Goal: Task Accomplishment & Management: Manage account settings

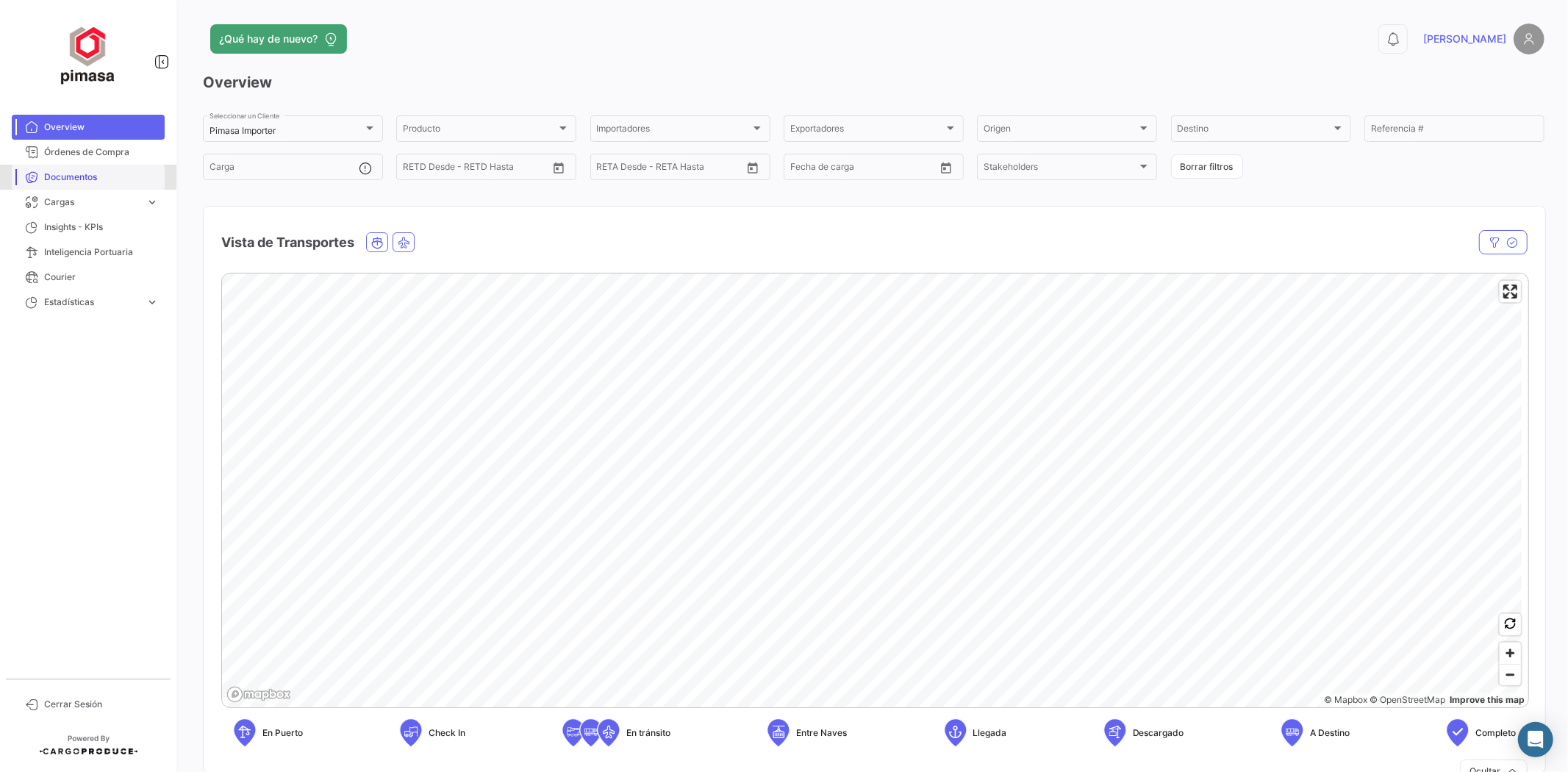
click at [60, 175] on span "Documentos" at bounding box center [101, 177] width 114 height 13
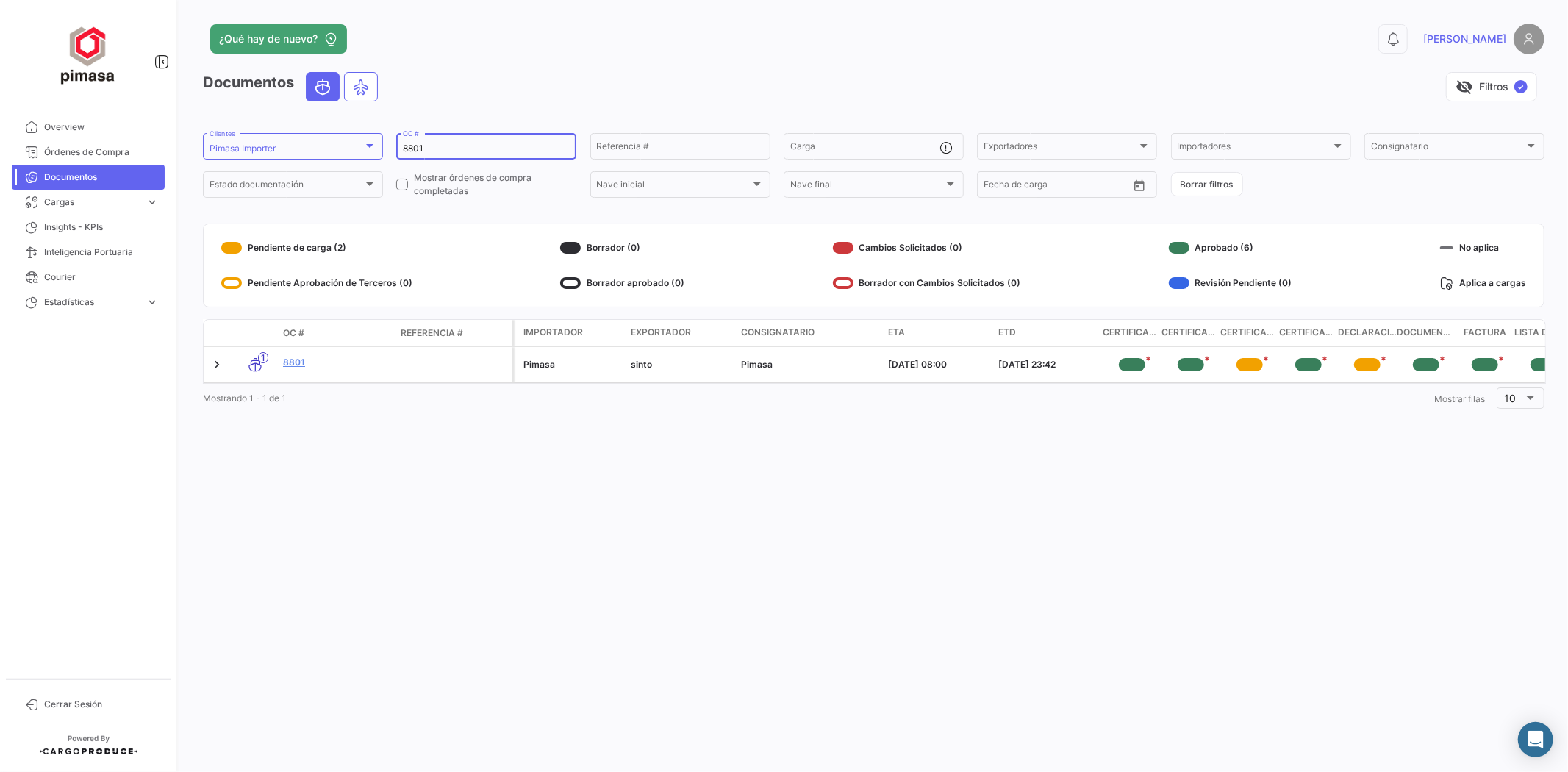
click at [440, 136] on div "8801 OC #" at bounding box center [486, 144] width 167 height 28
click at [436, 142] on div "8801 OC #" at bounding box center [486, 144] width 167 height 28
type input "8"
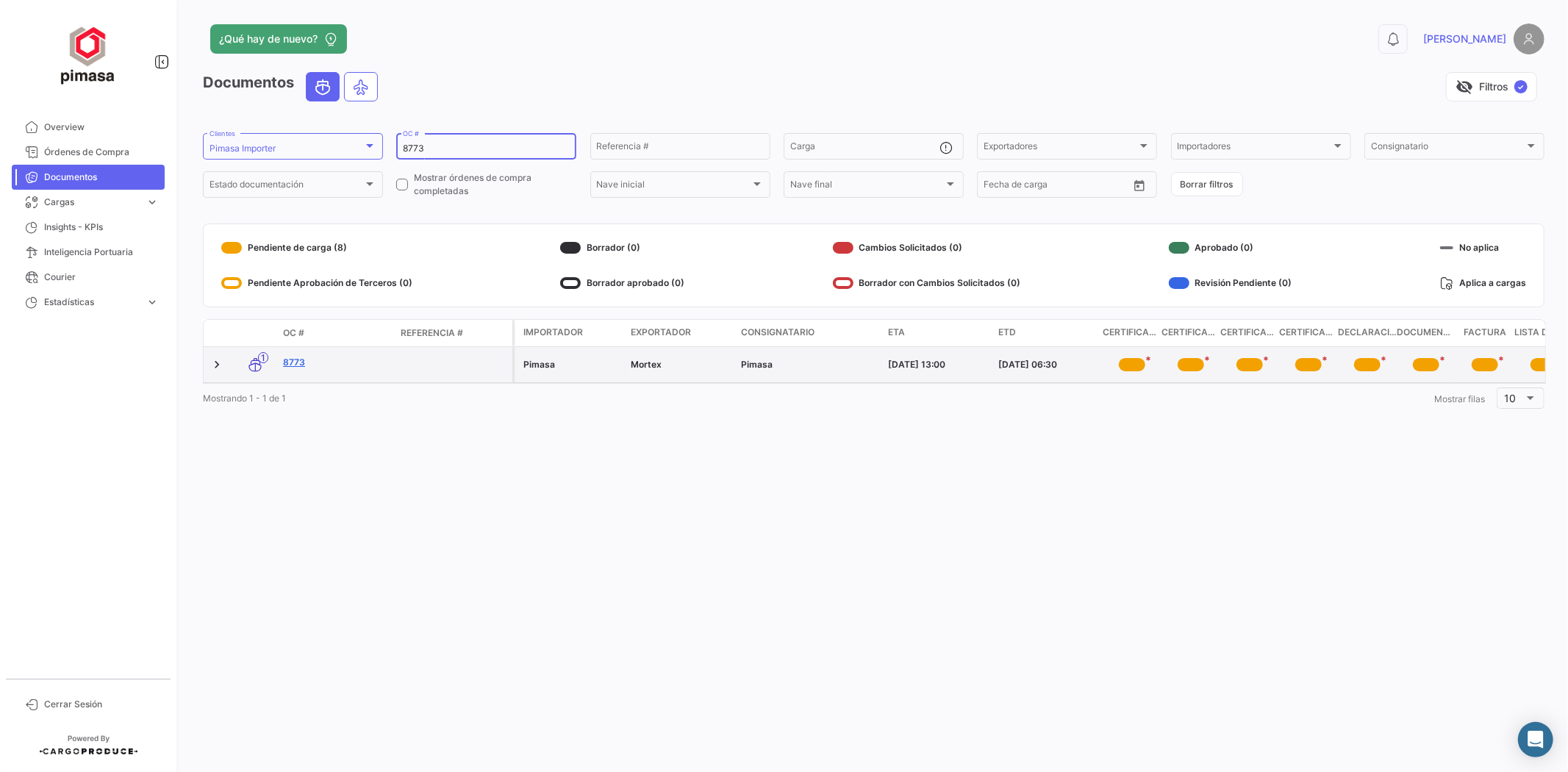
type input "8773"
click at [290, 357] on link "8773" at bounding box center [335, 362] width 106 height 13
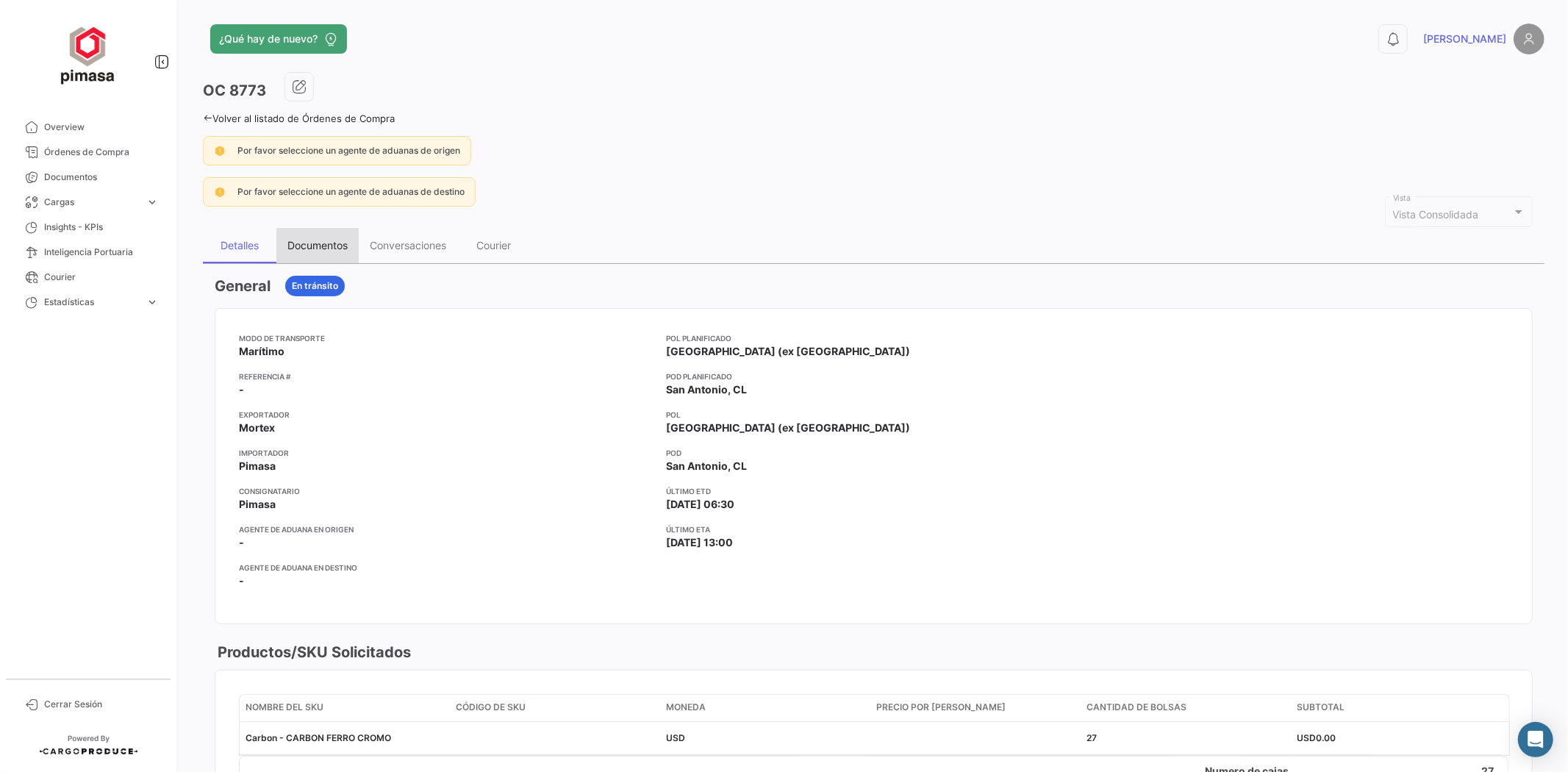
click at [319, 243] on div "Documentos" at bounding box center [318, 245] width 60 height 13
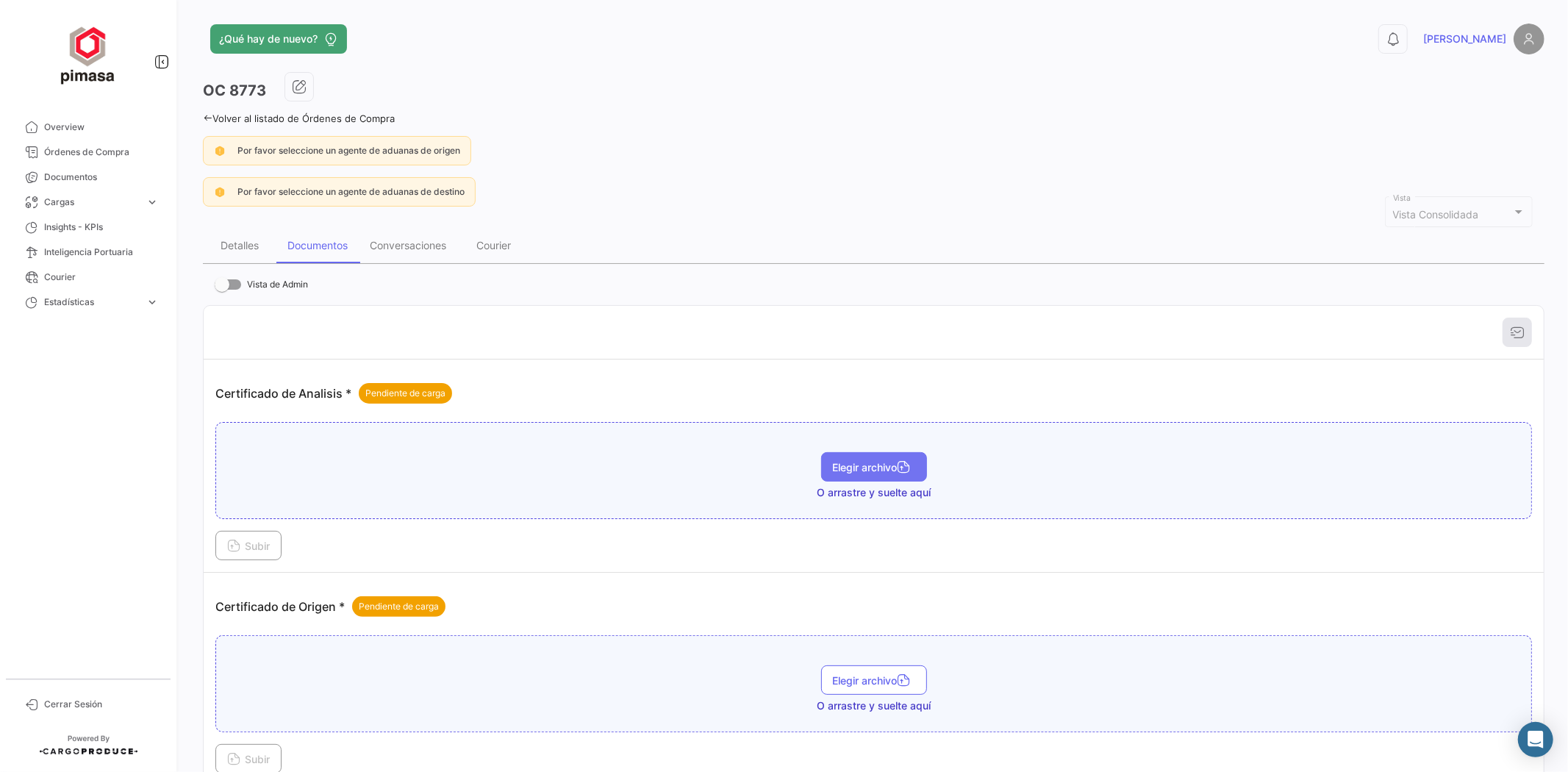
click at [863, 473] on button "Elegir archivo" at bounding box center [874, 467] width 106 height 29
click at [247, 542] on span "Subir" at bounding box center [248, 546] width 43 height 13
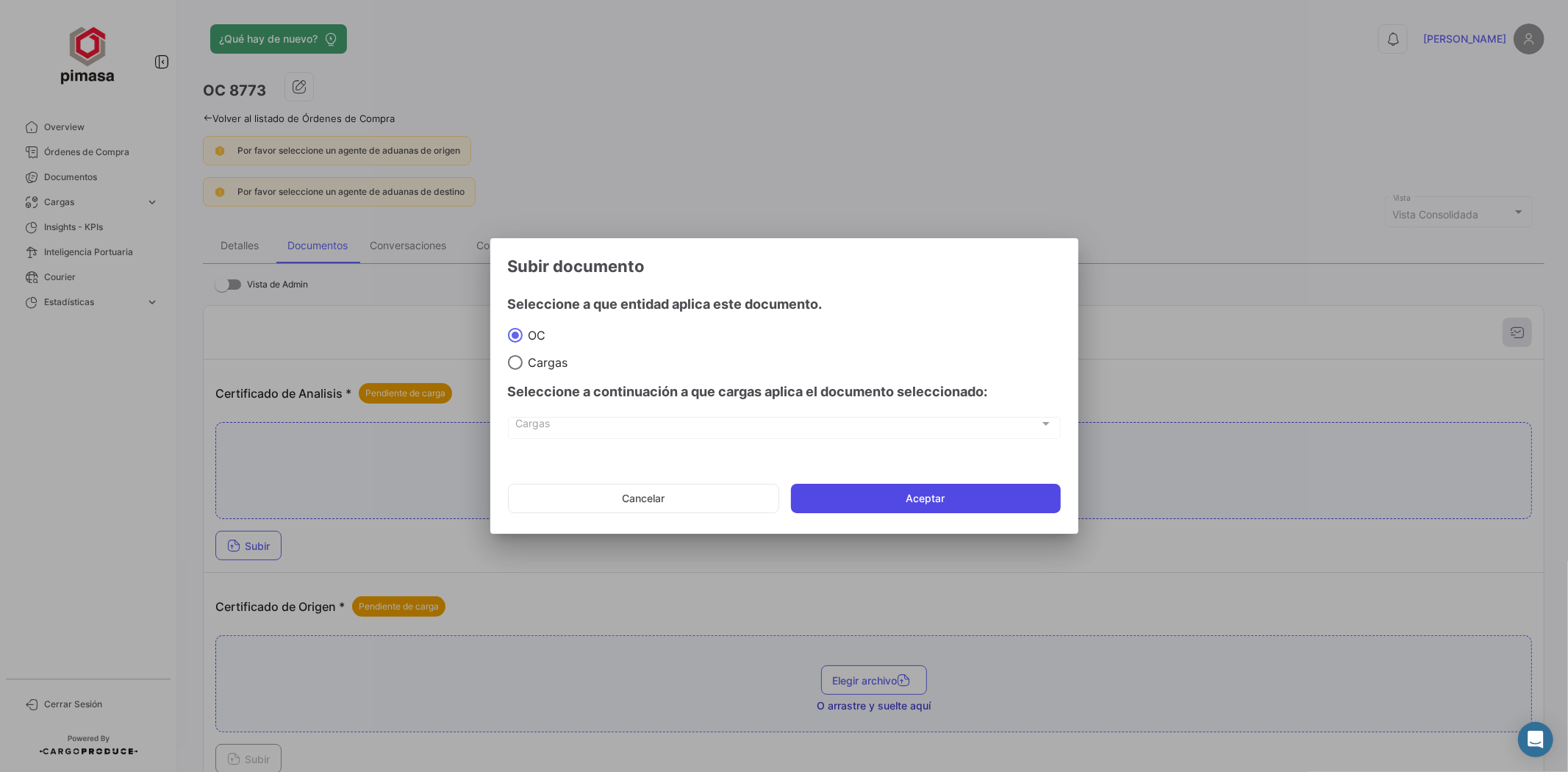
click at [819, 498] on button "Aceptar" at bounding box center [926, 499] width 270 height 29
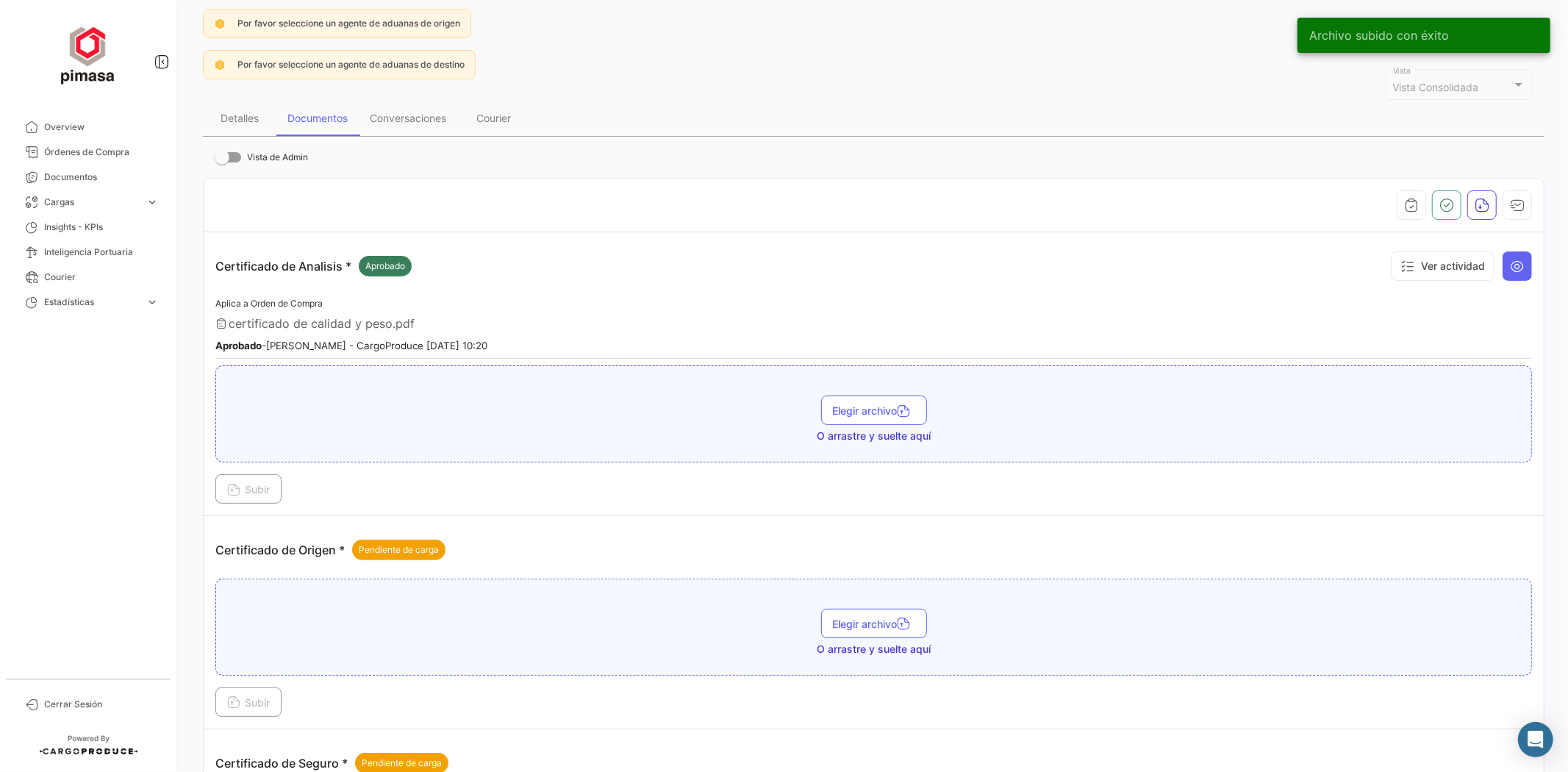
scroll to position [163, 0]
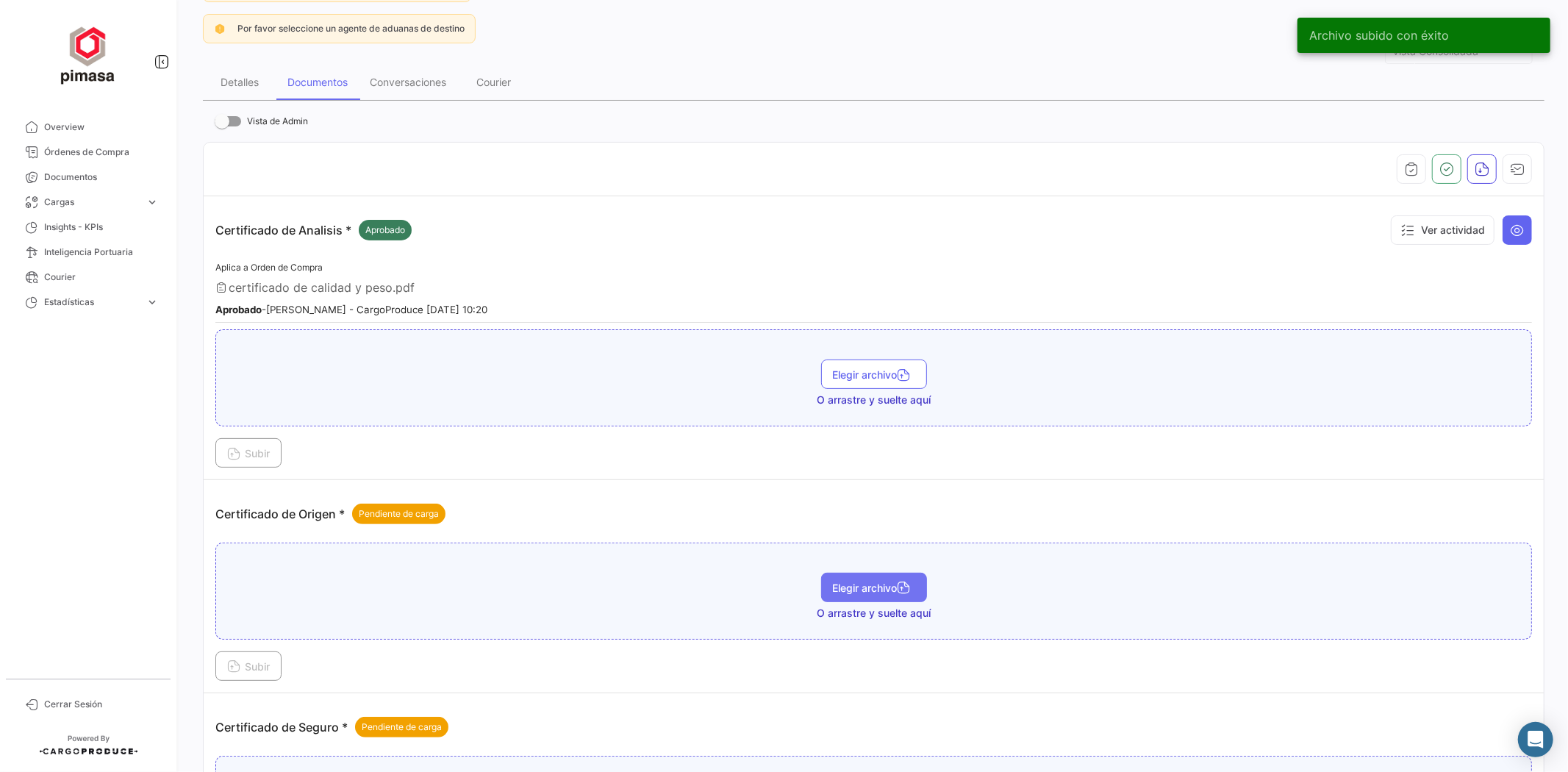
click at [881, 589] on span "Elegir archivo" at bounding box center [874, 588] width 82 height 13
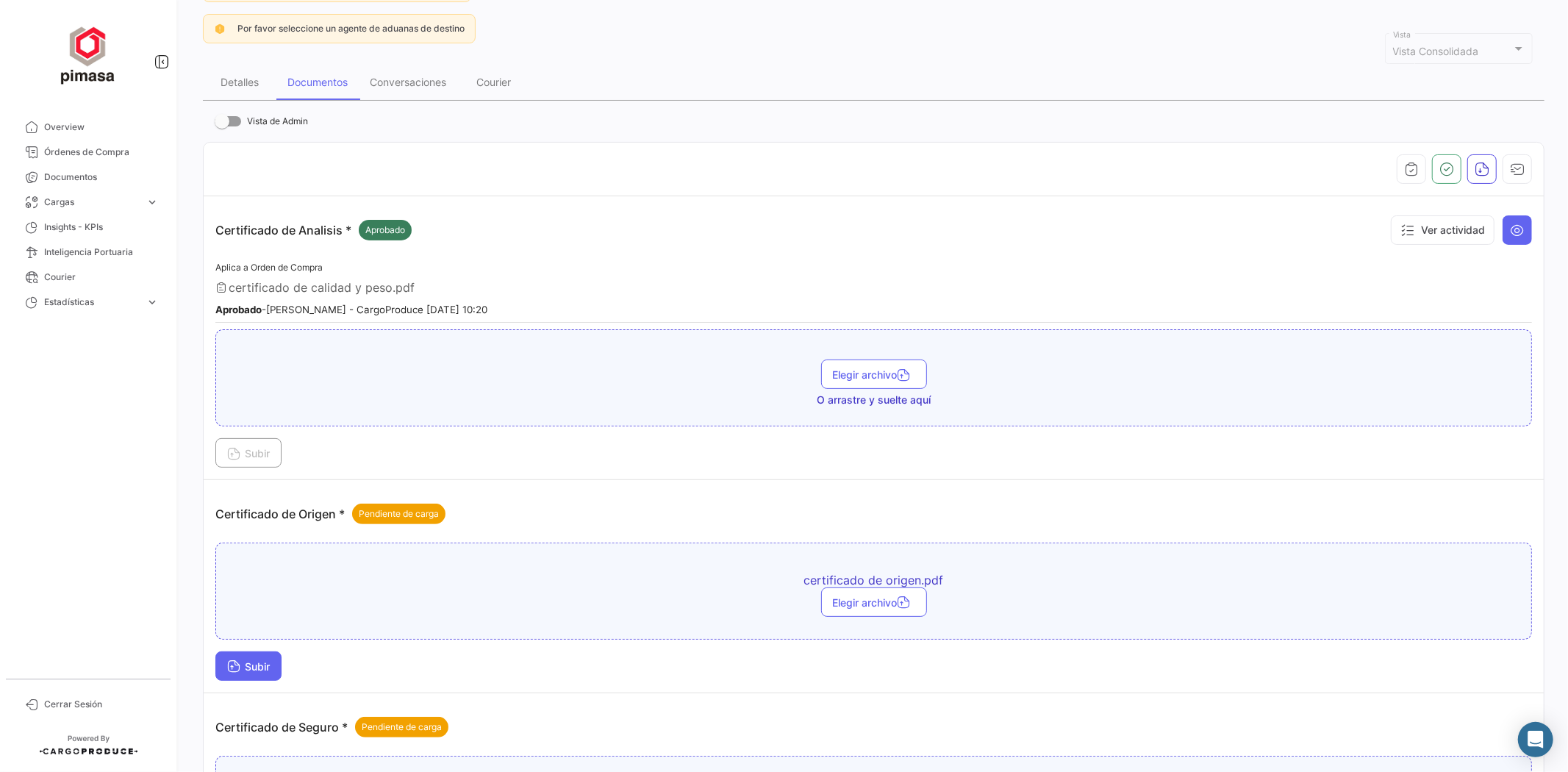
click at [259, 664] on span "Subir" at bounding box center [248, 666] width 43 height 13
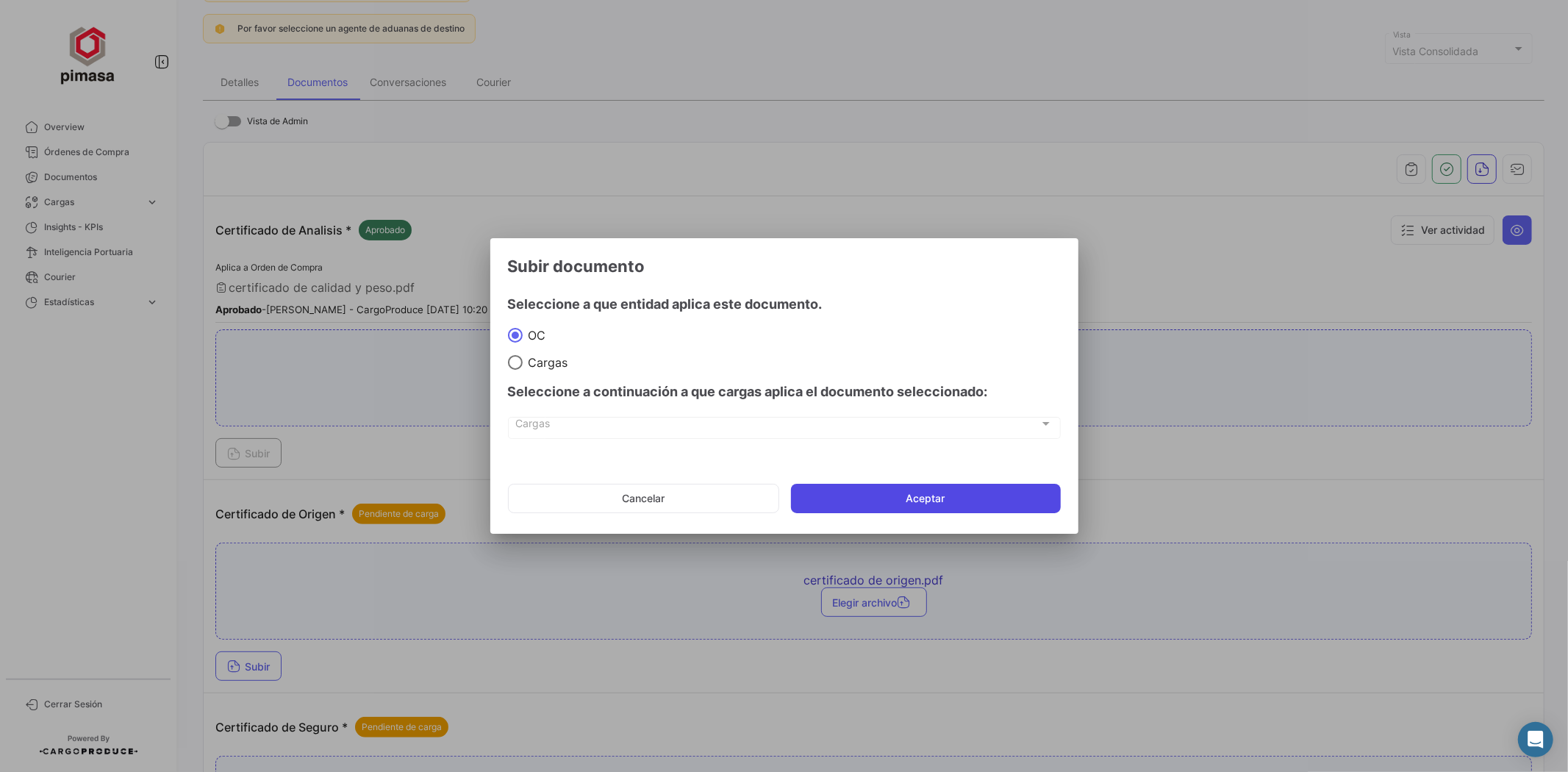
click at [996, 499] on button "Aceptar" at bounding box center [926, 499] width 270 height 29
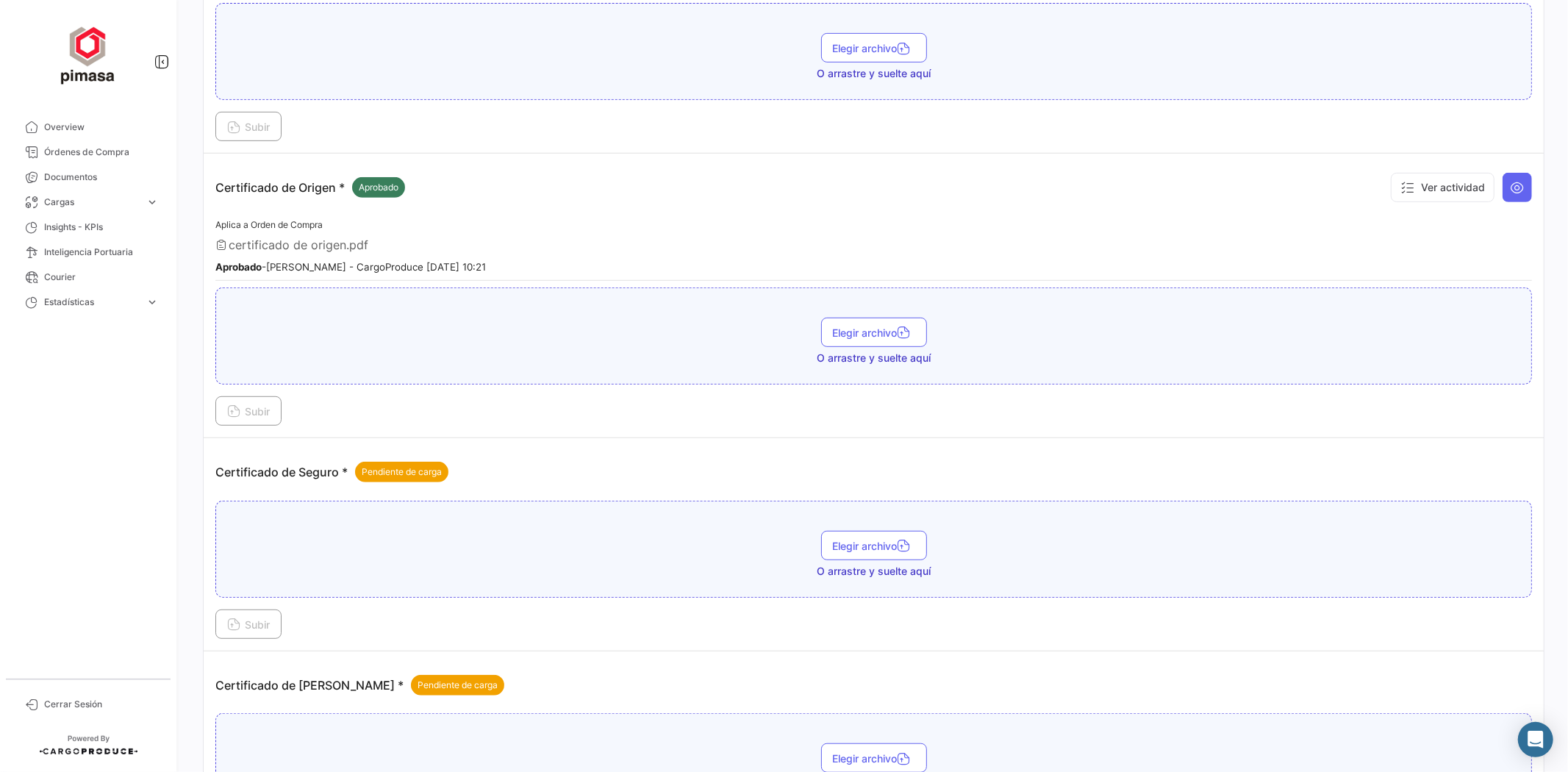
scroll to position [572, 0]
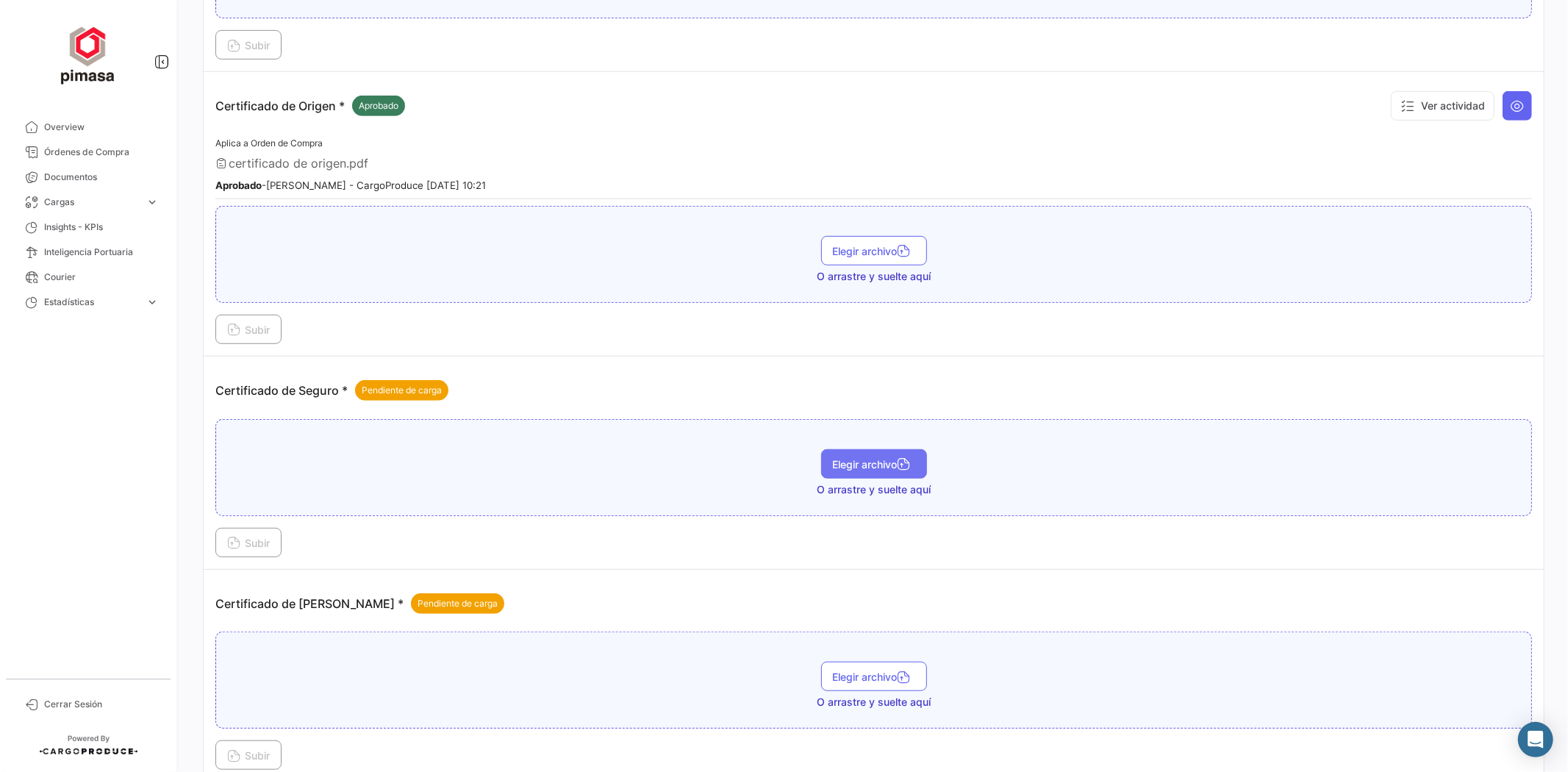
click at [890, 458] on span "Elegir archivo" at bounding box center [874, 464] width 82 height 13
click at [250, 537] on span "Subir" at bounding box center [248, 543] width 43 height 13
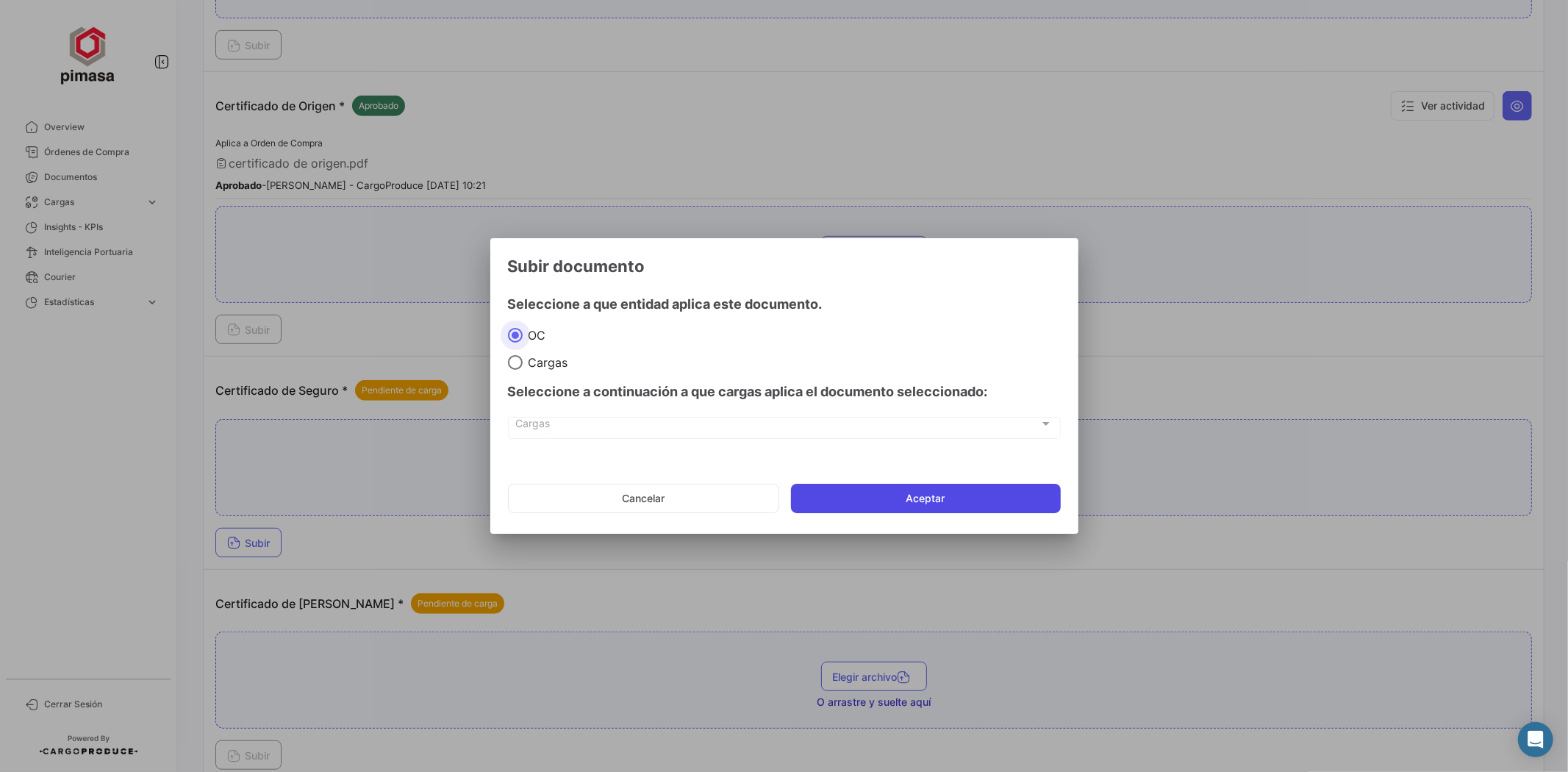
click at [843, 493] on button "Aceptar" at bounding box center [926, 499] width 270 height 29
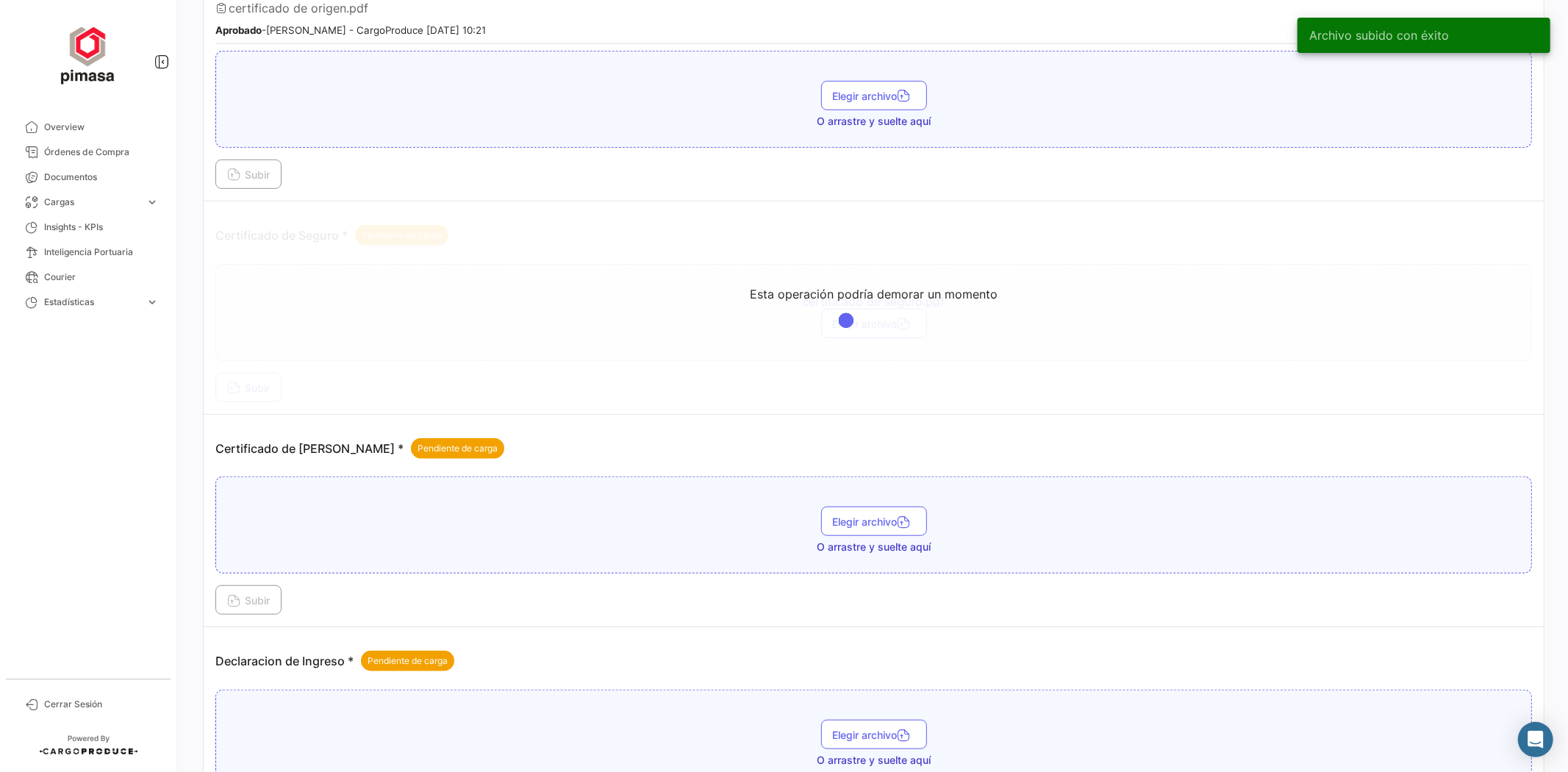
scroll to position [736, 0]
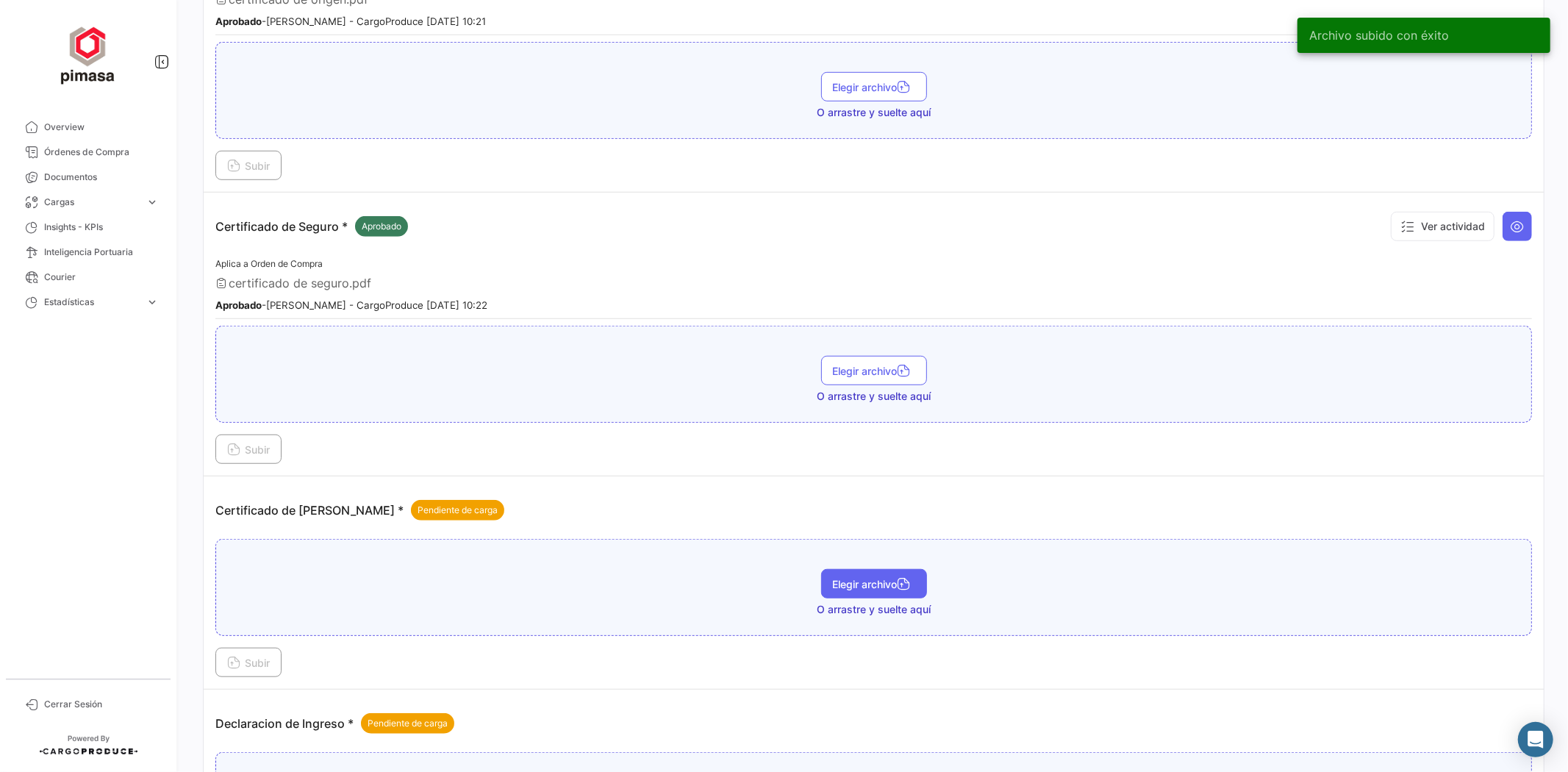
click at [850, 579] on span "Elegir archivo" at bounding box center [874, 585] width 82 height 13
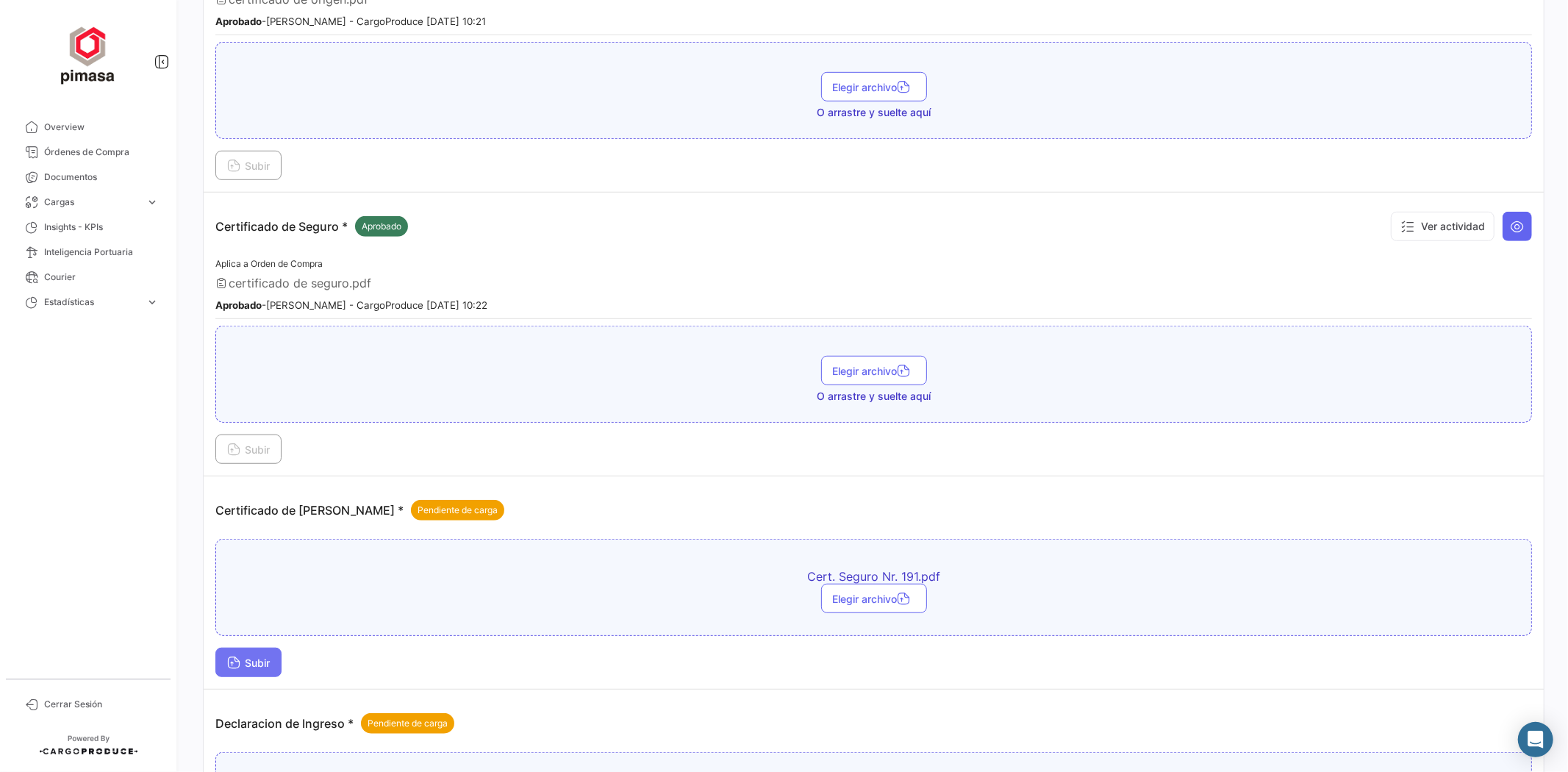
click at [232, 662] on icon at bounding box center [233, 664] width 13 height 13
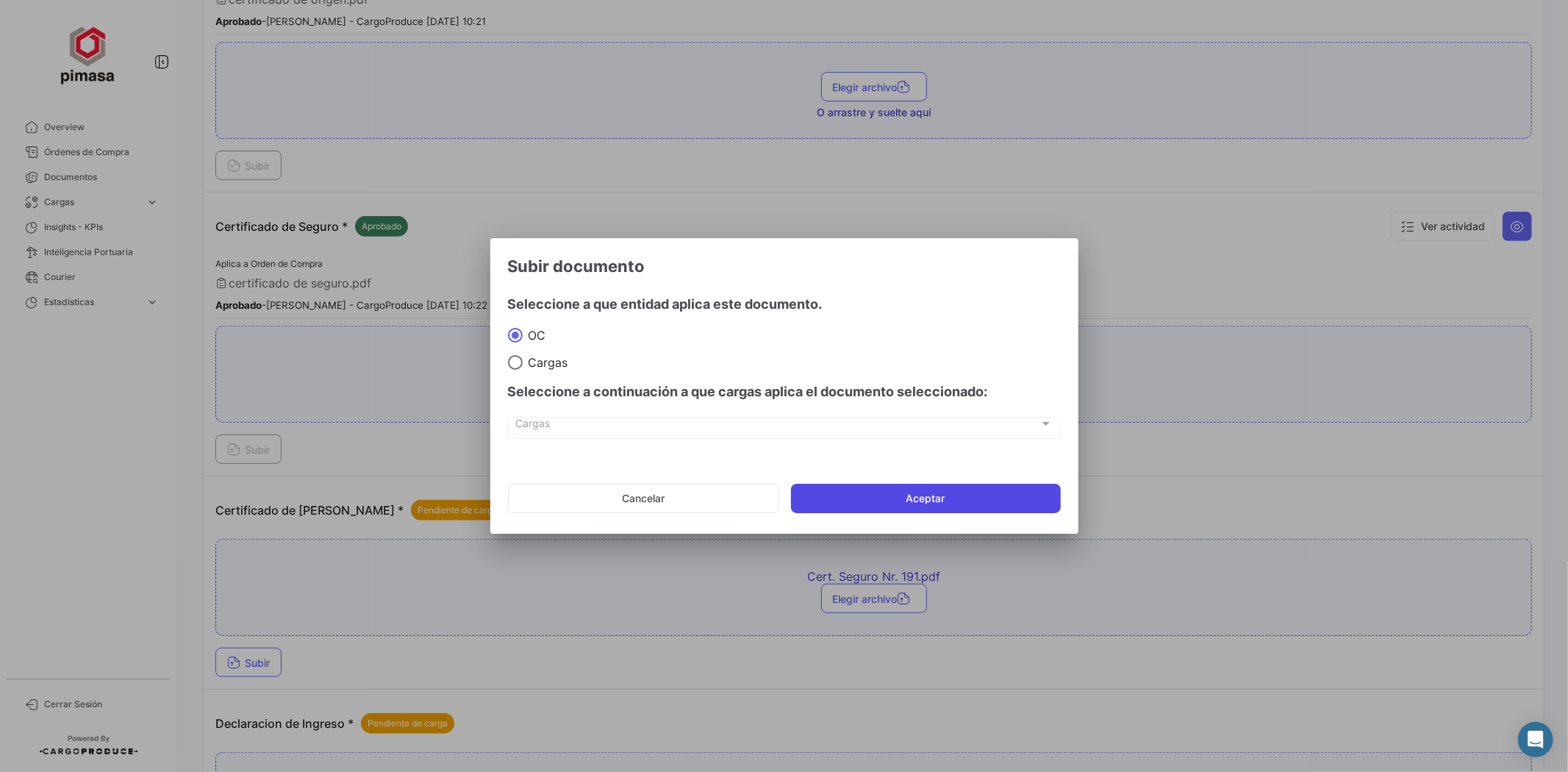
click at [912, 493] on button "Aceptar" at bounding box center [926, 499] width 270 height 29
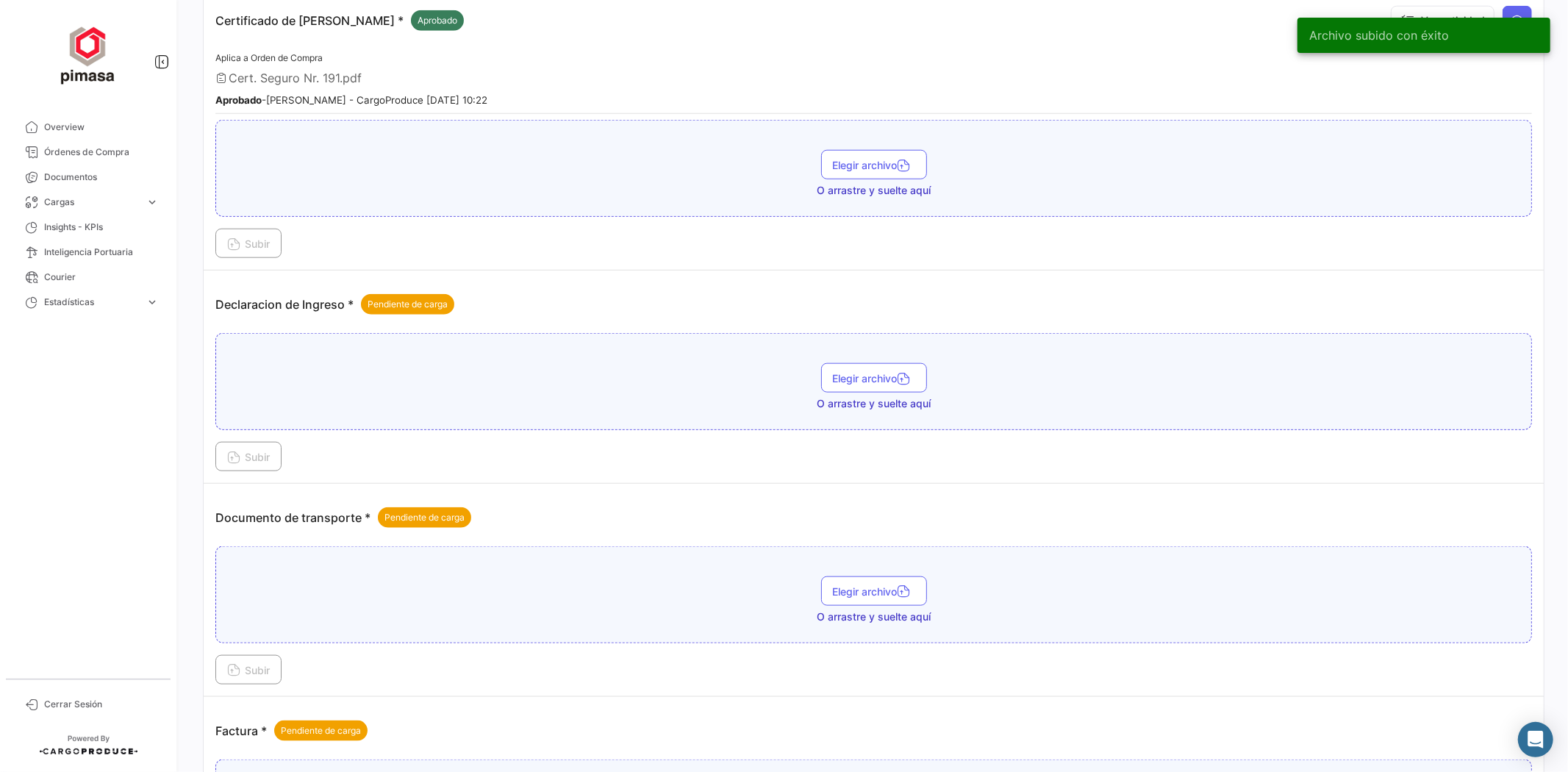
scroll to position [1307, 0]
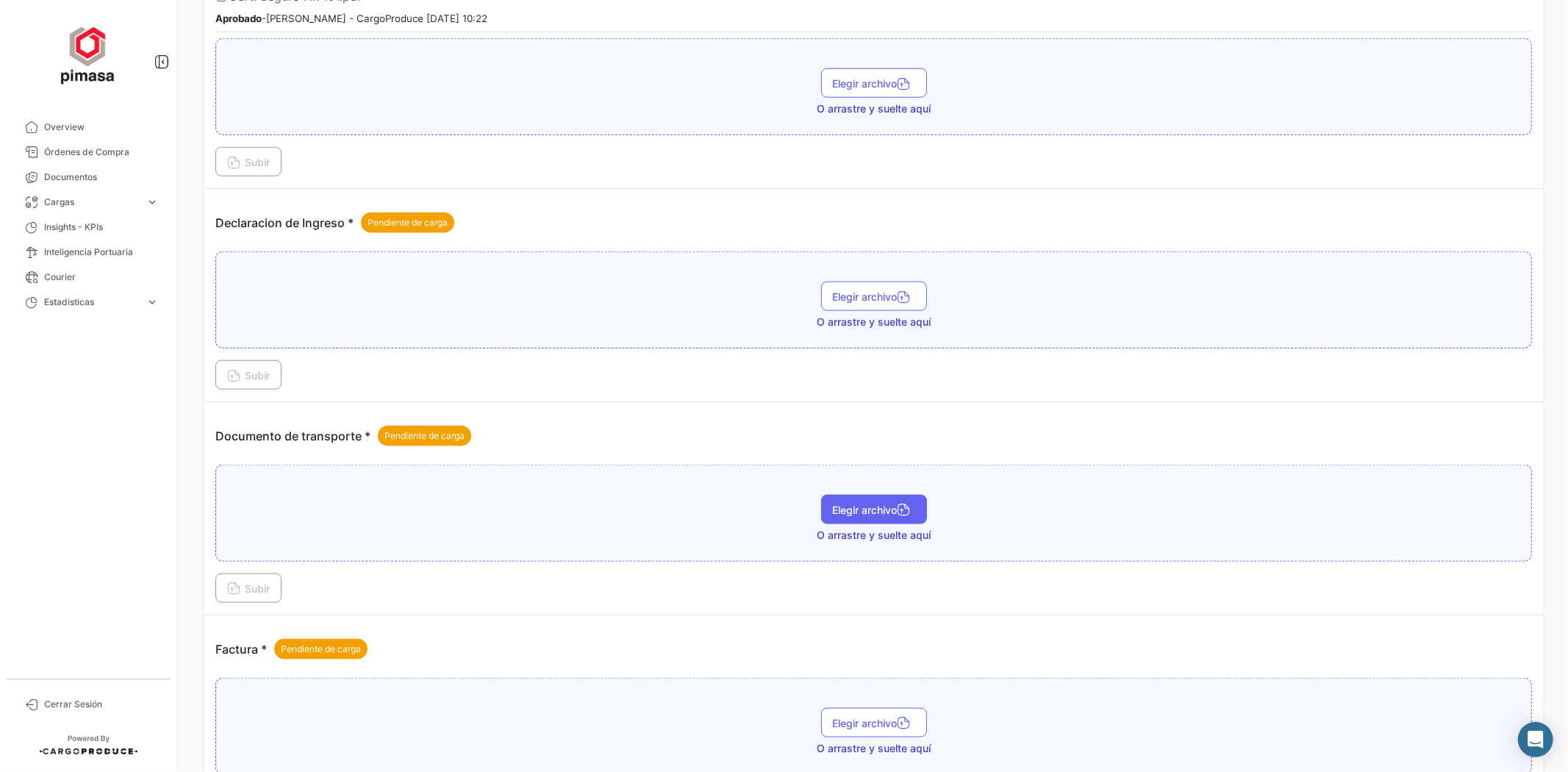
click at [843, 504] on span "Elegir archivo" at bounding box center [874, 510] width 82 height 13
click at [258, 583] on span "Subir" at bounding box center [248, 589] width 43 height 13
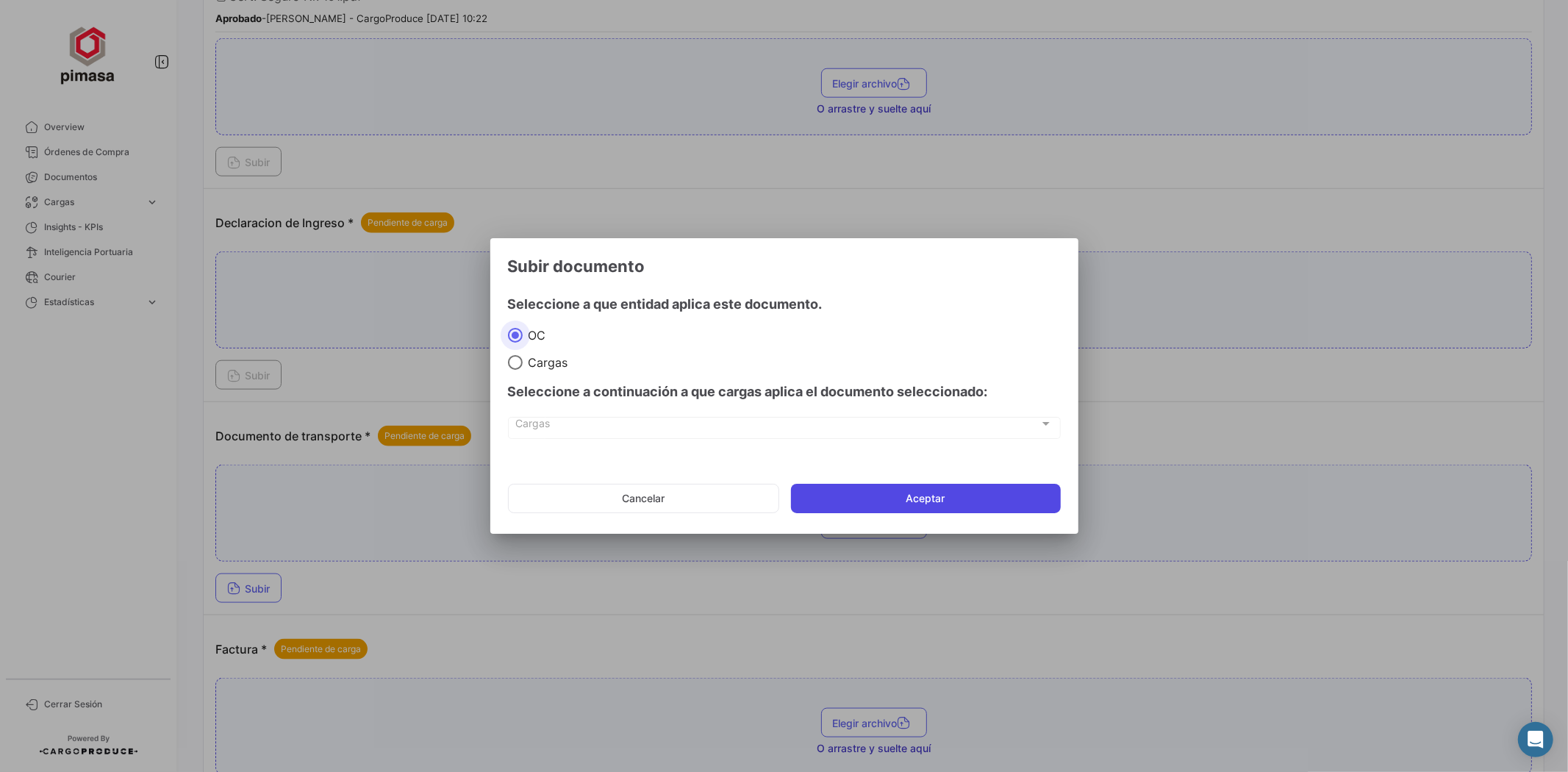
click at [919, 496] on button "Aceptar" at bounding box center [926, 499] width 270 height 29
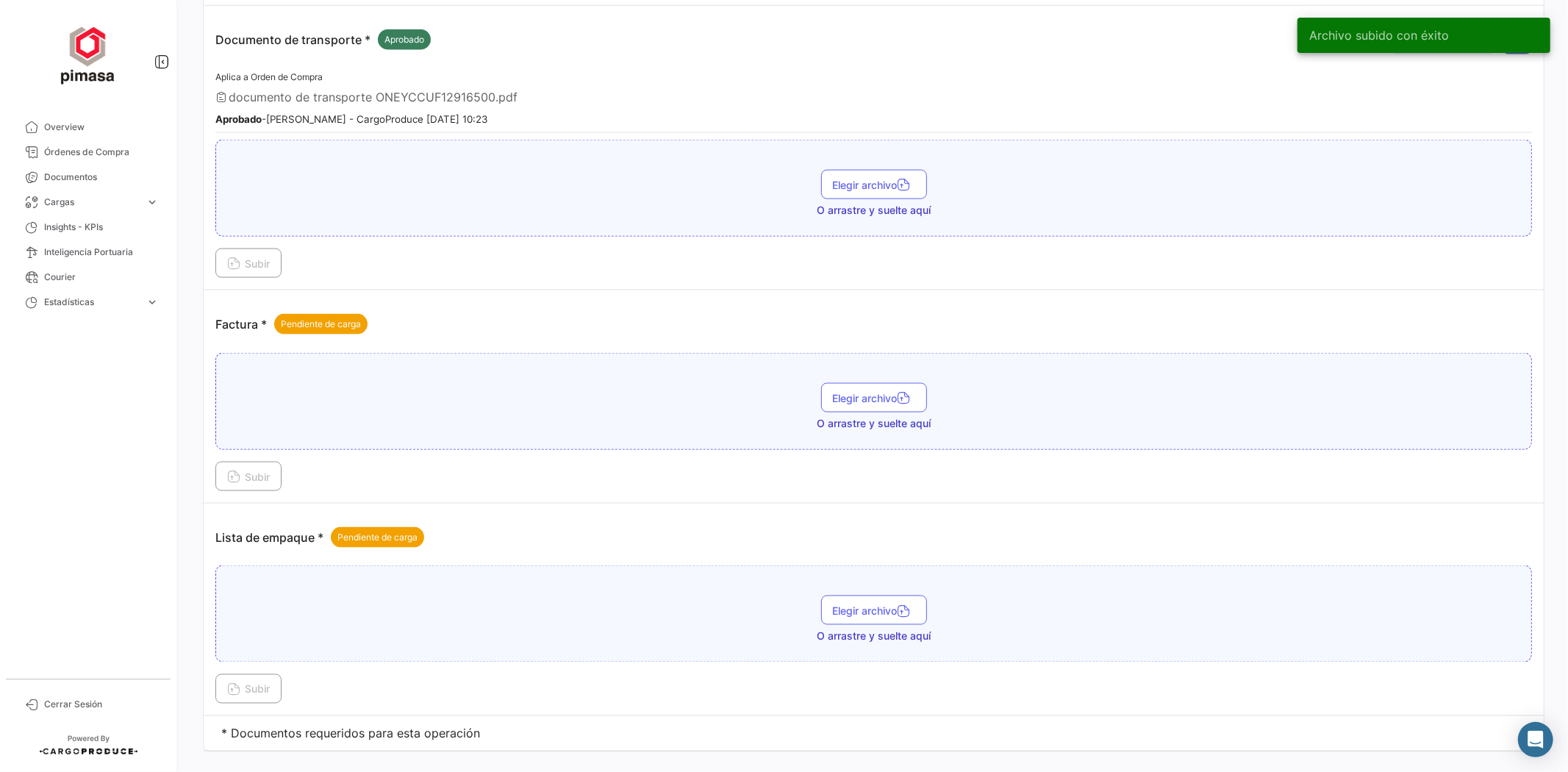
scroll to position [1716, 0]
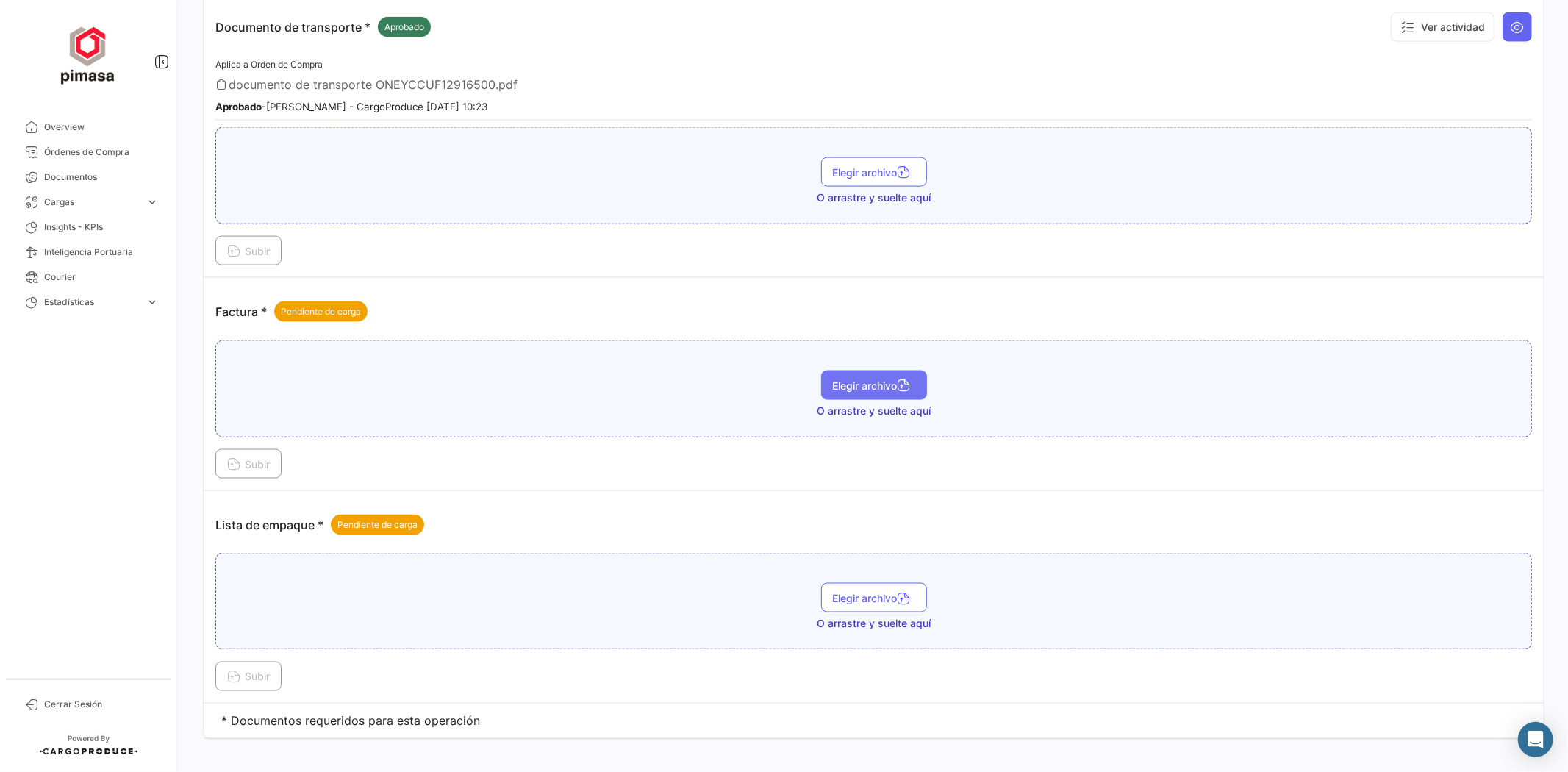
click at [877, 380] on span "Elegir archivo" at bounding box center [874, 386] width 82 height 13
click at [246, 458] on span "Subir" at bounding box center [248, 464] width 43 height 13
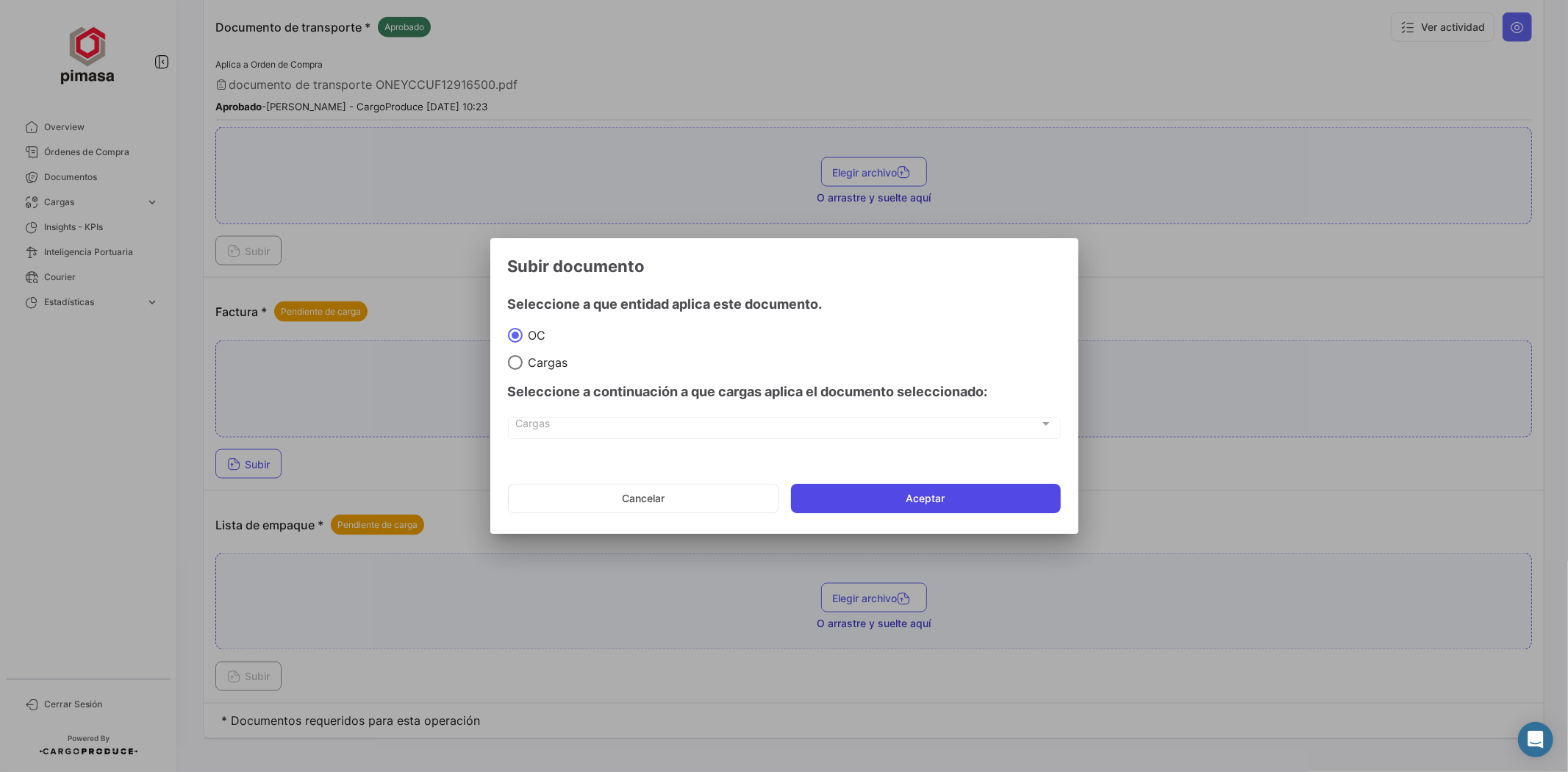
click at [900, 497] on button "Aceptar" at bounding box center [926, 499] width 270 height 29
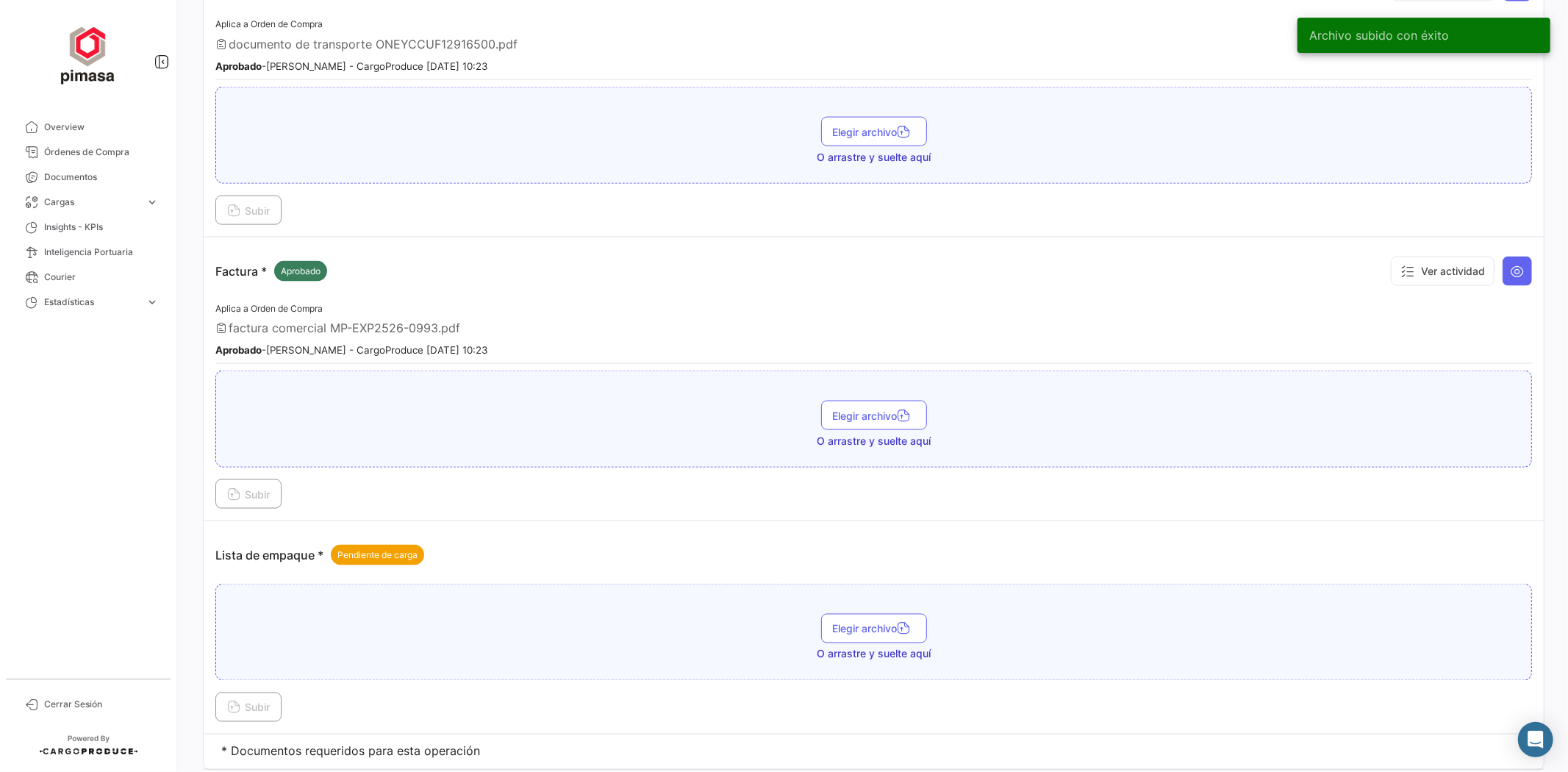
scroll to position [1791, 0]
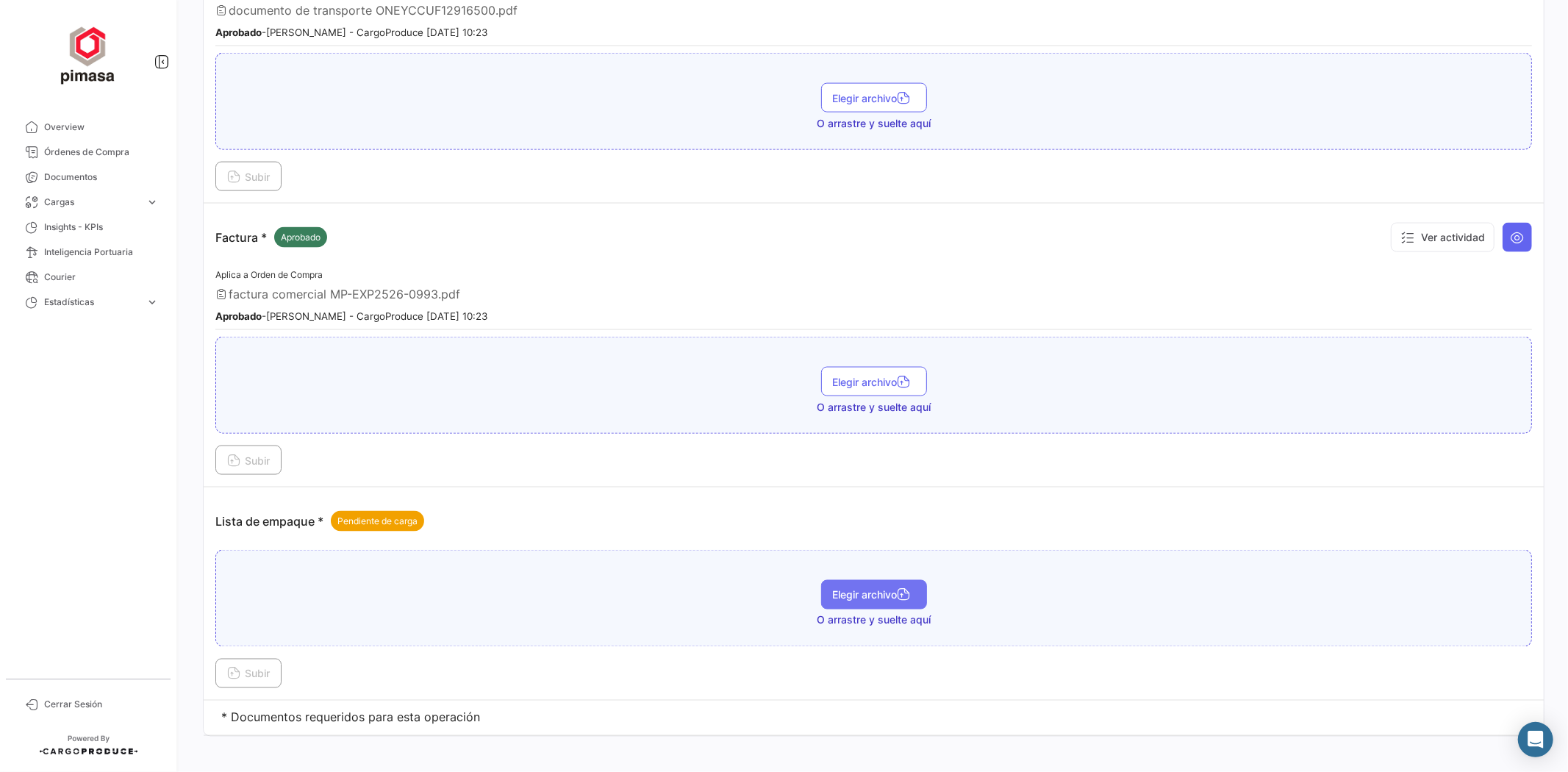
click at [836, 589] on span "Elegir archivo" at bounding box center [874, 595] width 82 height 13
click at [231, 669] on icon at bounding box center [233, 675] width 13 height 13
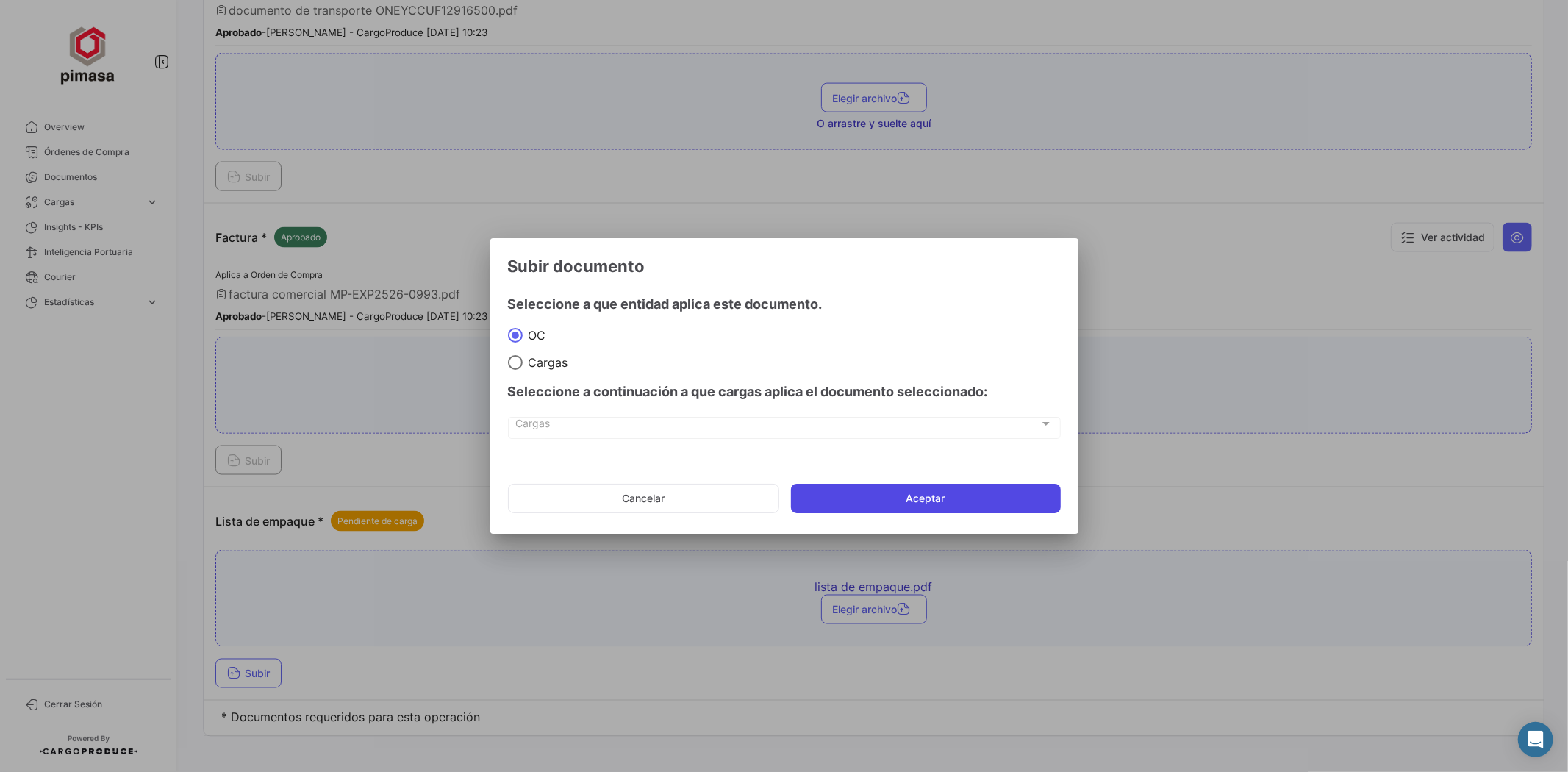
click at [963, 489] on button "Aceptar" at bounding box center [926, 499] width 270 height 29
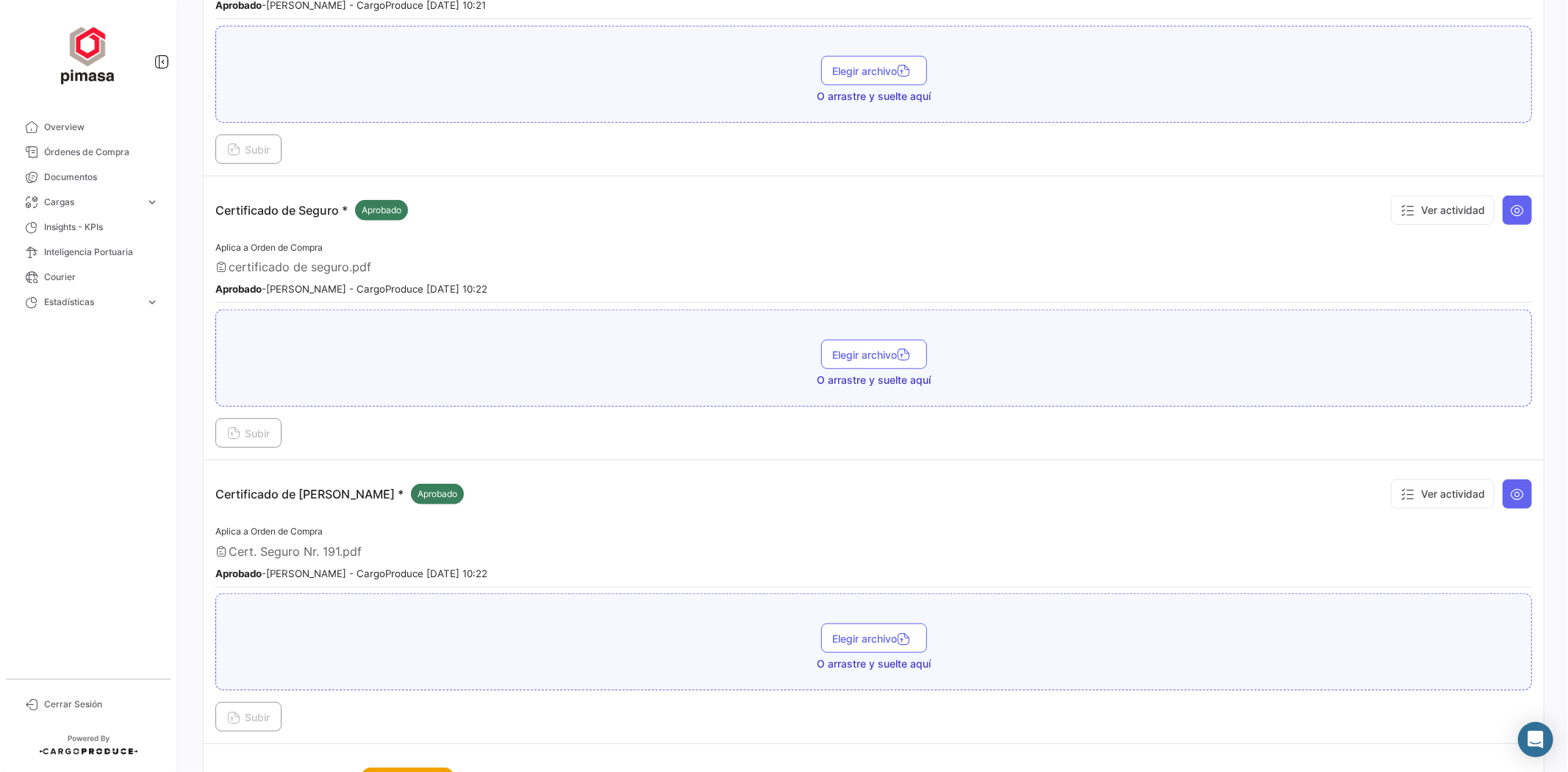
scroll to position [797, 0]
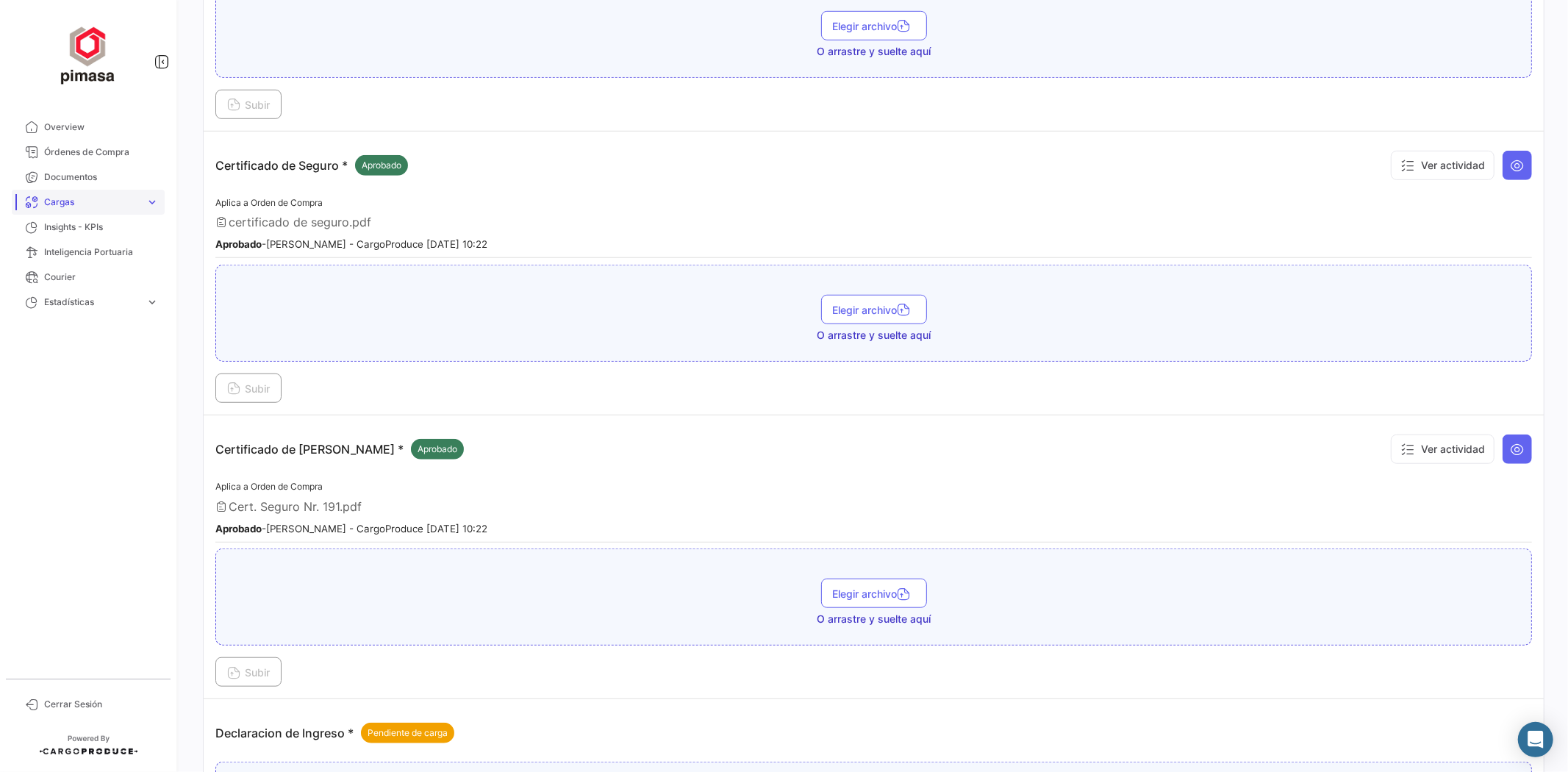
click at [72, 196] on span "Cargas" at bounding box center [91, 202] width 95 height 13
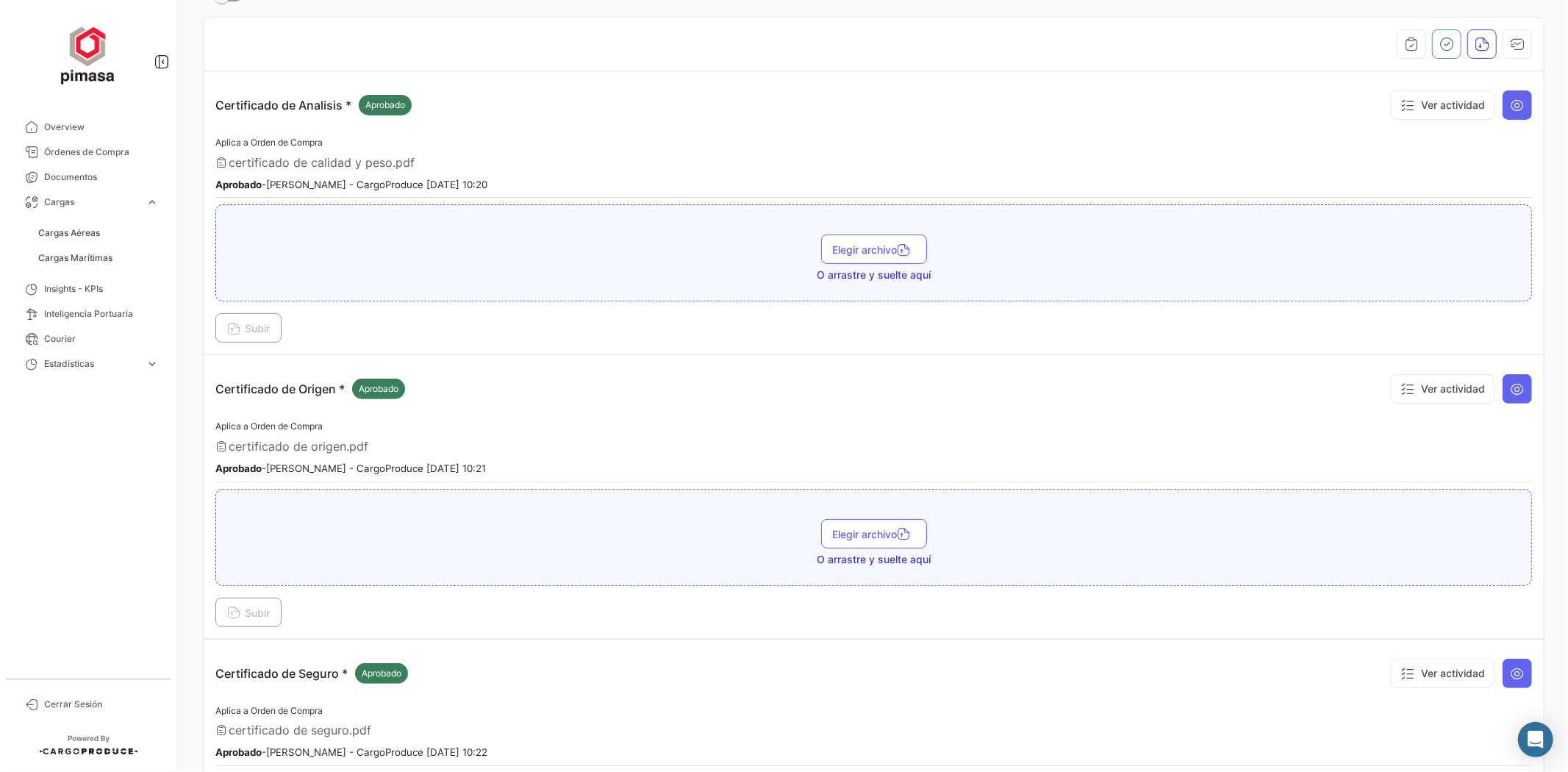
scroll to position [0, 0]
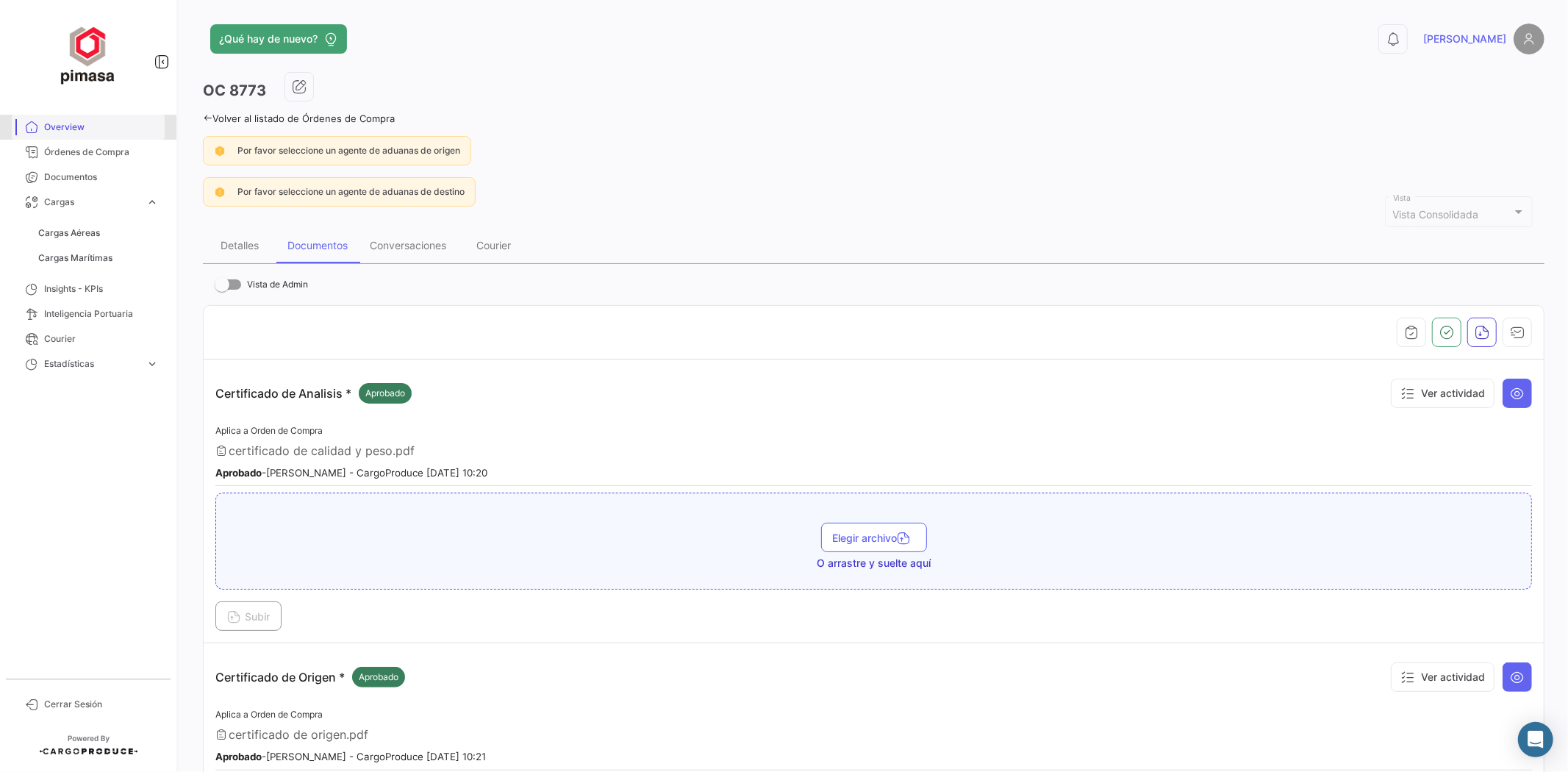
click at [64, 129] on span "Overview" at bounding box center [101, 126] width 114 height 13
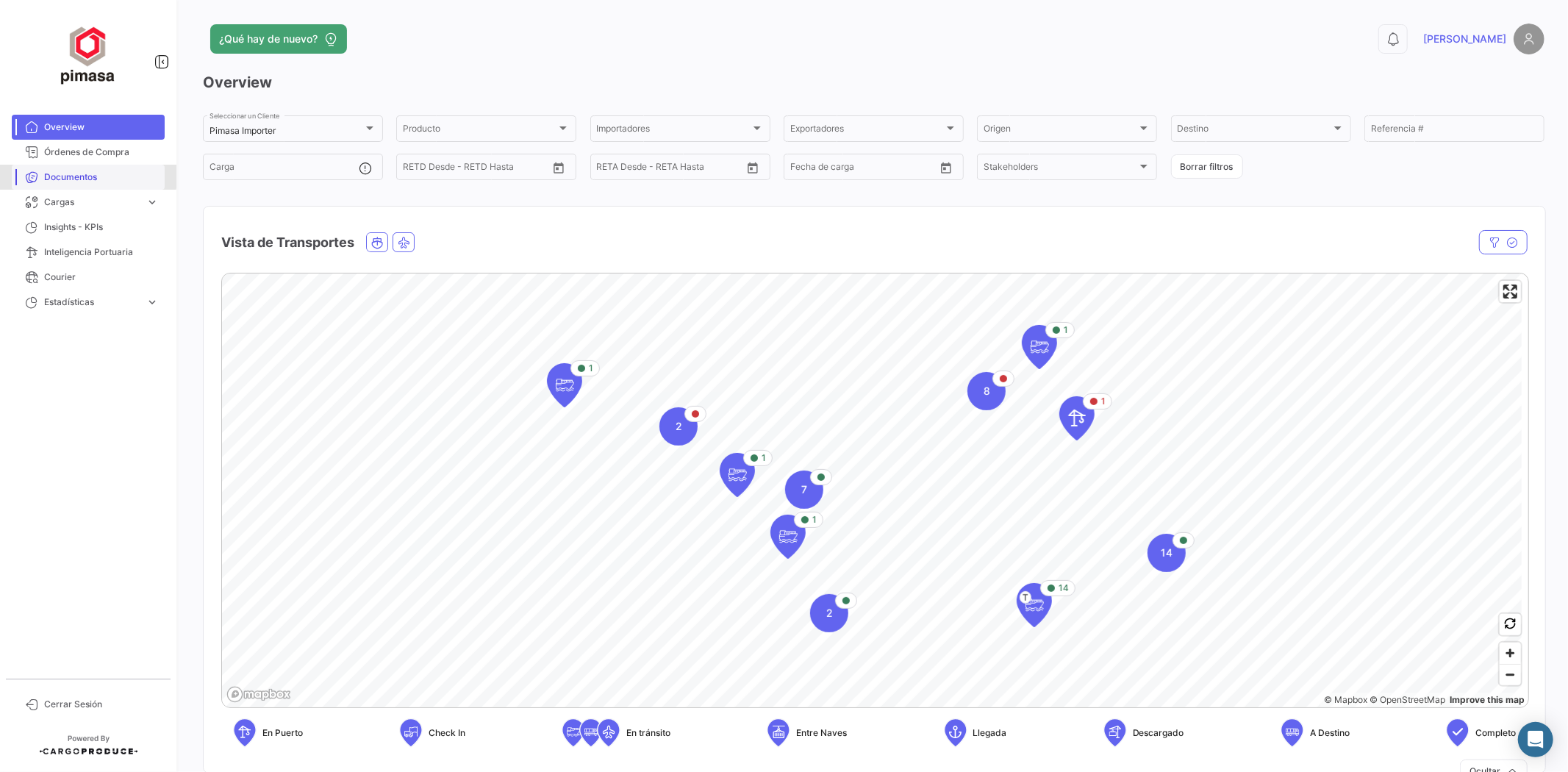
click at [54, 169] on link "Documentos" at bounding box center [88, 177] width 153 height 25
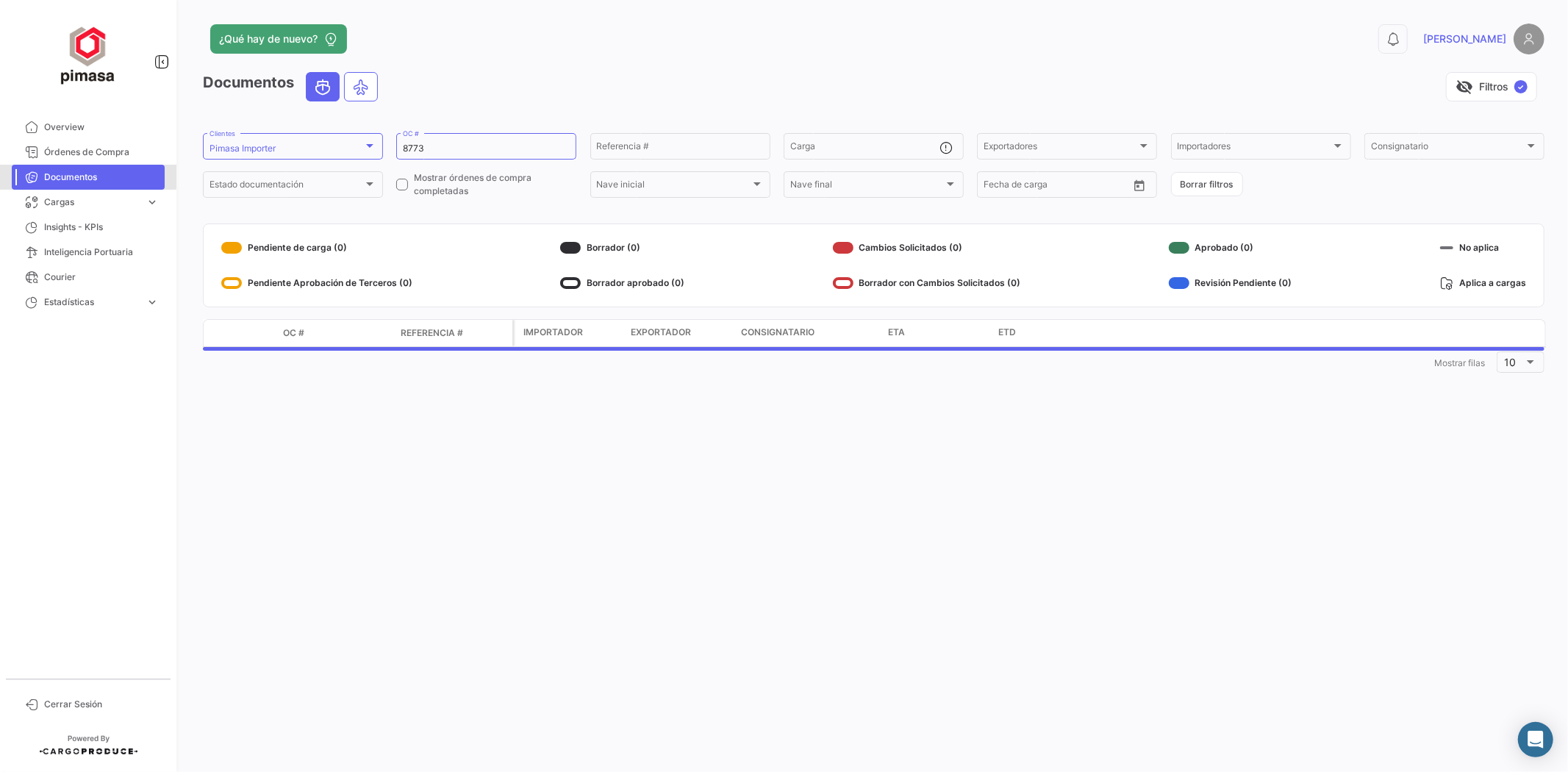
click at [54, 169] on link "Documentos" at bounding box center [88, 177] width 153 height 25
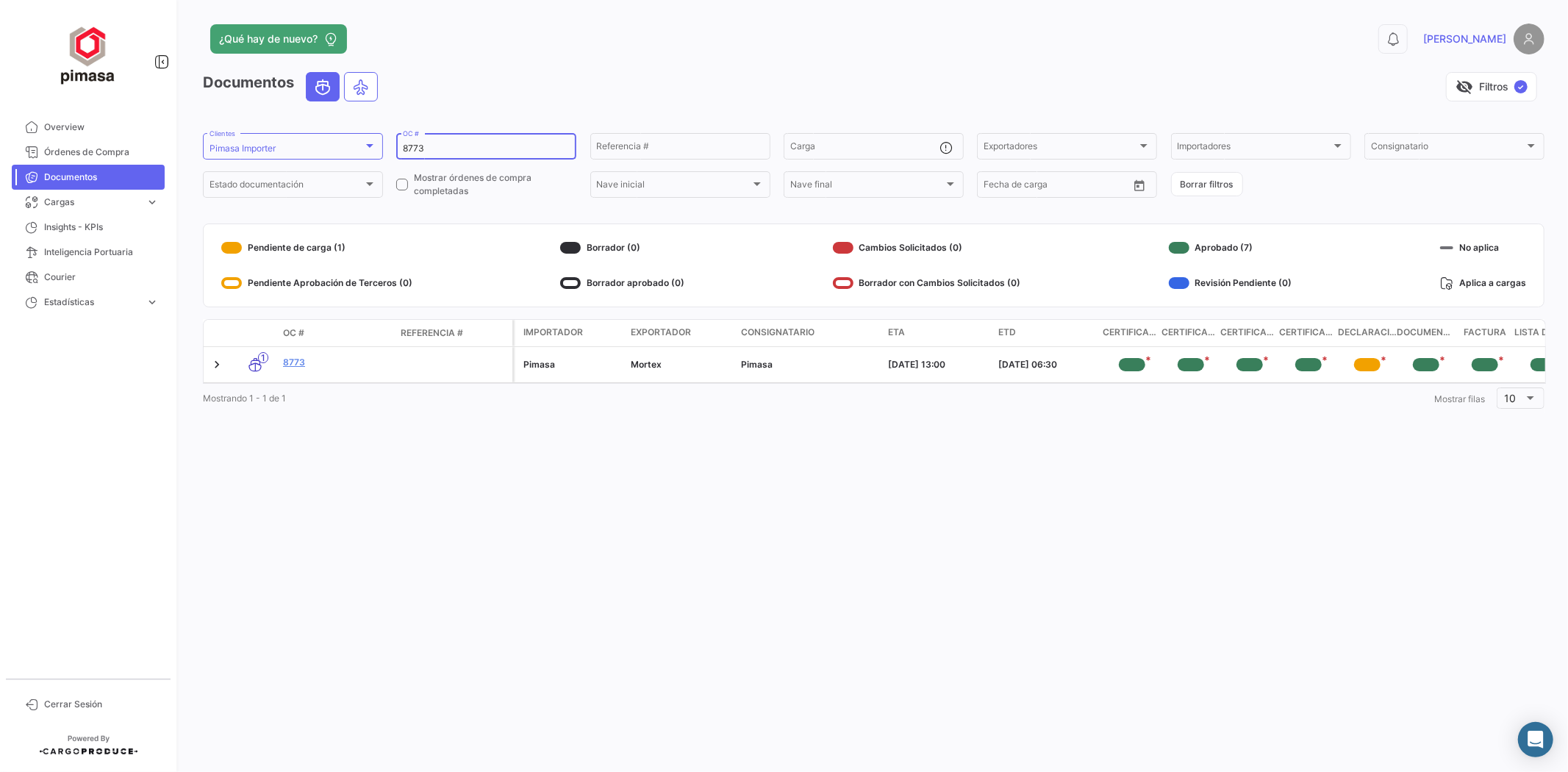
click at [451, 148] on input "8773" at bounding box center [486, 149] width 167 height 10
click at [430, 147] on input "8773" at bounding box center [486, 149] width 167 height 10
click at [334, 152] on form "Pimasa Importer Clientes 8773 OC # Referencia # Carga Exportadores Exportadores…" at bounding box center [874, 165] width 1342 height 69
type input "8699"
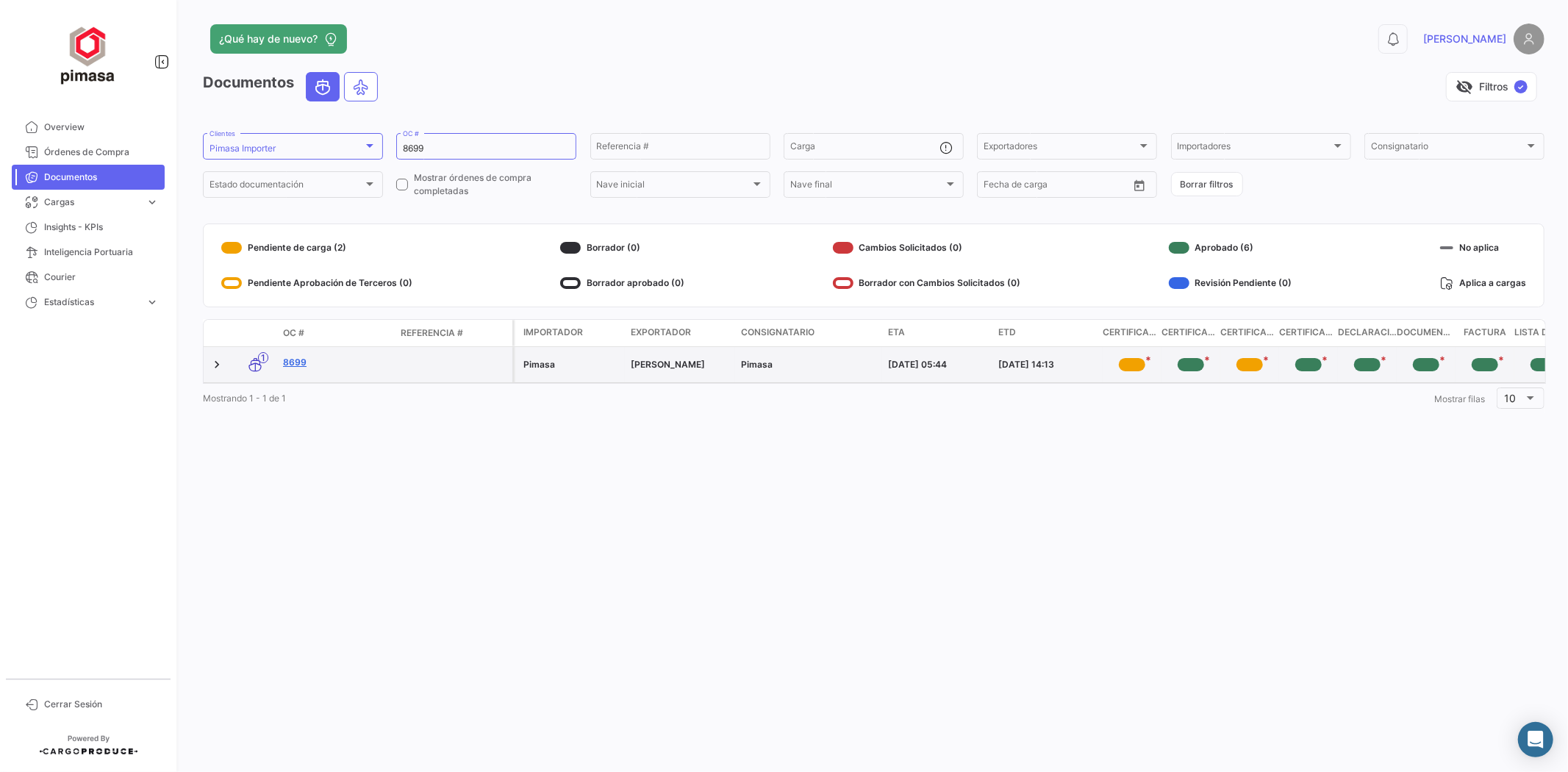
click at [291, 362] on link "8699" at bounding box center [335, 362] width 106 height 13
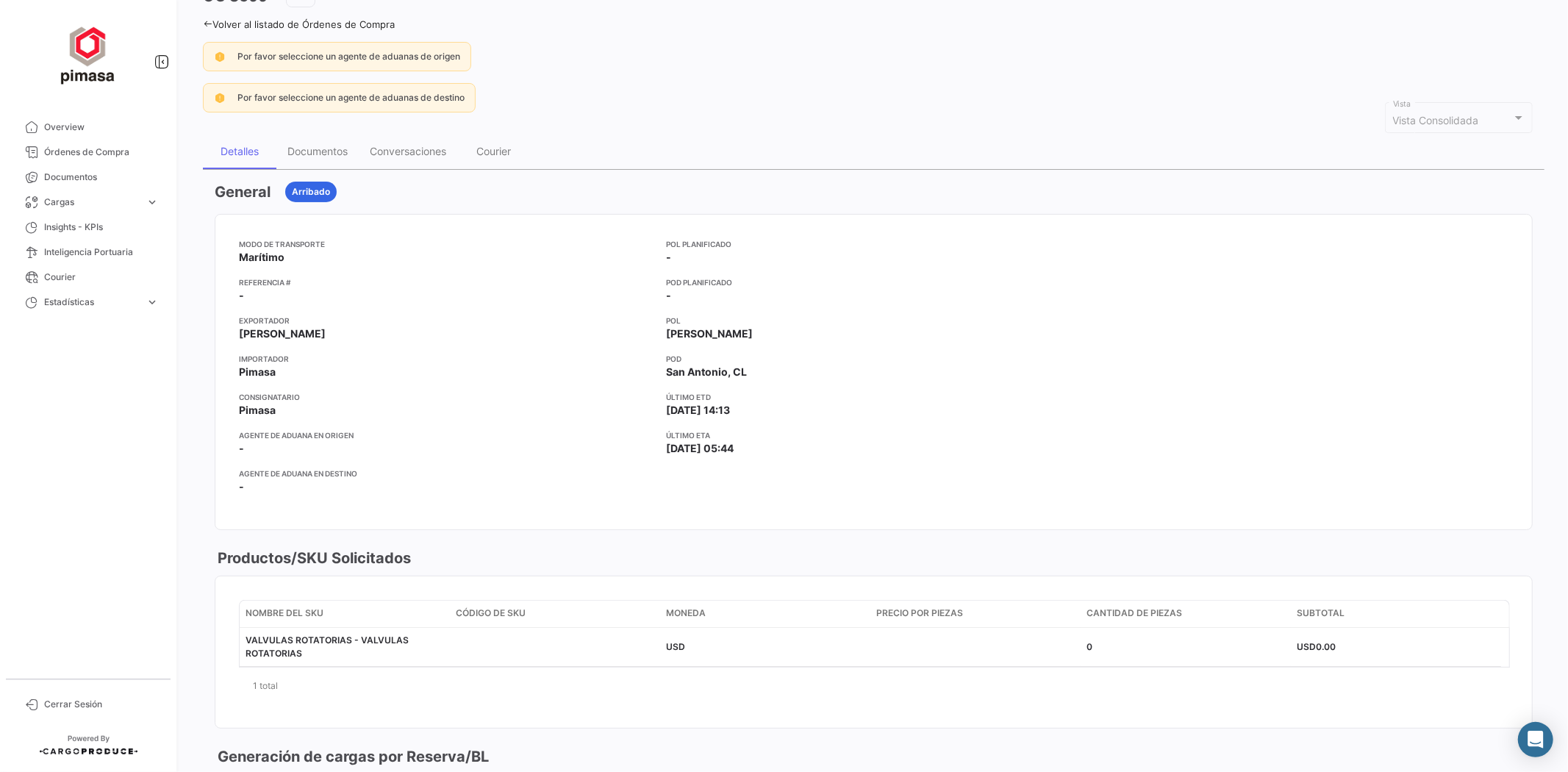
scroll to position [90, 0]
click at [198, 26] on div "¿Qué hay de nuevo? 0 [PERSON_NAME] OC 8699 Volver al listado de Órdenes de Comp…" at bounding box center [874, 386] width 1388 height 772
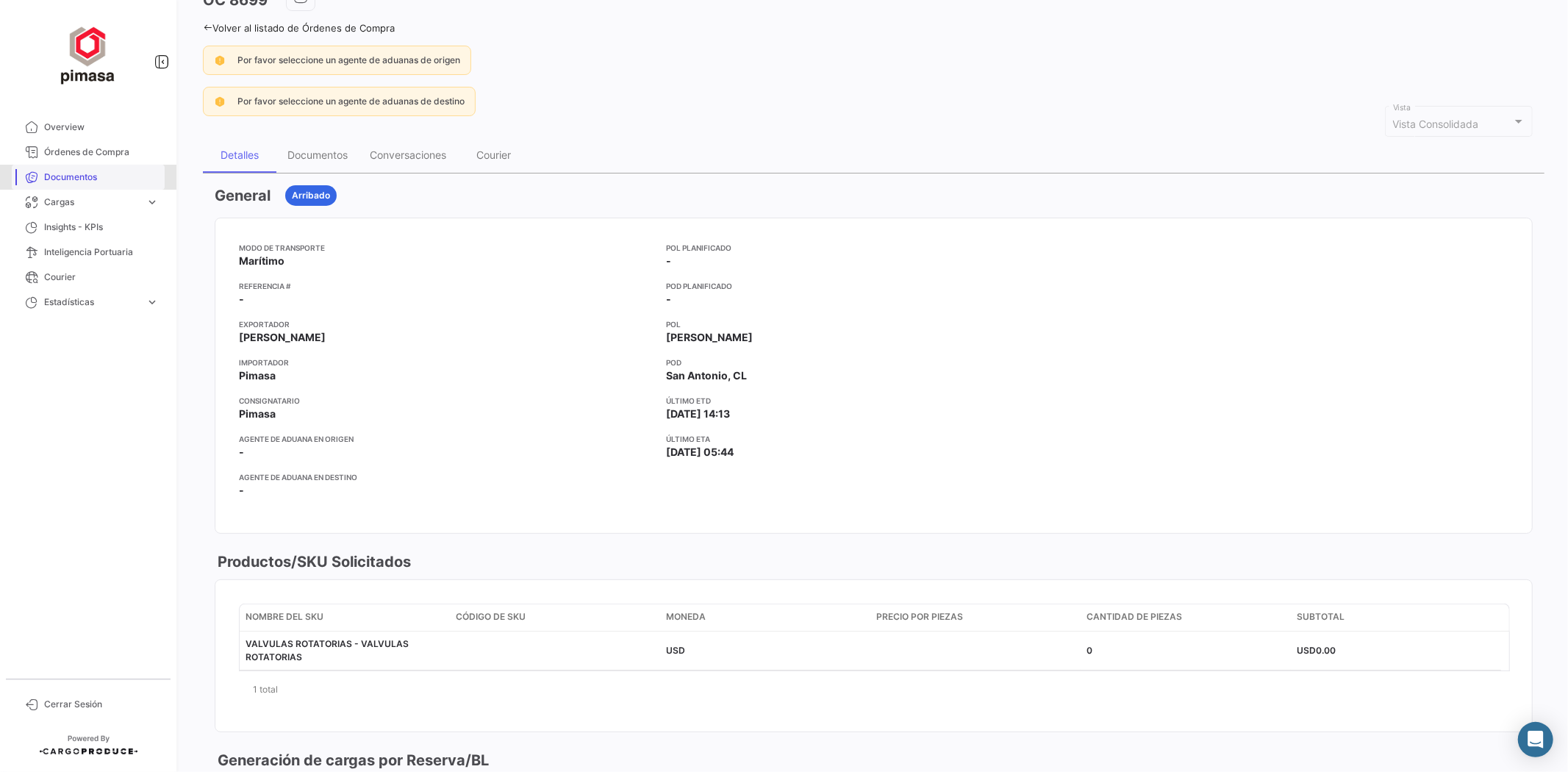
click at [74, 171] on span "Documentos" at bounding box center [101, 177] width 114 height 13
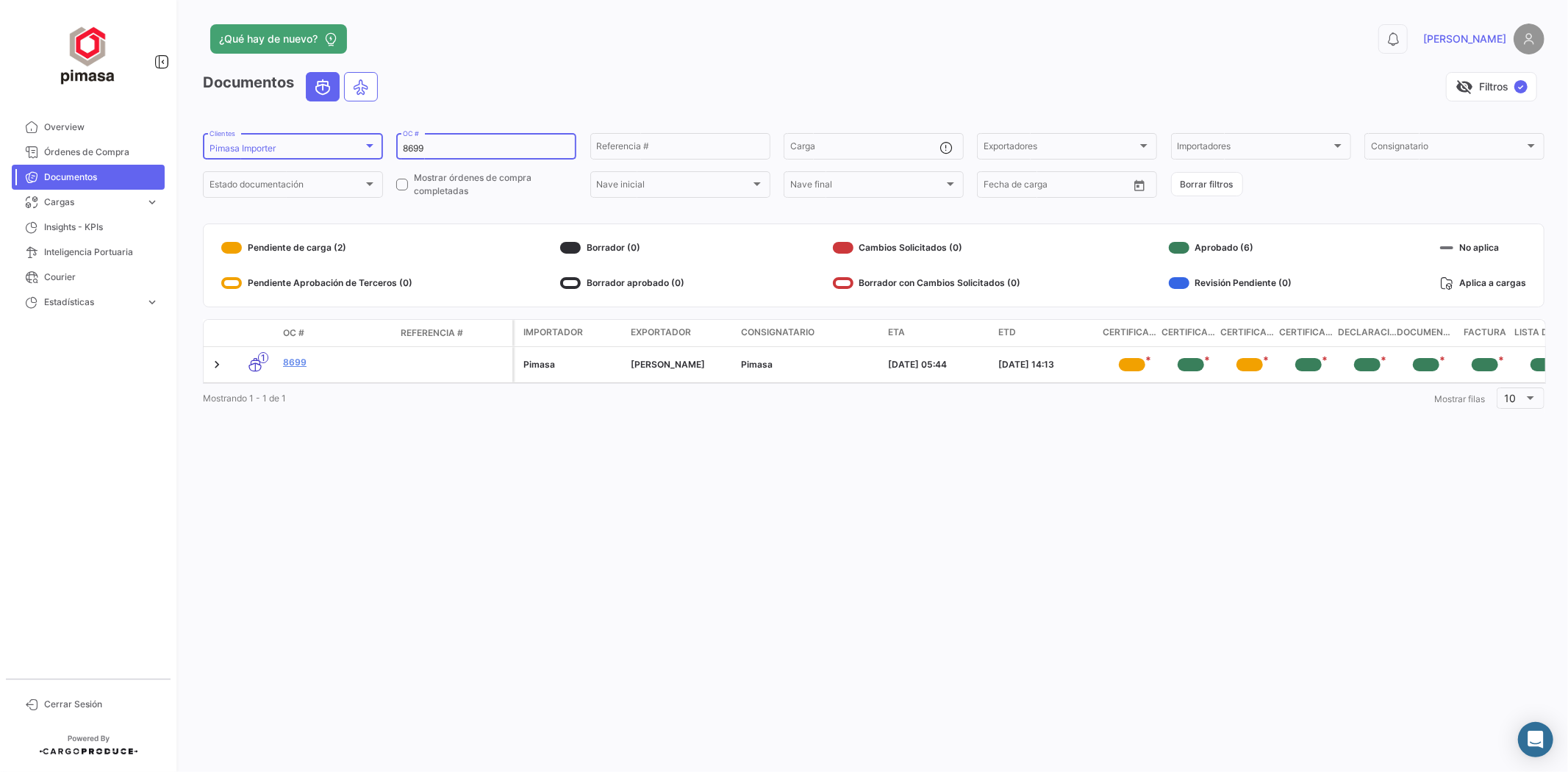
drag, startPoint x: 455, startPoint y: 150, endPoint x: 320, endPoint y: 150, distance: 135.0
click at [320, 150] on form "Pimasa Importer Clientes 8699 OC # Referencia # Carga Exportadores Exportadores…" at bounding box center [874, 165] width 1342 height 69
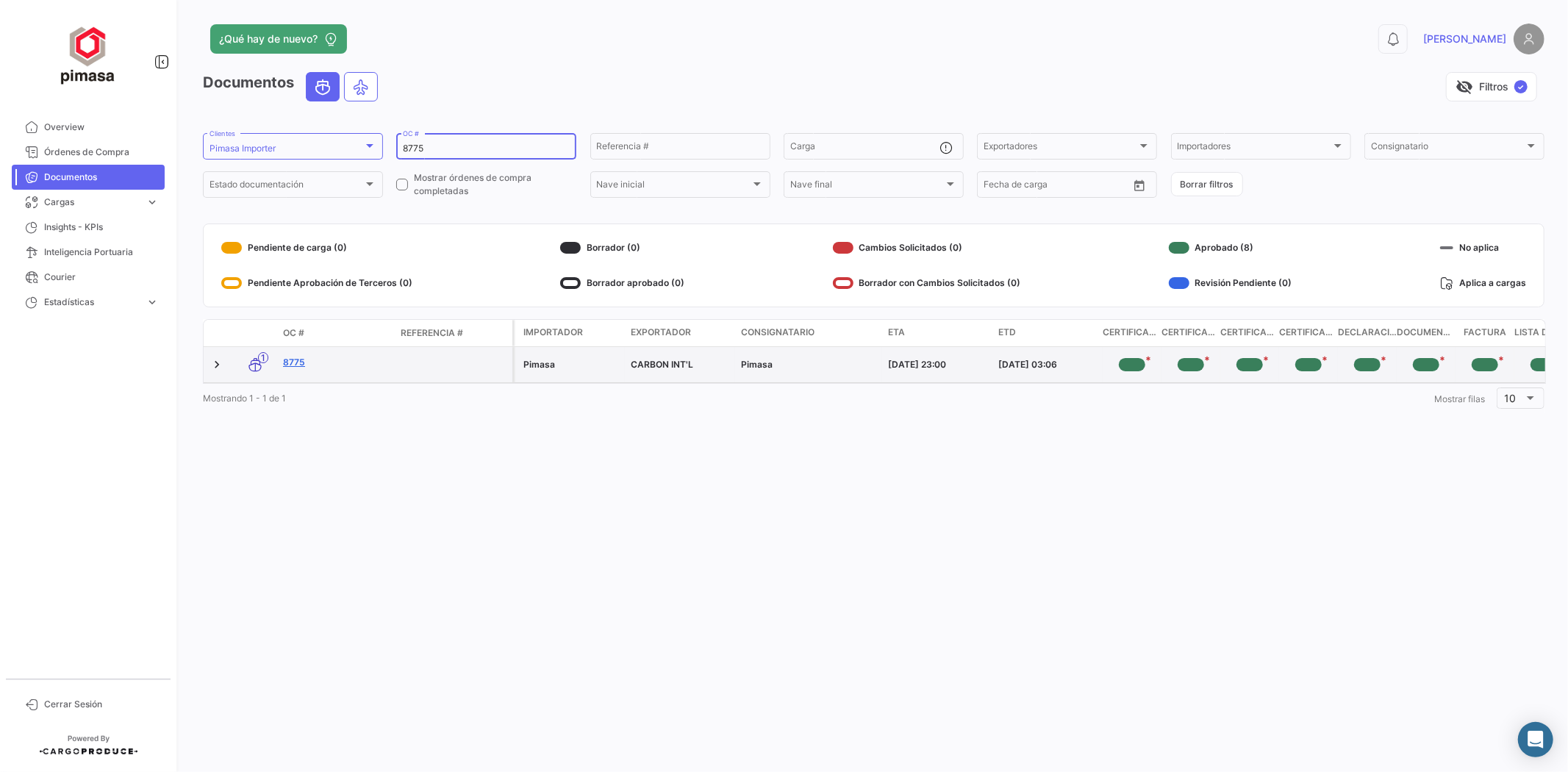
type input "8775"
click at [300, 365] on link "8775" at bounding box center [335, 362] width 106 height 13
drag, startPoint x: 441, startPoint y: 148, endPoint x: 318, endPoint y: 144, distance: 123.1
click at [318, 144] on form "Pimasa Importer Clientes 8775 OC # Referencia # Carga Exportadores Exportadores…" at bounding box center [874, 165] width 1342 height 69
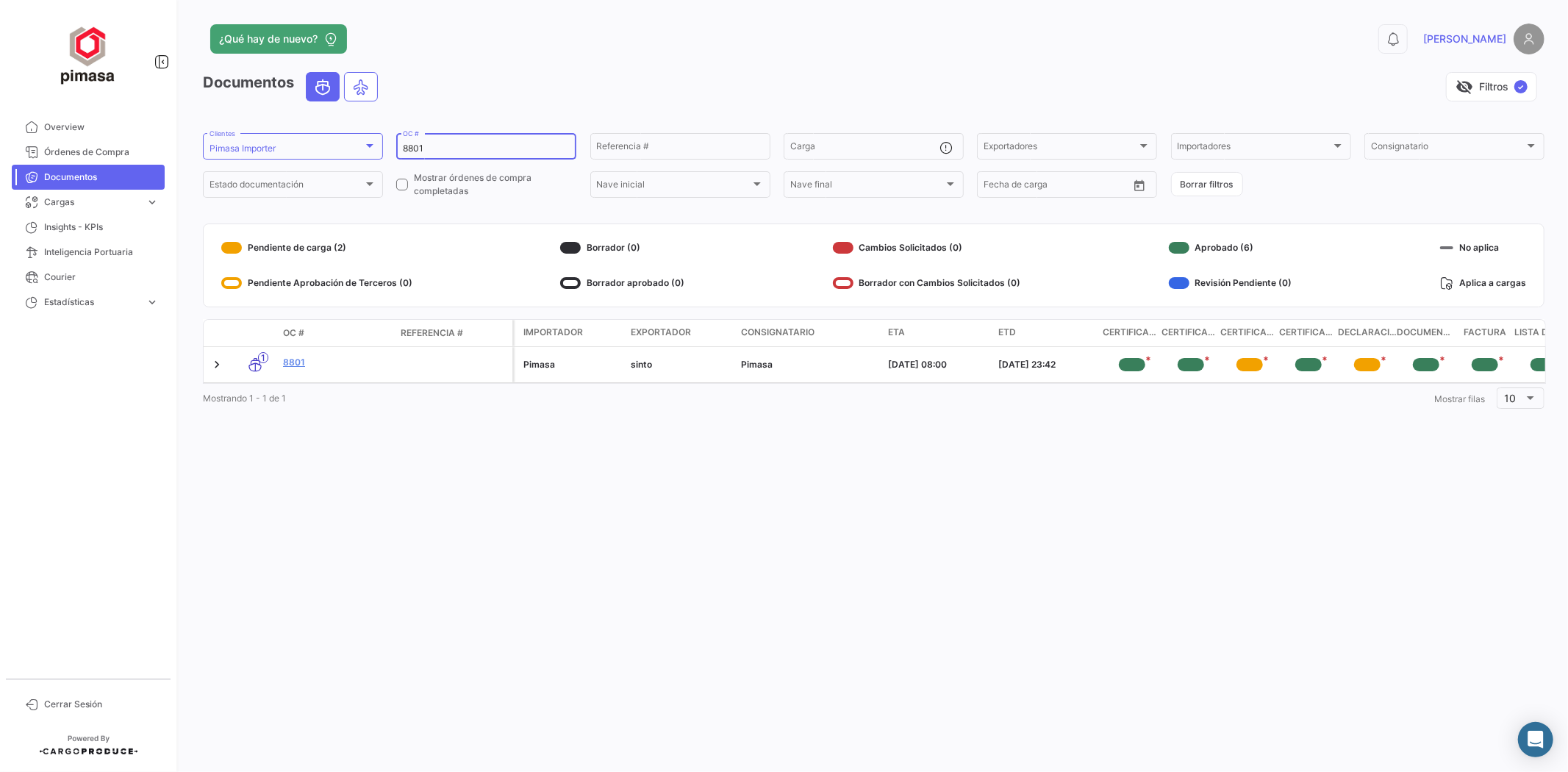
type input "8801"
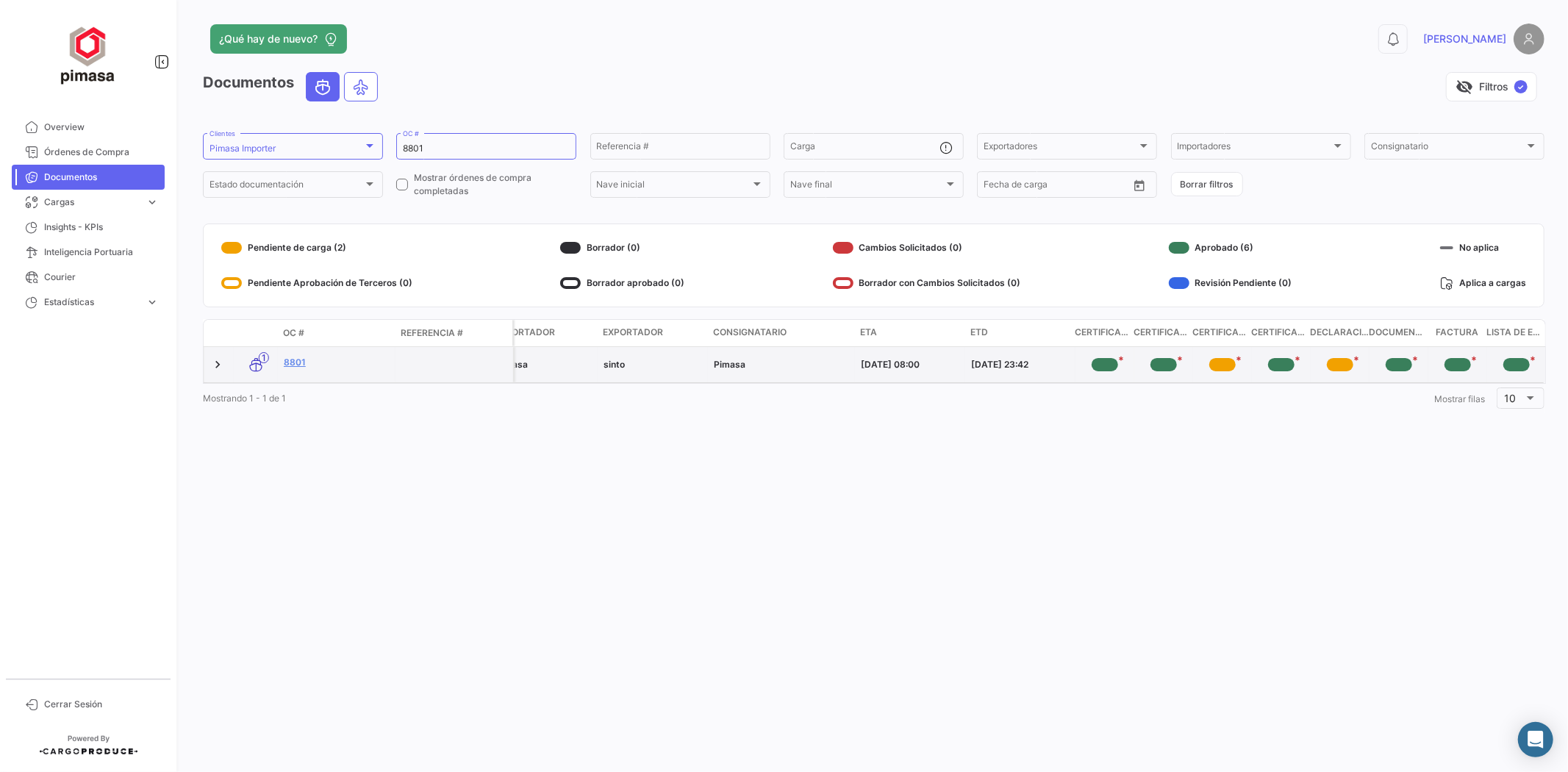
click at [1215, 364] on div "*" at bounding box center [1223, 365] width 27 height 13
click at [293, 364] on link "8801" at bounding box center [336, 362] width 106 height 13
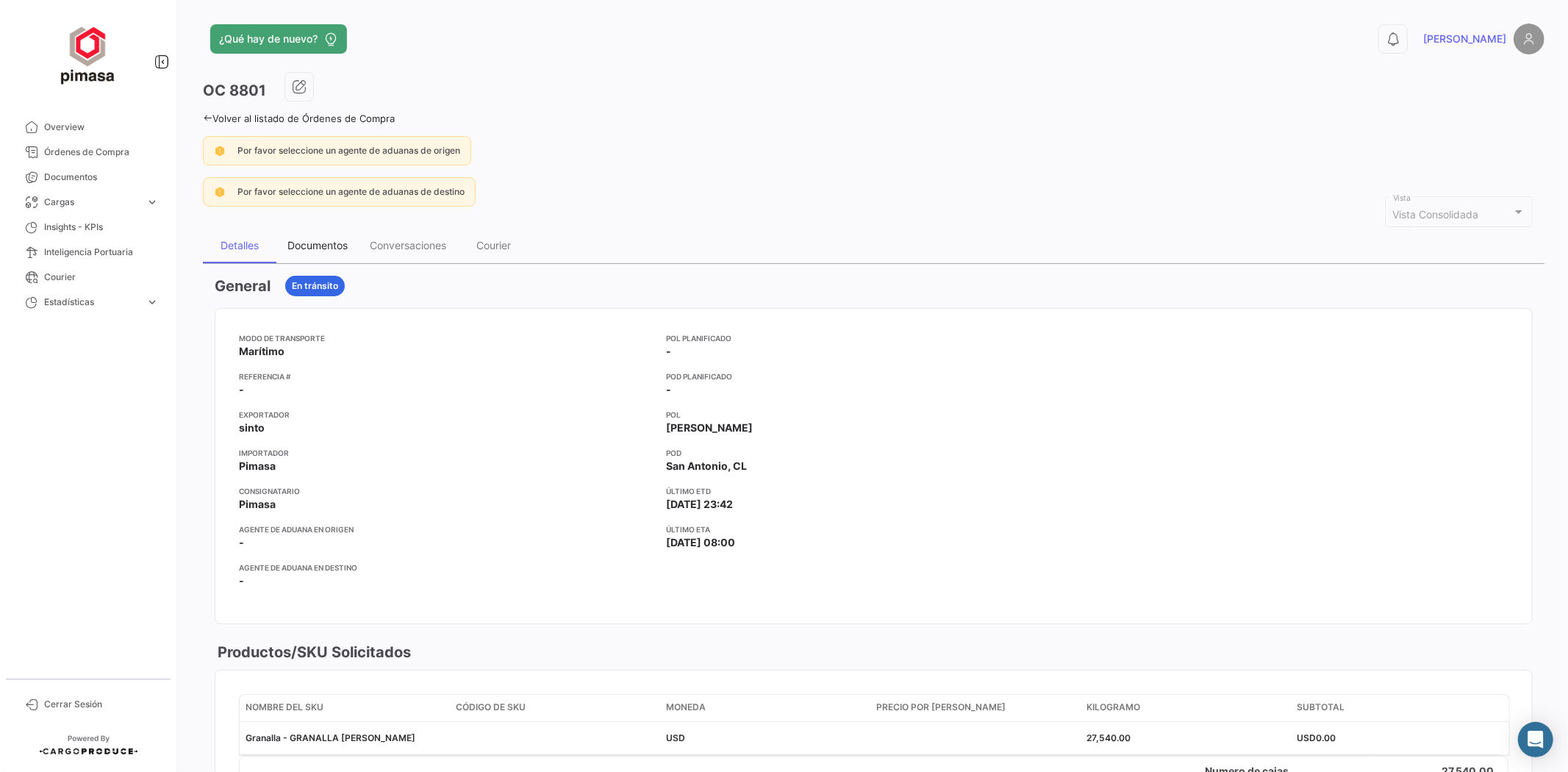
click at [325, 245] on div "Documentos" at bounding box center [318, 245] width 60 height 13
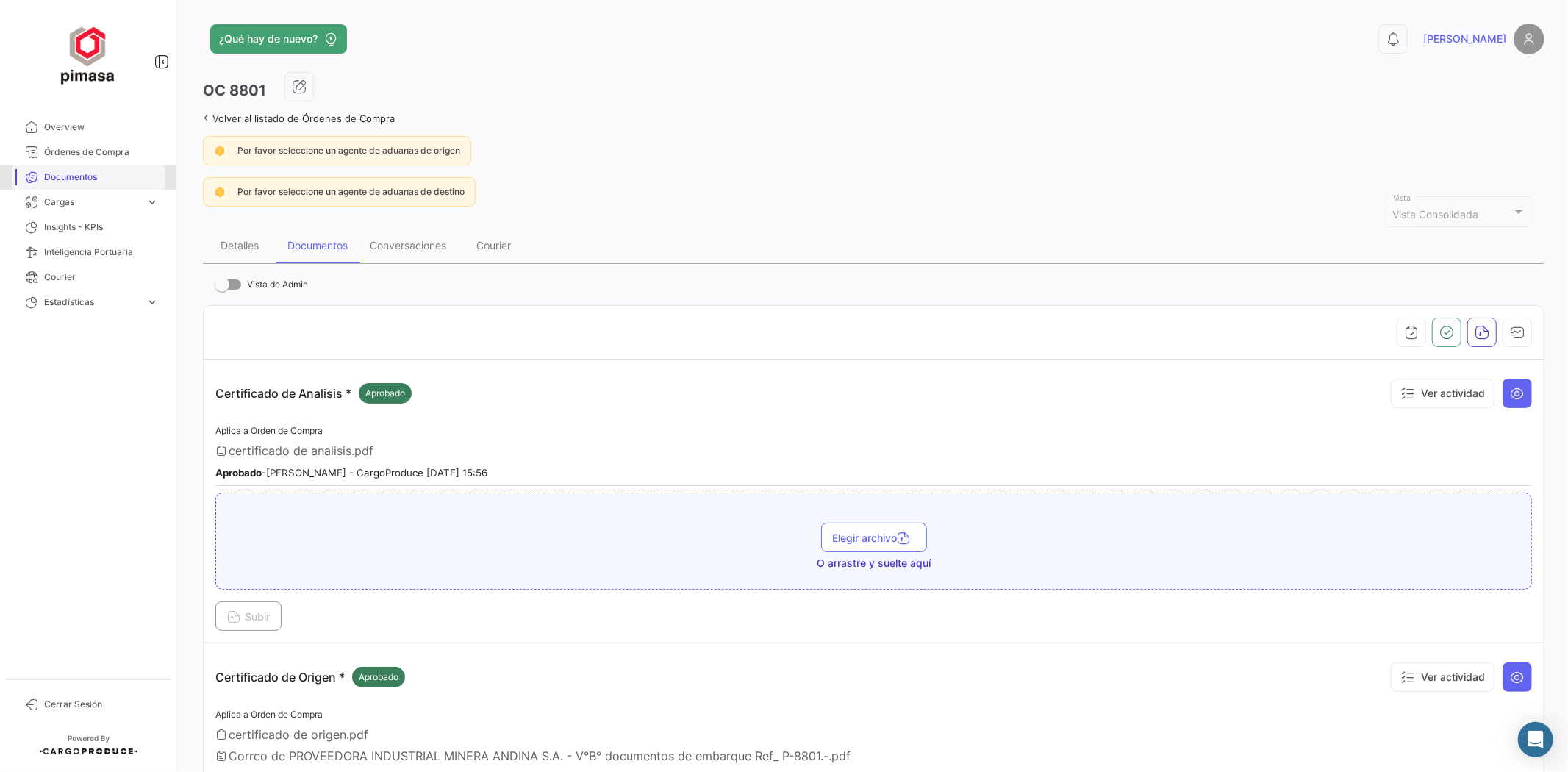
click at [59, 172] on span "Documentos" at bounding box center [101, 177] width 114 height 13
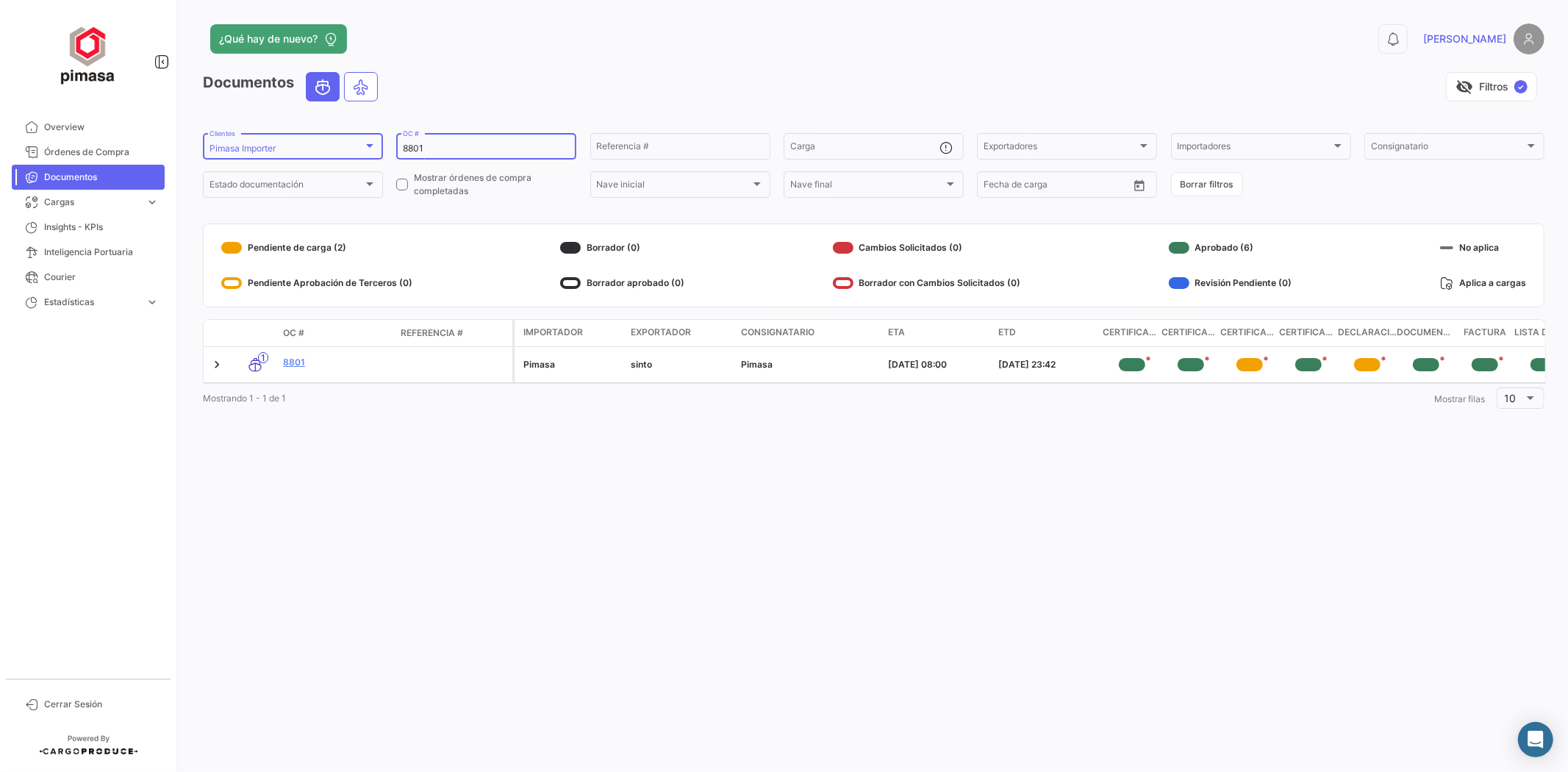
drag, startPoint x: 459, startPoint y: 150, endPoint x: 317, endPoint y: 151, distance: 142.0
click at [317, 151] on form "Pimasa Importer Clientes 8801 OC # Referencia # Carga Exportadores Exportadores…" at bounding box center [874, 165] width 1342 height 69
drag, startPoint x: 449, startPoint y: 148, endPoint x: 300, endPoint y: 120, distance: 151.6
click at [300, 120] on app-list-header "Documentos visibility_off Filtros ✓ Pimasa Importer Clientes 8777 OC # Referenc…" at bounding box center [874, 136] width 1342 height 128
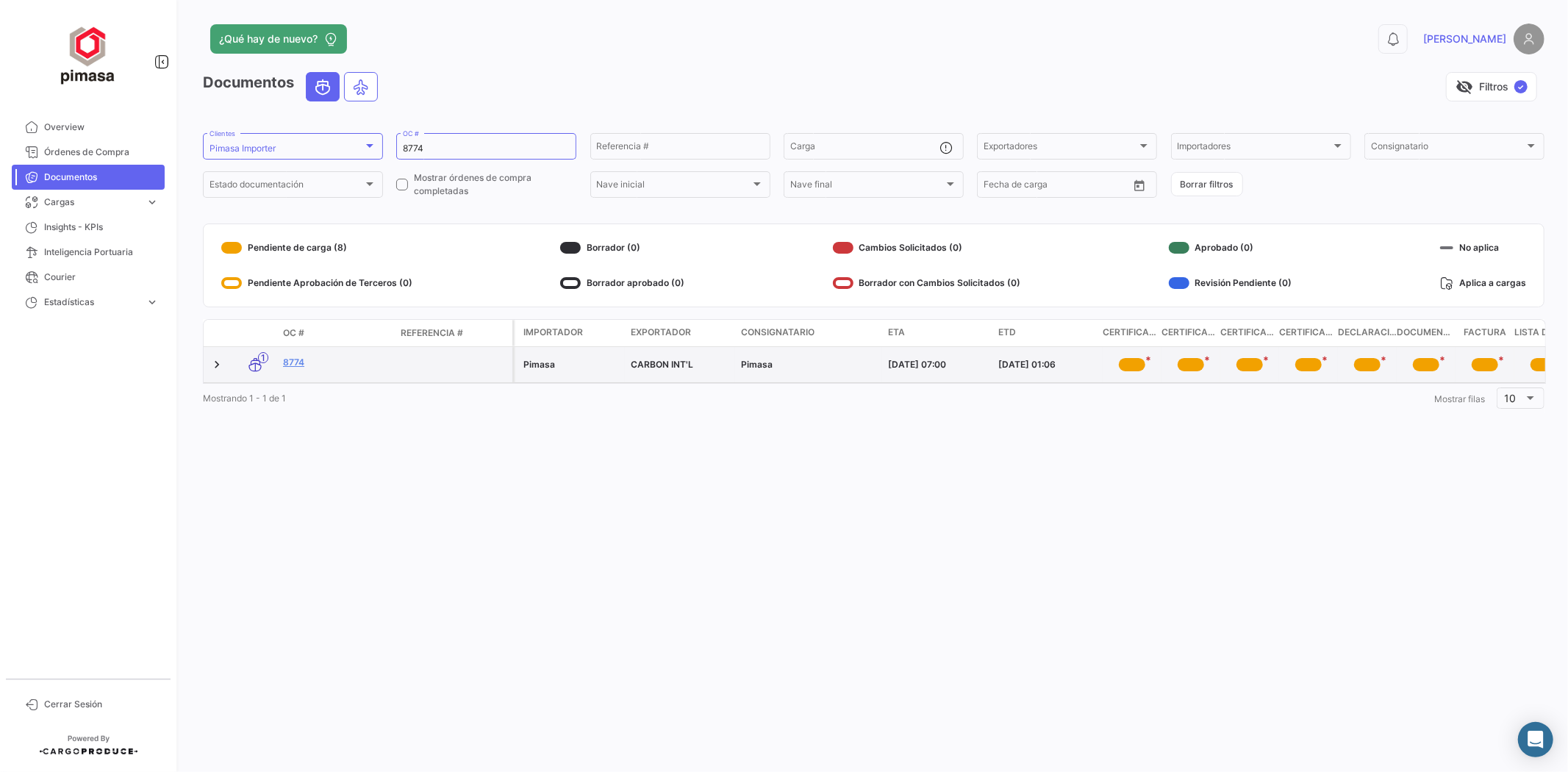
drag, startPoint x: 648, startPoint y: 368, endPoint x: 716, endPoint y: 372, distance: 68.1
click at [716, 372] on datatable-body-cell "CARBON INT'L" at bounding box center [680, 365] width 110 height 35
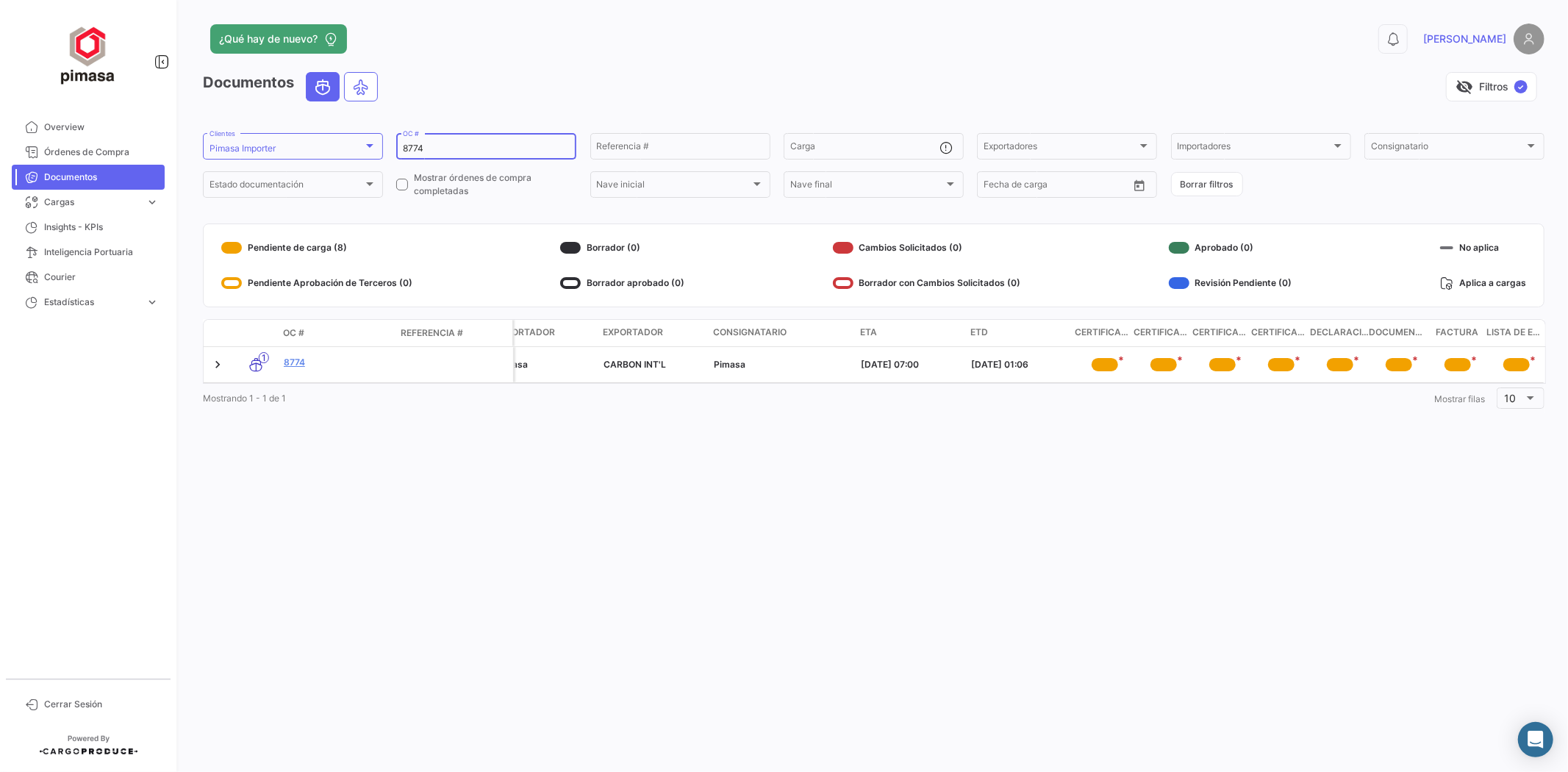
click at [420, 144] on input "8774" at bounding box center [486, 149] width 167 height 10
drag, startPoint x: 436, startPoint y: 145, endPoint x: 357, endPoint y: 153, distance: 79.4
click at [357, 153] on form "Pimasa Importer Clientes 8772 OC # Referencia # Carga Exportadores Exportadores…" at bounding box center [874, 165] width 1342 height 69
type input "8738"
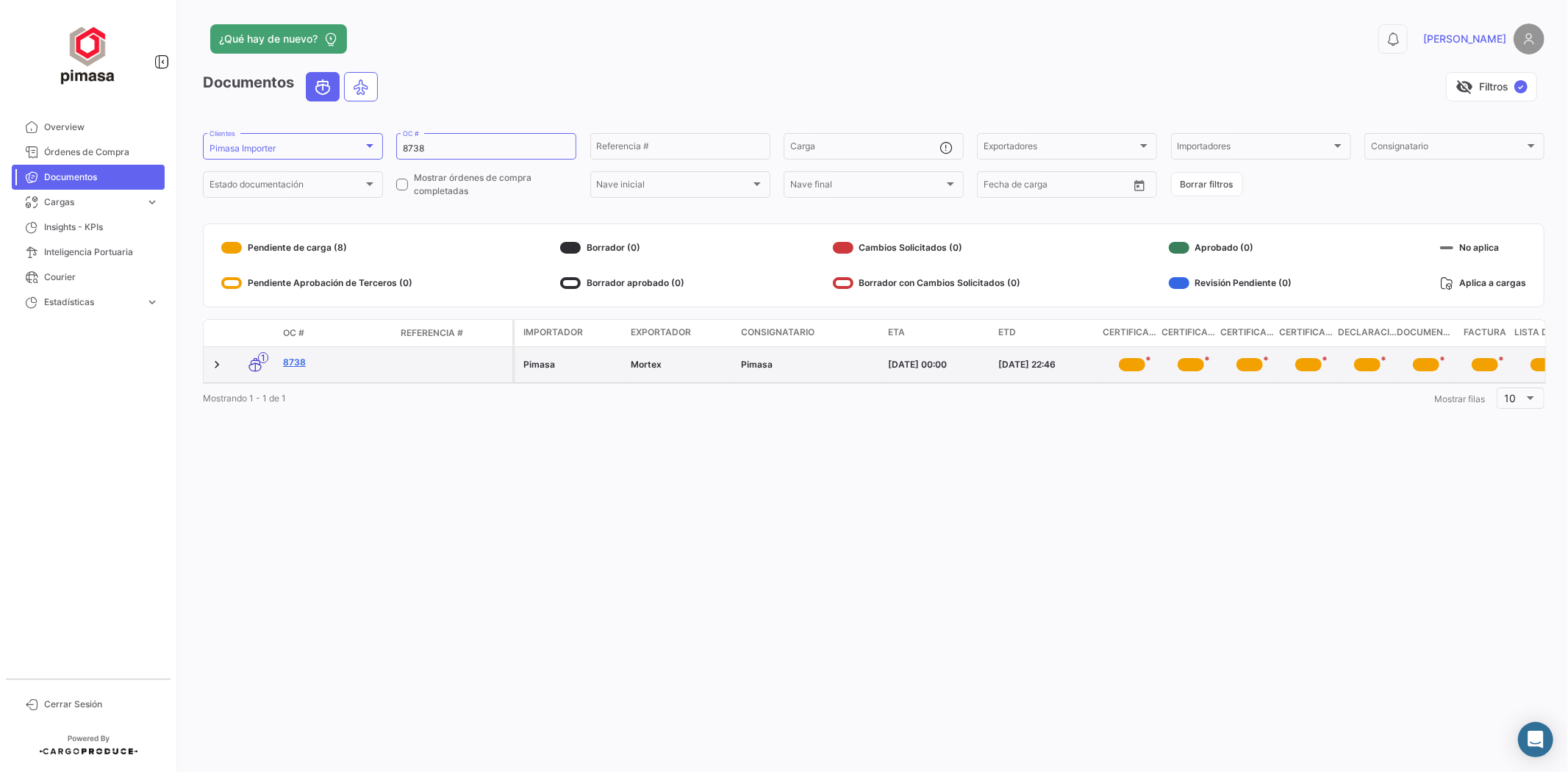
click at [293, 359] on link "8738" at bounding box center [335, 362] width 106 height 13
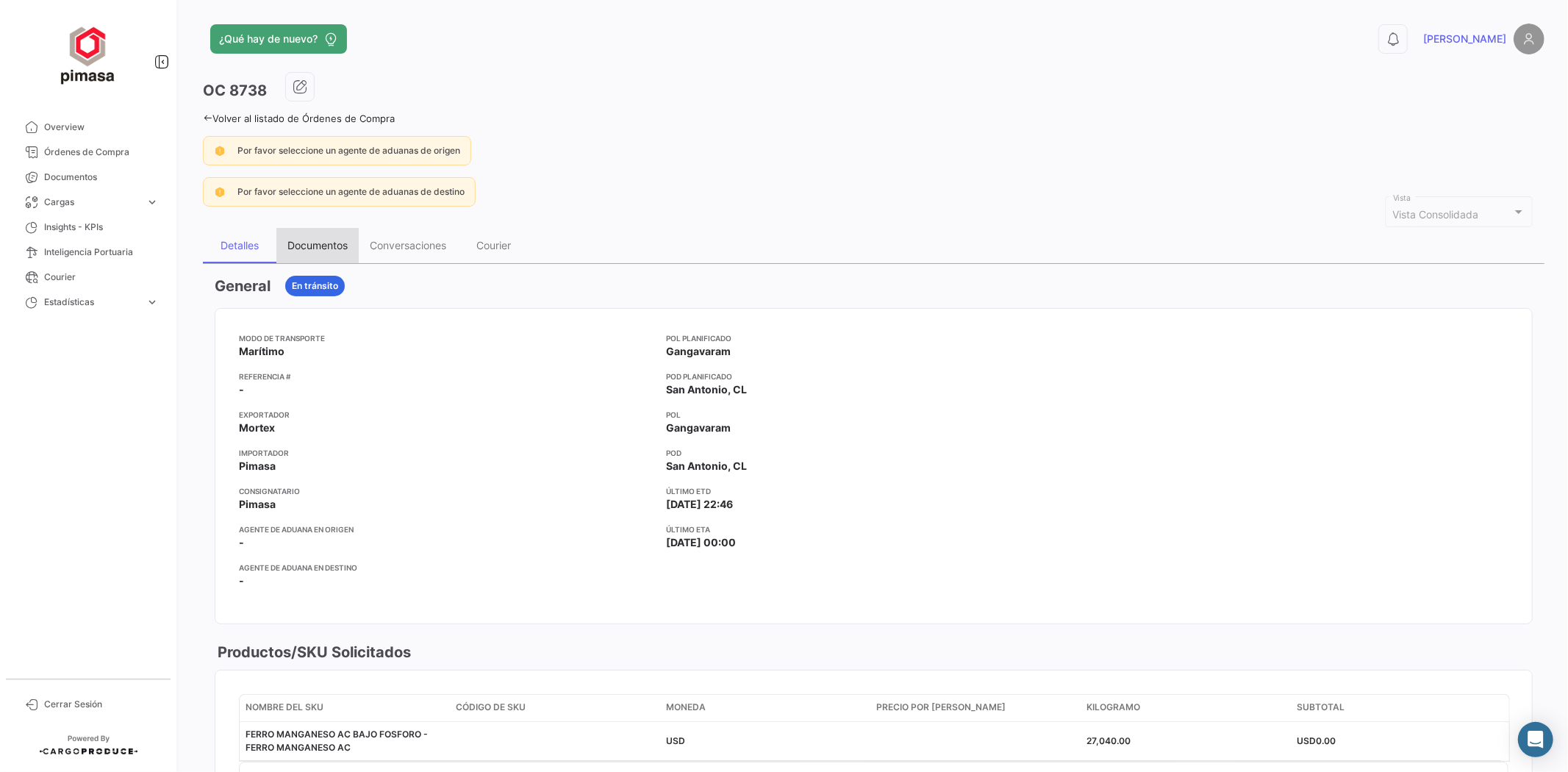
click at [295, 241] on div "Documentos" at bounding box center [318, 245] width 60 height 13
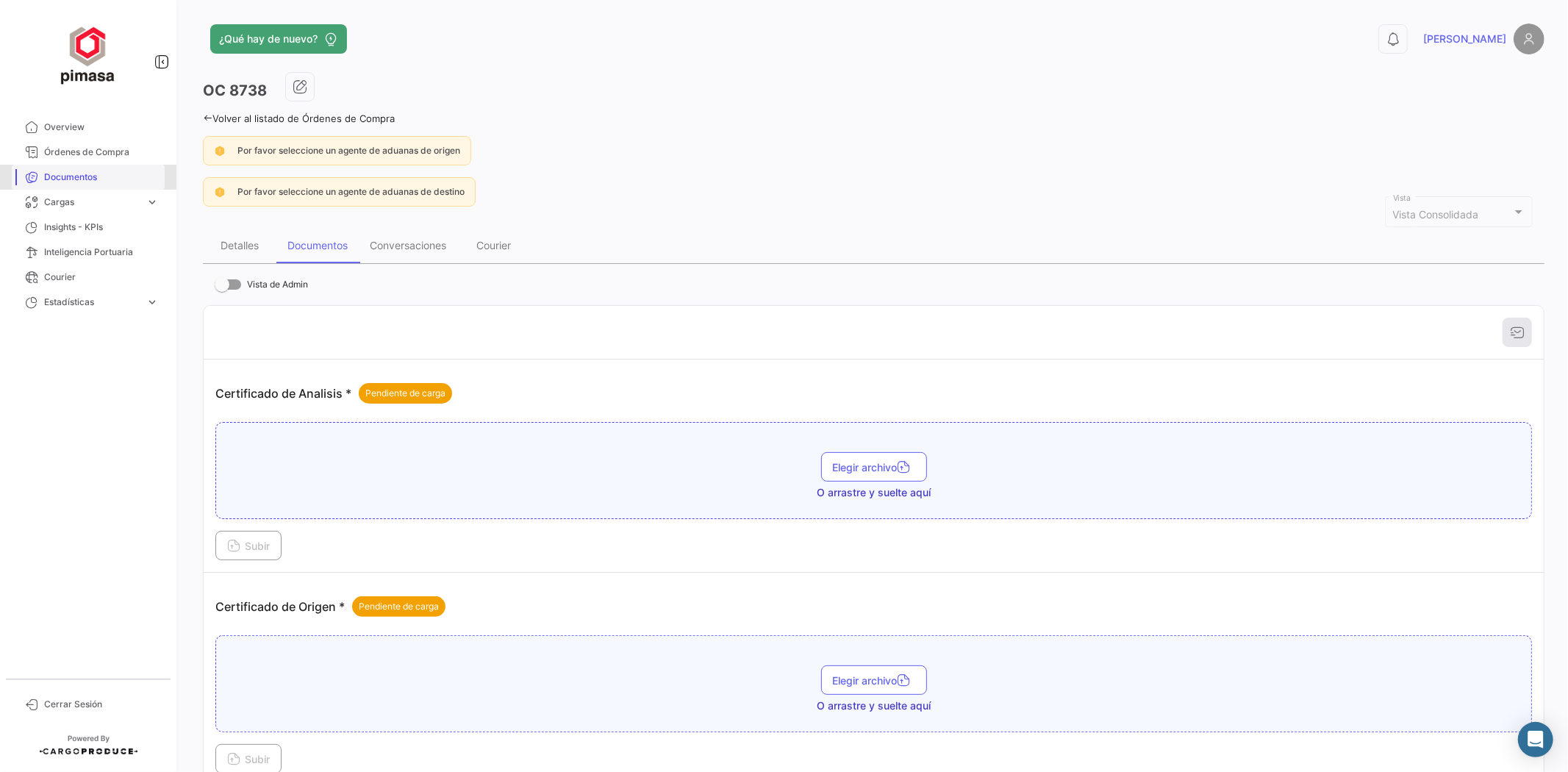
click at [58, 171] on span "Documentos" at bounding box center [101, 177] width 114 height 13
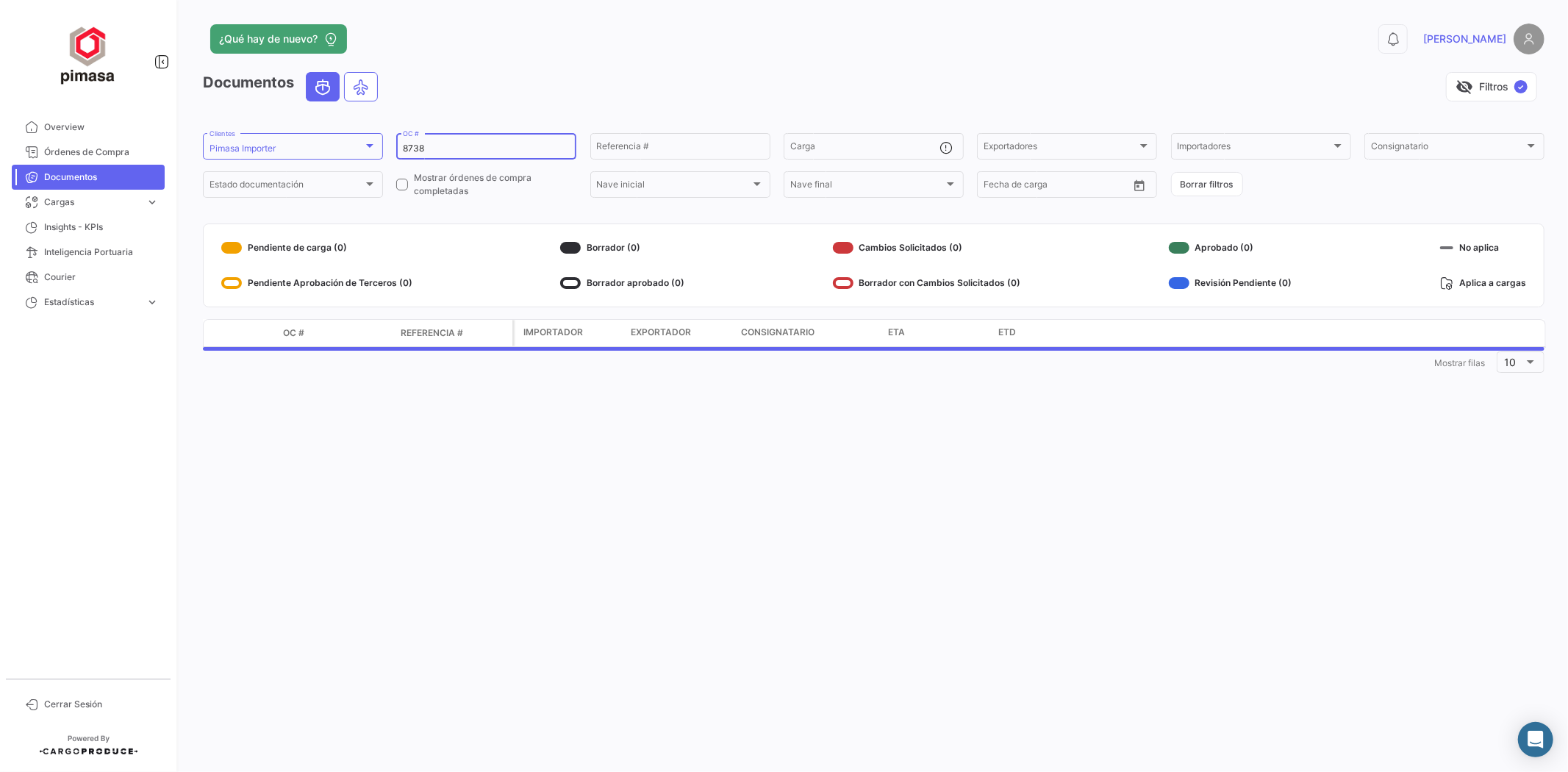
click at [438, 141] on div "8738 OC #" at bounding box center [486, 144] width 167 height 28
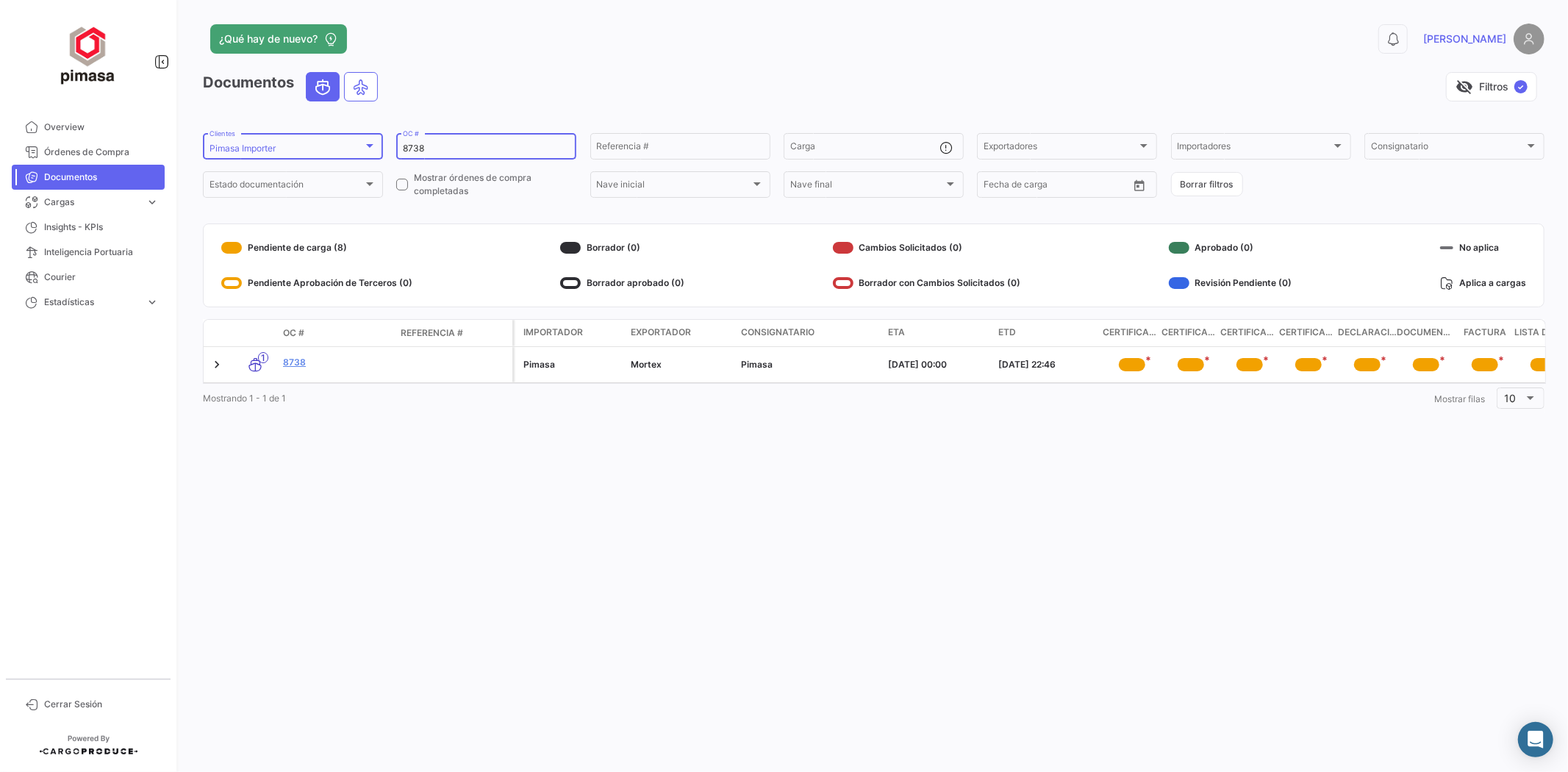
drag, startPoint x: 432, startPoint y: 150, endPoint x: 349, endPoint y: 158, distance: 83.4
click at [349, 158] on form "Pimasa Importer Clientes 8738 OC # Referencia # Carga Exportadores Exportadores…" at bounding box center [874, 165] width 1342 height 69
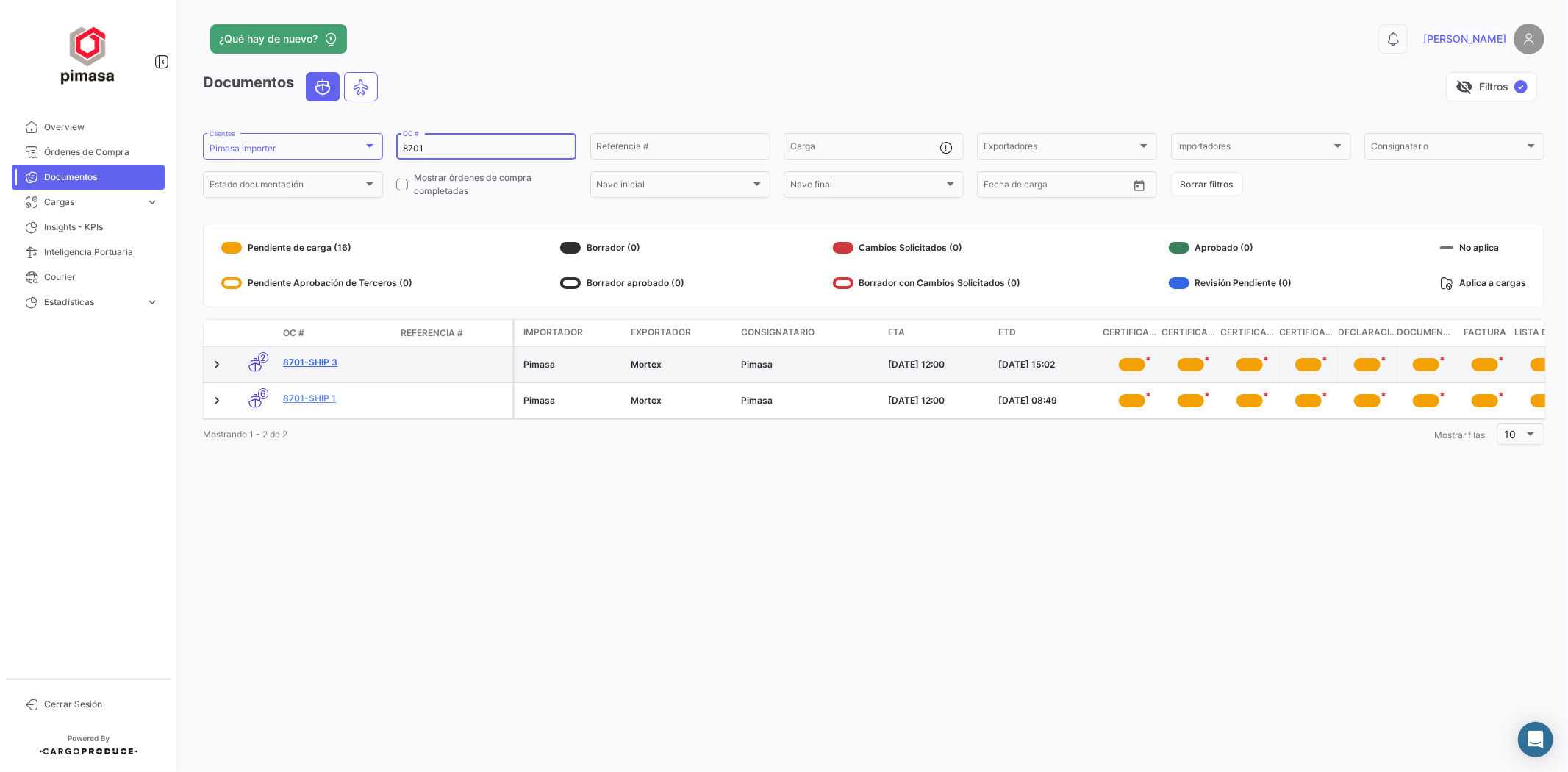
type input "8701"
click at [290, 363] on link "8701-Ship 3" at bounding box center [335, 362] width 106 height 13
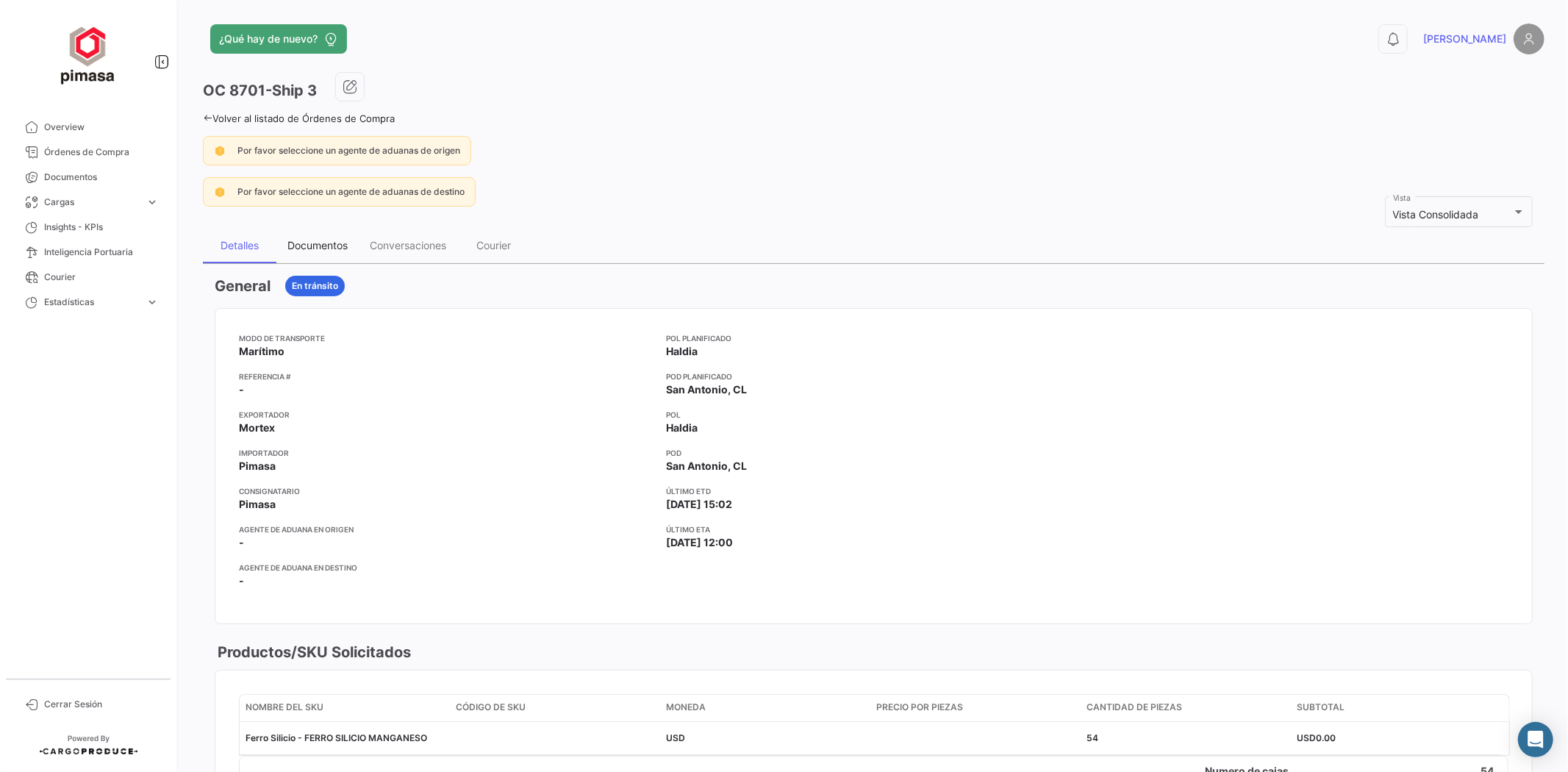
click at [279, 242] on div "Documentos" at bounding box center [318, 245] width 82 height 35
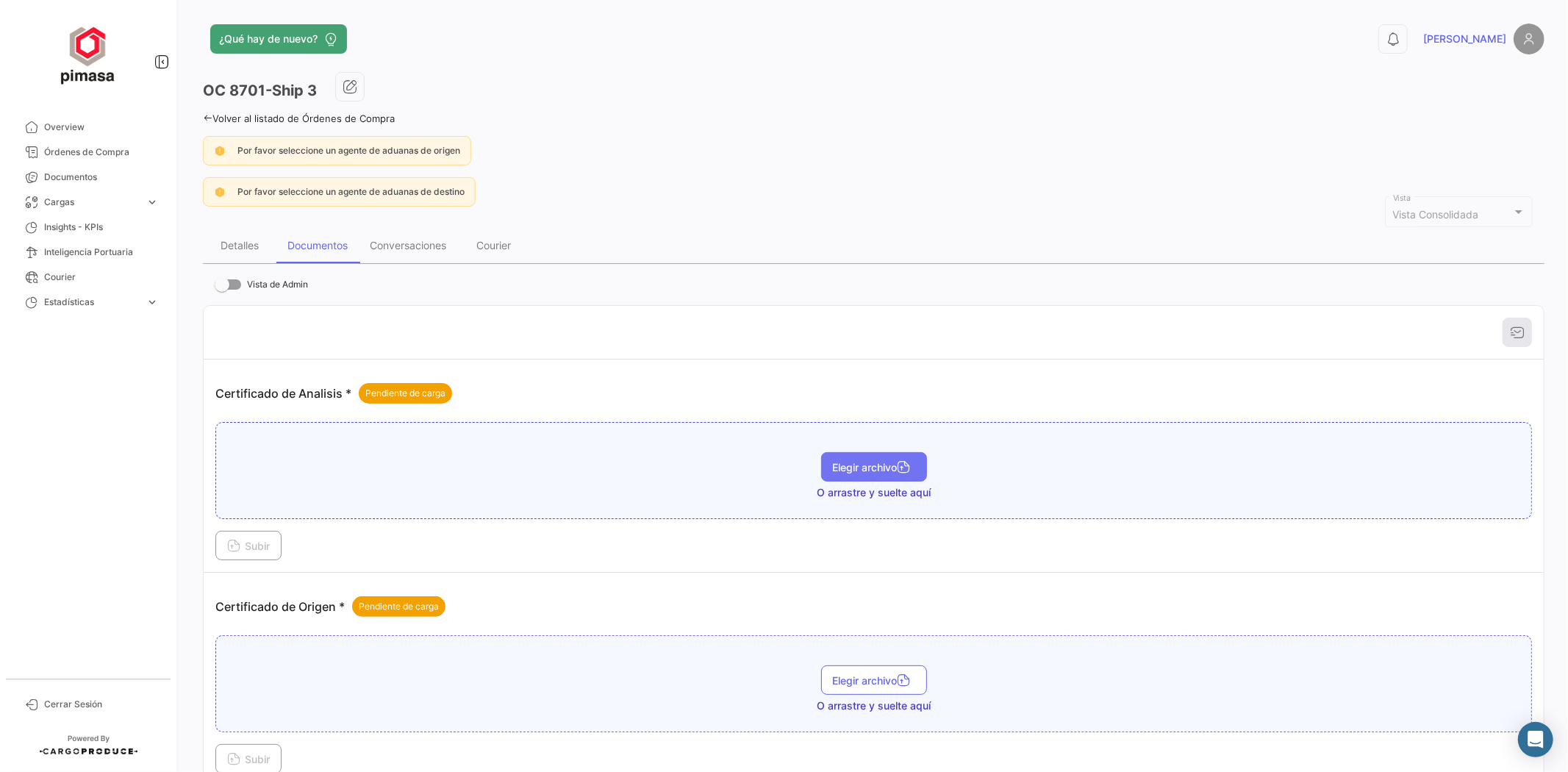
click at [846, 466] on span "Elegir archivo" at bounding box center [874, 467] width 82 height 13
click at [252, 541] on span "Subir" at bounding box center [248, 546] width 43 height 13
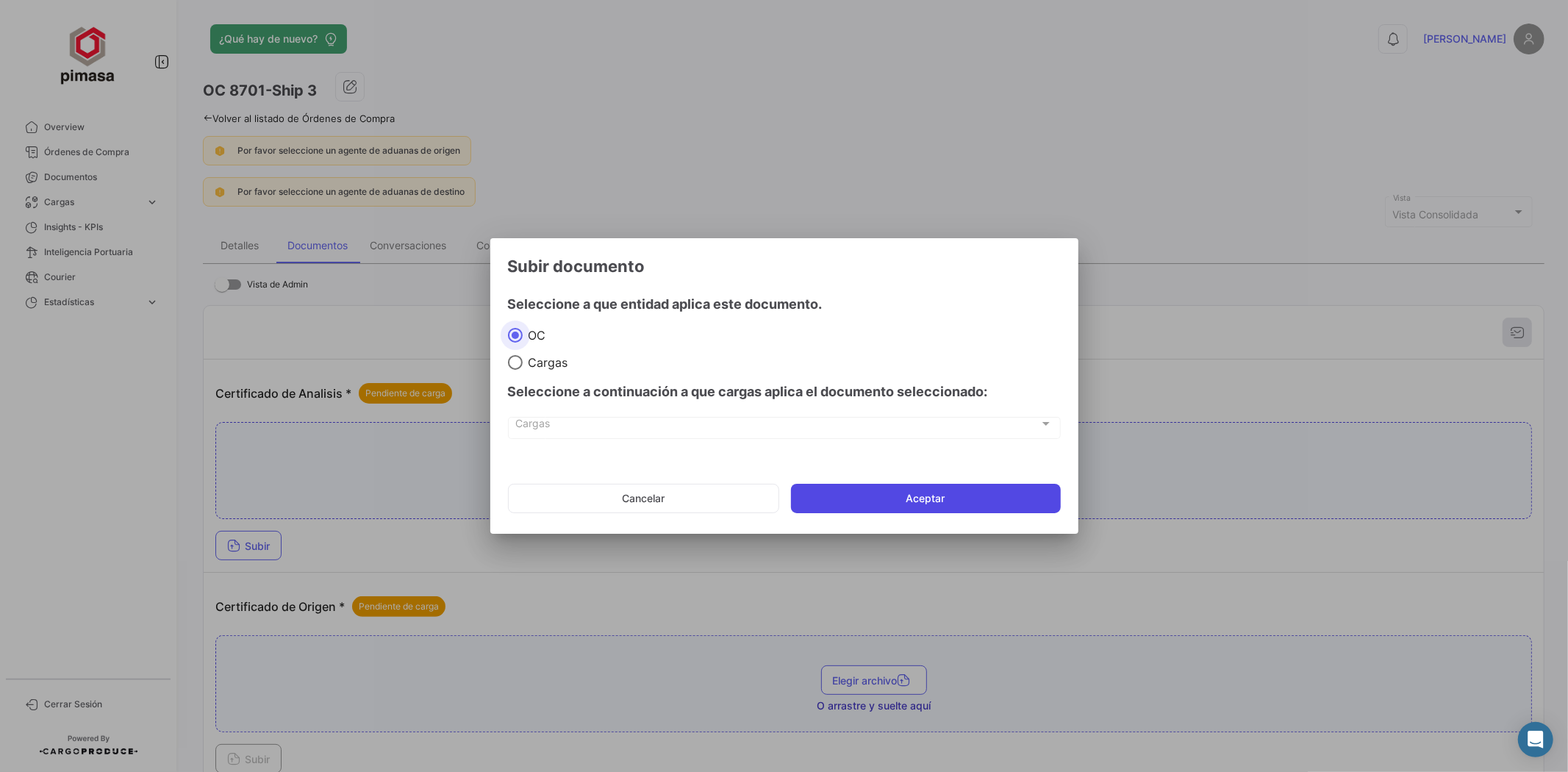
click at [864, 495] on button "Aceptar" at bounding box center [926, 499] width 270 height 29
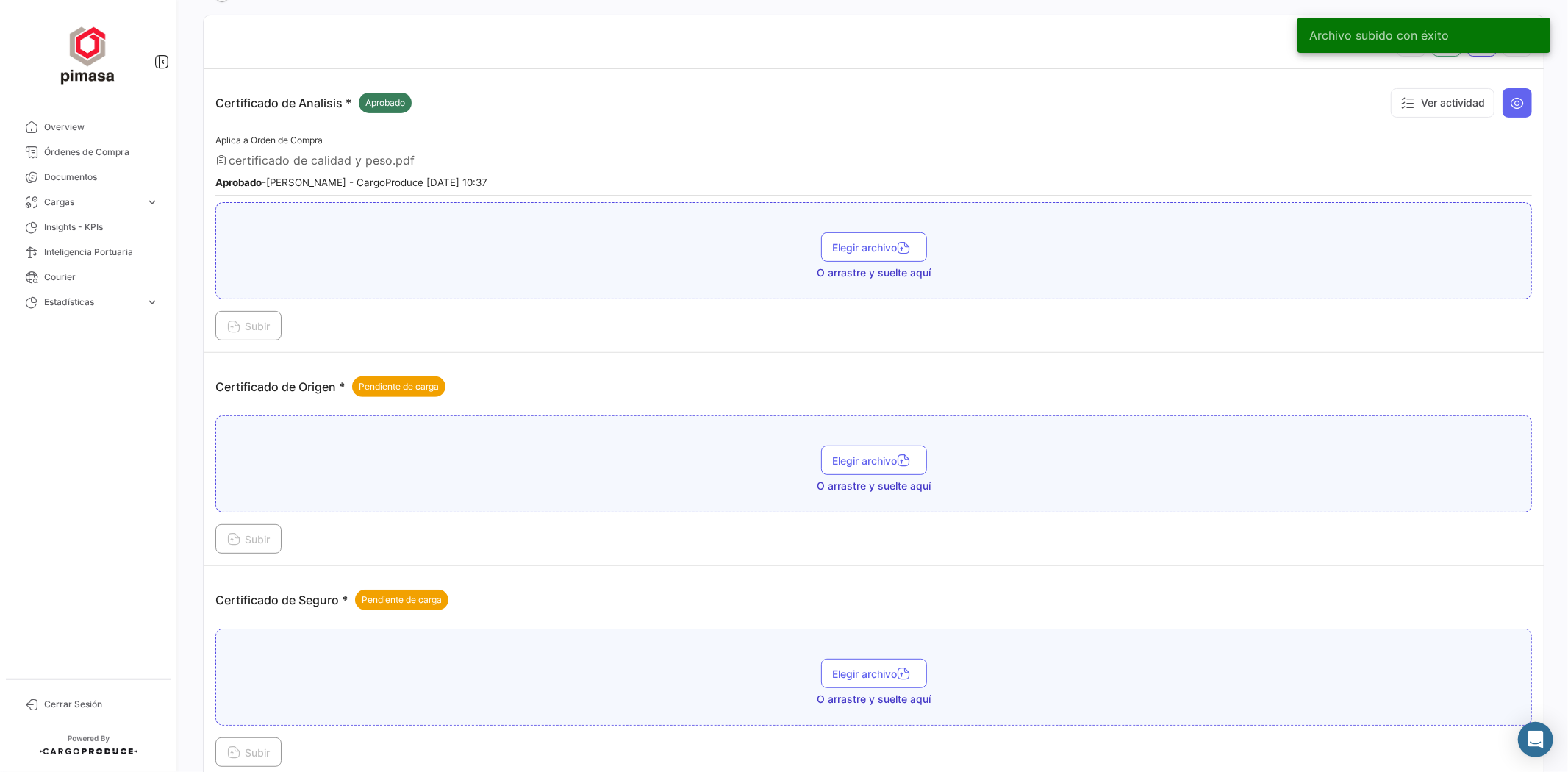
scroll to position [327, 0]
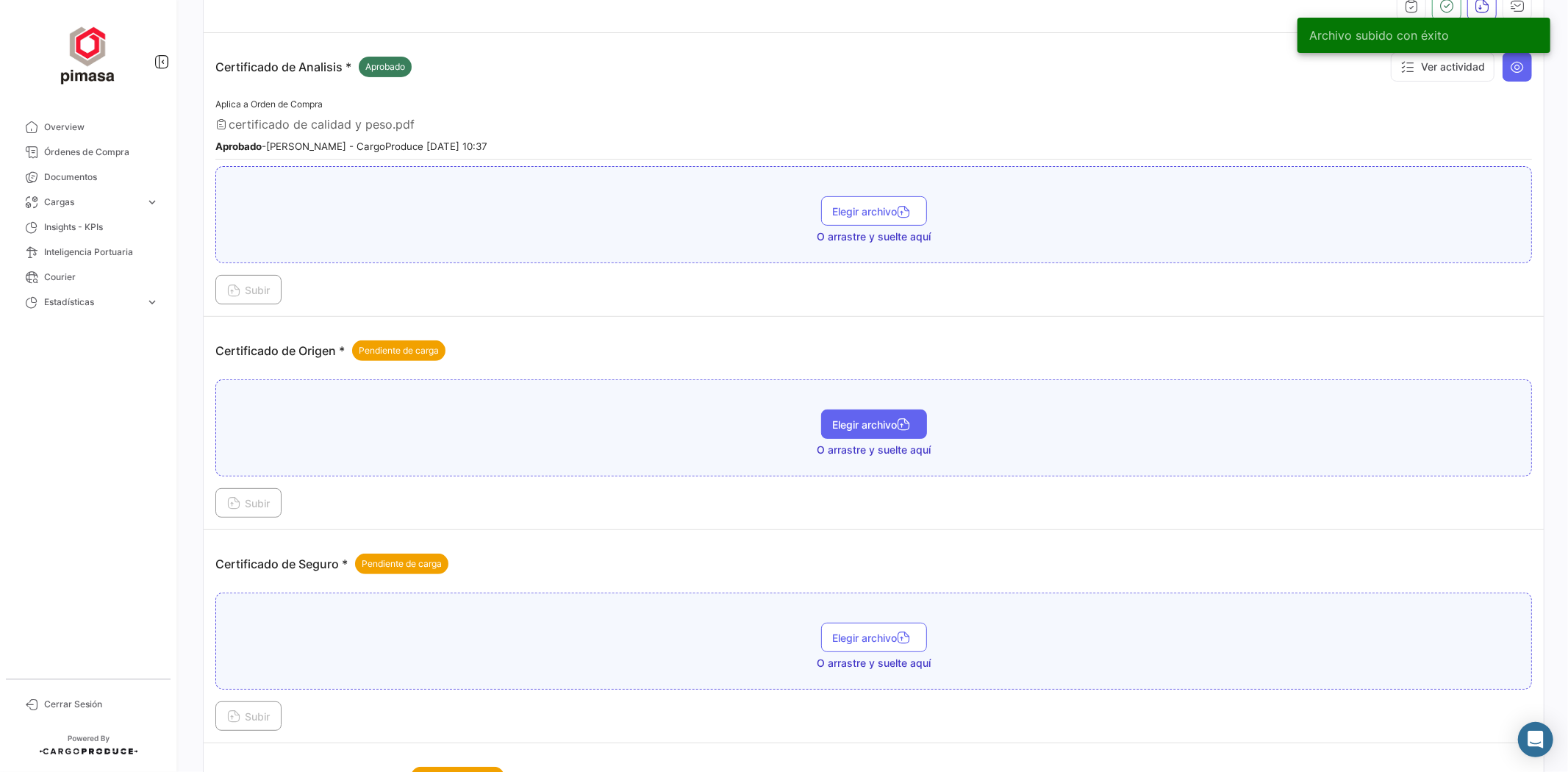
click at [853, 431] on button "Elegir archivo" at bounding box center [874, 425] width 106 height 29
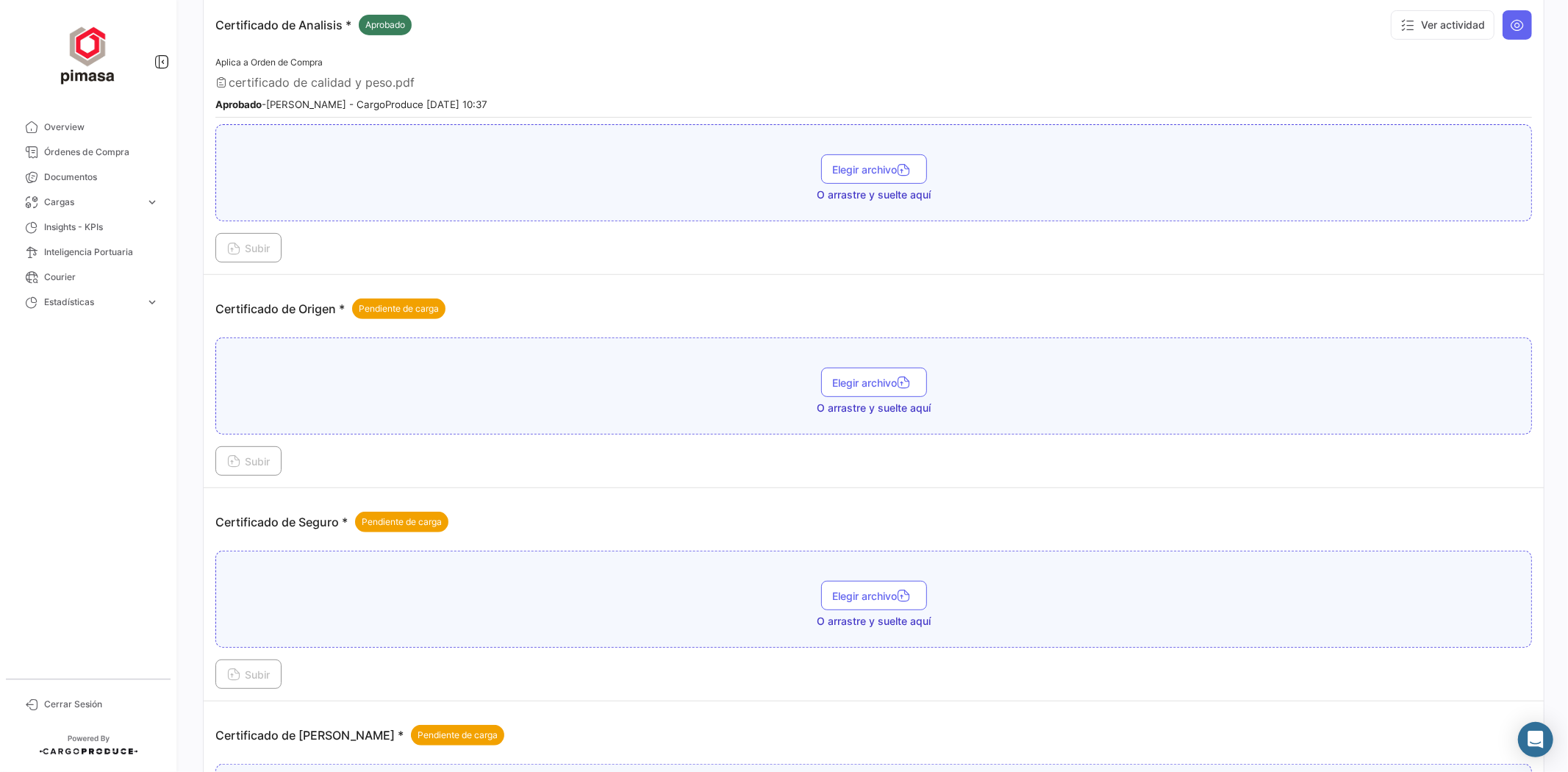
scroll to position [408, 0]
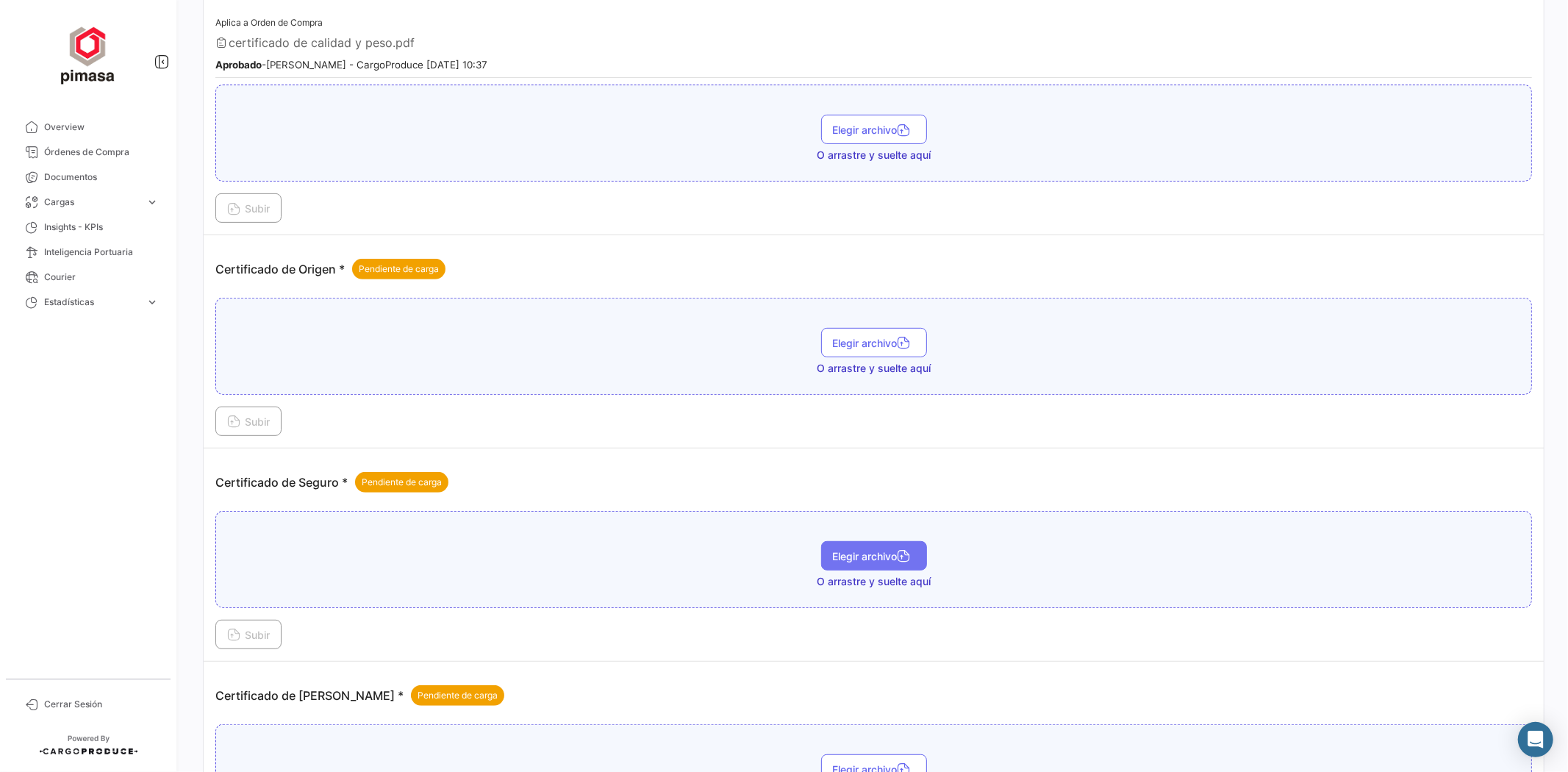
click at [878, 547] on button "Elegir archivo" at bounding box center [874, 556] width 106 height 29
click at [263, 643] on button "Subir" at bounding box center [248, 634] width 66 height 29
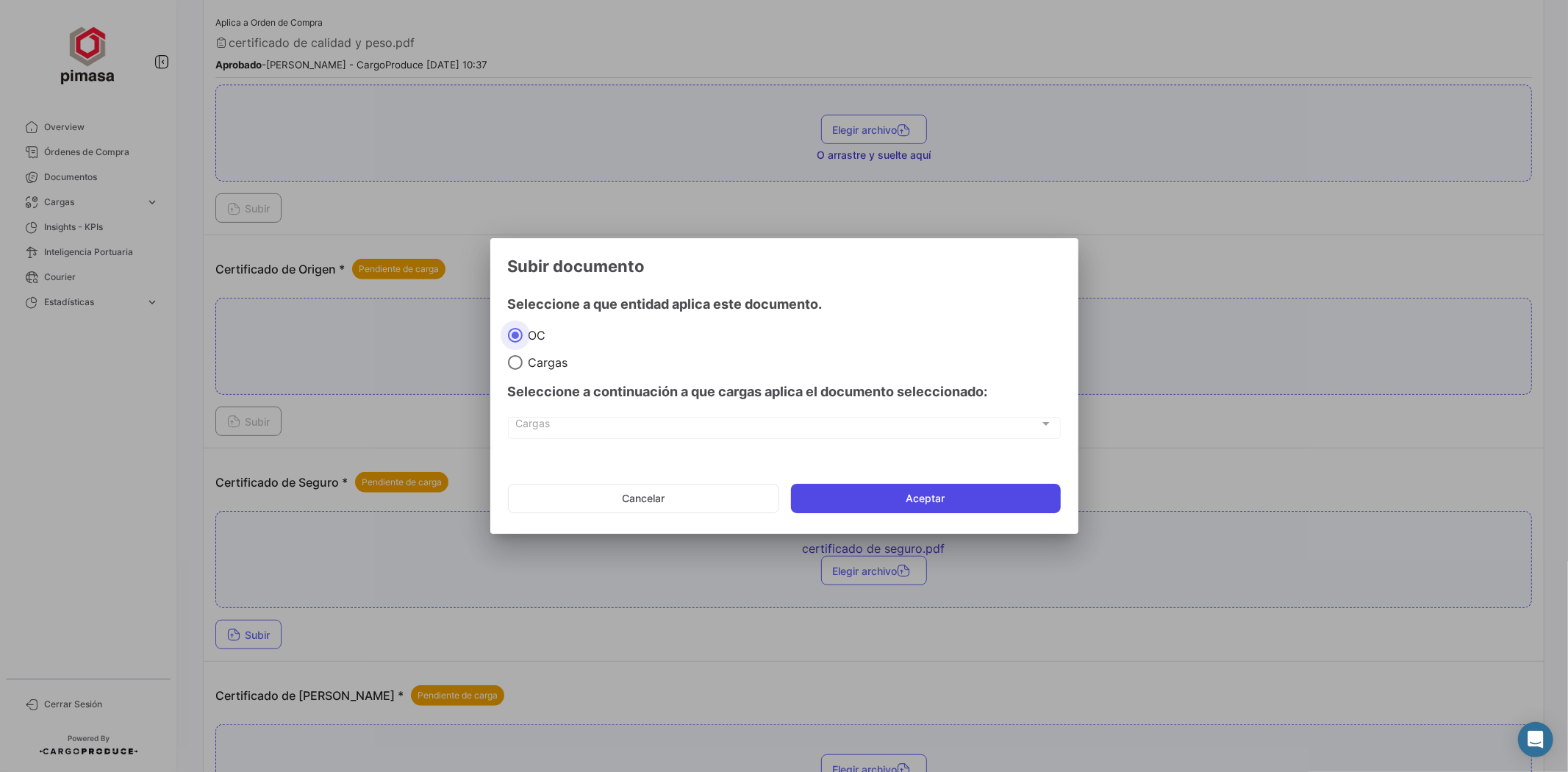
click at [944, 495] on button "Aceptar" at bounding box center [926, 499] width 270 height 29
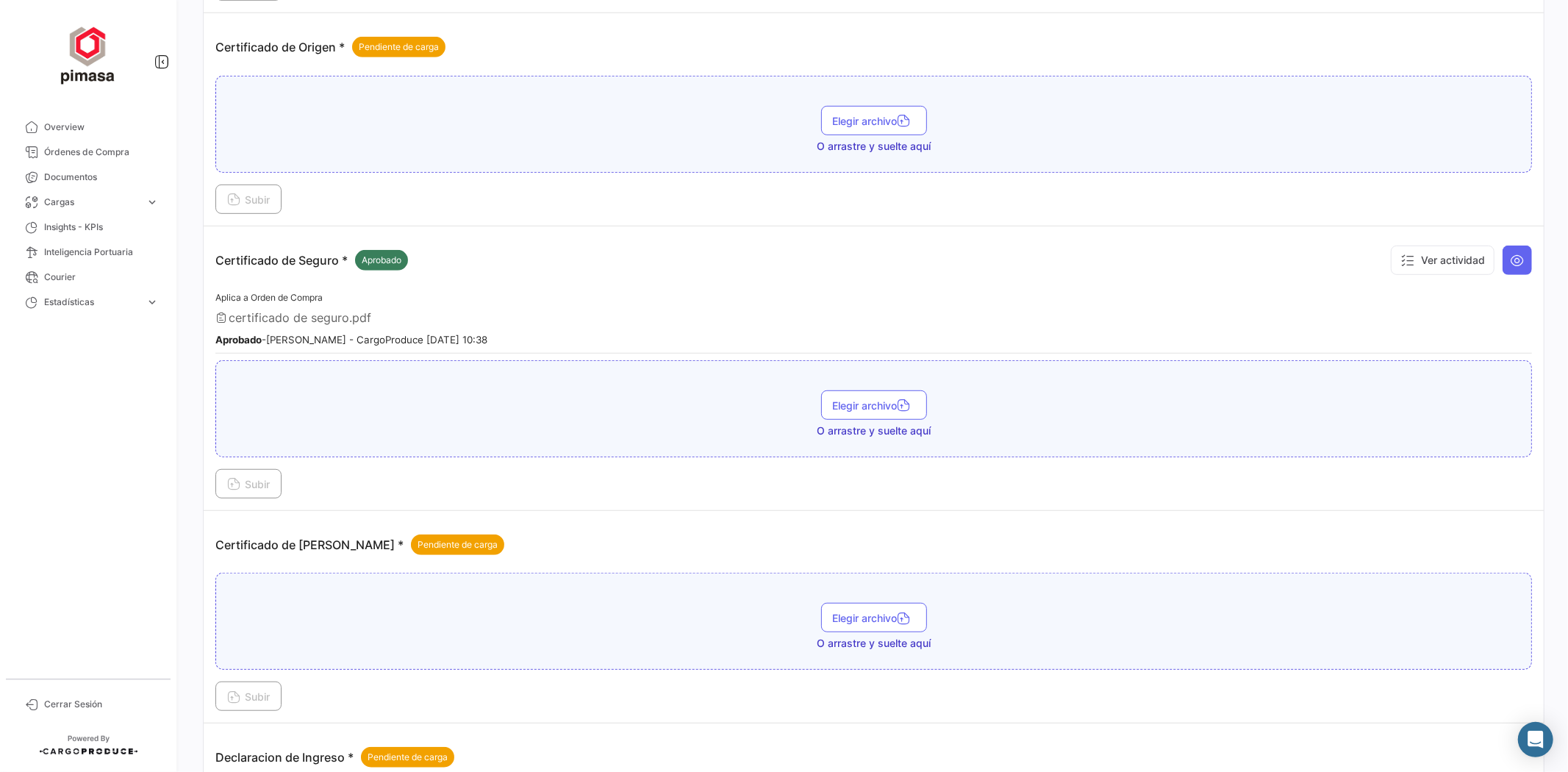
scroll to position [653, 0]
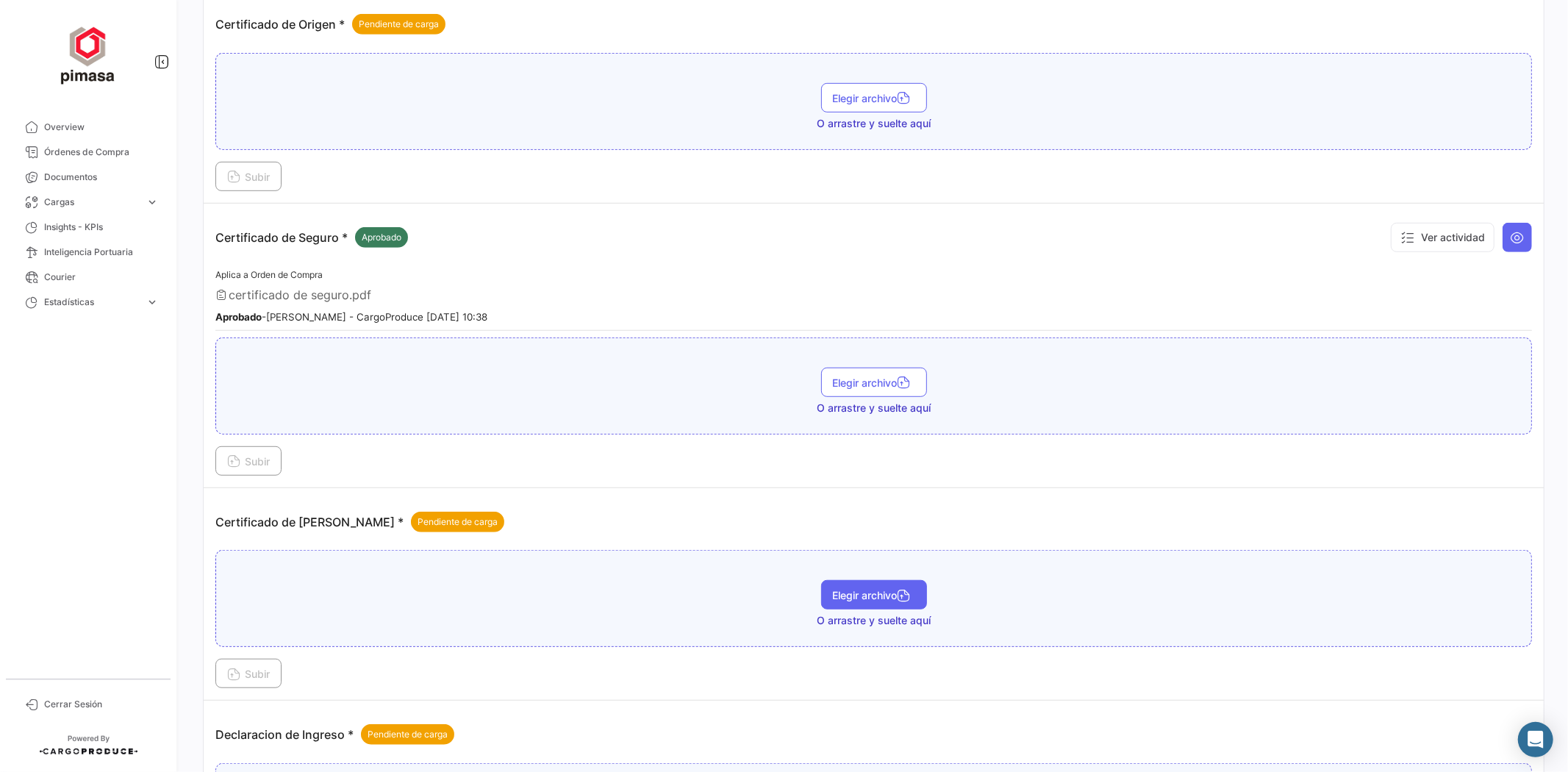
click at [861, 597] on span "Elegir archivo" at bounding box center [874, 595] width 82 height 13
click at [256, 677] on button "Subir" at bounding box center [248, 674] width 66 height 29
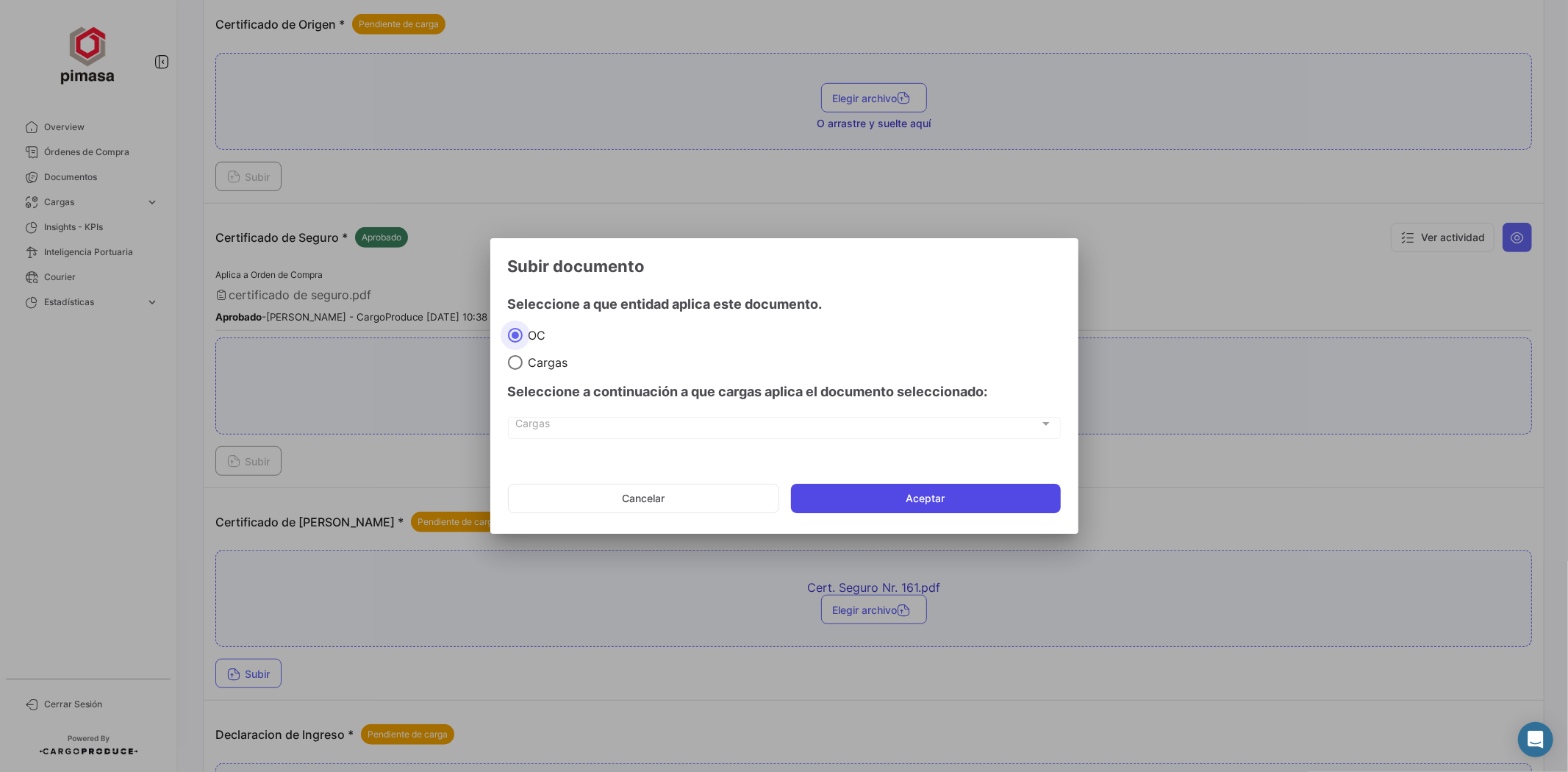
click at [808, 492] on button "Aceptar" at bounding box center [926, 499] width 270 height 29
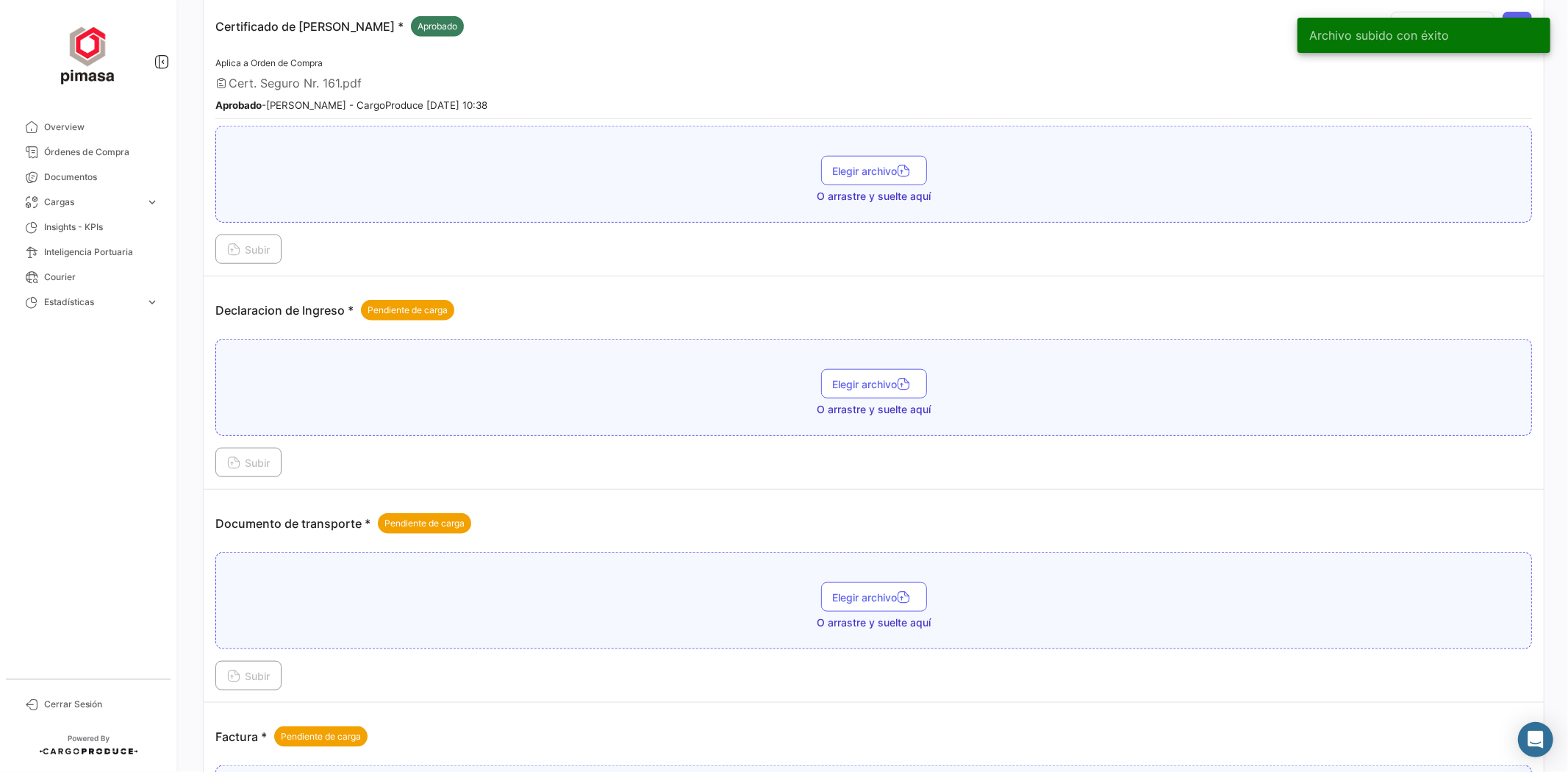
scroll to position [1226, 0]
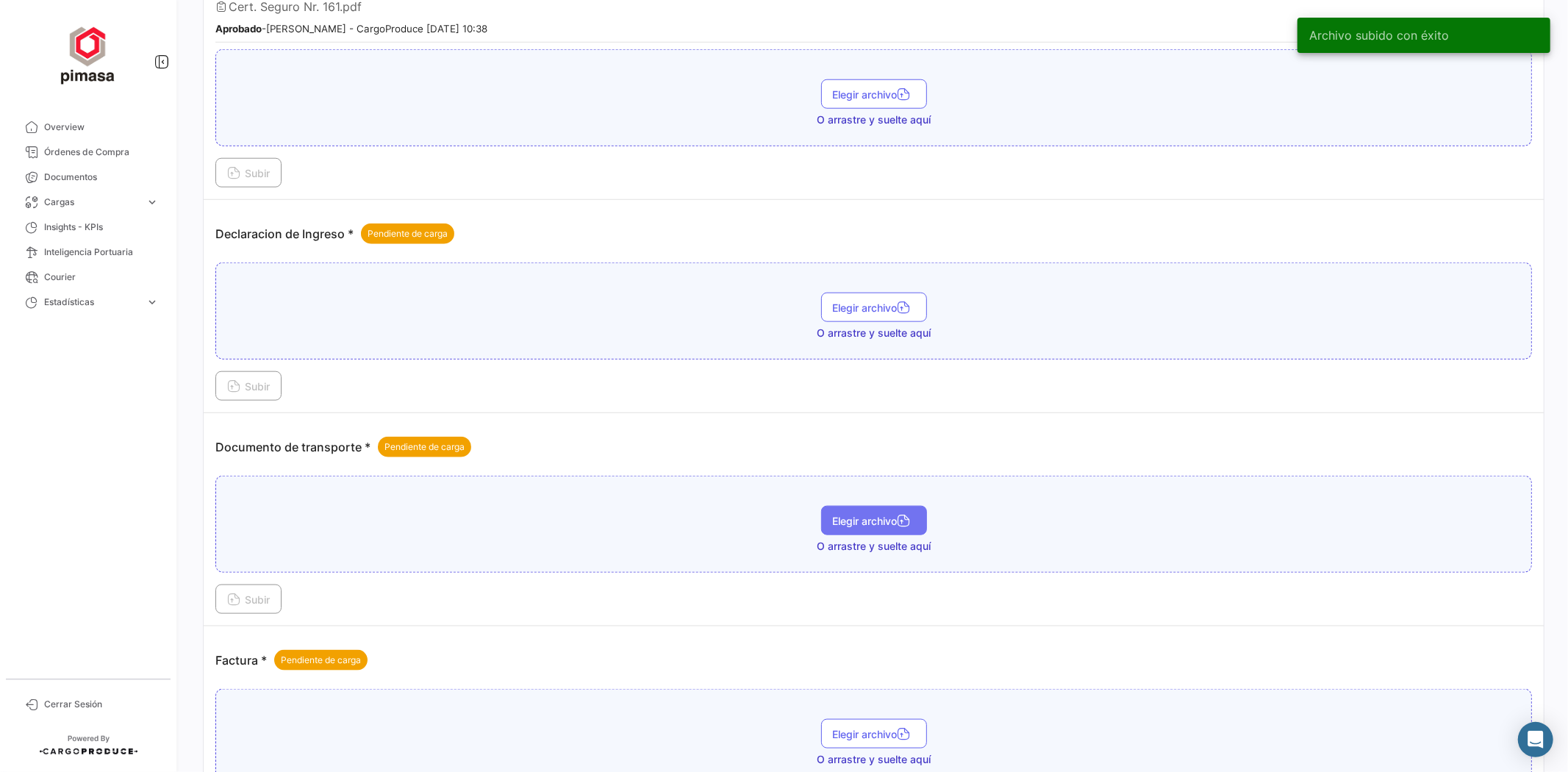
click at [866, 515] on span "Elegir archivo" at bounding box center [874, 521] width 82 height 13
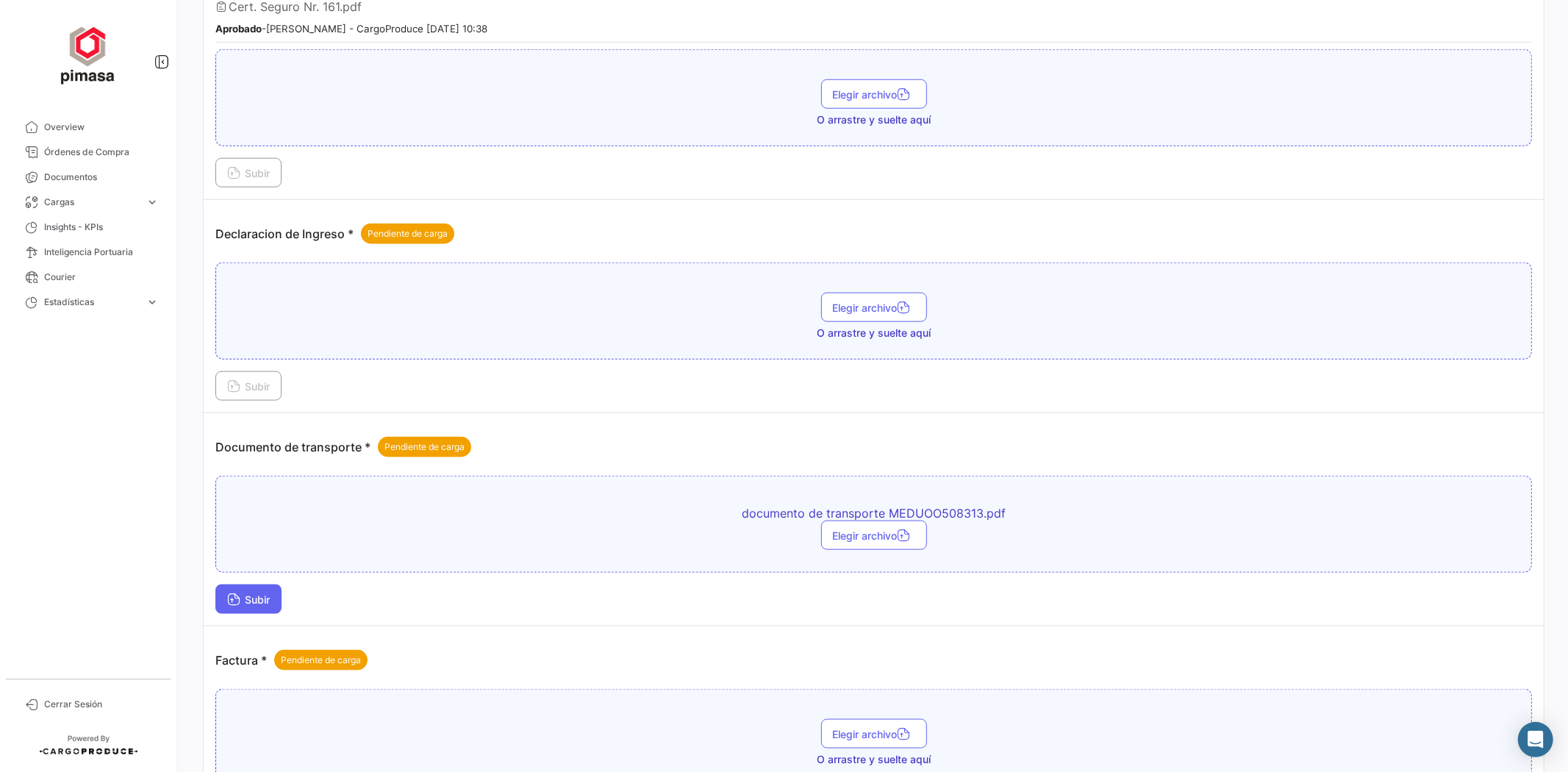
click at [253, 594] on span "Subir" at bounding box center [248, 600] width 43 height 13
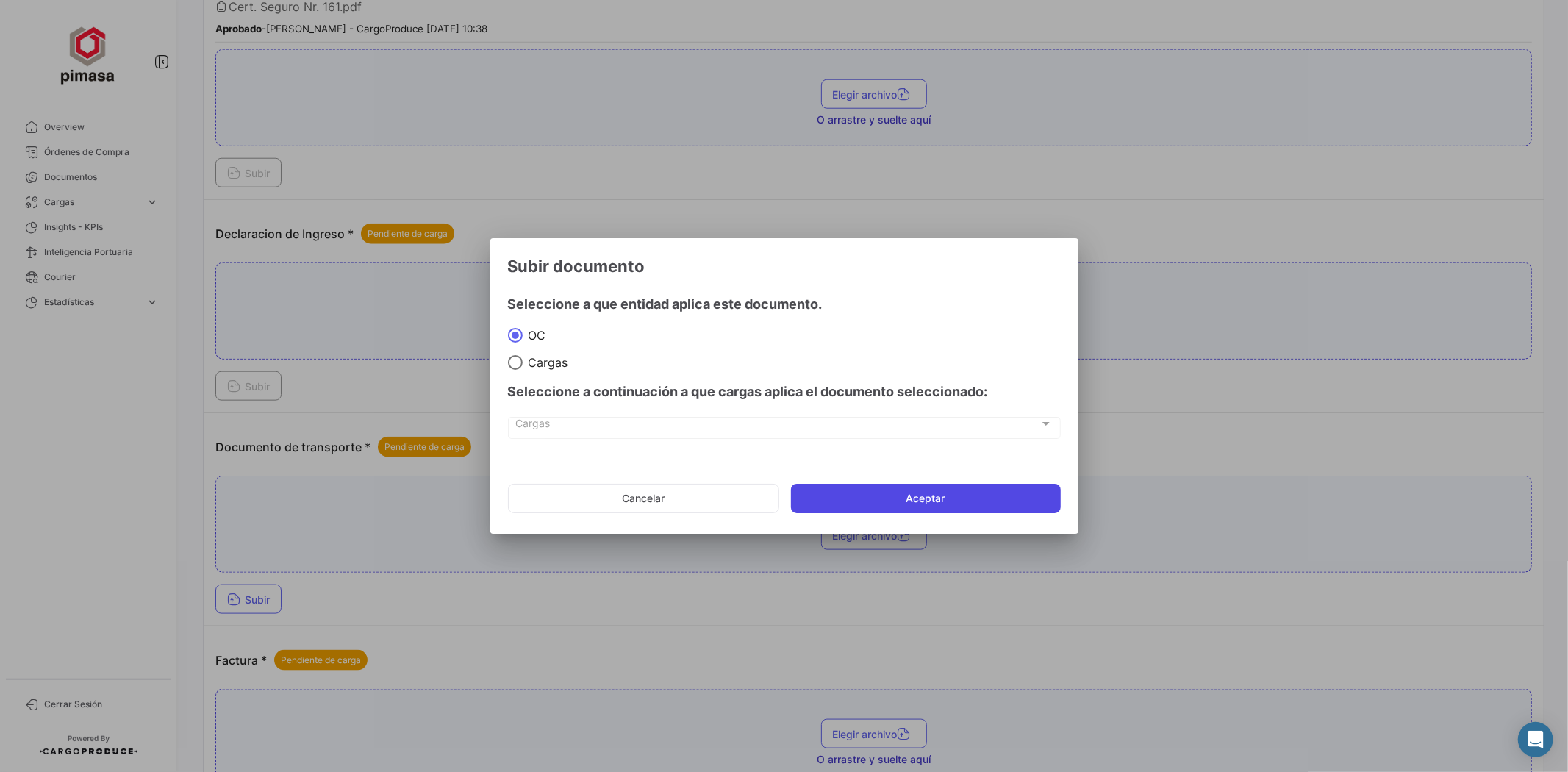
click at [865, 490] on button "Aceptar" at bounding box center [926, 499] width 270 height 29
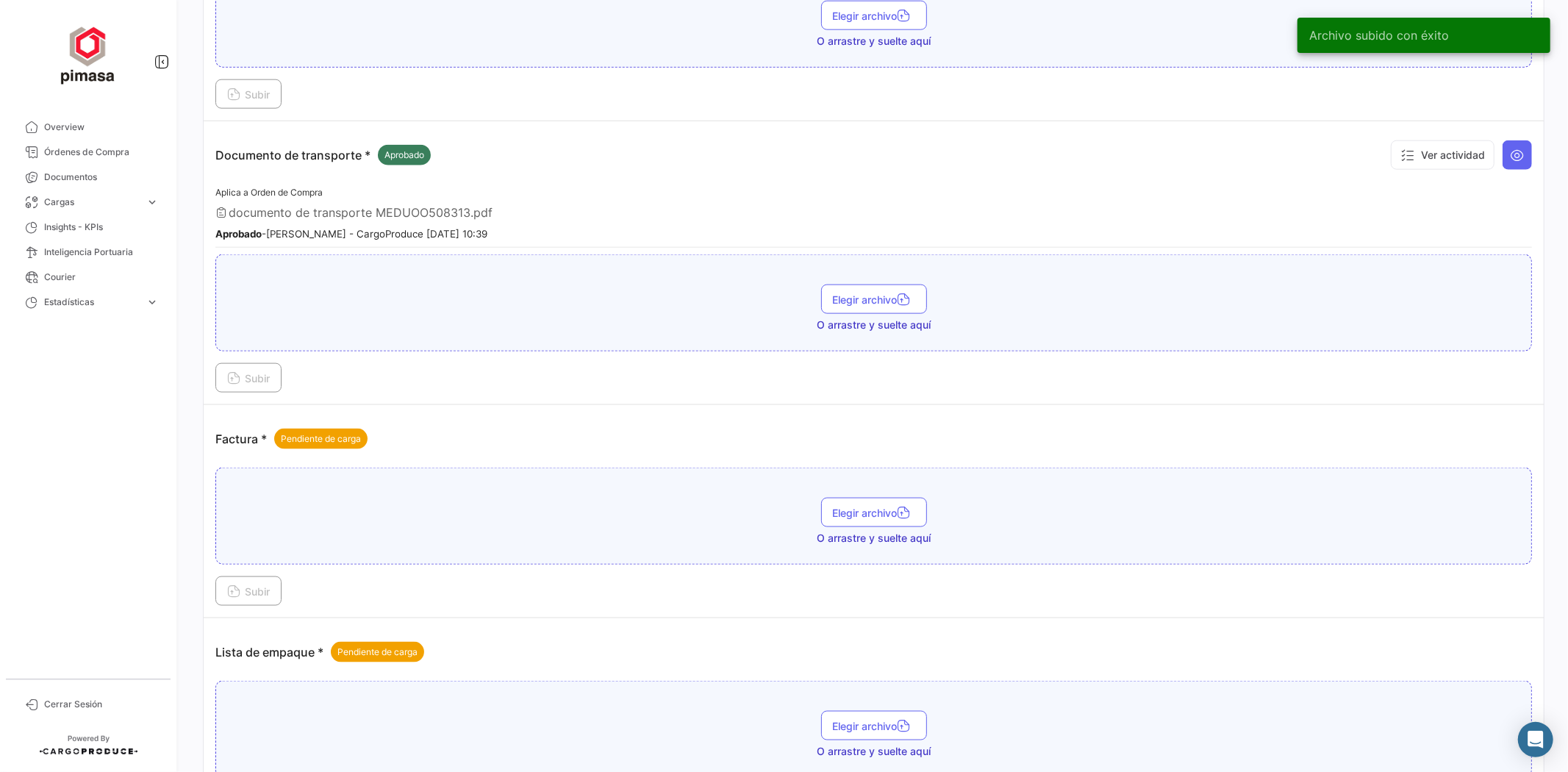
scroll to position [1553, 0]
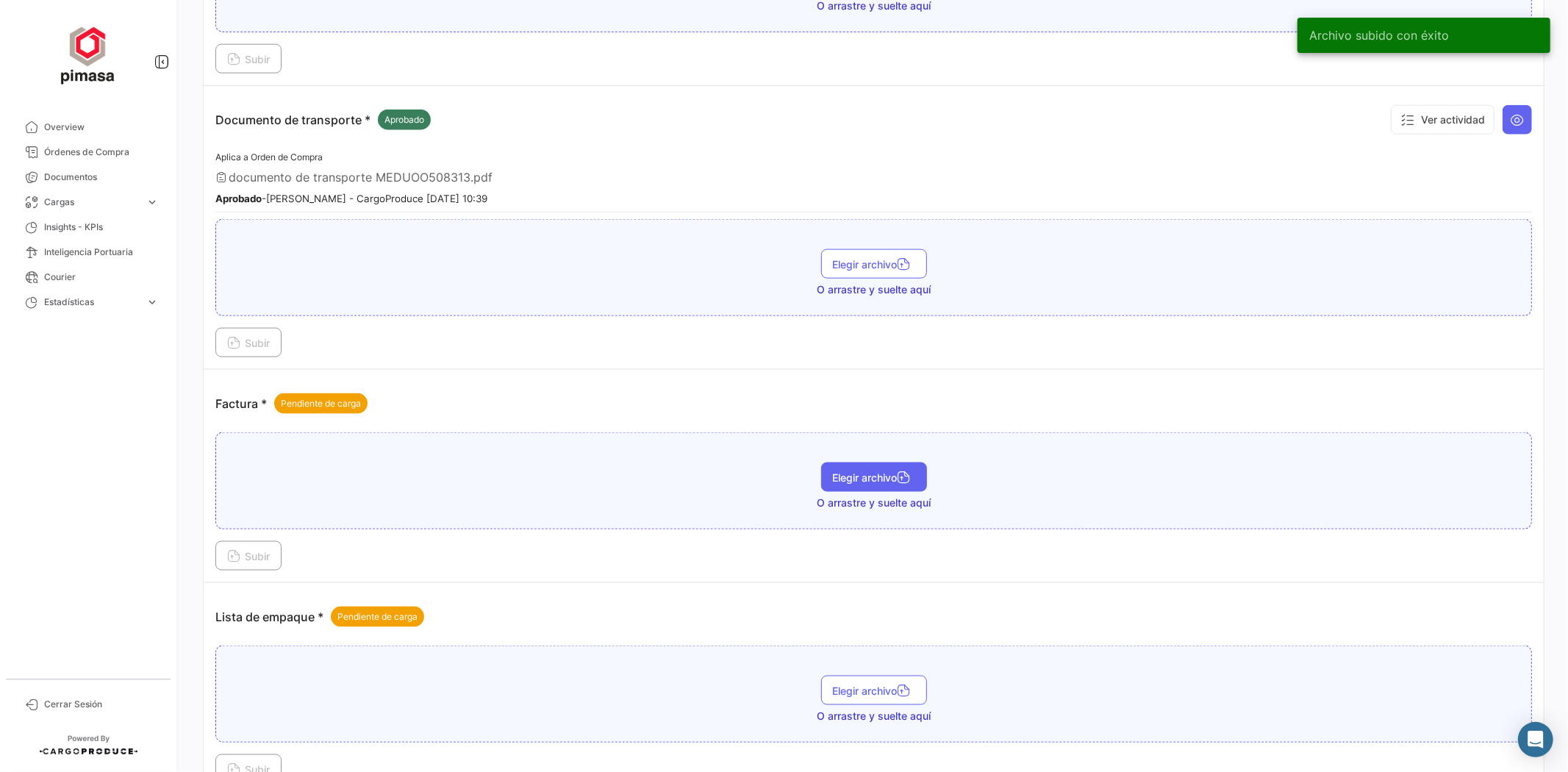
click at [853, 471] on span "Elegir archivo" at bounding box center [874, 477] width 82 height 13
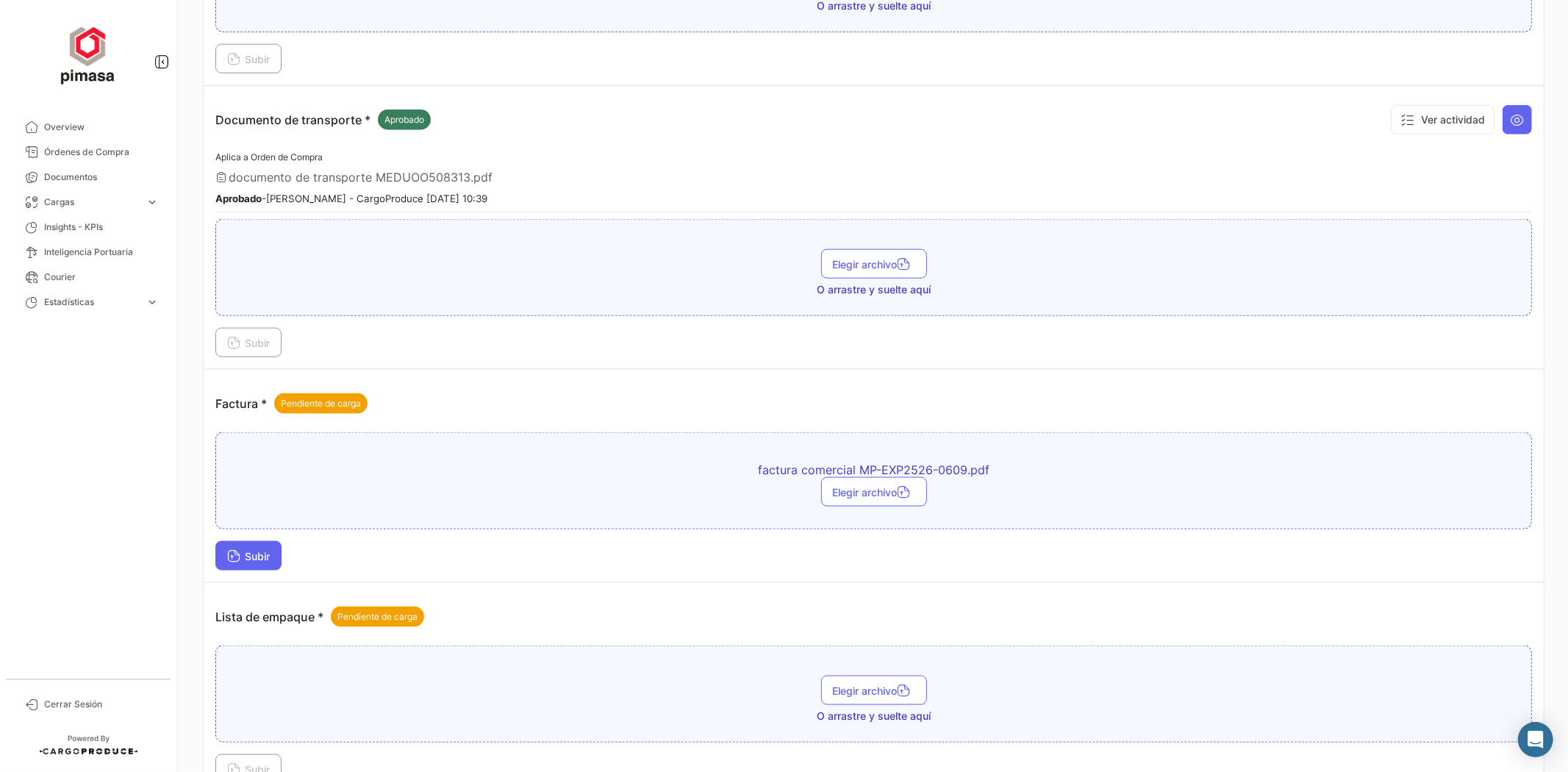
click at [248, 550] on span "Subir" at bounding box center [248, 556] width 43 height 13
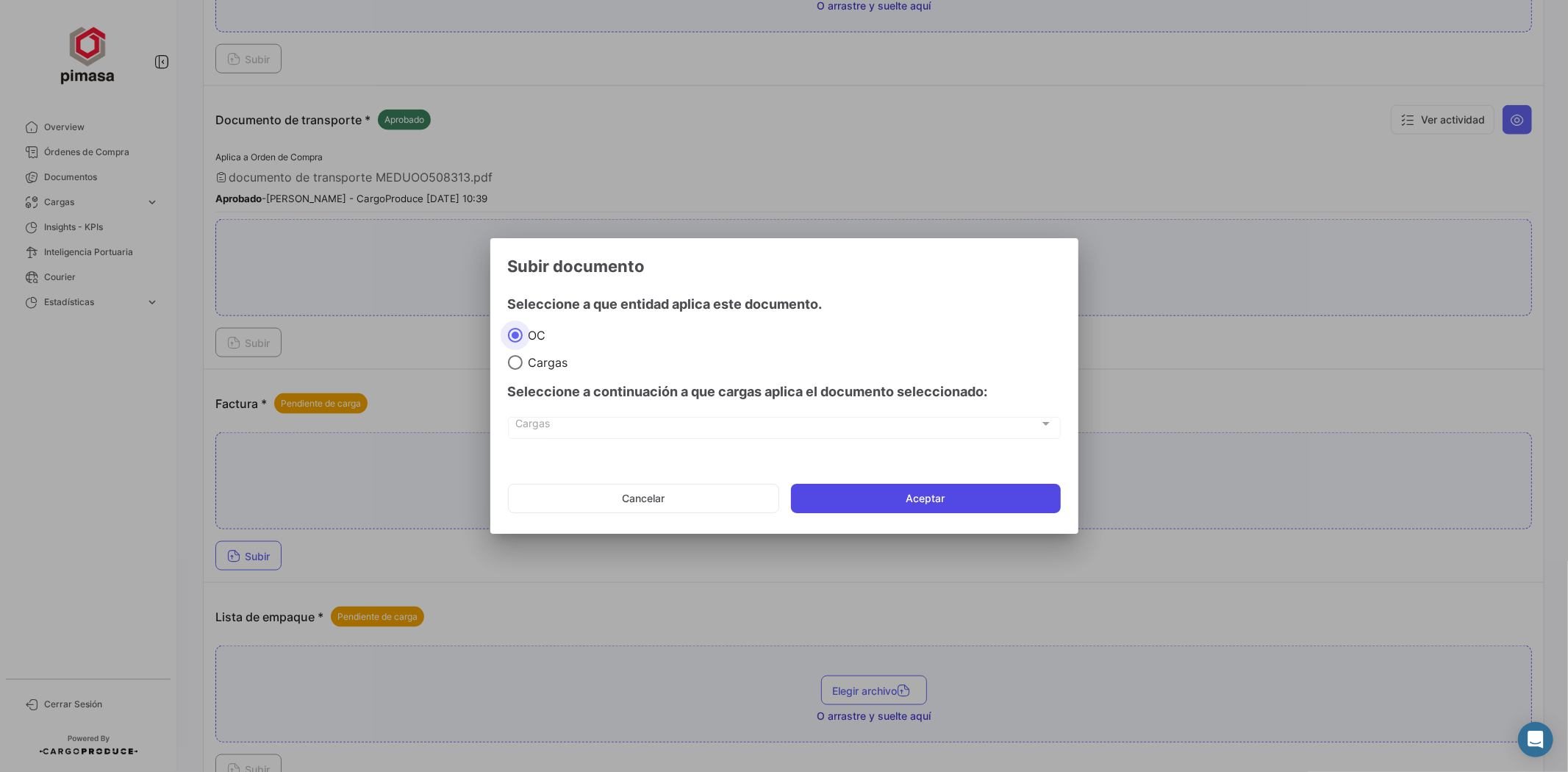
click at [838, 498] on button "Aceptar" at bounding box center [926, 499] width 270 height 29
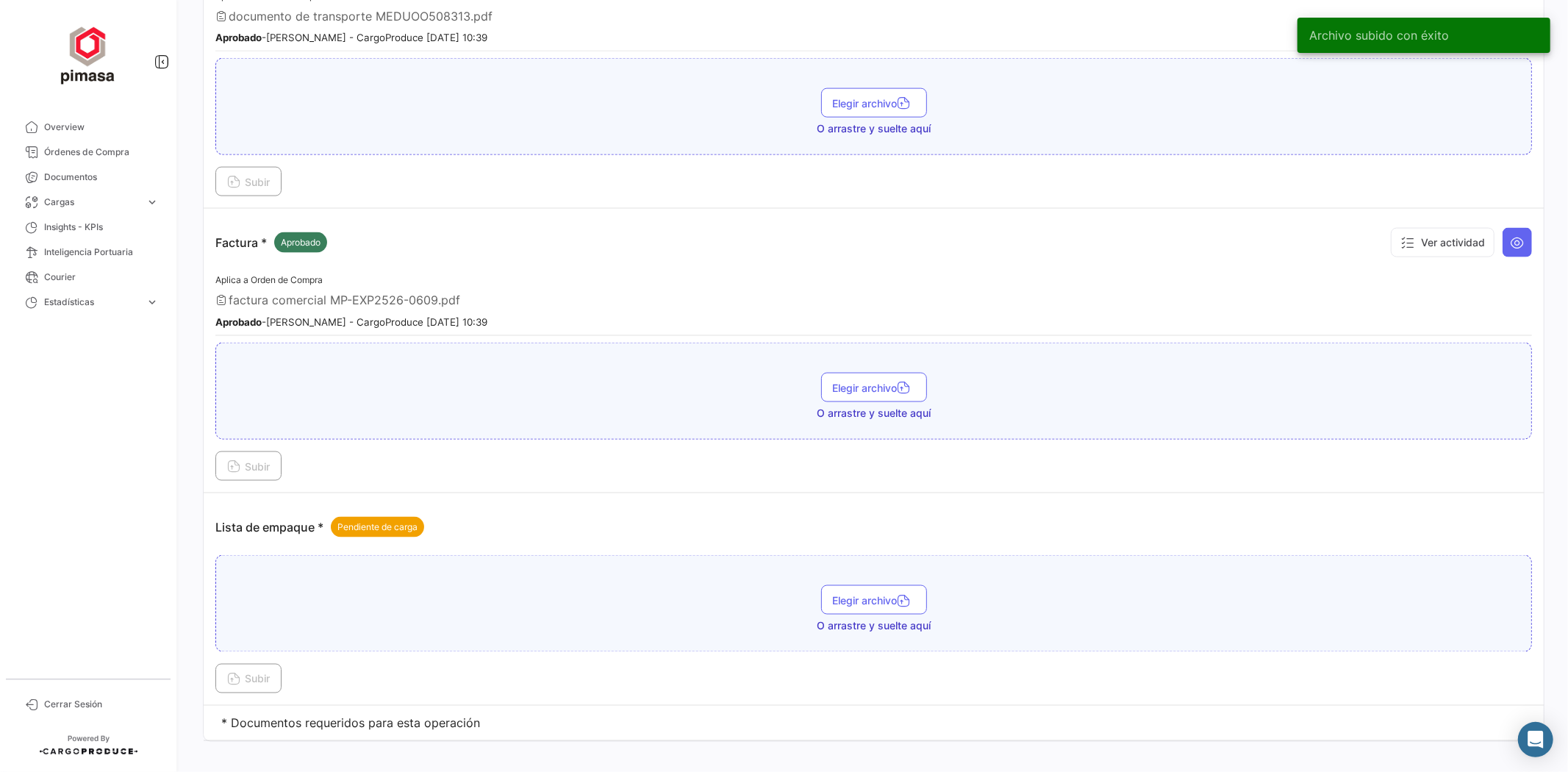
scroll to position [1722, 0]
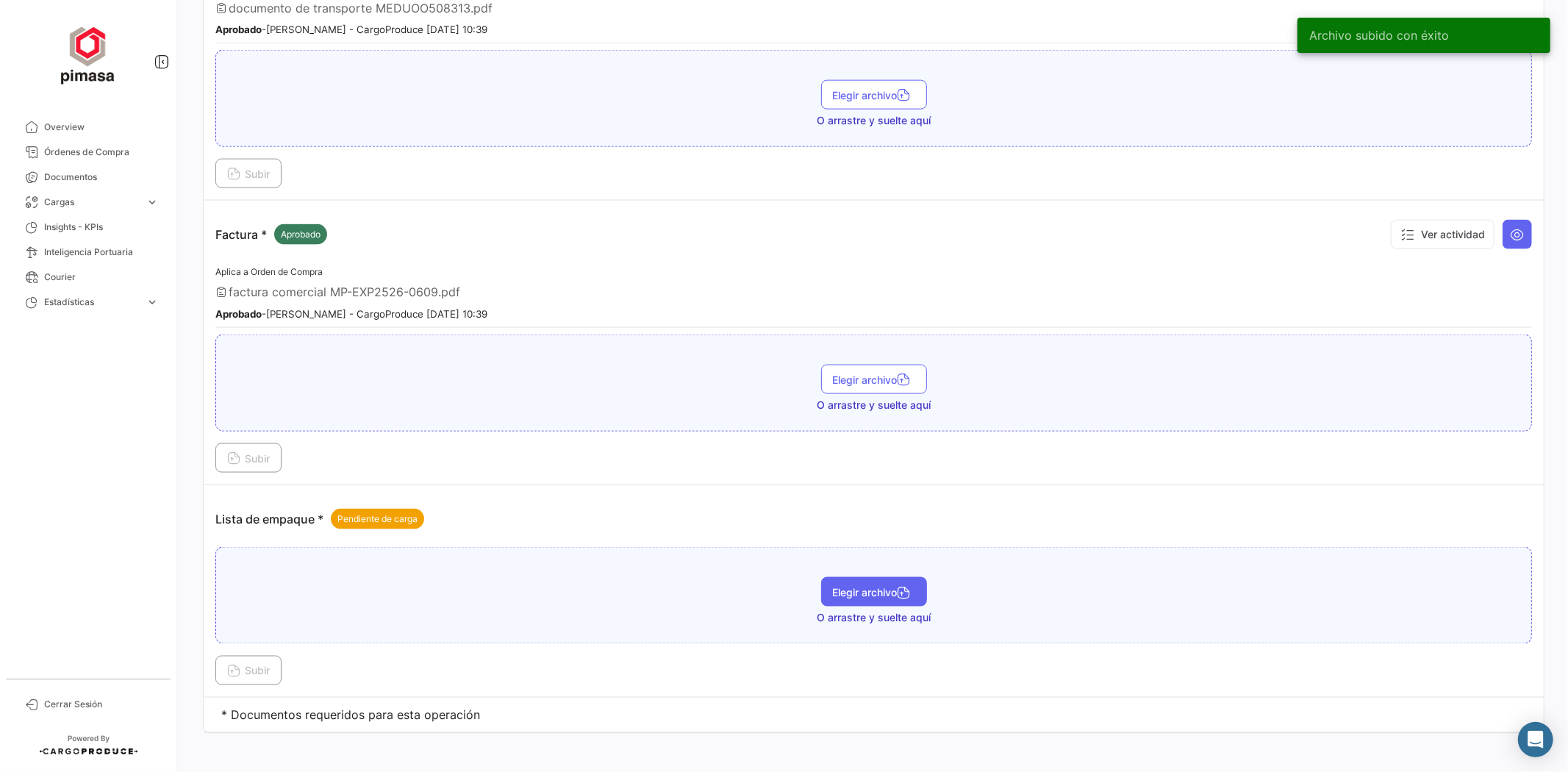
click at [872, 578] on button "Elegir archivo" at bounding box center [874, 592] width 106 height 29
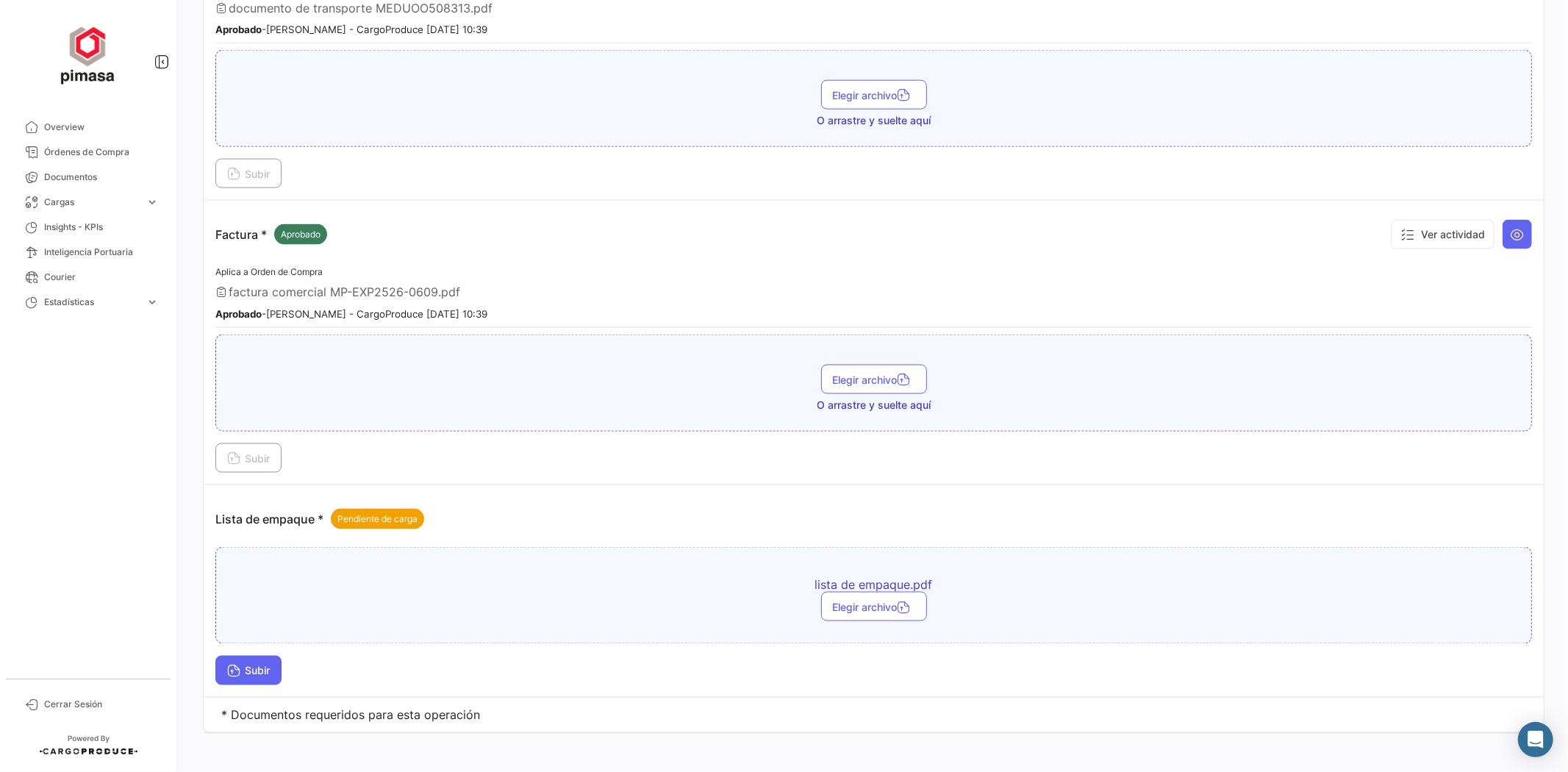
click at [270, 665] on span "Subir" at bounding box center [248, 671] width 43 height 13
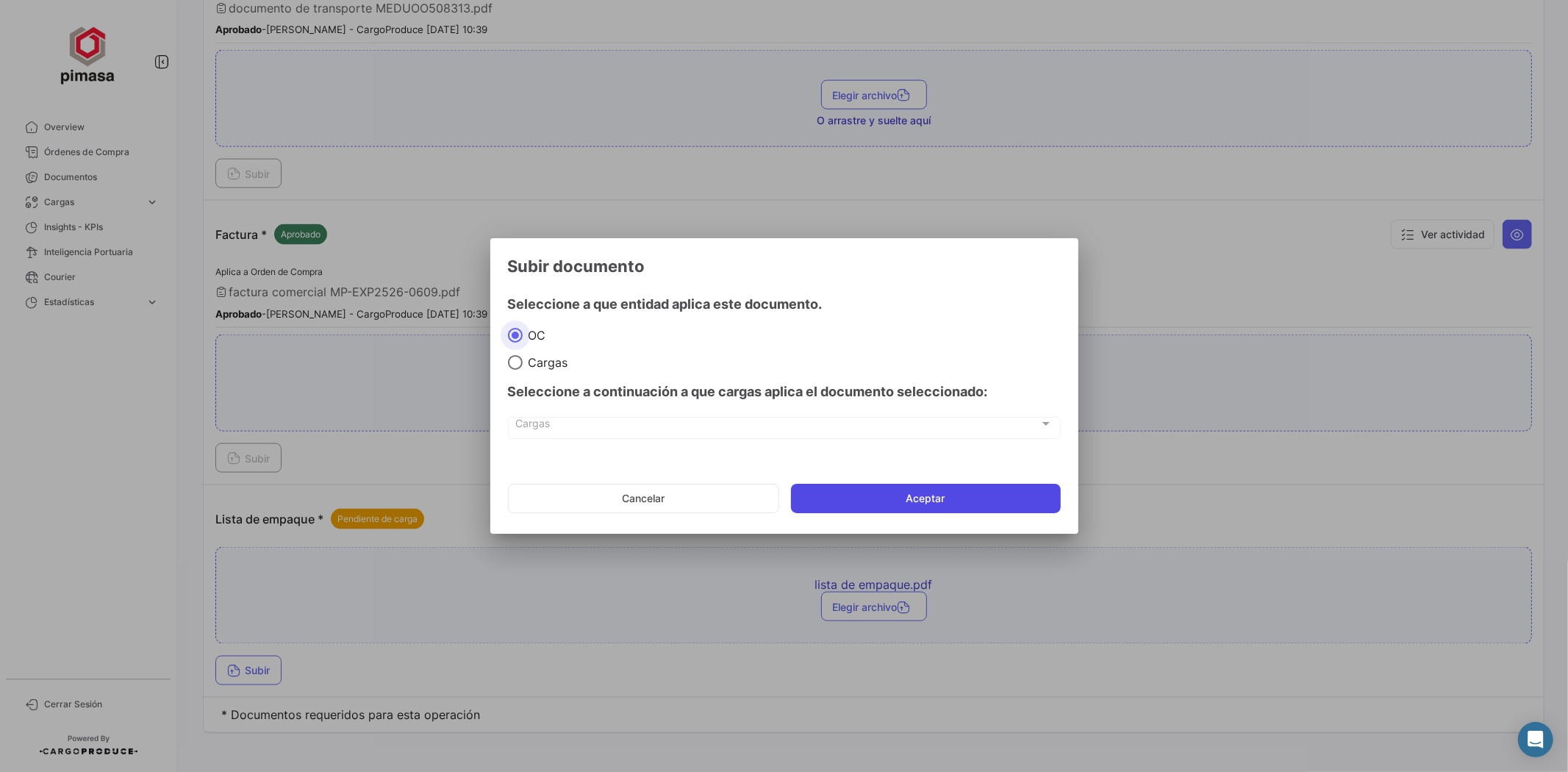
click at [876, 499] on button "Aceptar" at bounding box center [926, 499] width 270 height 29
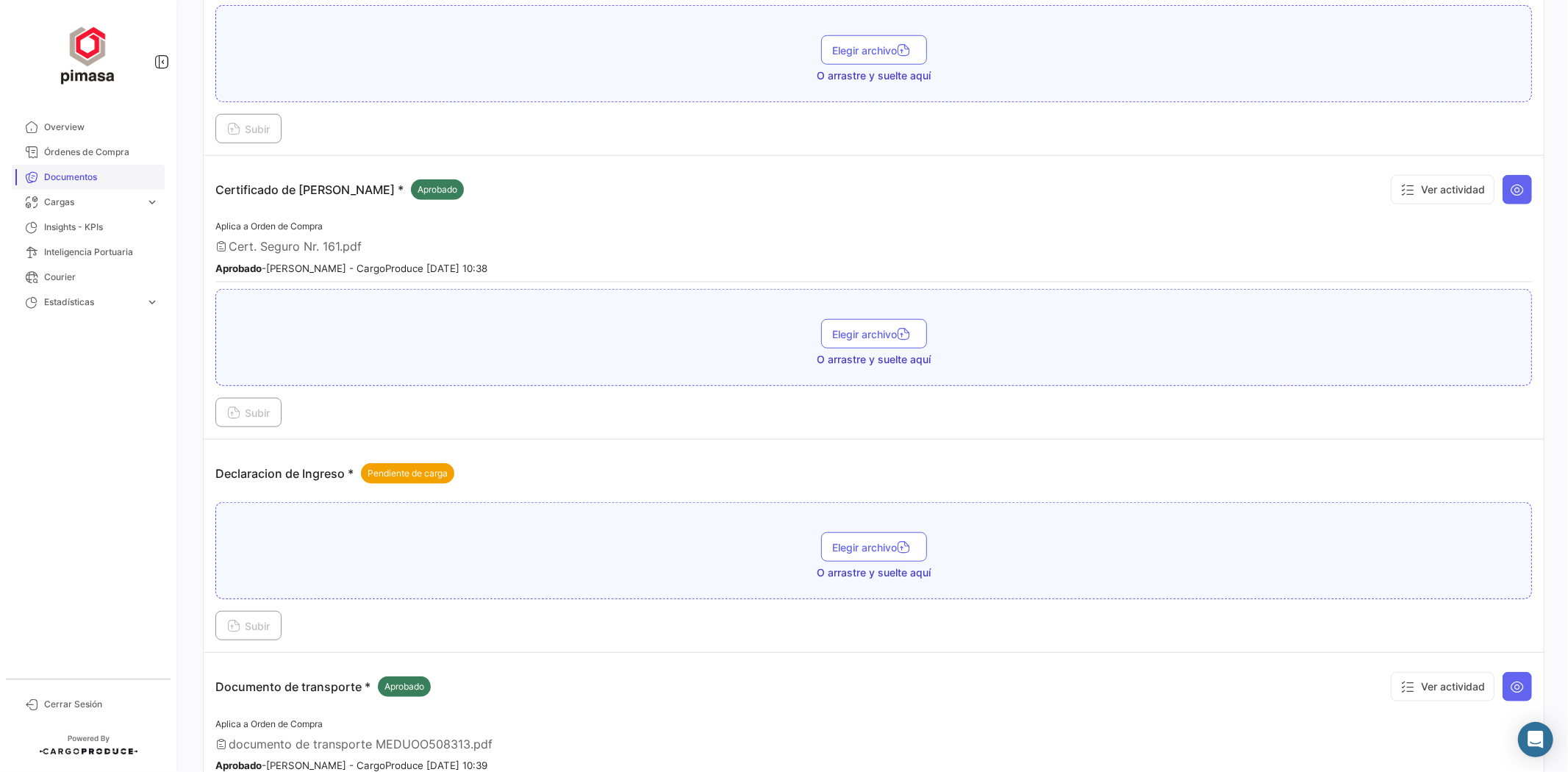
scroll to position [973, 0]
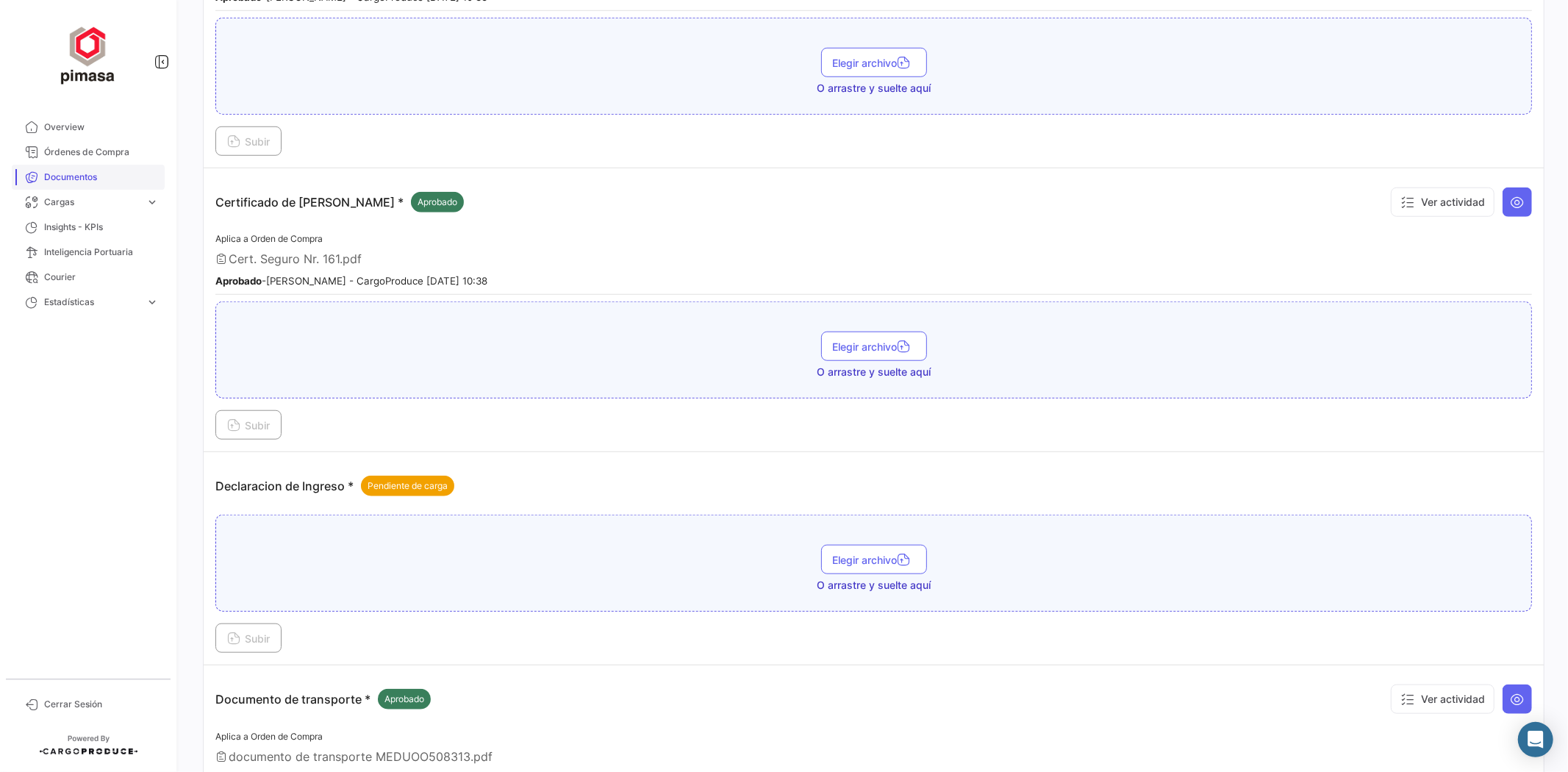
click at [68, 176] on span "Documentos" at bounding box center [101, 177] width 114 height 13
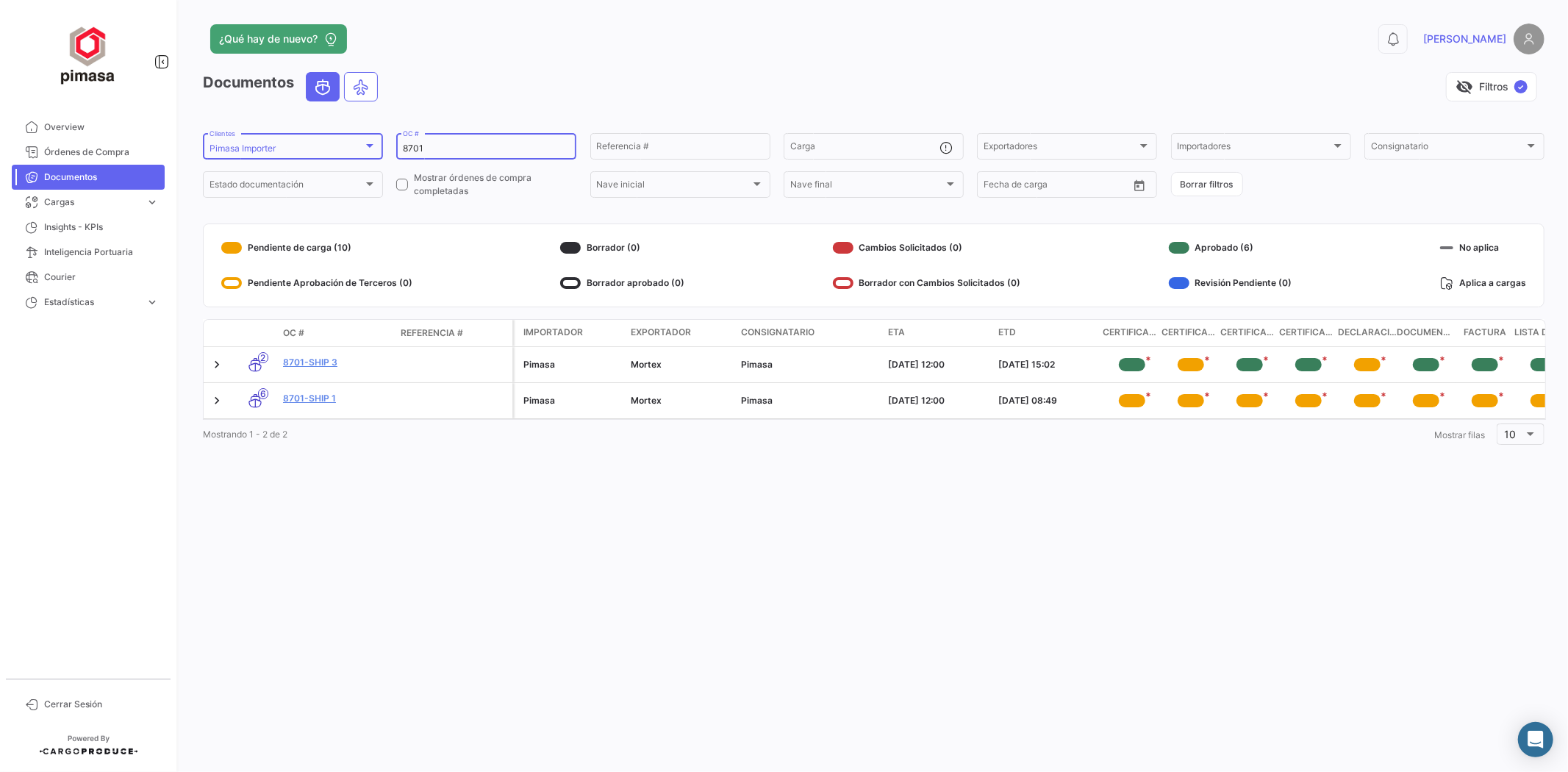
drag, startPoint x: 460, startPoint y: 150, endPoint x: 309, endPoint y: 150, distance: 151.0
click at [309, 150] on form "Pimasa Importer Clientes 8701 OC # Referencia # Carga Exportadores Exportadores…" at bounding box center [874, 165] width 1342 height 69
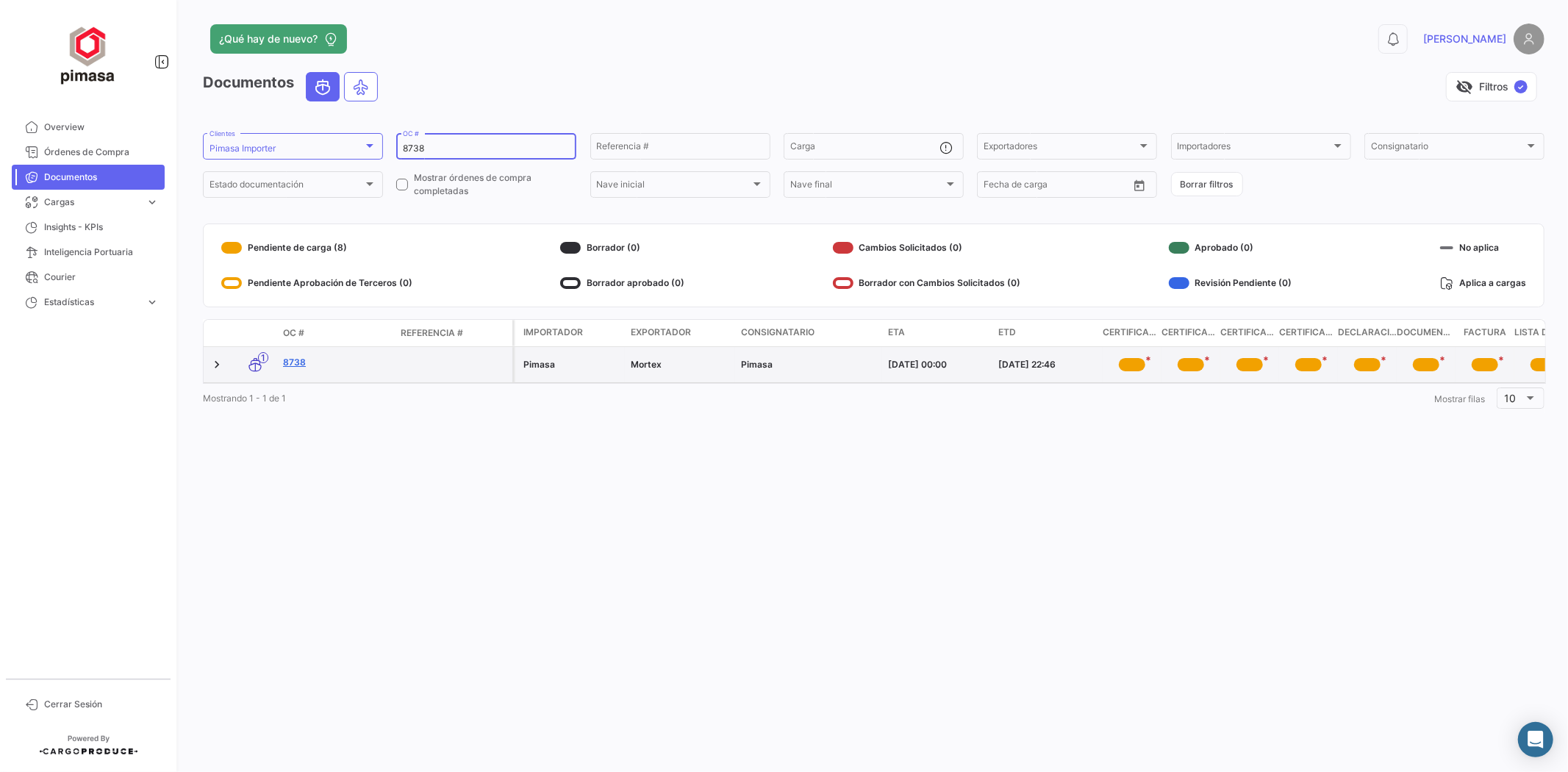
type input "8738"
click at [293, 357] on link "8738" at bounding box center [335, 362] width 106 height 13
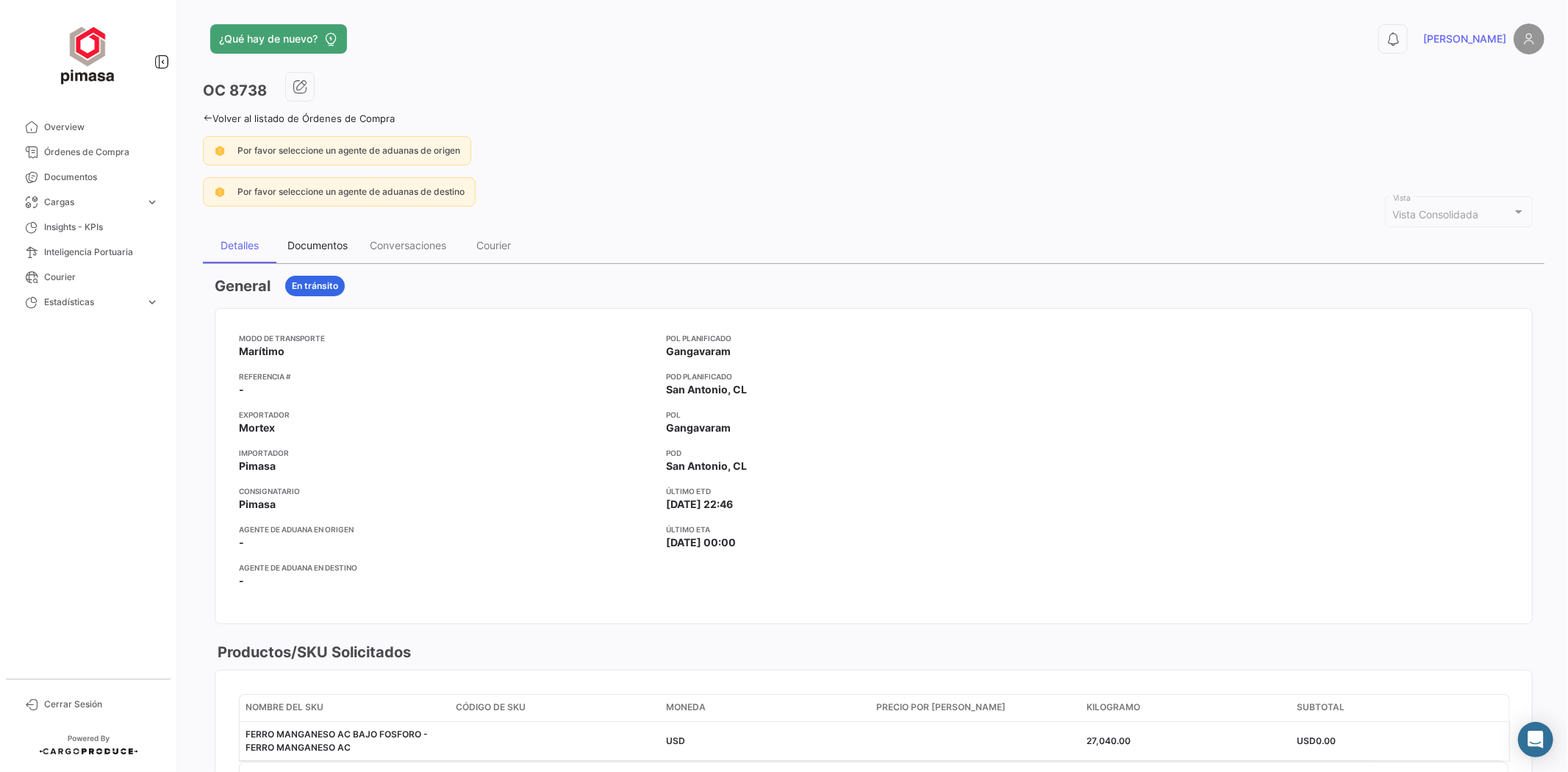
click at [310, 247] on div "Documentos" at bounding box center [318, 245] width 60 height 13
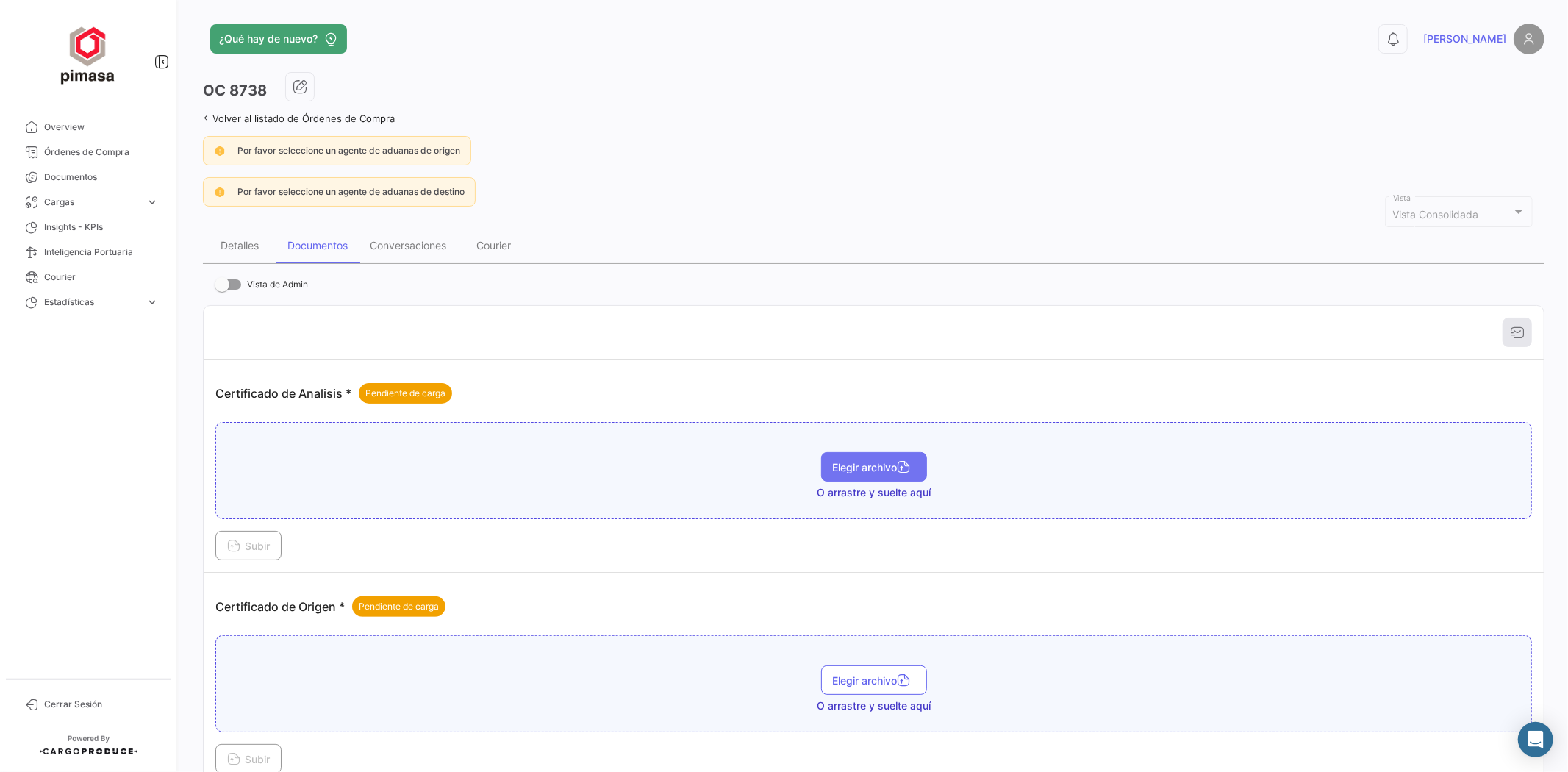
click at [848, 456] on button "Elegir archivo" at bounding box center [874, 467] width 106 height 29
click at [257, 548] on span "Subir" at bounding box center [248, 546] width 43 height 13
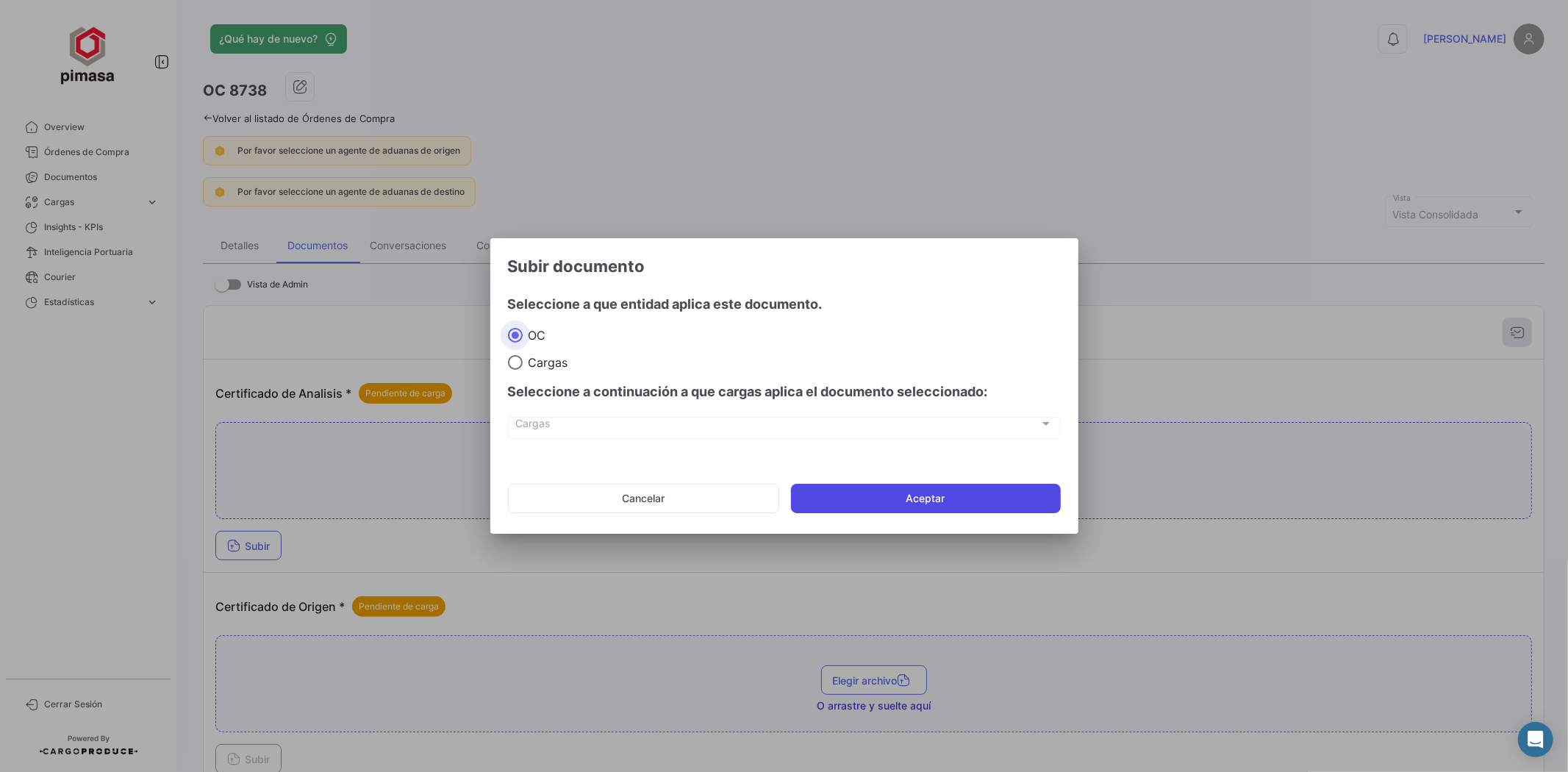
click at [894, 497] on button "Aceptar" at bounding box center [926, 499] width 270 height 29
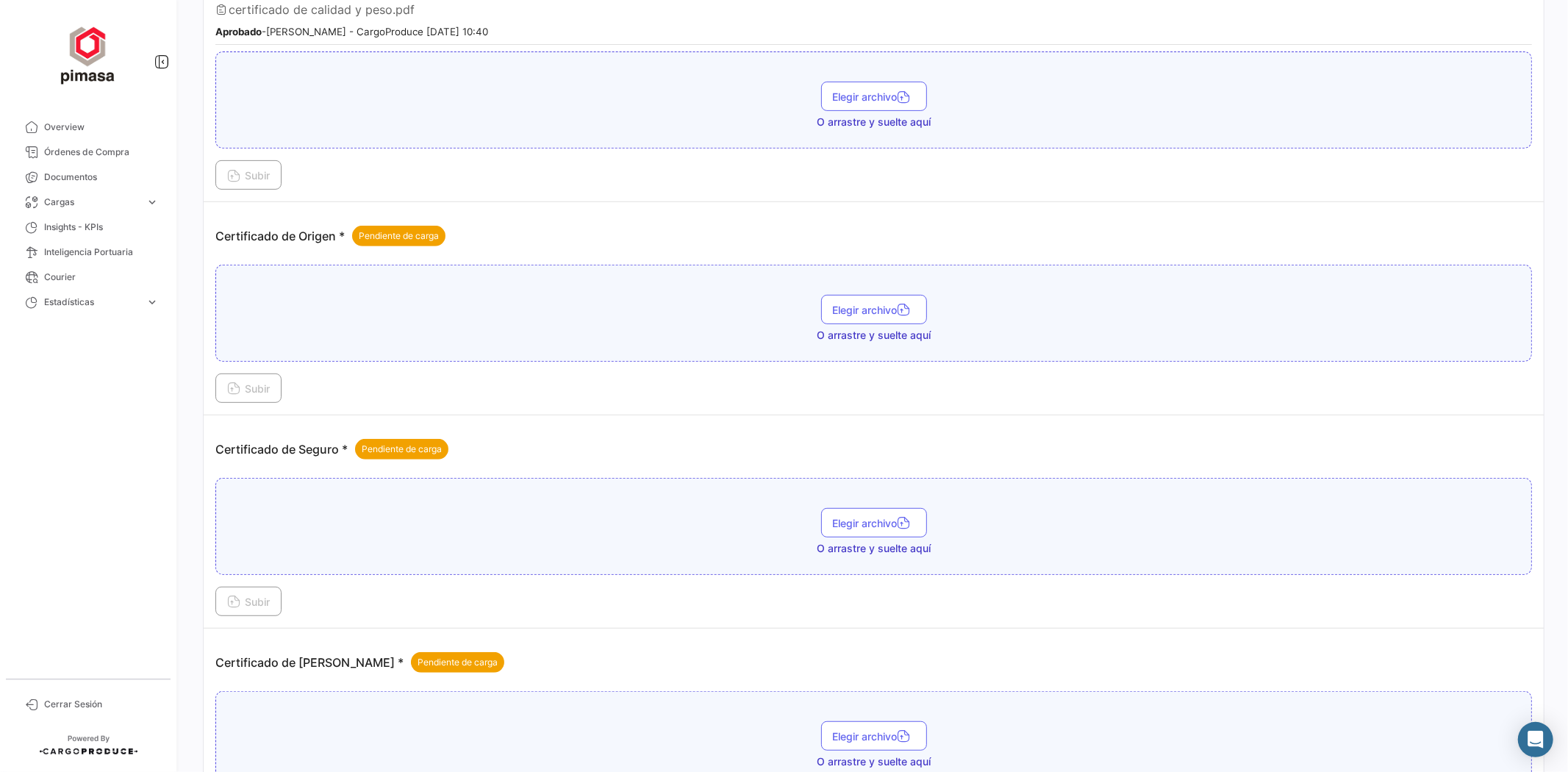
scroll to position [490, 0]
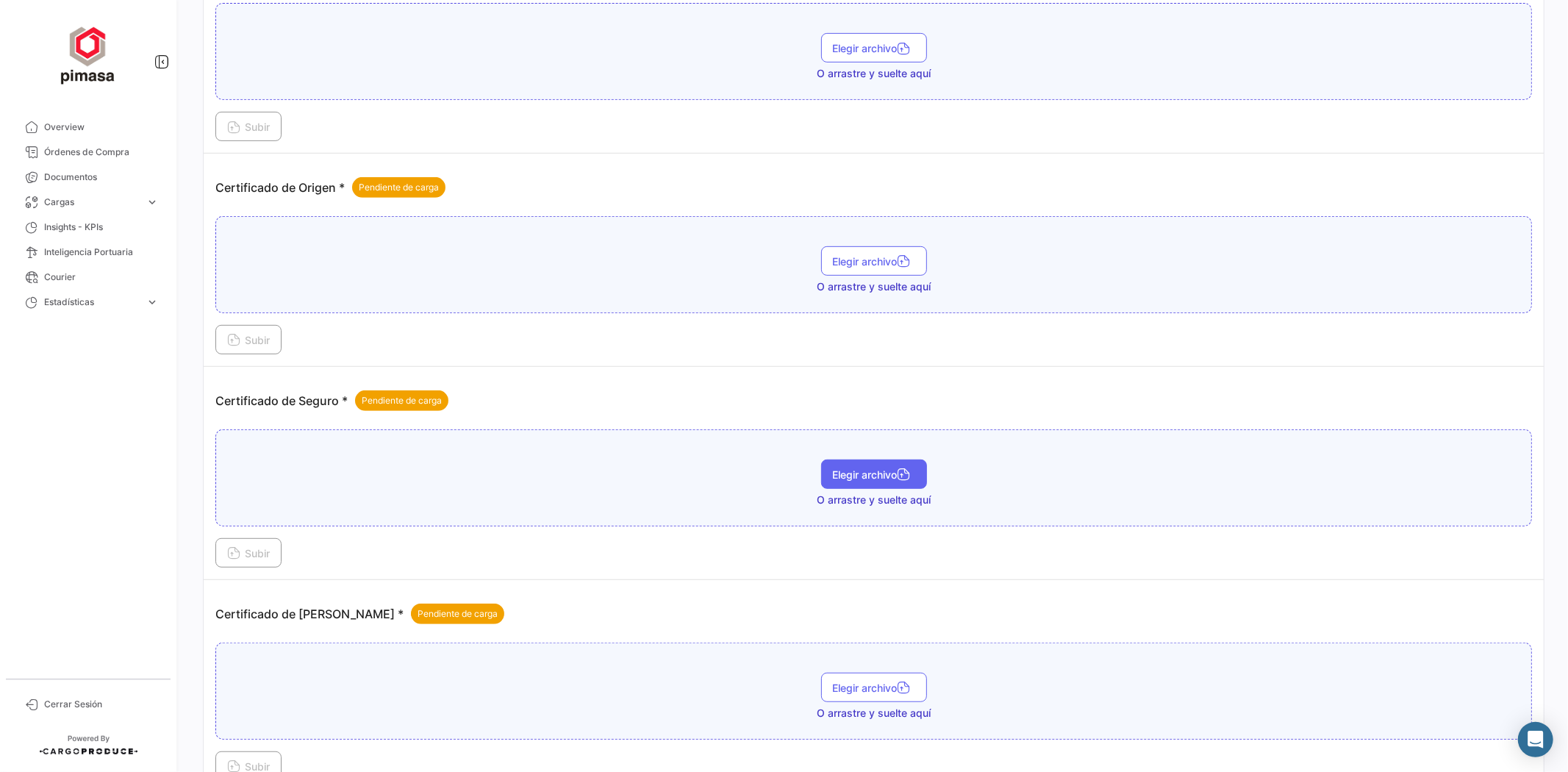
click at [843, 476] on span "Elegir archivo" at bounding box center [874, 475] width 82 height 13
click at [246, 548] on span "Subir" at bounding box center [248, 554] width 43 height 13
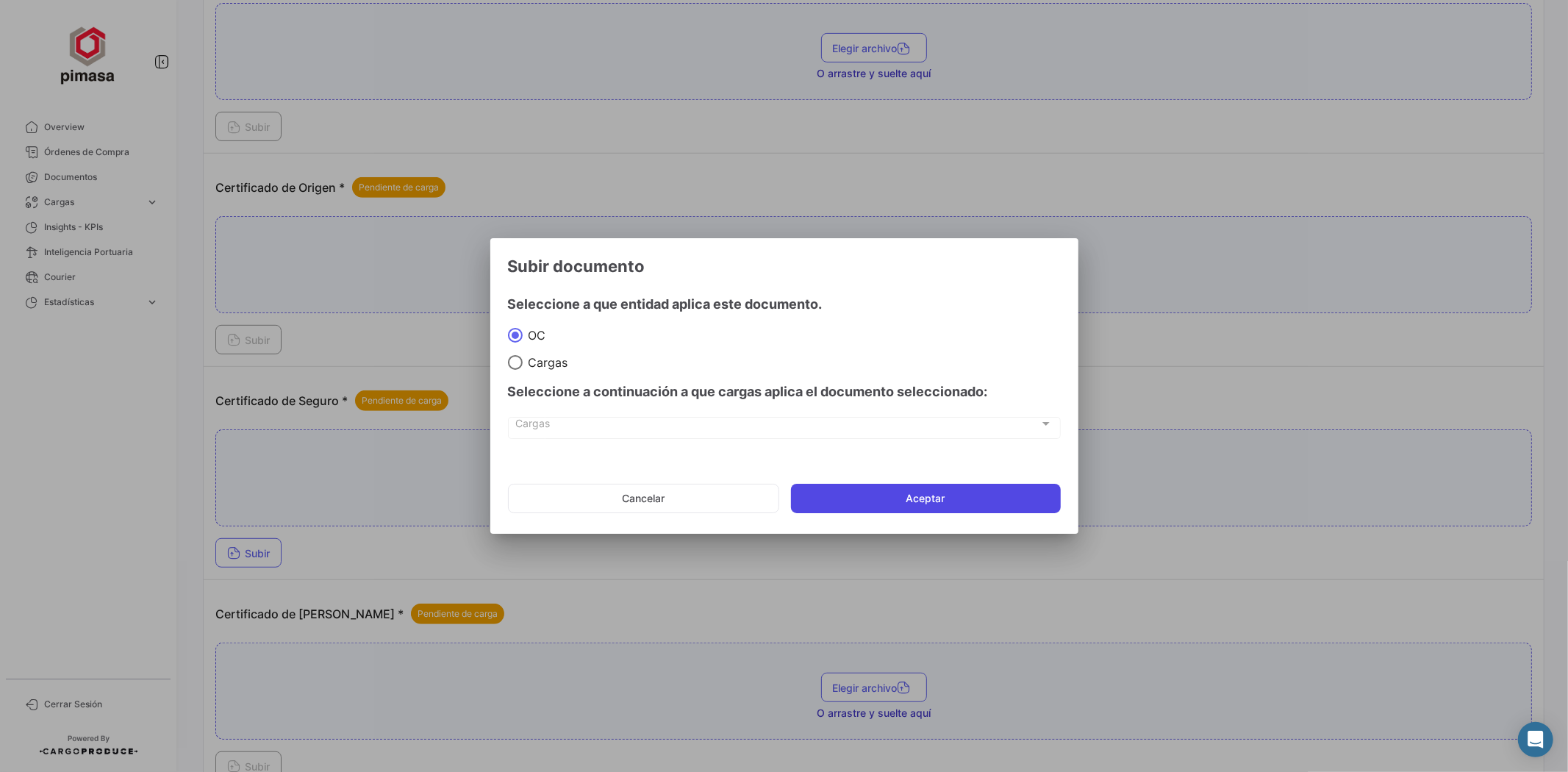
click at [880, 484] on button "Aceptar" at bounding box center [926, 499] width 270 height 29
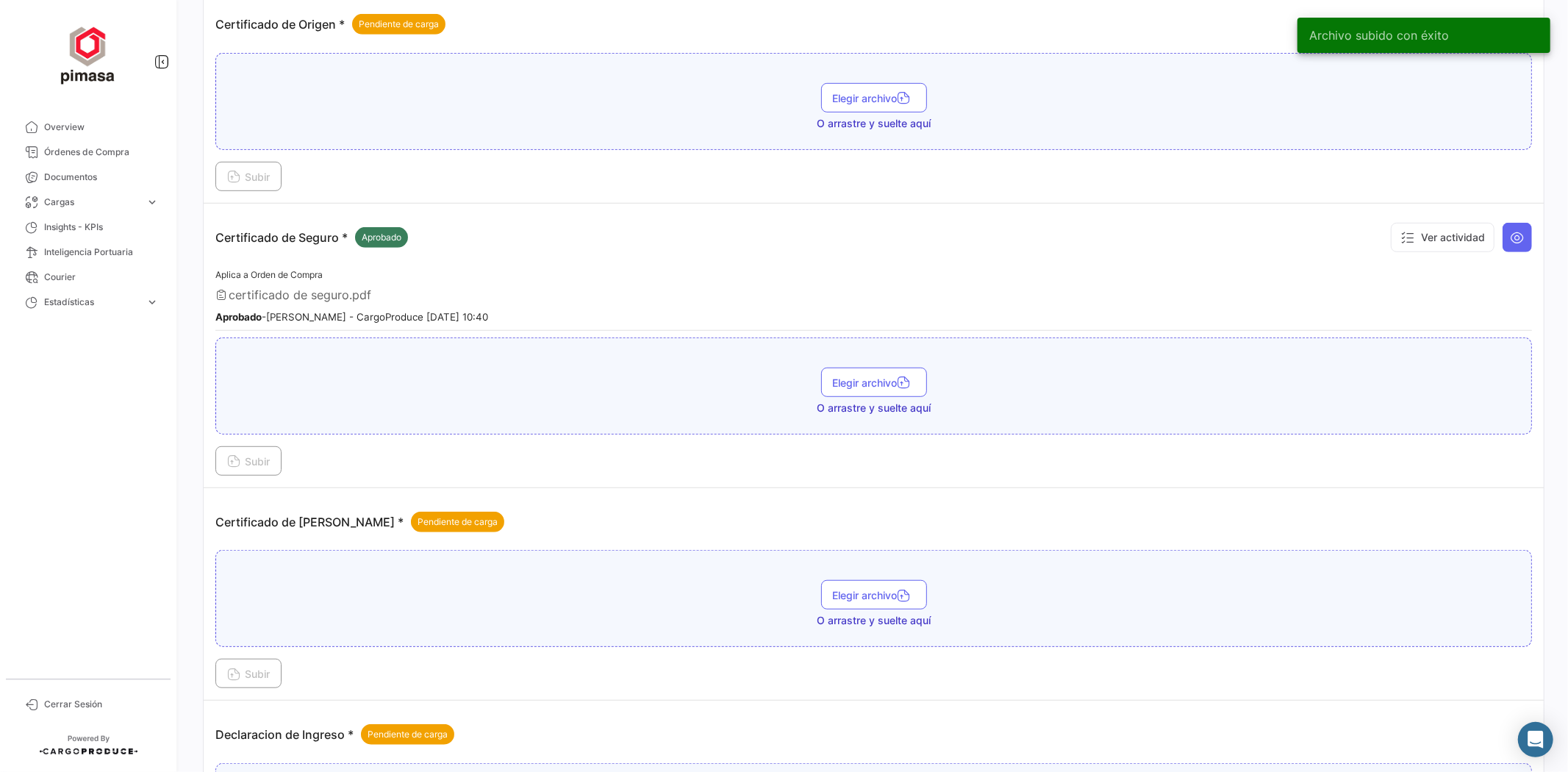
scroll to position [736, 0]
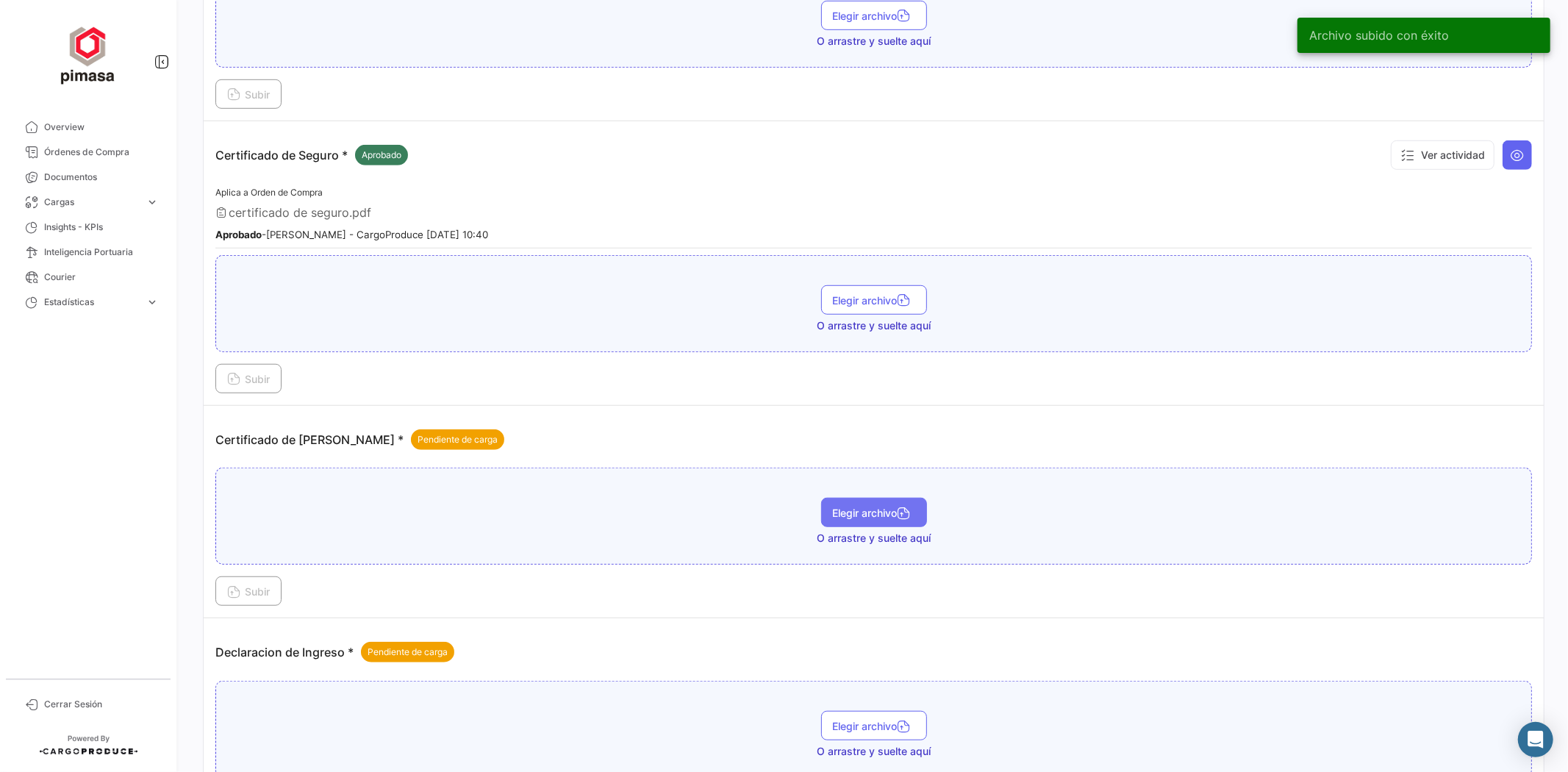
click at [851, 507] on span "Elegir archivo" at bounding box center [874, 513] width 82 height 13
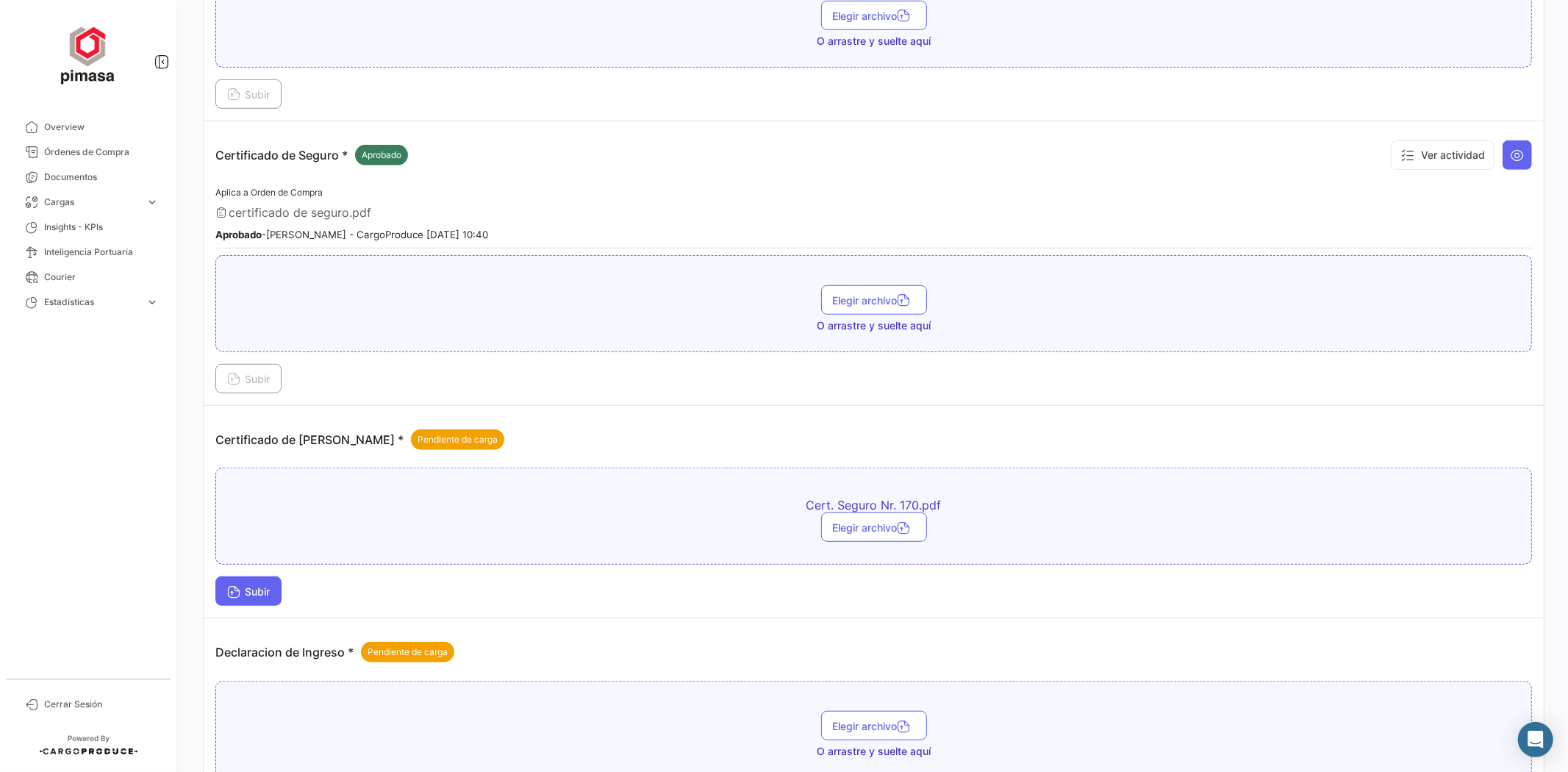
click at [269, 591] on span "Subir" at bounding box center [248, 591] width 43 height 13
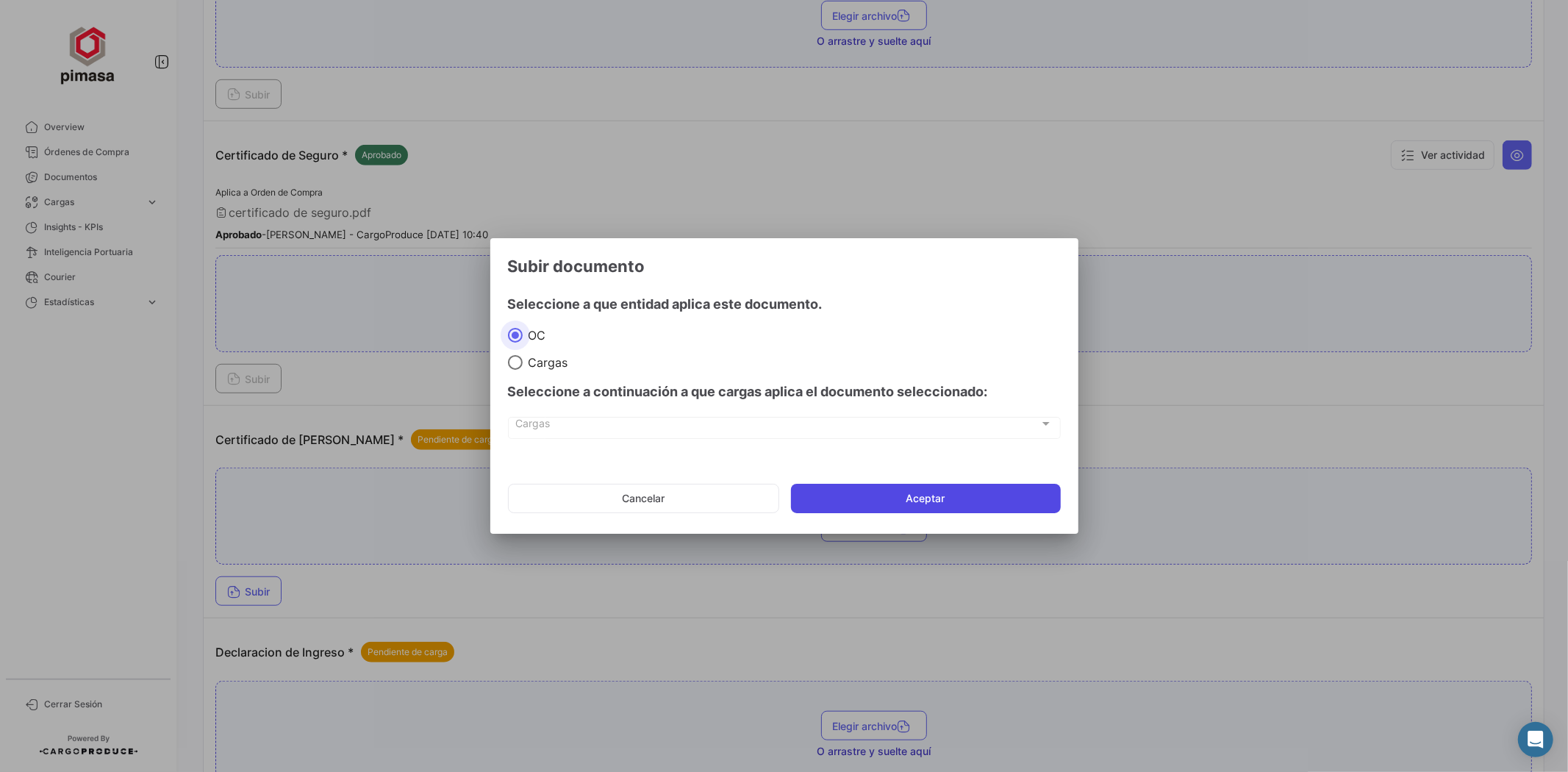
click at [851, 500] on button "Aceptar" at bounding box center [926, 499] width 270 height 29
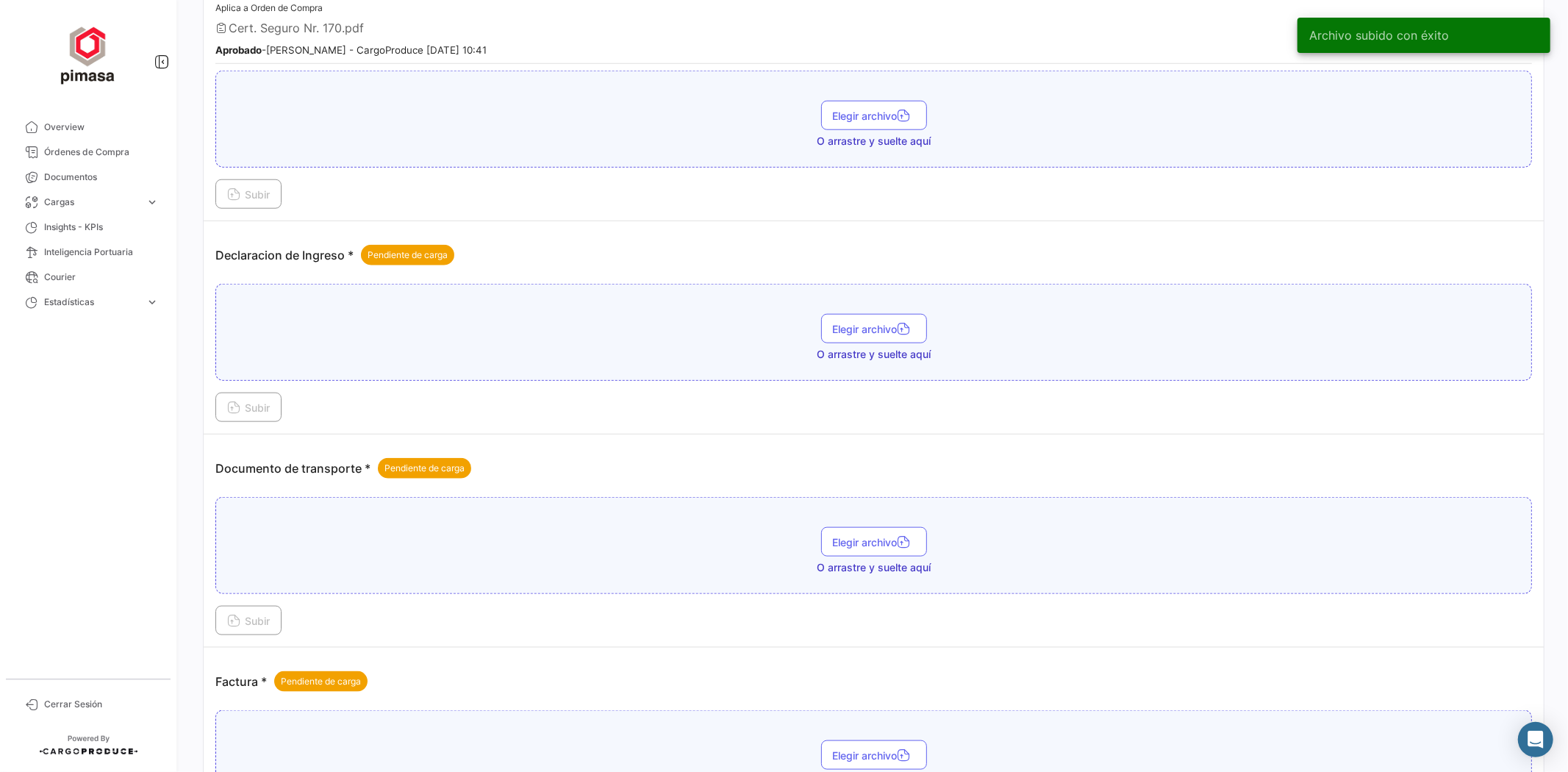
scroll to position [1307, 0]
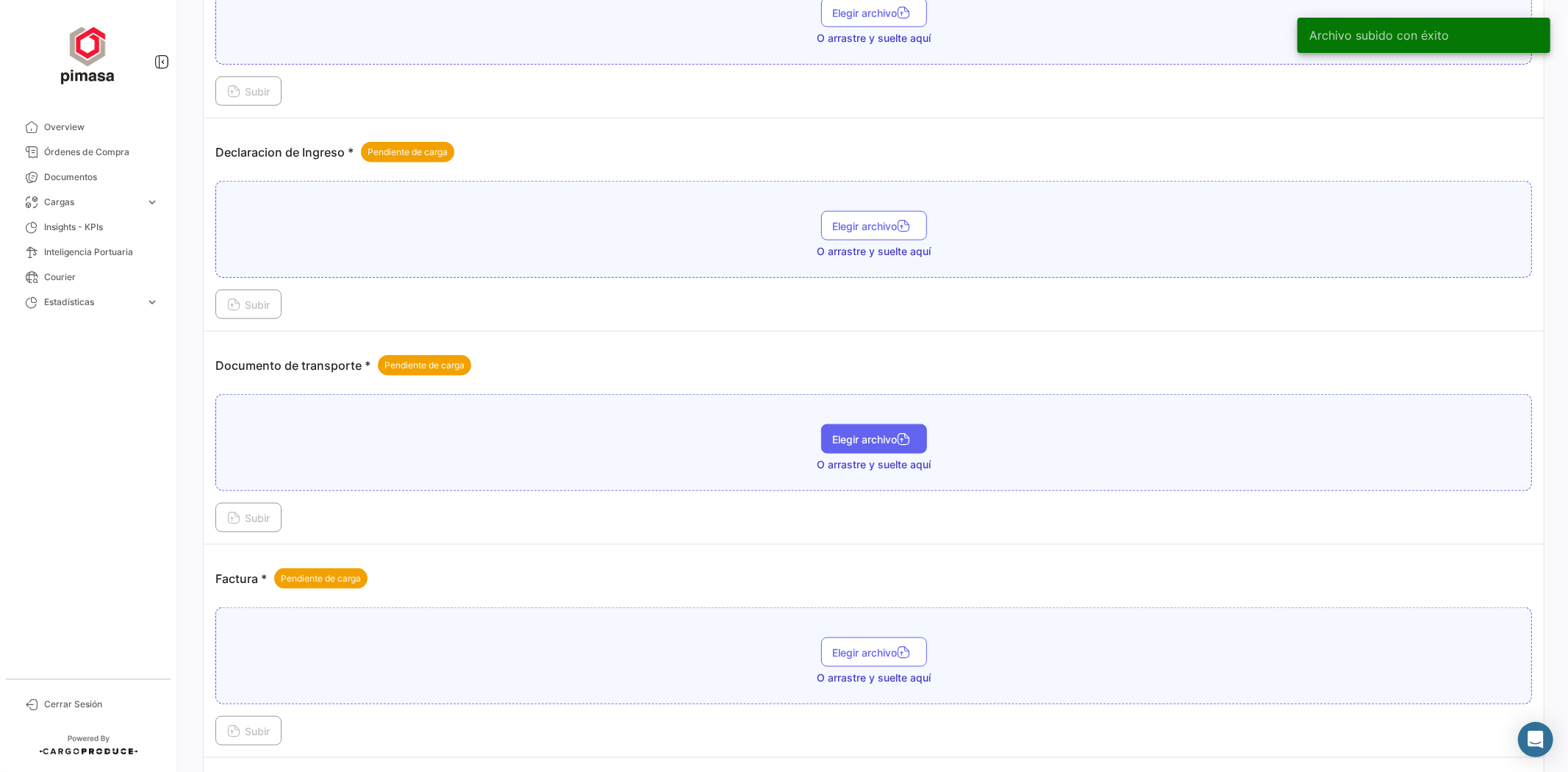
click at [900, 434] on icon "button" at bounding box center [904, 440] width 13 height 13
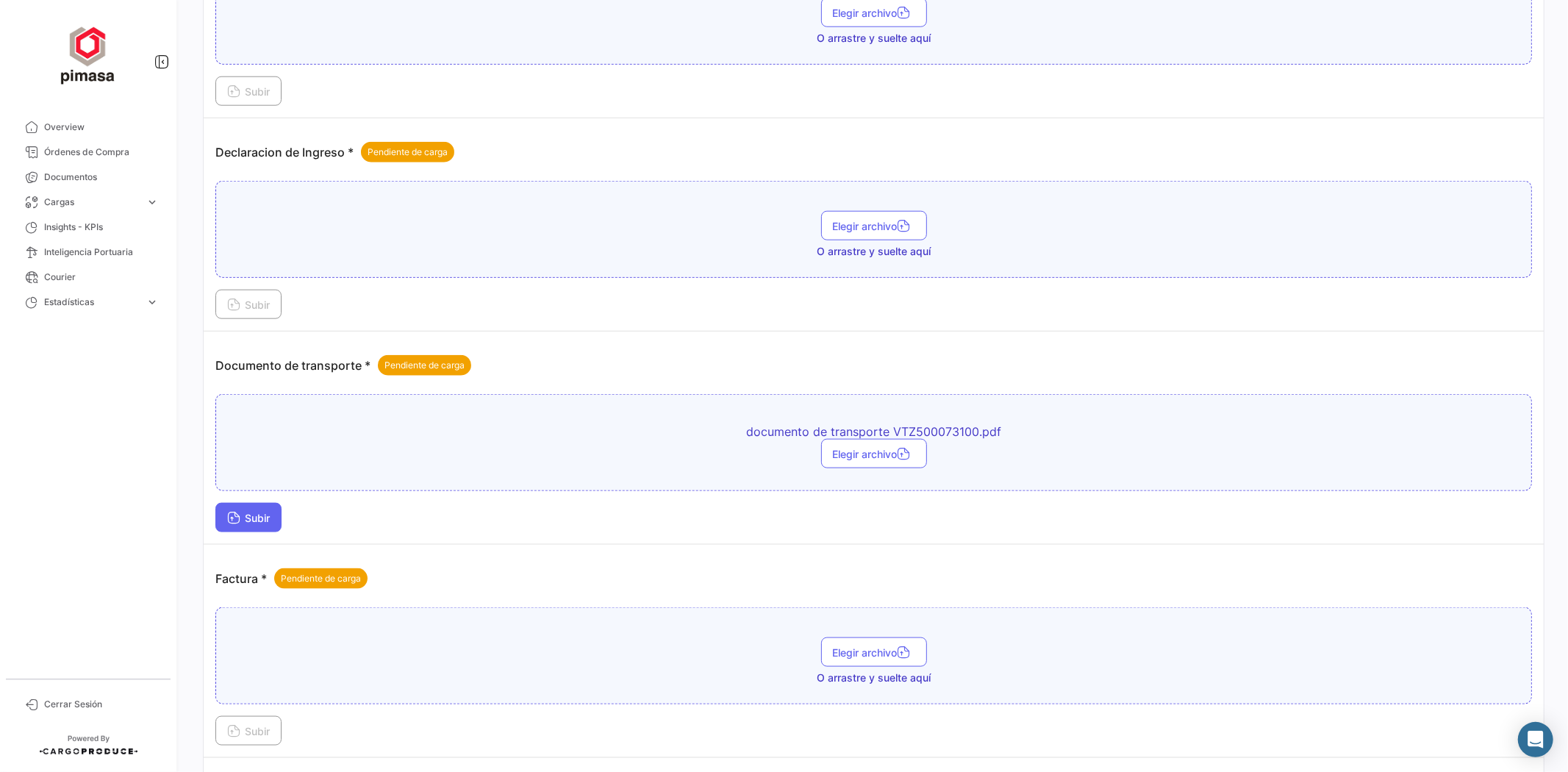
click at [259, 512] on span "Subir" at bounding box center [248, 518] width 43 height 13
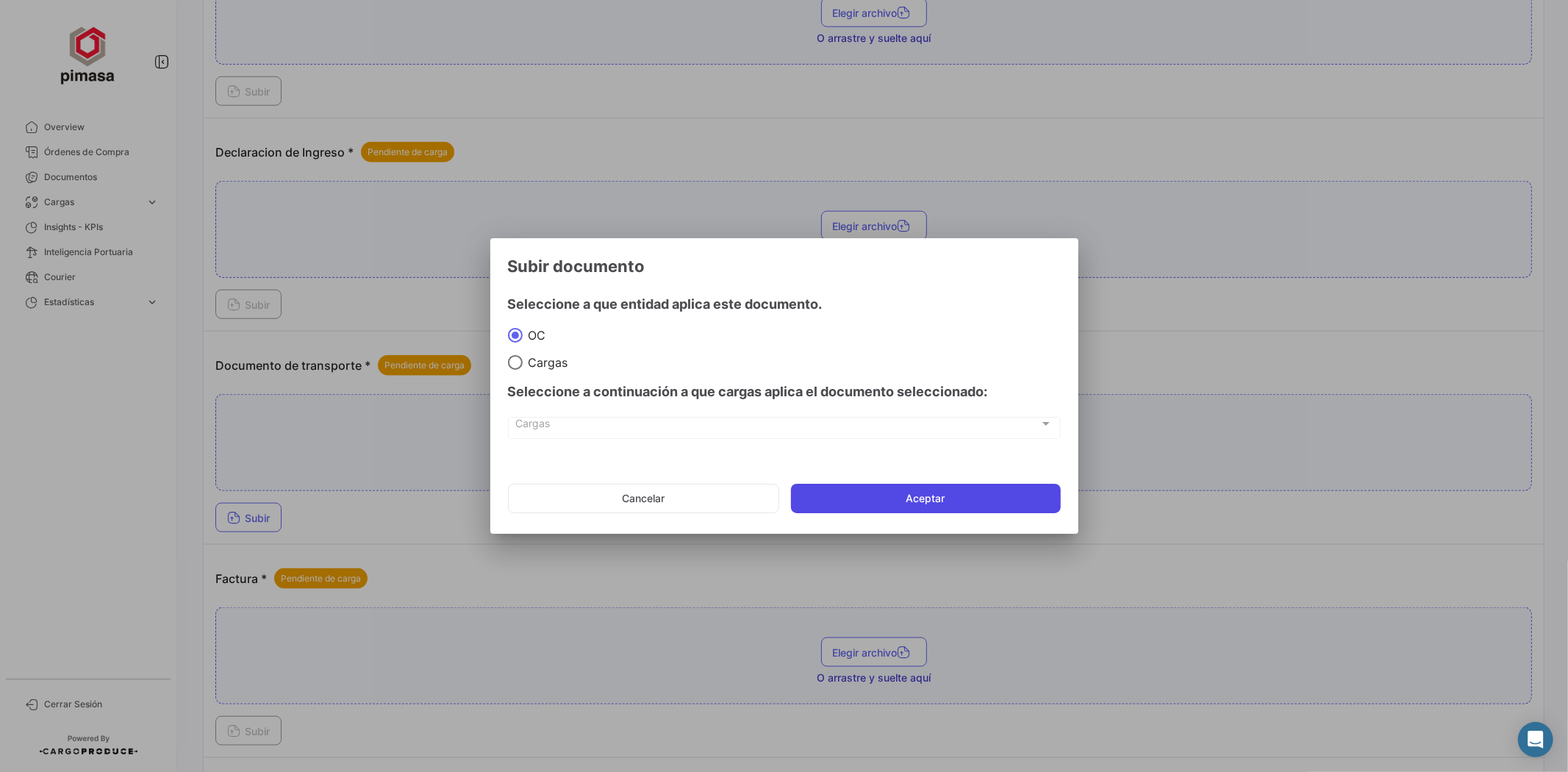
click at [874, 490] on button "Aceptar" at bounding box center [926, 499] width 270 height 29
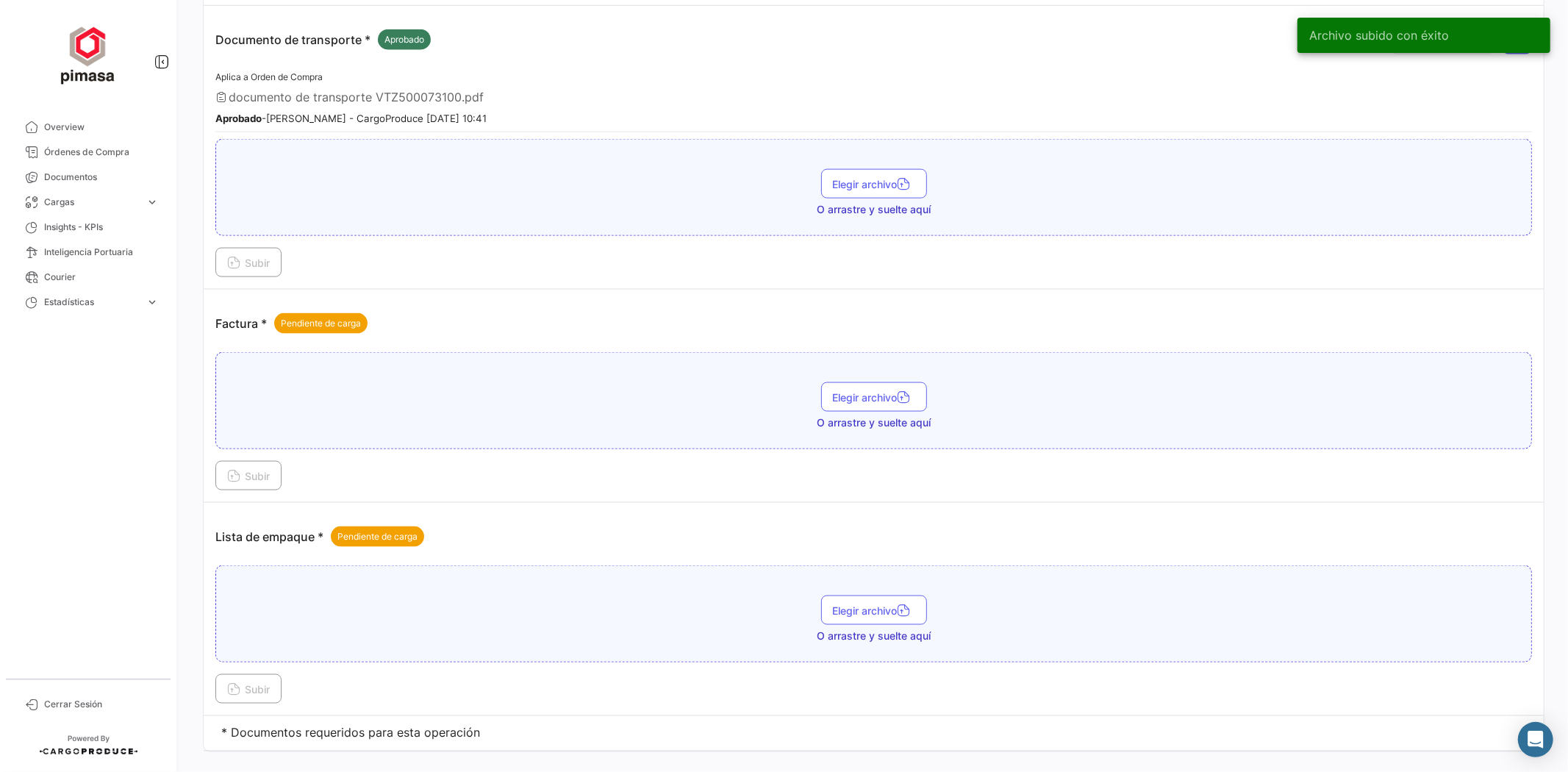
scroll to position [1634, 0]
click at [884, 389] on span "Elegir archivo" at bounding box center [874, 395] width 82 height 13
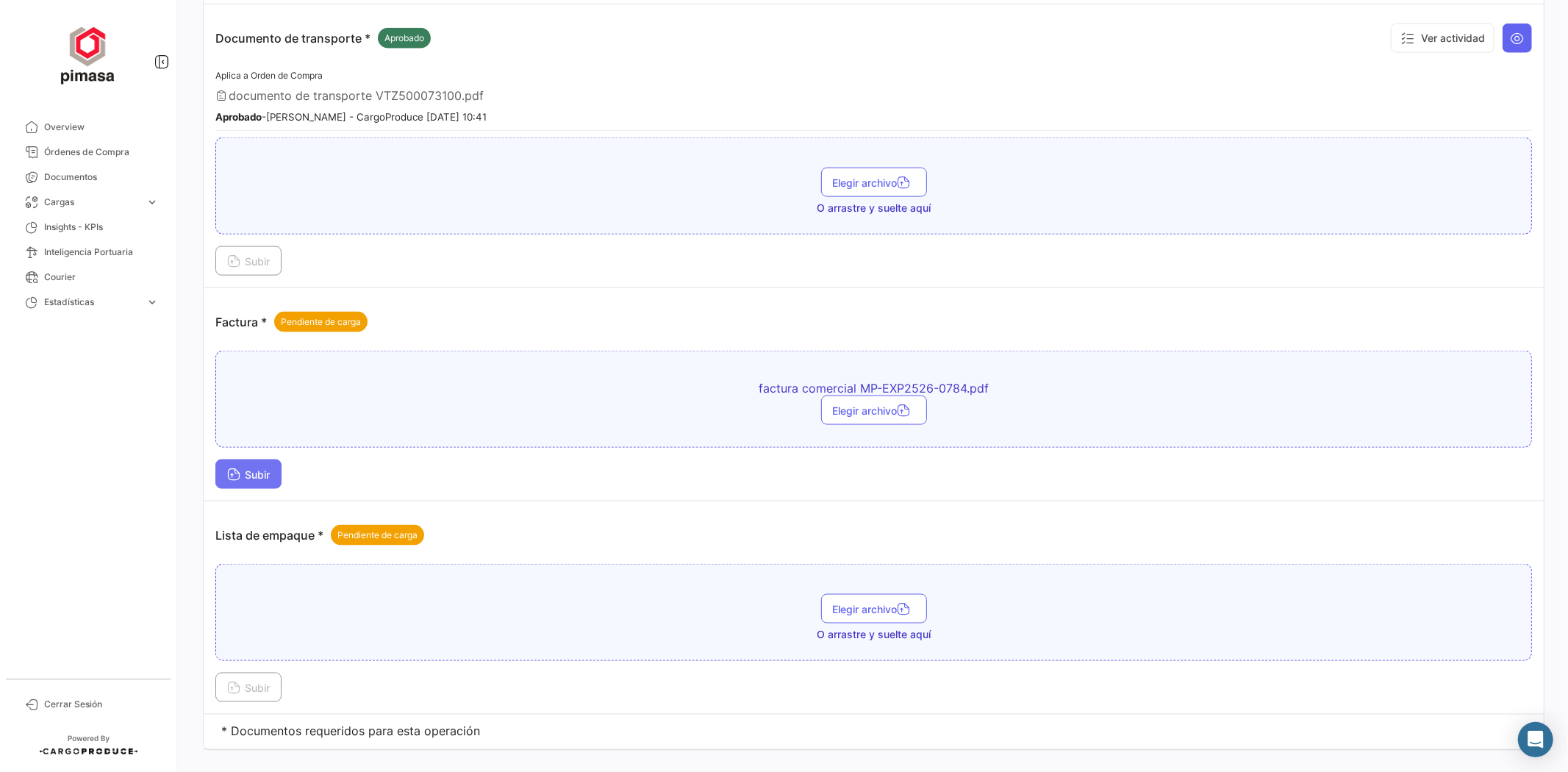
click at [242, 469] on span "Subir" at bounding box center [248, 475] width 43 height 13
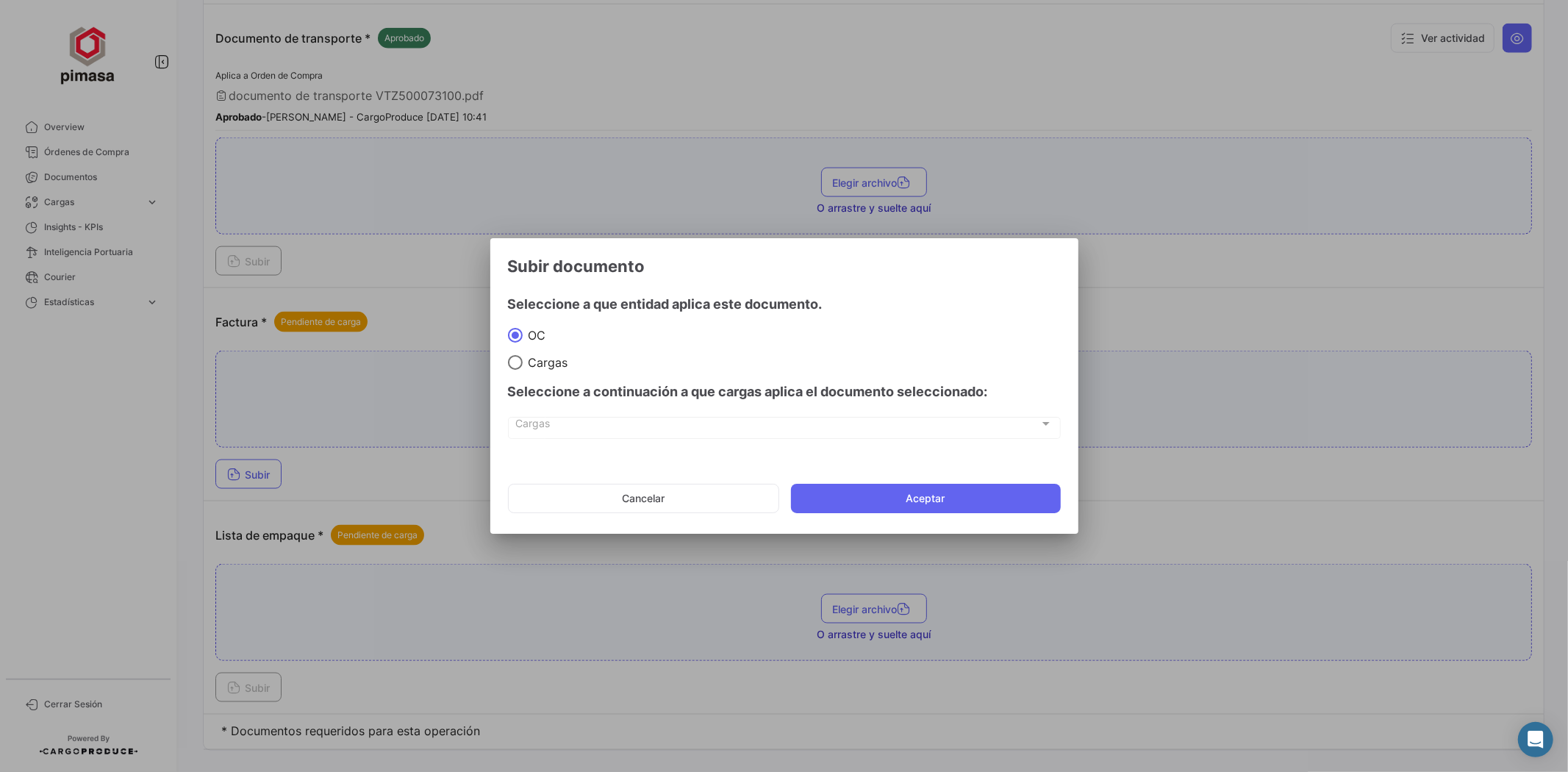
click at [884, 507] on button "Aceptar" at bounding box center [926, 499] width 270 height 29
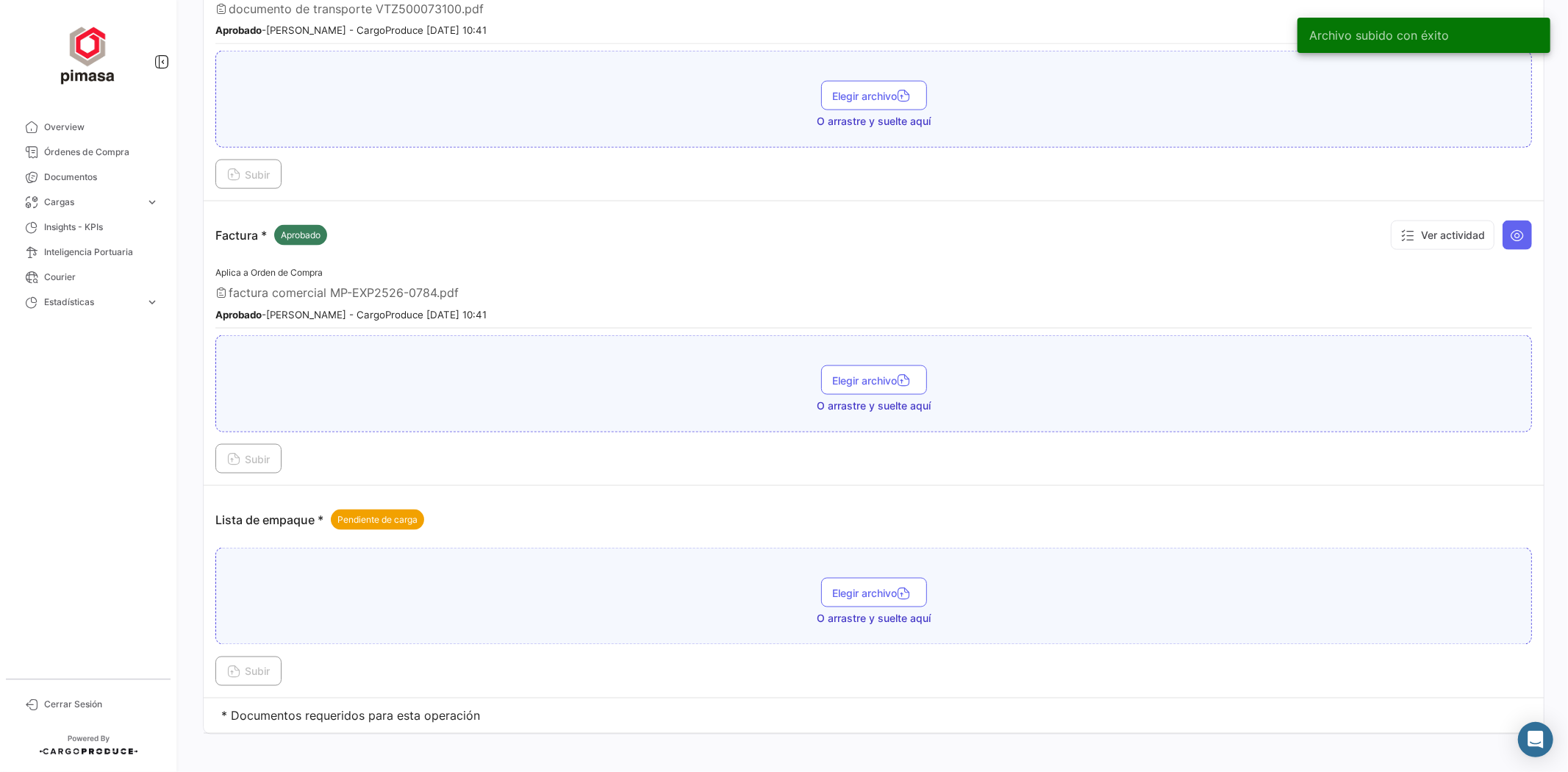
scroll to position [1722, 0]
click at [879, 586] on span "Elegir archivo" at bounding box center [874, 592] width 82 height 13
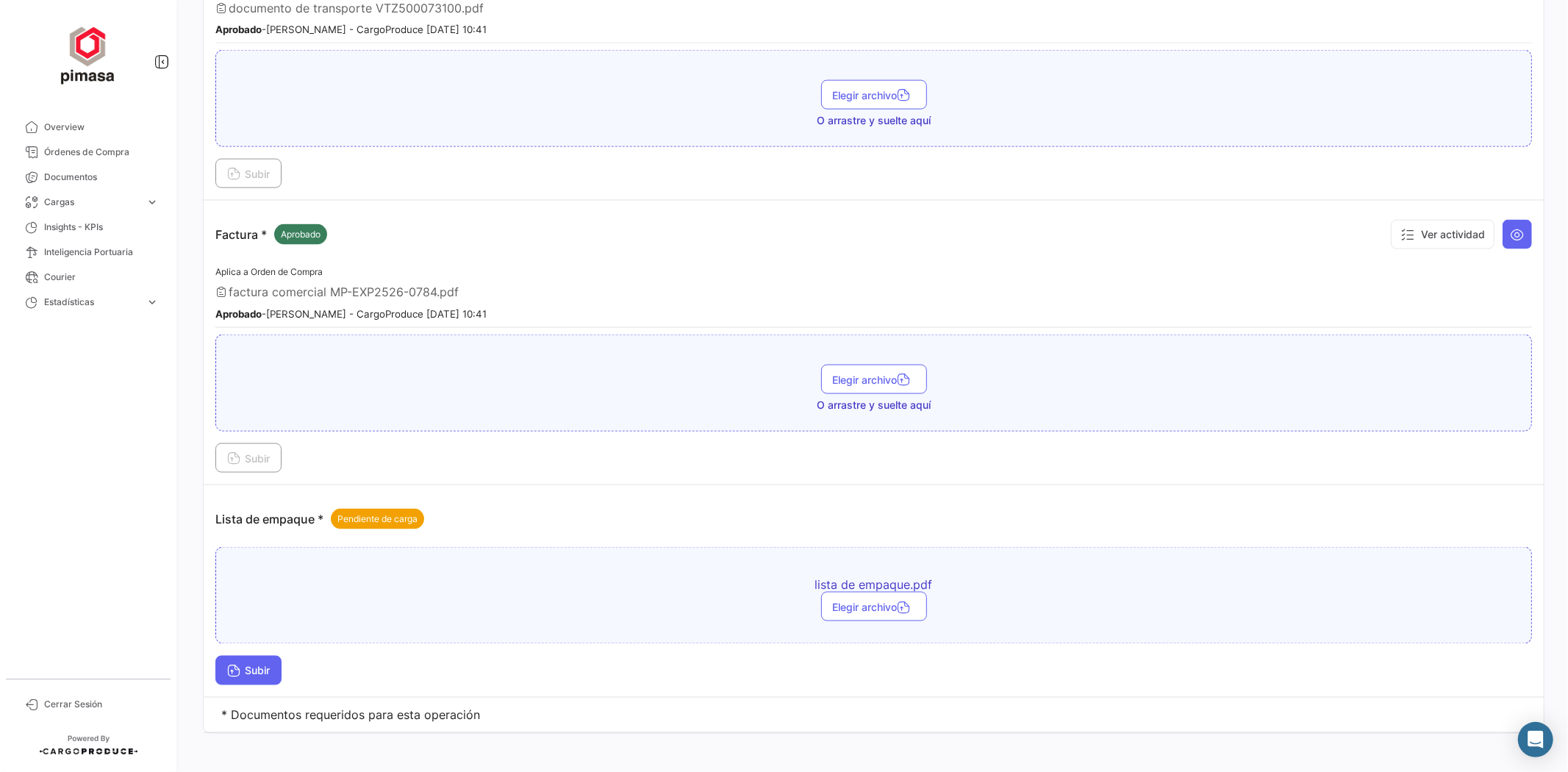
click at [229, 666] on icon at bounding box center [233, 672] width 13 height 13
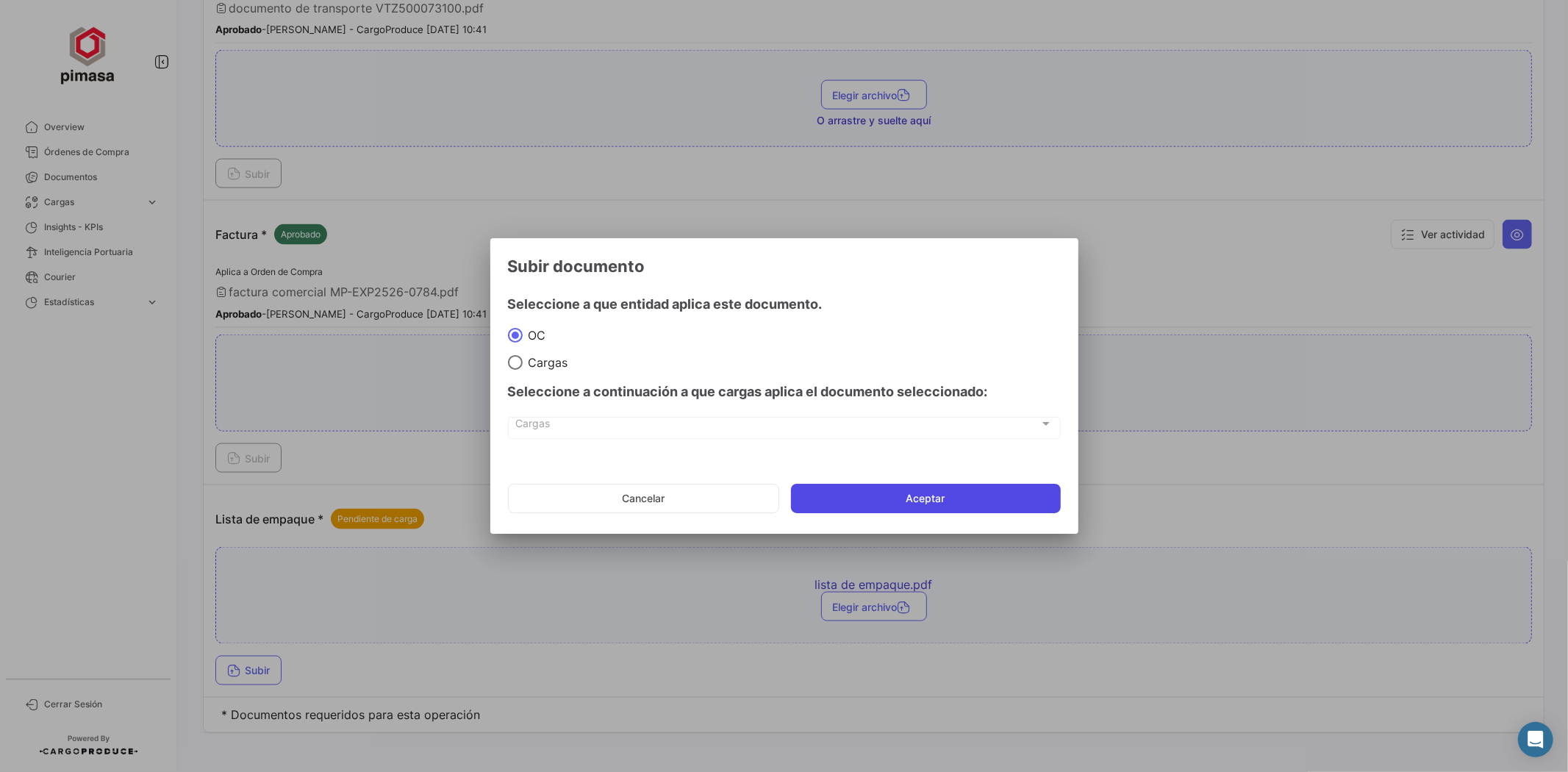
click at [839, 497] on button "Aceptar" at bounding box center [926, 499] width 270 height 29
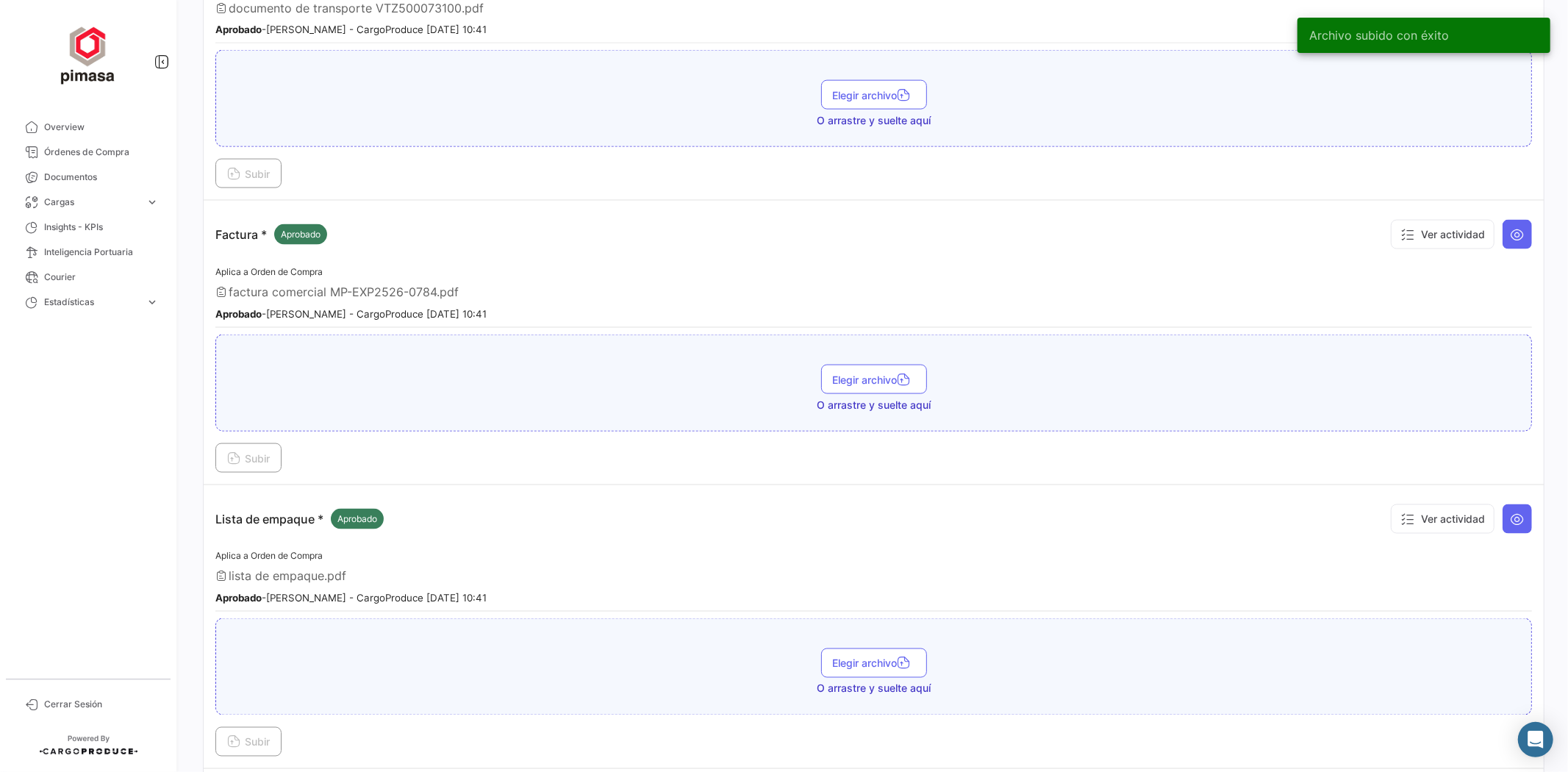
scroll to position [1791, 0]
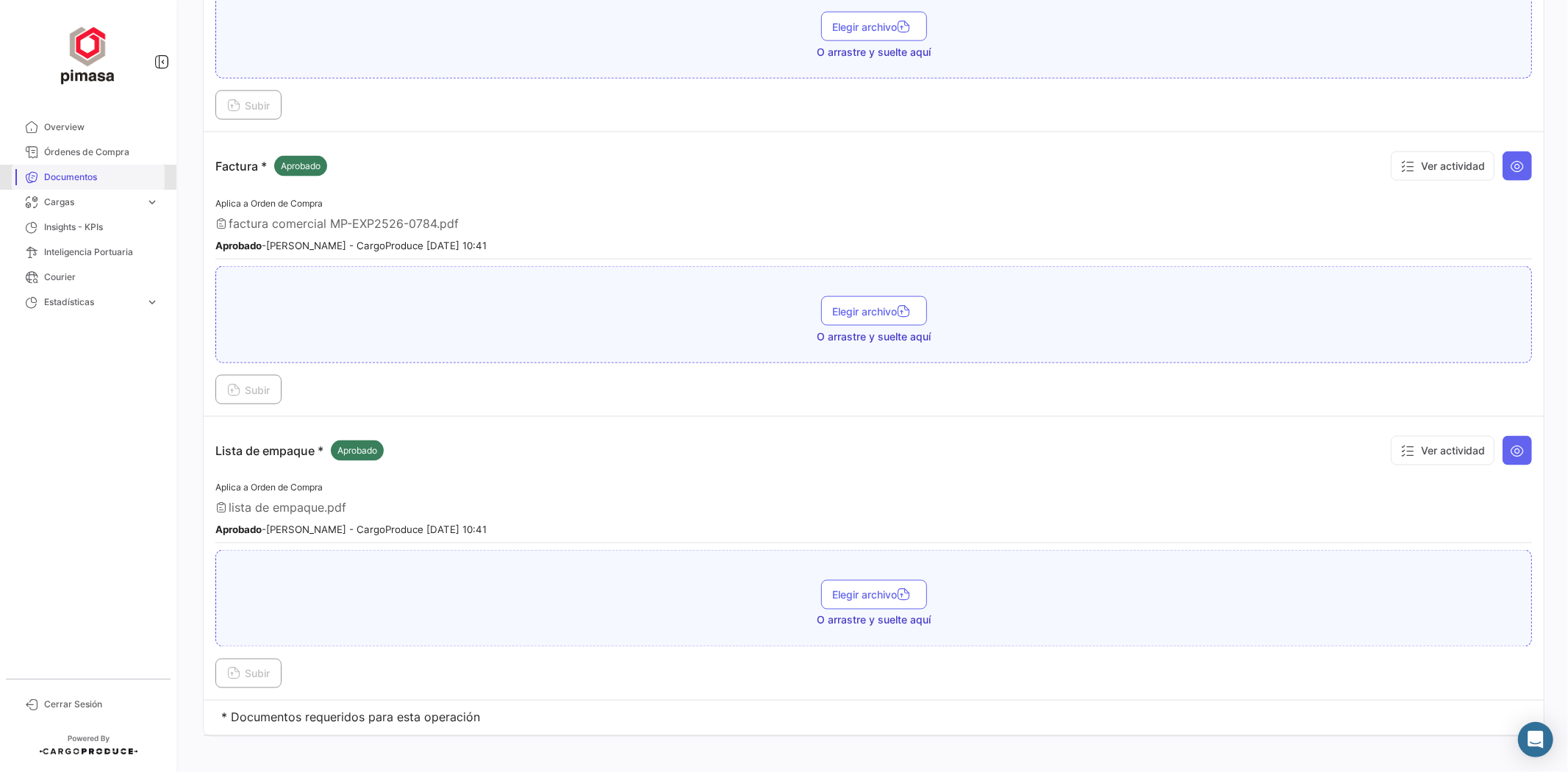
click at [75, 172] on span "Documentos" at bounding box center [101, 177] width 114 height 13
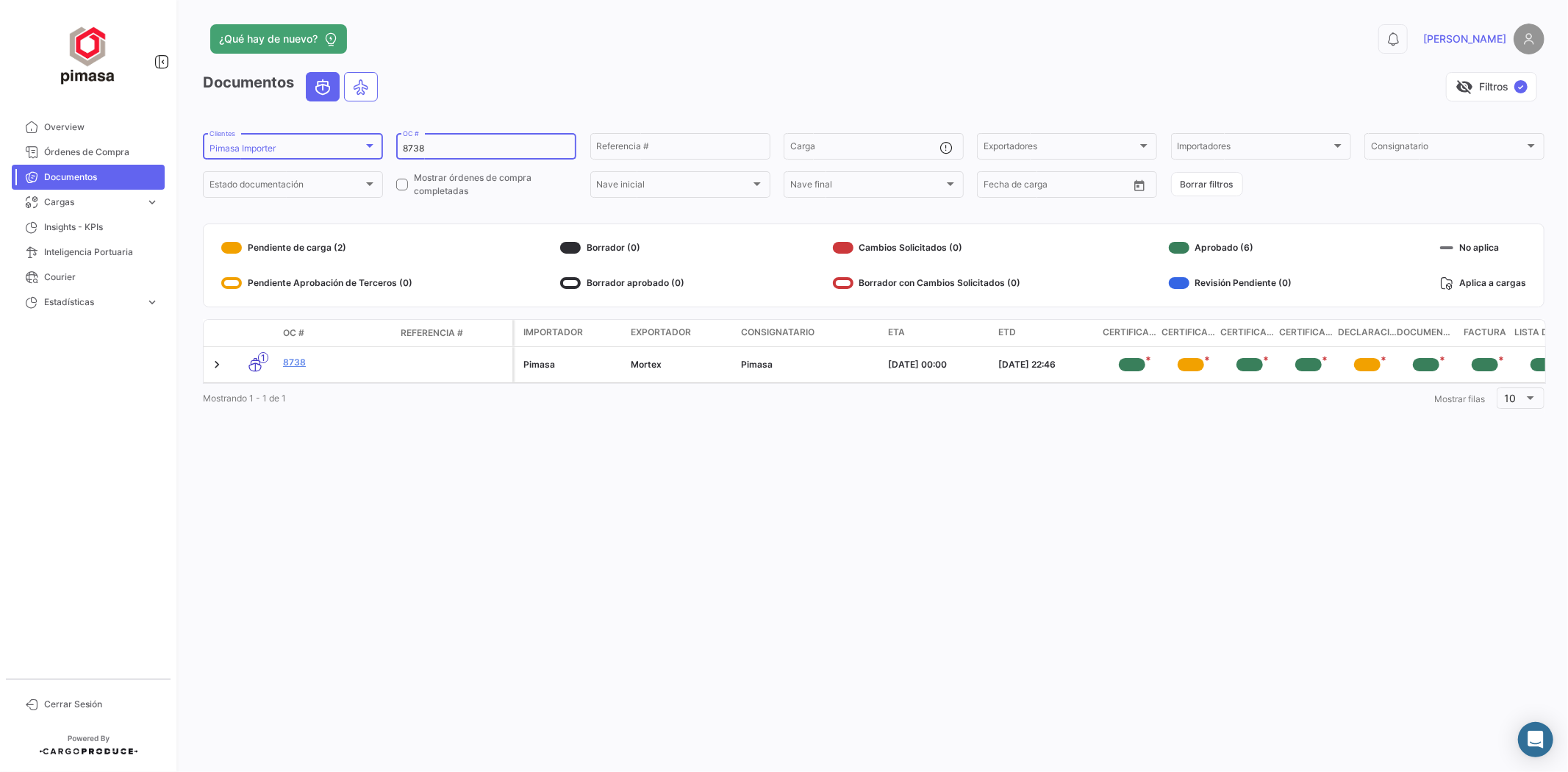
drag, startPoint x: 451, startPoint y: 144, endPoint x: 326, endPoint y: 150, distance: 125.1
click at [326, 150] on form "Pimasa Importer Clientes 8738 OC # Referencia # Carga Exportadores Exportadores…" at bounding box center [874, 165] width 1342 height 69
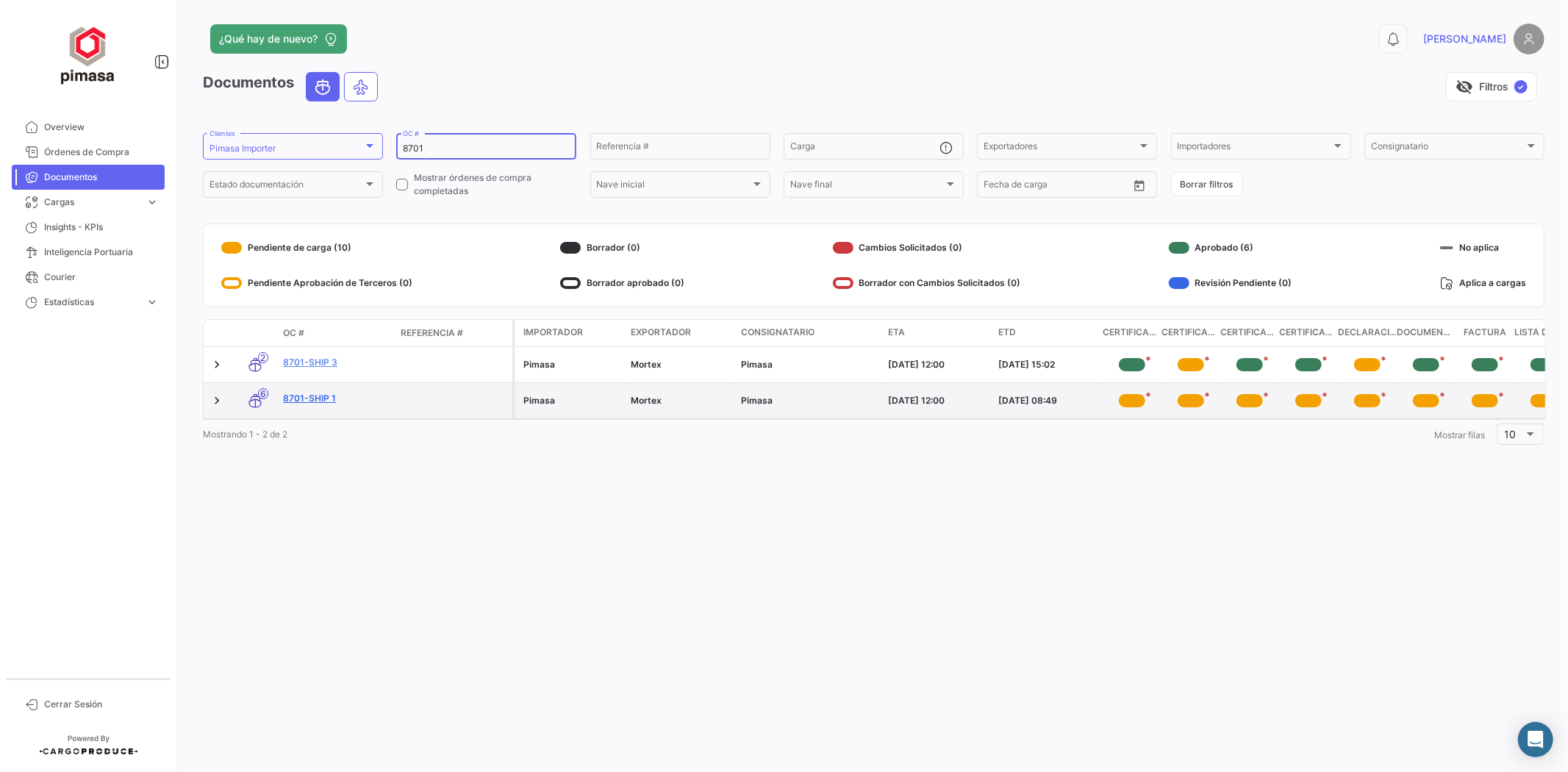
type input "8701"
click at [290, 399] on link "8701-Ship 1" at bounding box center [335, 398] width 106 height 13
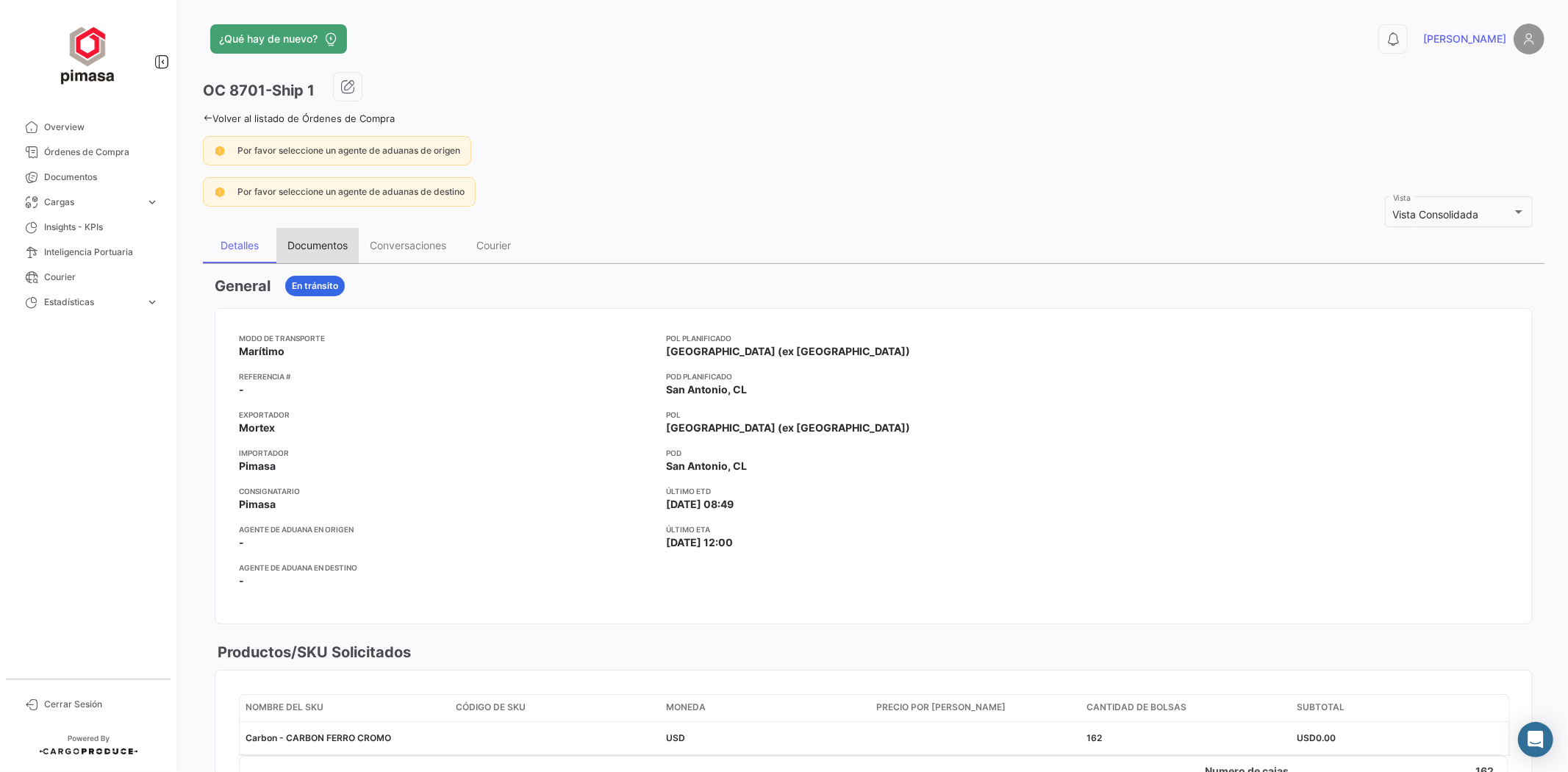
click at [348, 240] on div "Documentos" at bounding box center [318, 245] width 60 height 13
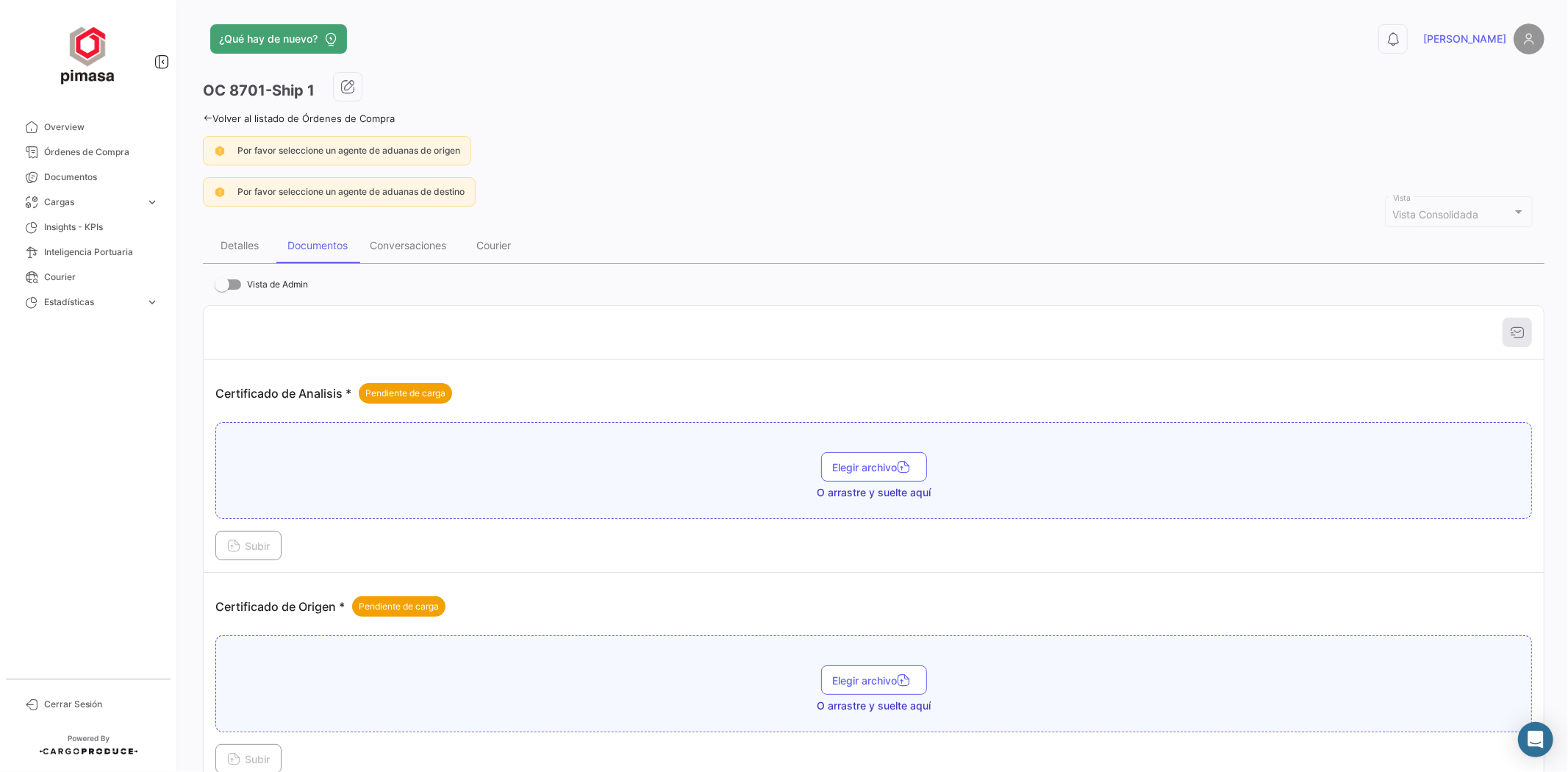
click at [412, 150] on span "Por favor seleccione un agente de aduanas de origen" at bounding box center [348, 150] width 223 height 11
click at [842, 469] on span "Elegir archivo" at bounding box center [874, 467] width 82 height 13
click at [237, 552] on icon at bounding box center [233, 547] width 13 height 13
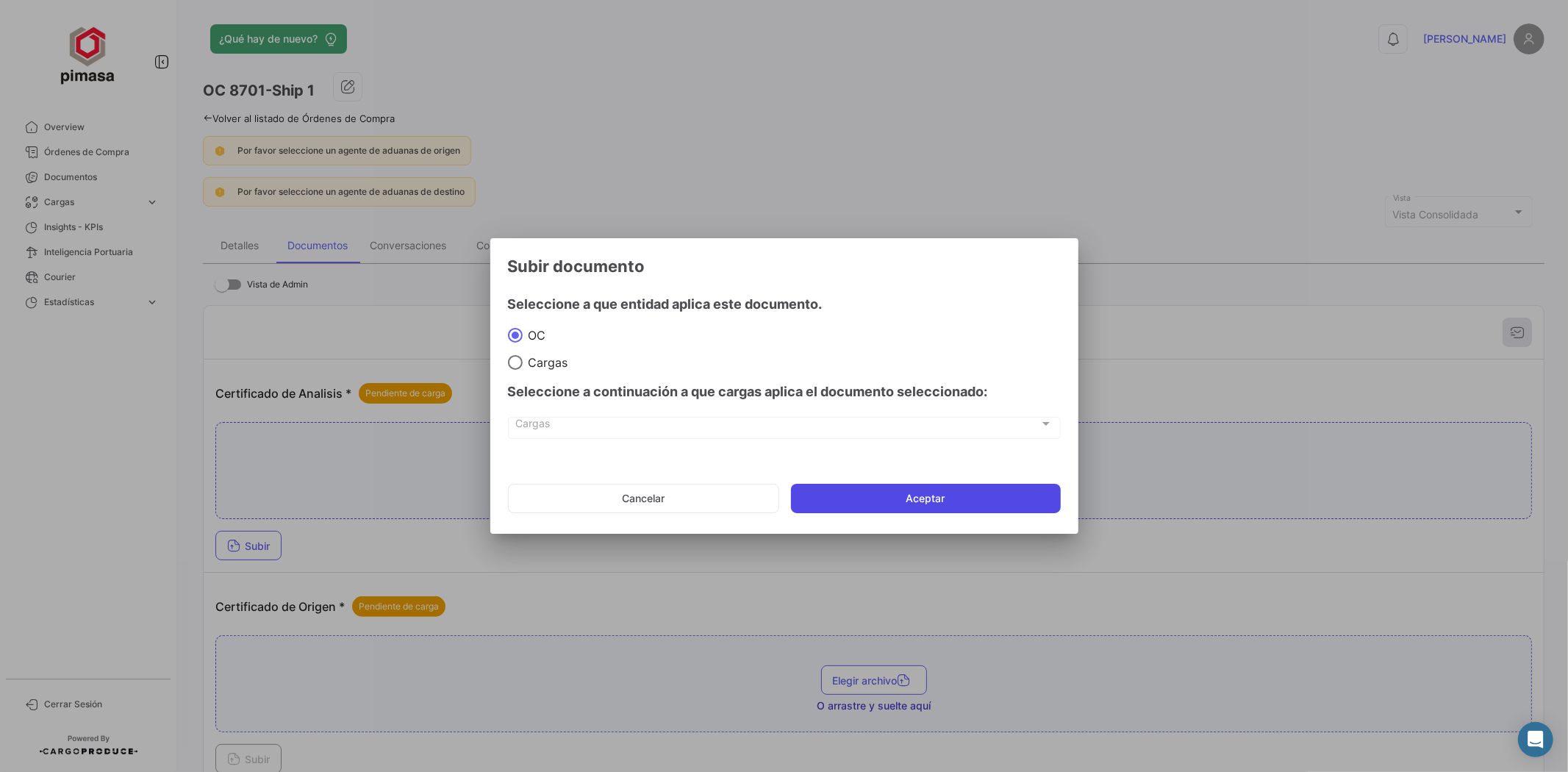
click at [850, 498] on button "Aceptar" at bounding box center [926, 499] width 270 height 29
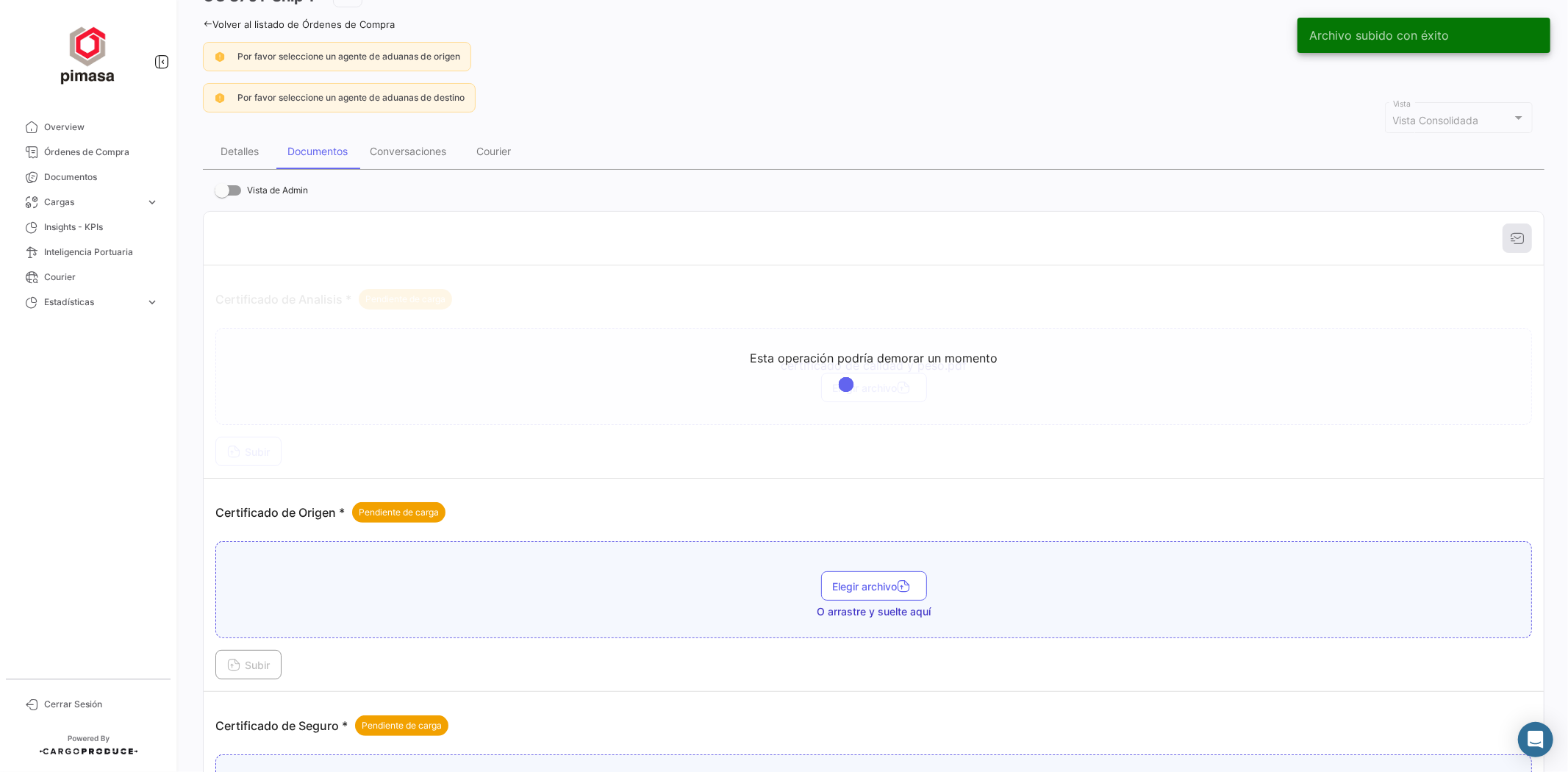
scroll to position [163, 0]
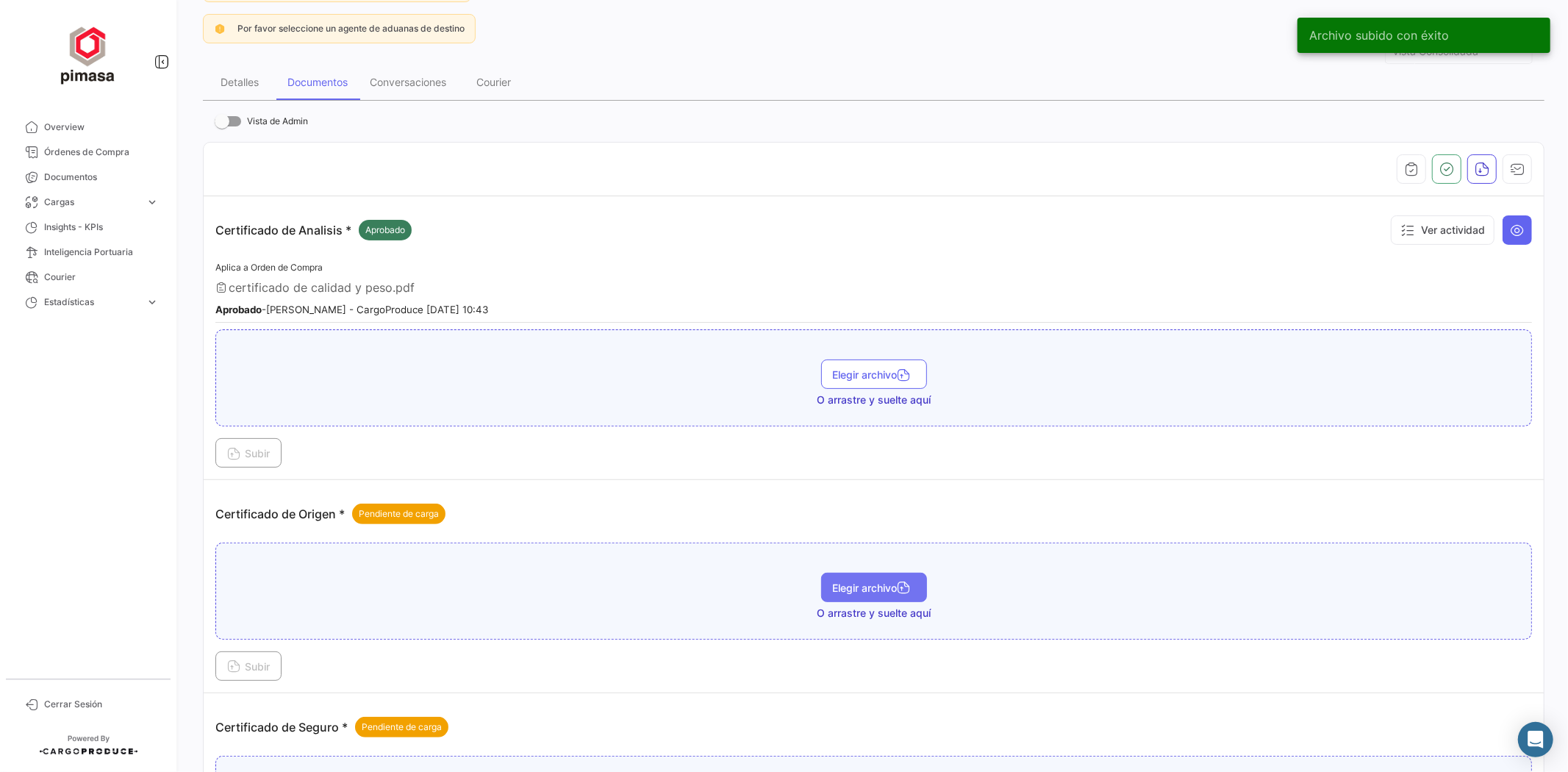
click at [851, 590] on span "Elegir archivo" at bounding box center [874, 588] width 82 height 13
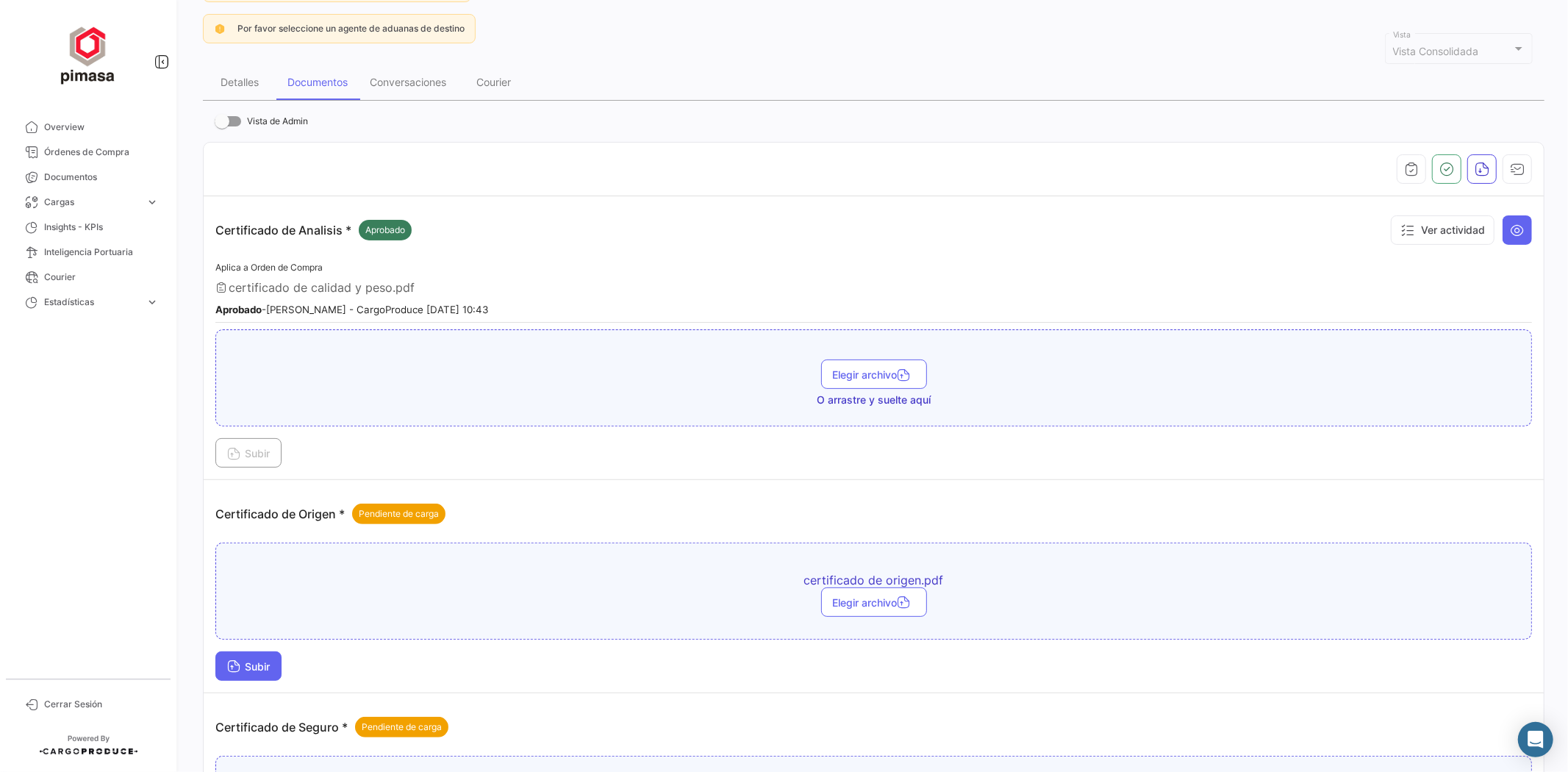
click at [255, 663] on span "Subir" at bounding box center [248, 666] width 43 height 13
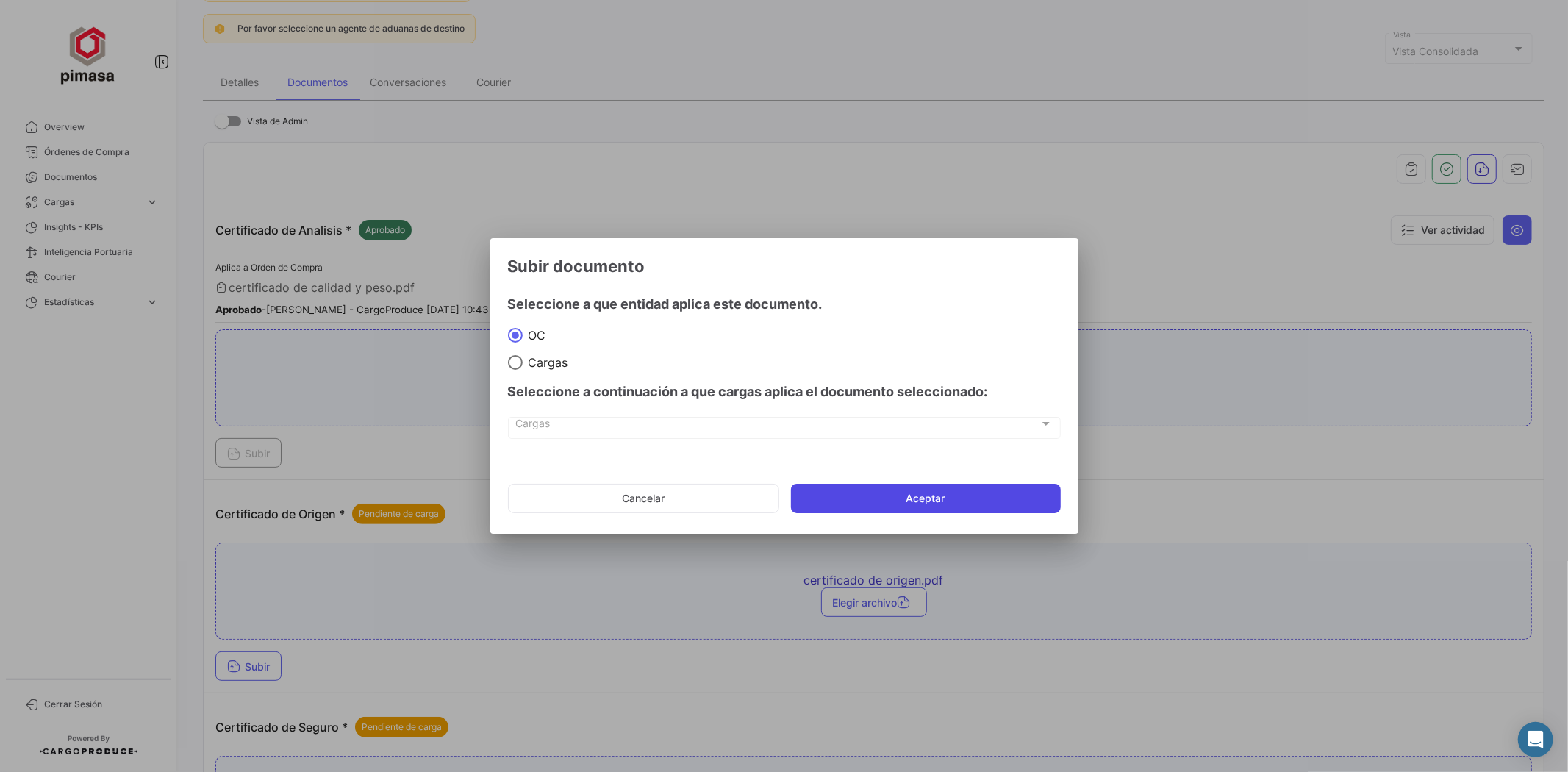
click at [857, 496] on button "Aceptar" at bounding box center [926, 499] width 270 height 29
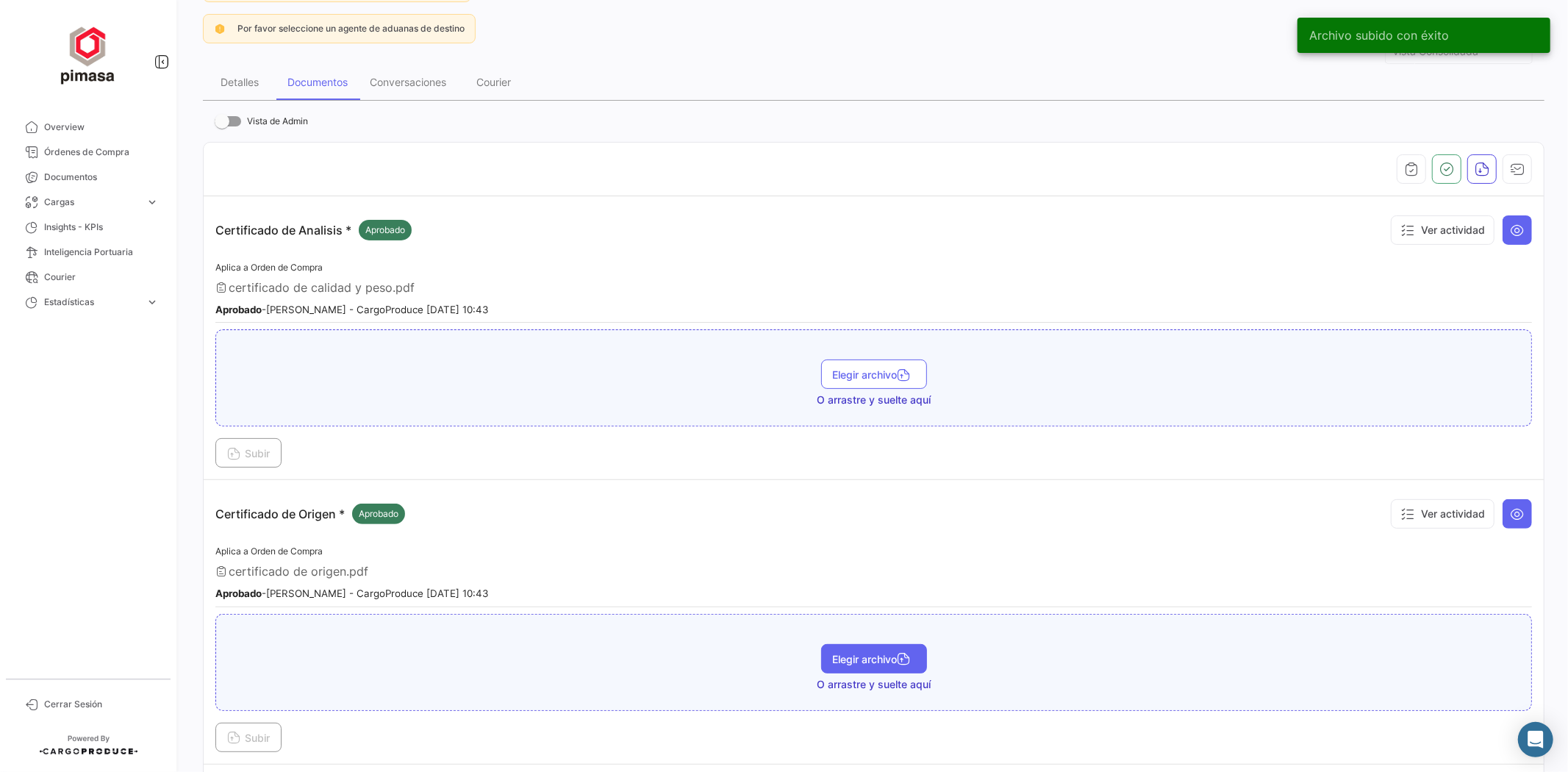
click at [876, 653] on span "Elegir archivo" at bounding box center [874, 659] width 82 height 13
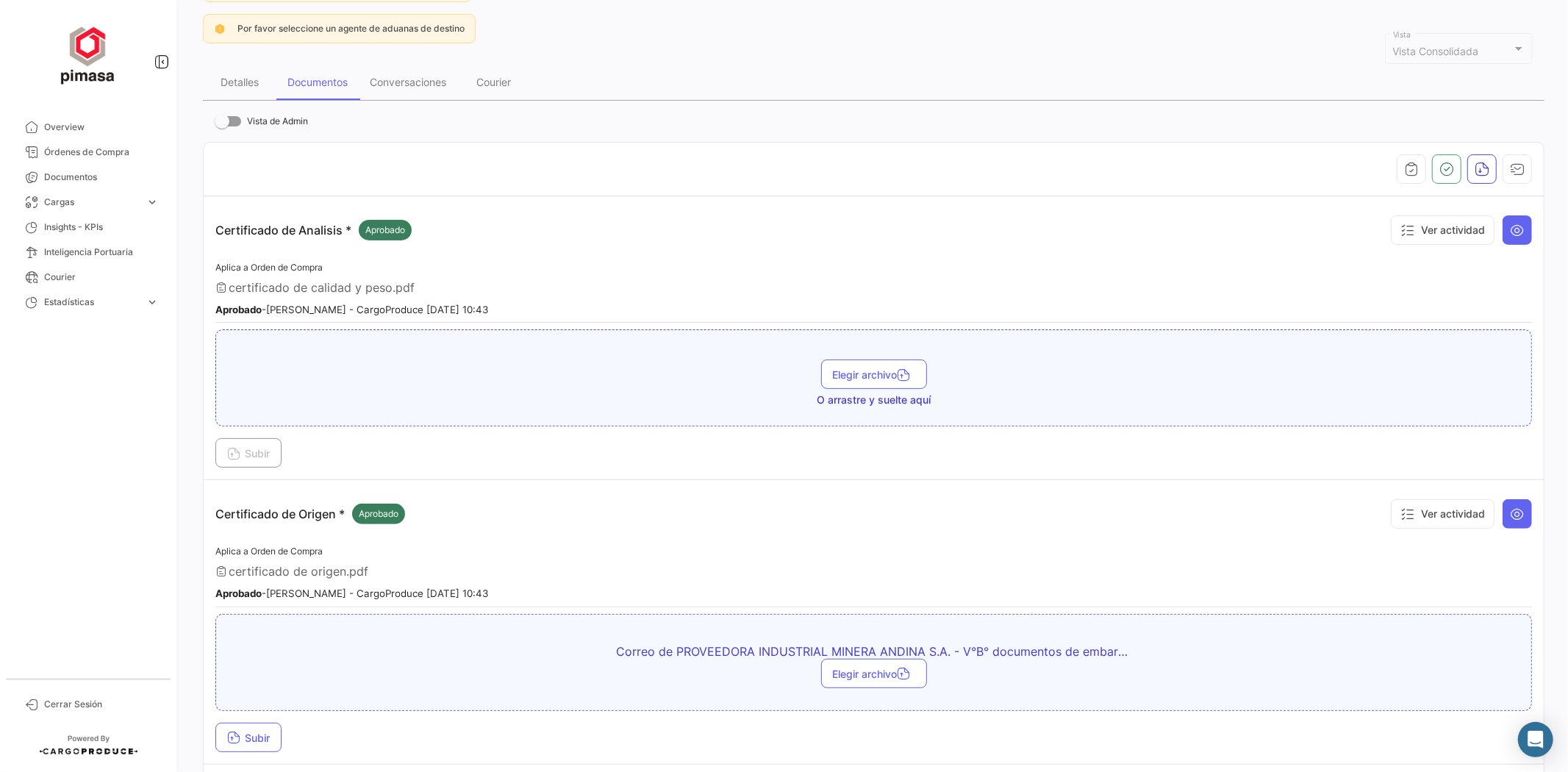
click at [245, 751] on td "Certificado de Origen * Aprobado Ver actividad Aplica a Orden de Compra certifi…" at bounding box center [874, 622] width 1340 height 284
click at [248, 734] on span "Subir" at bounding box center [248, 738] width 43 height 13
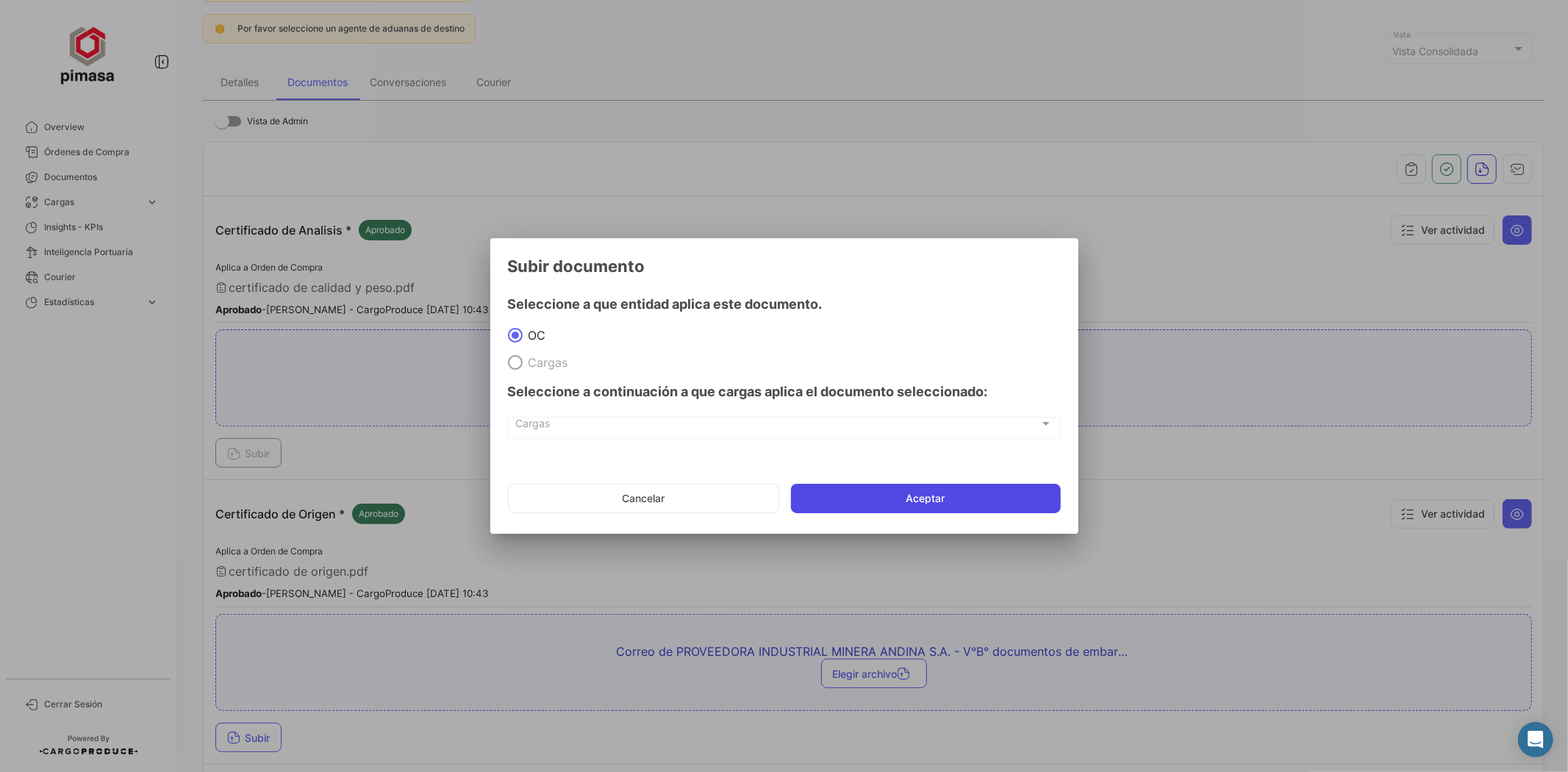
click at [888, 493] on button "Aceptar" at bounding box center [926, 499] width 270 height 29
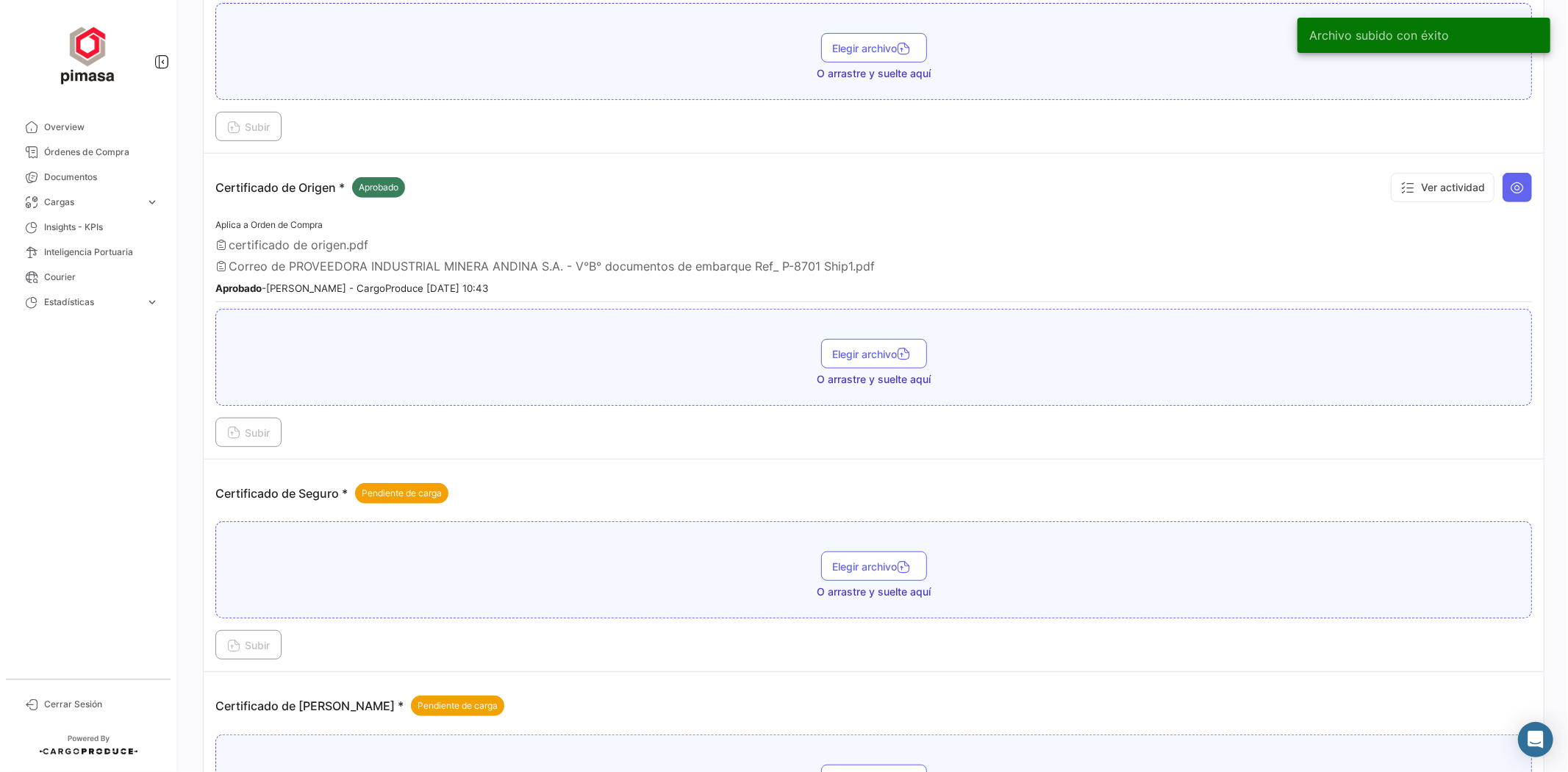
scroll to position [572, 0]
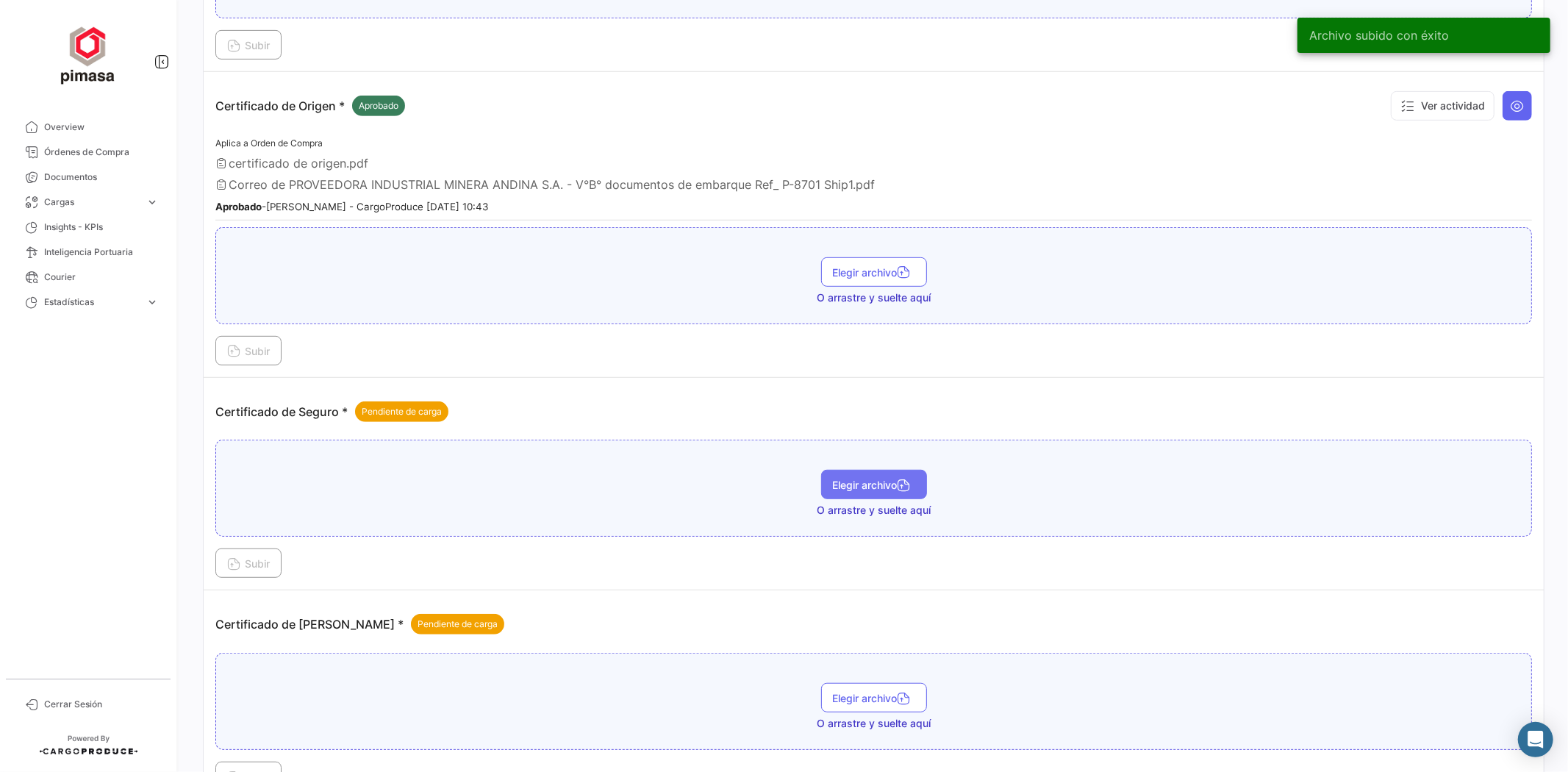
click at [865, 481] on span "Elegir archivo" at bounding box center [874, 485] width 82 height 13
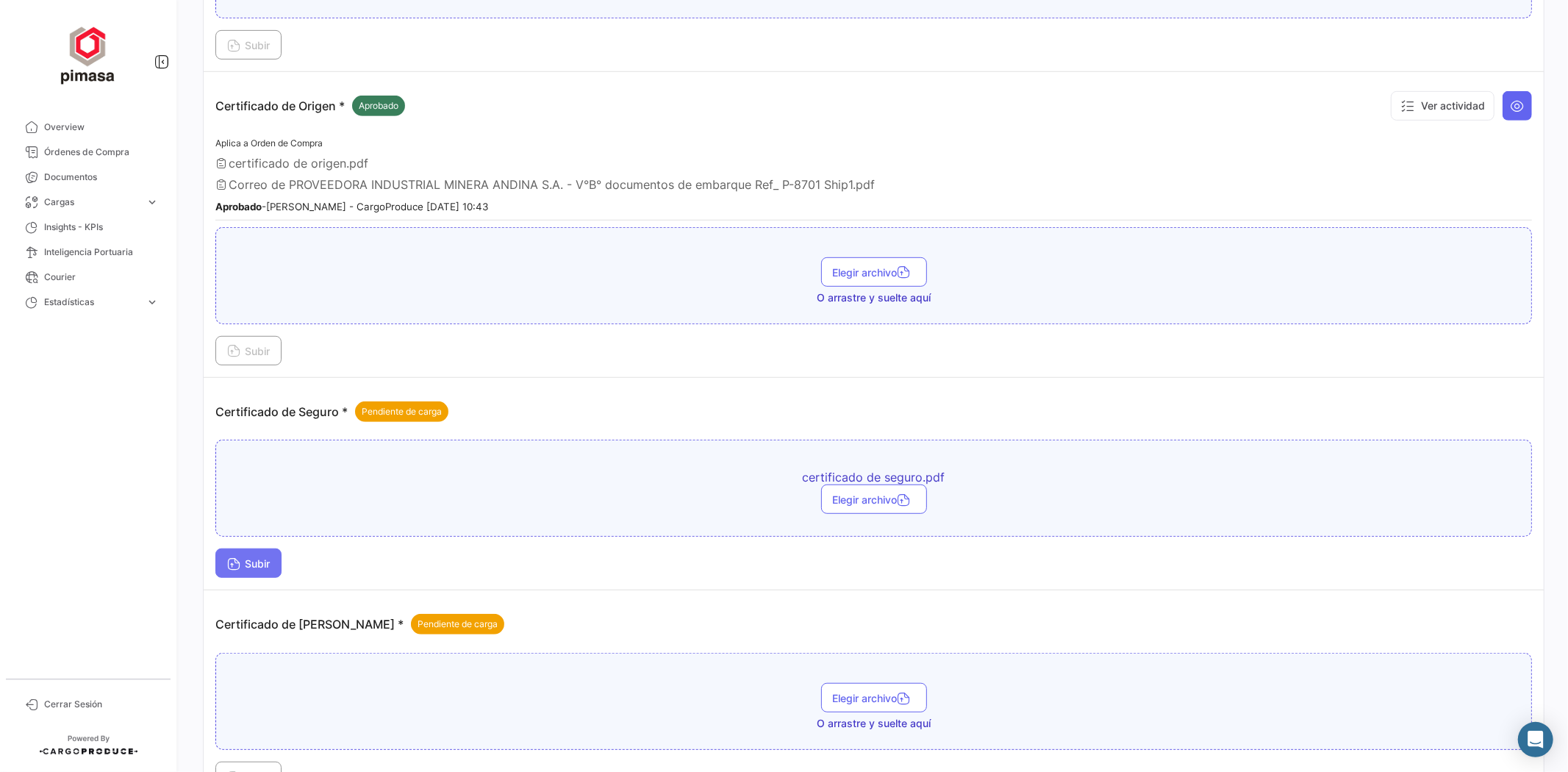
click at [258, 559] on span "Subir" at bounding box center [248, 564] width 43 height 13
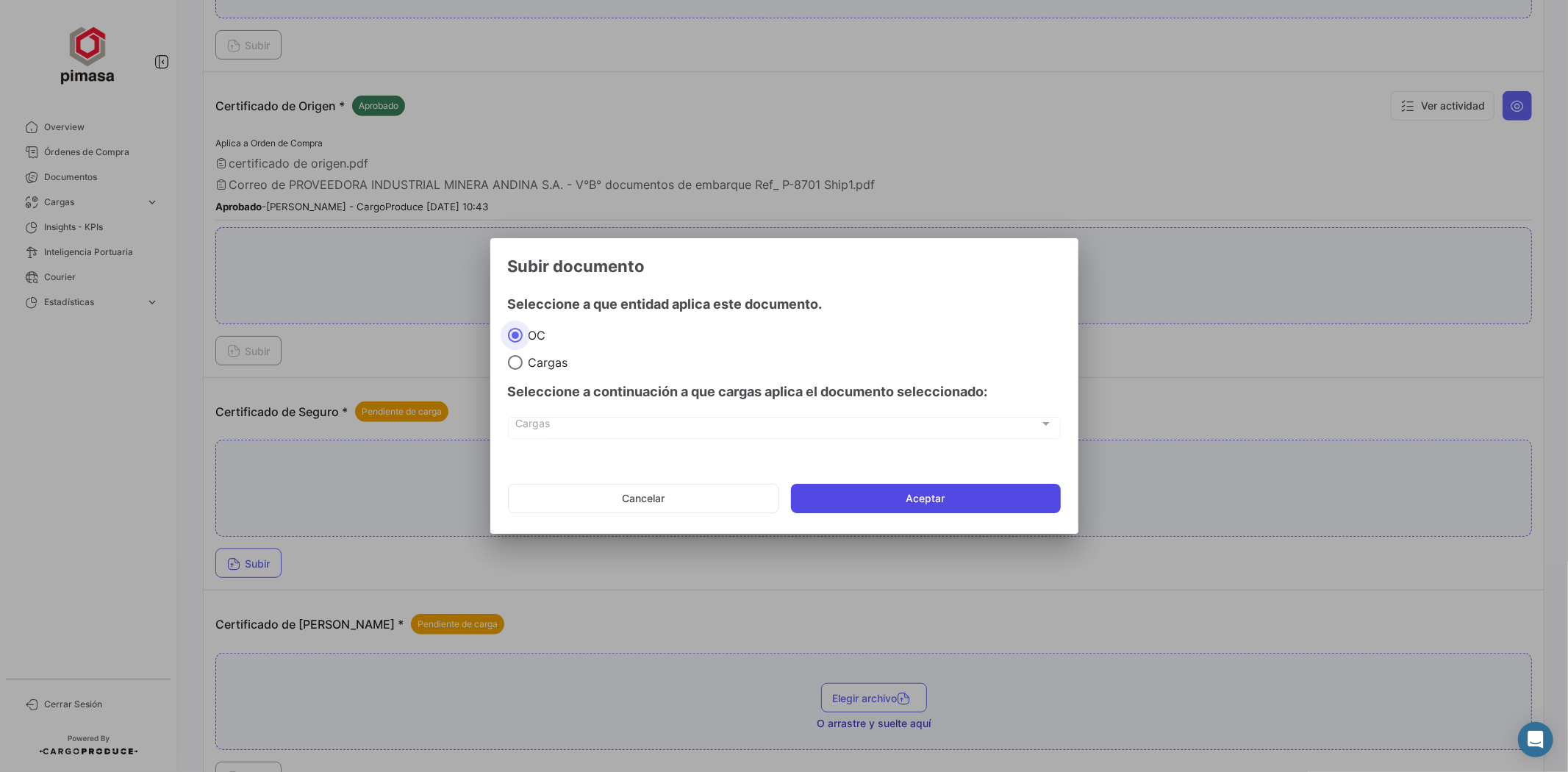
click at [898, 502] on button "Aceptar" at bounding box center [926, 499] width 270 height 29
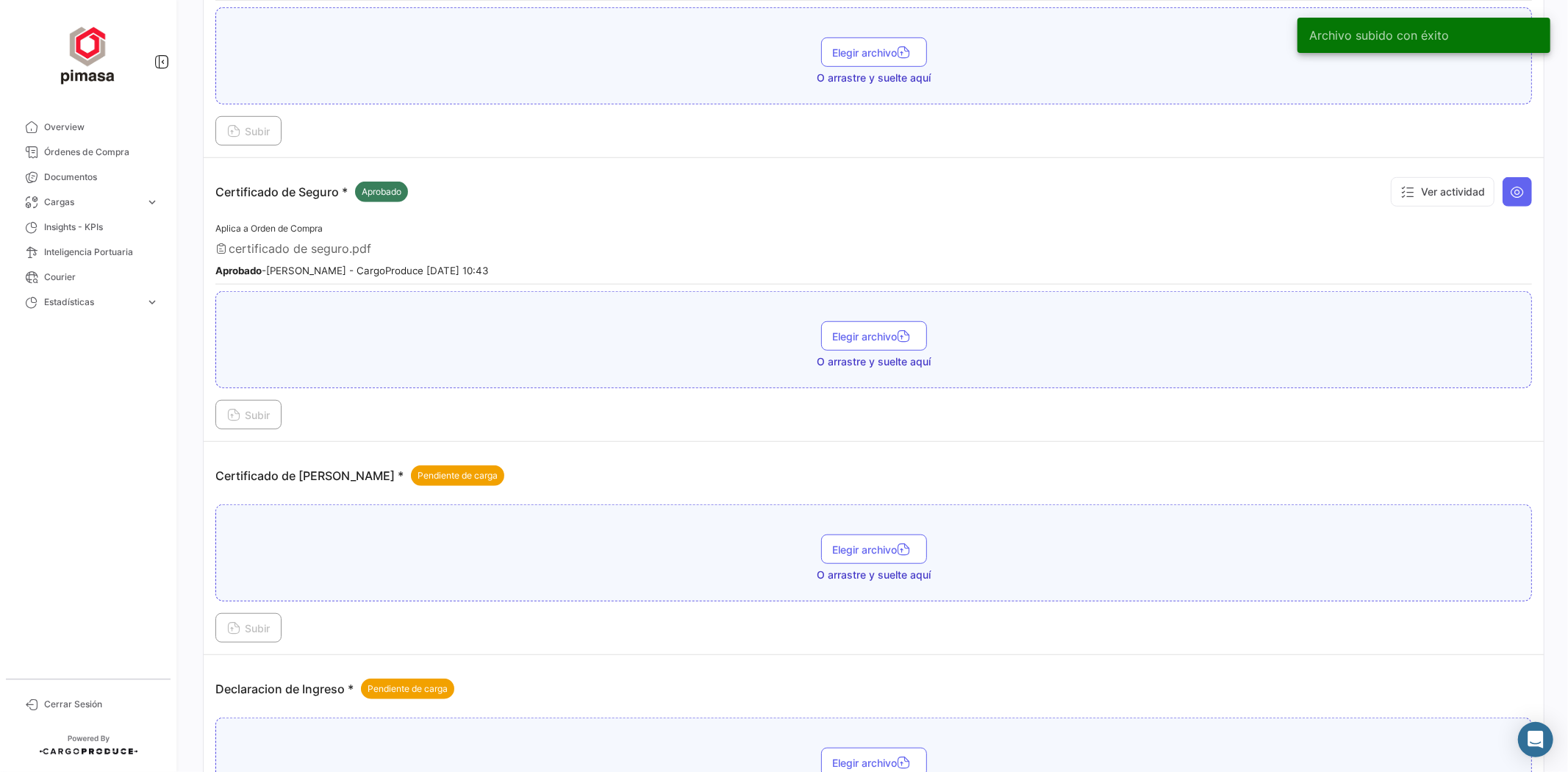
scroll to position [818, 0]
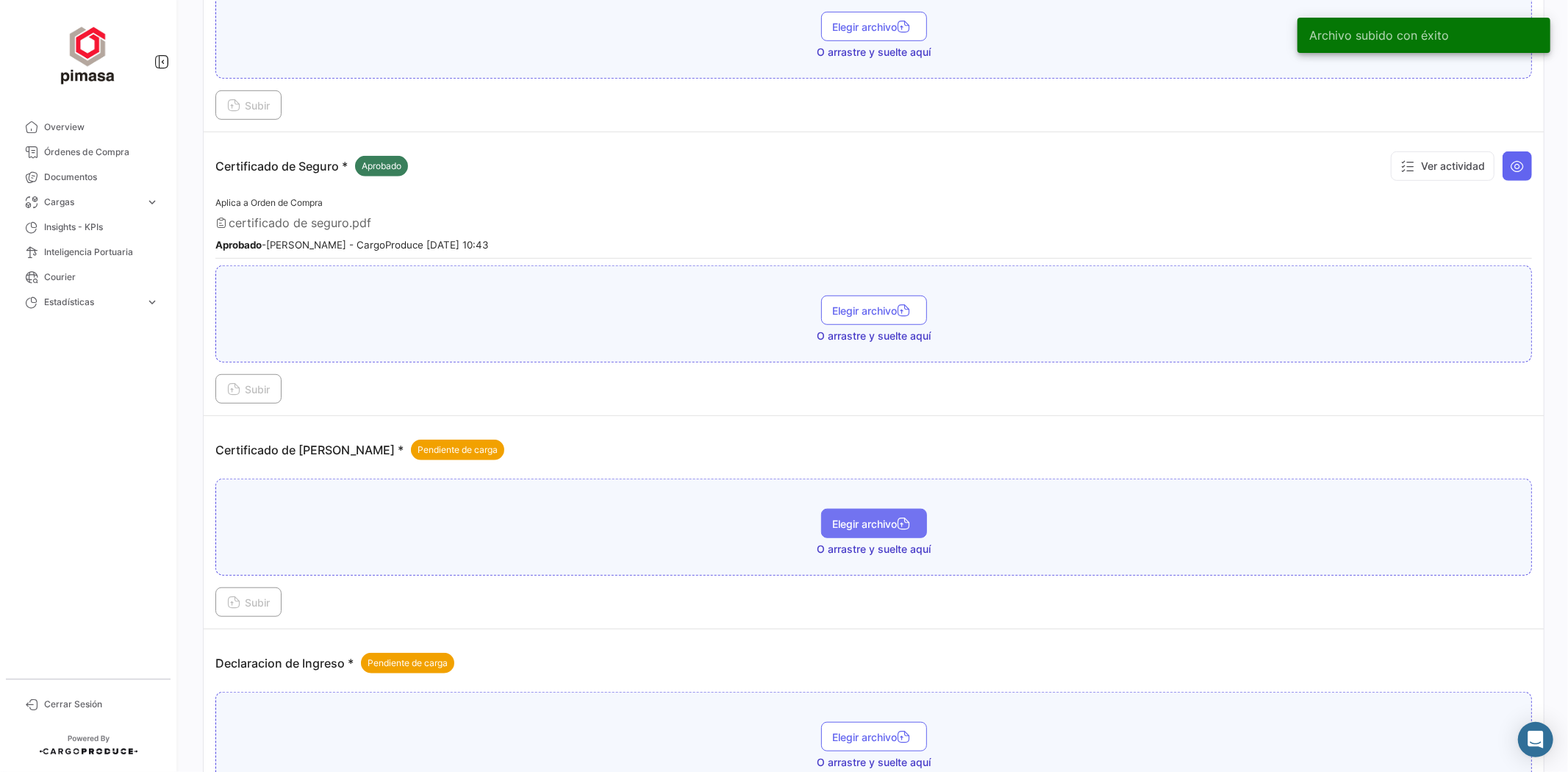
click at [898, 518] on icon "button" at bounding box center [904, 524] width 13 height 13
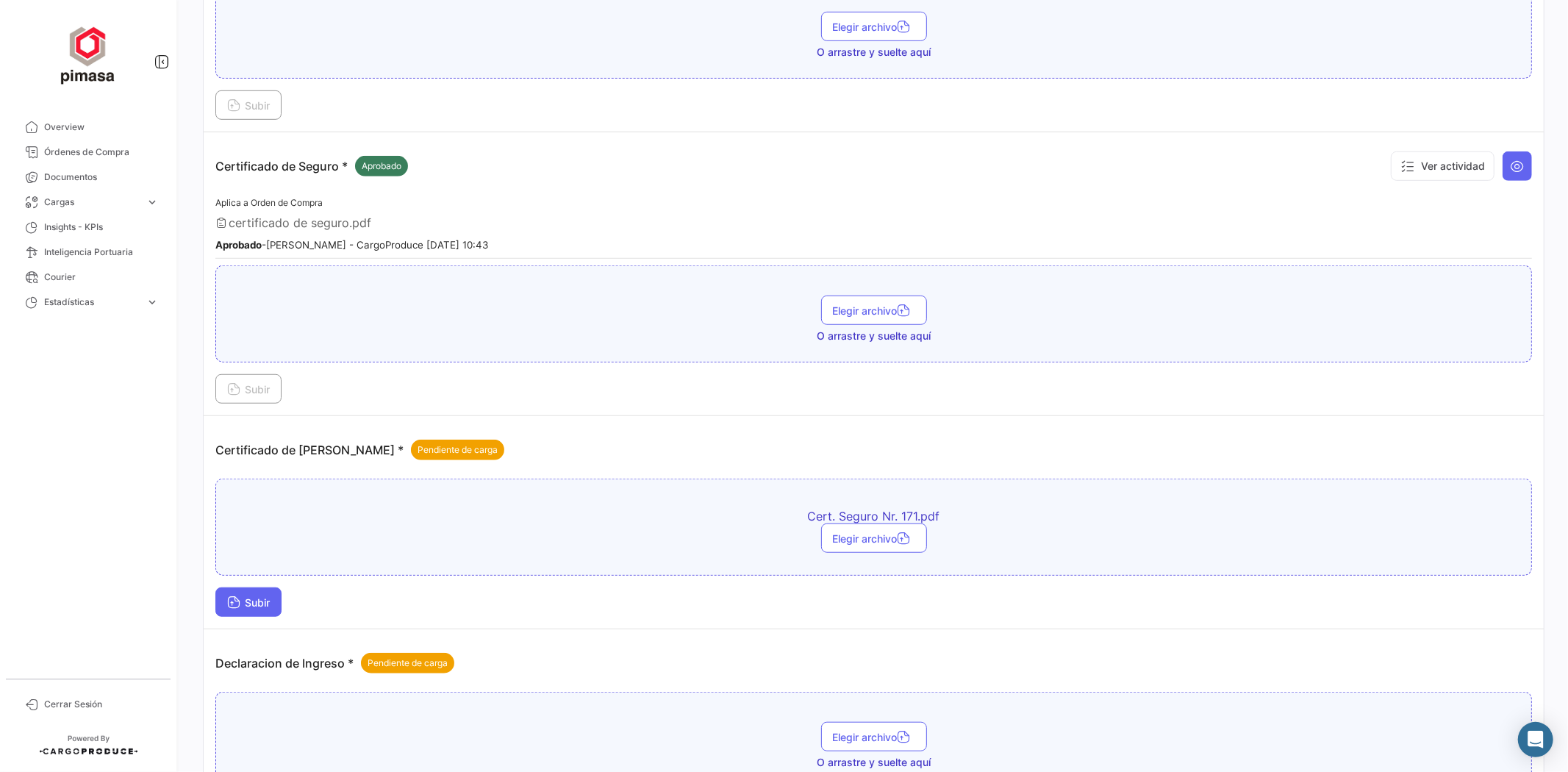
click at [282, 594] on button "Subir" at bounding box center [248, 603] width 66 height 29
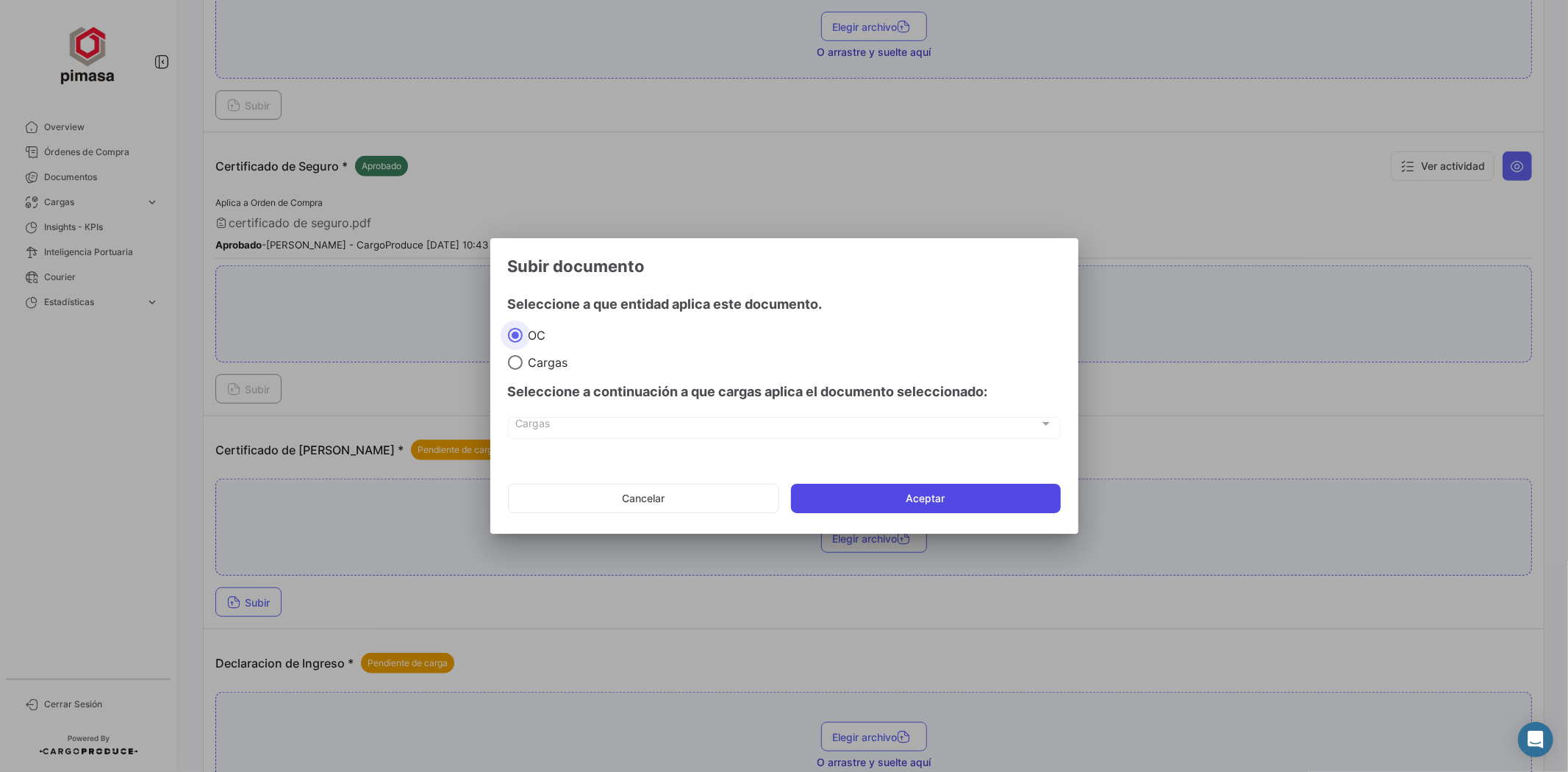
click at [935, 496] on button "Aceptar" at bounding box center [926, 499] width 270 height 29
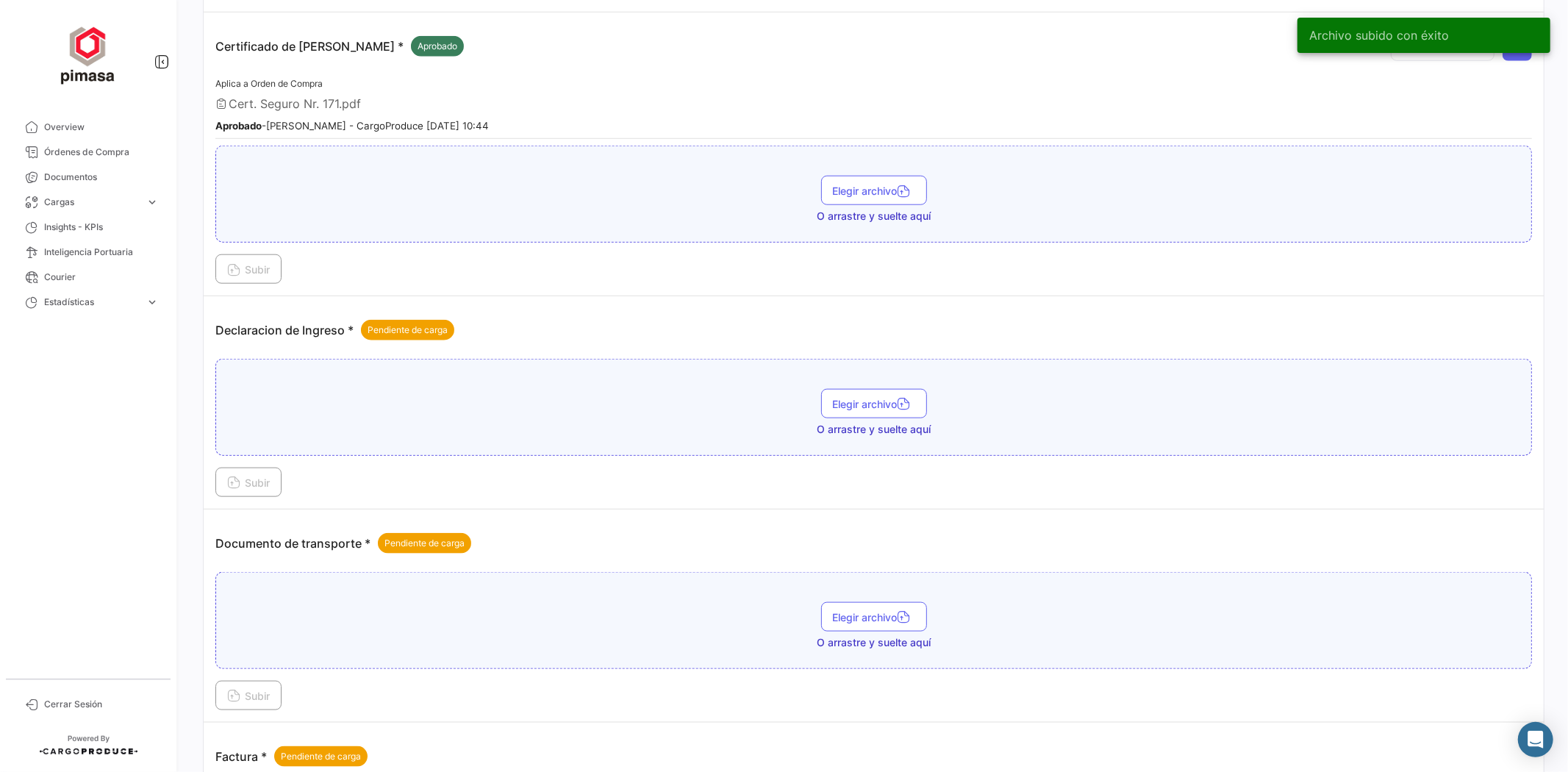
scroll to position [1307, 0]
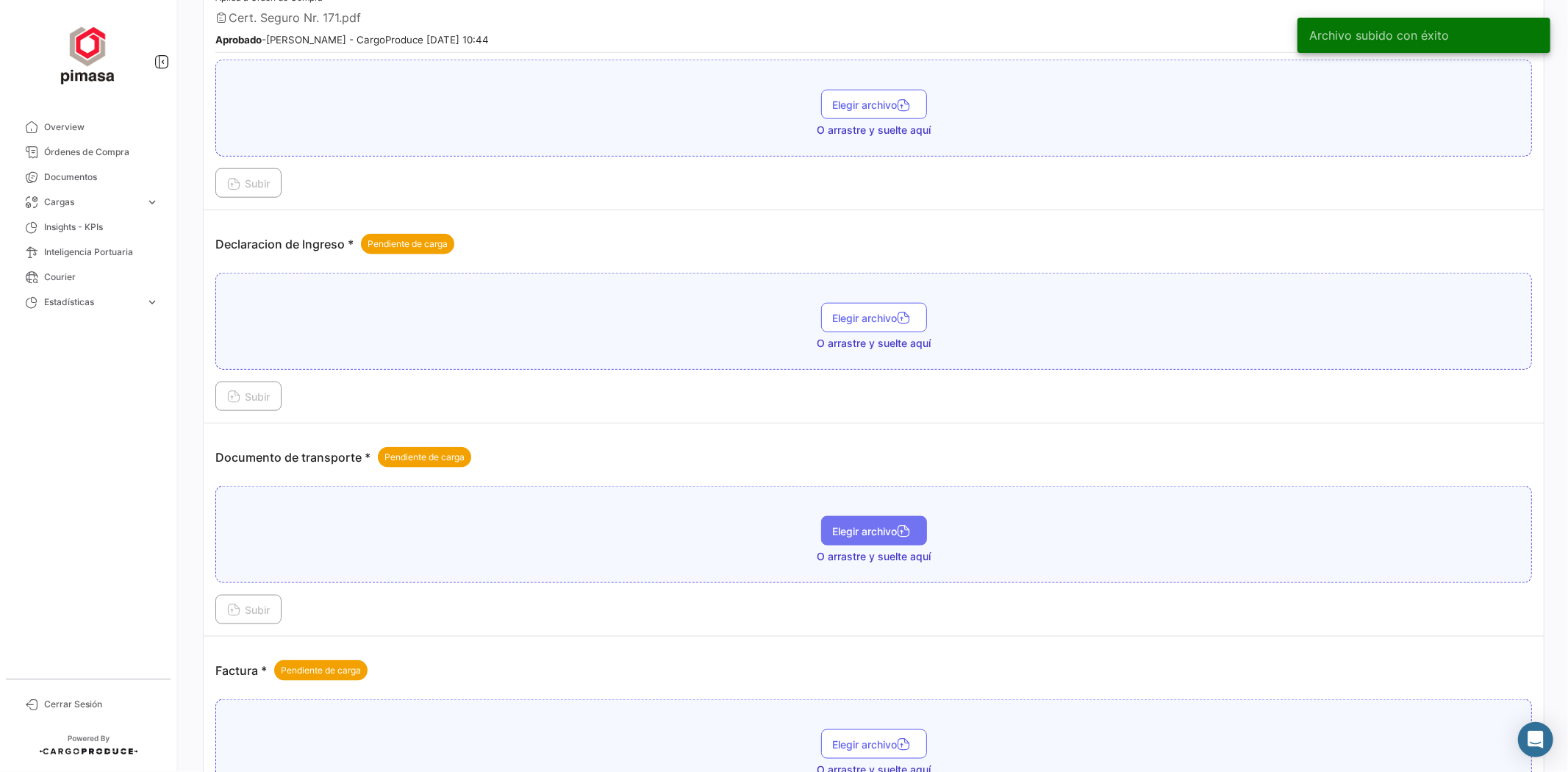
click at [870, 536] on button "Elegir archivo" at bounding box center [874, 531] width 106 height 29
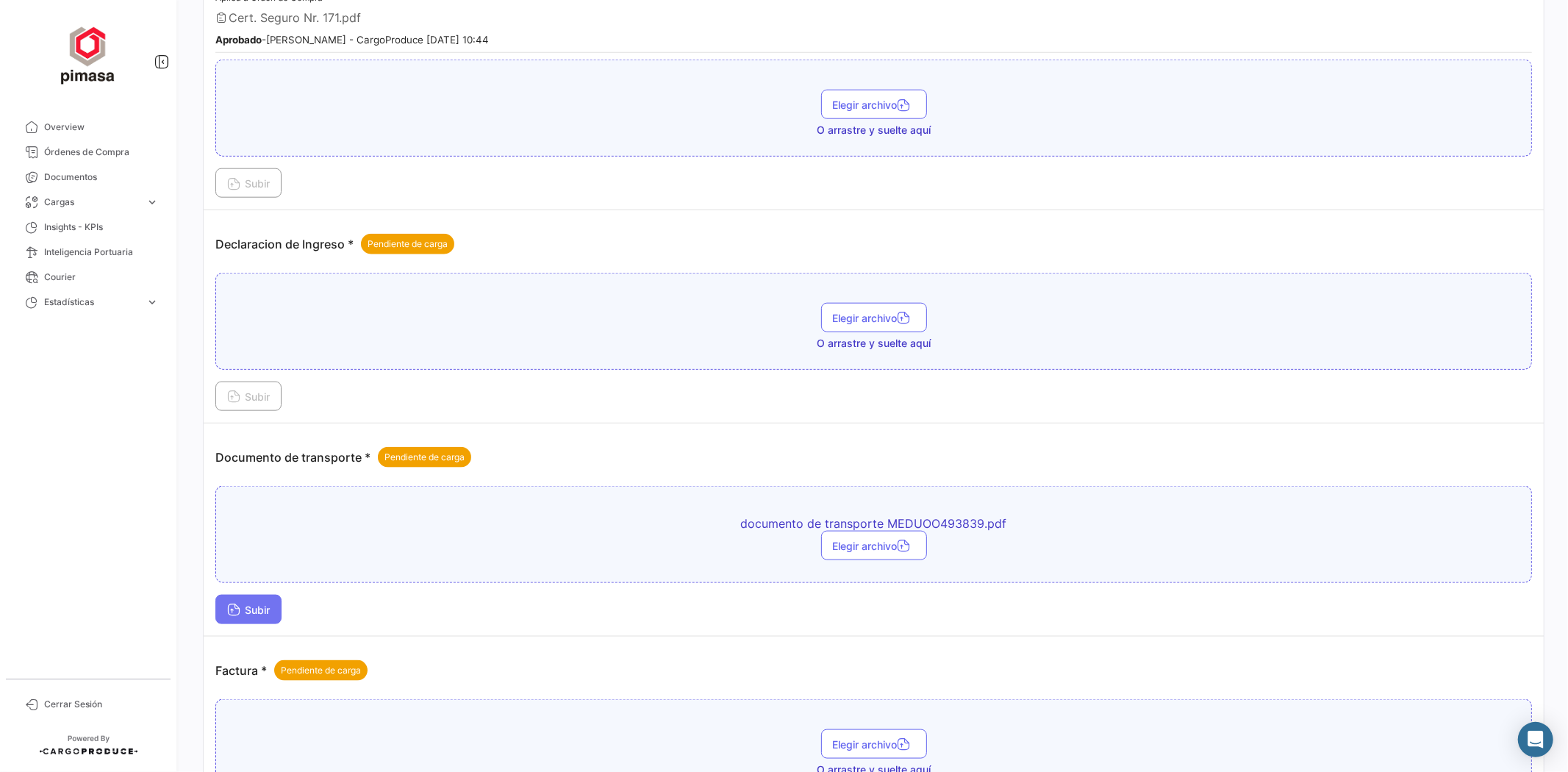
click at [241, 604] on span "Subir" at bounding box center [248, 610] width 43 height 13
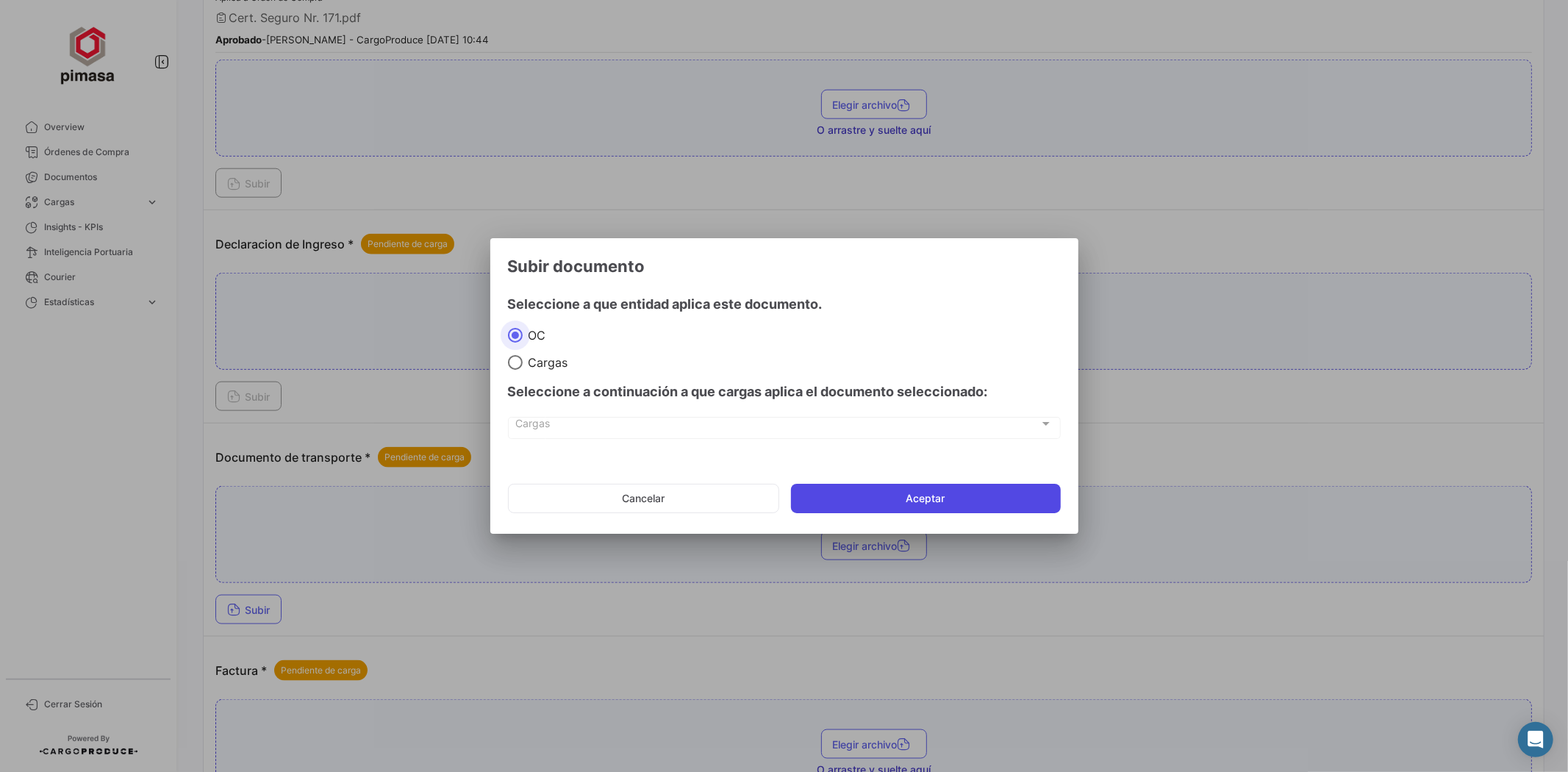
click at [1001, 505] on button "Aceptar" at bounding box center [926, 499] width 270 height 29
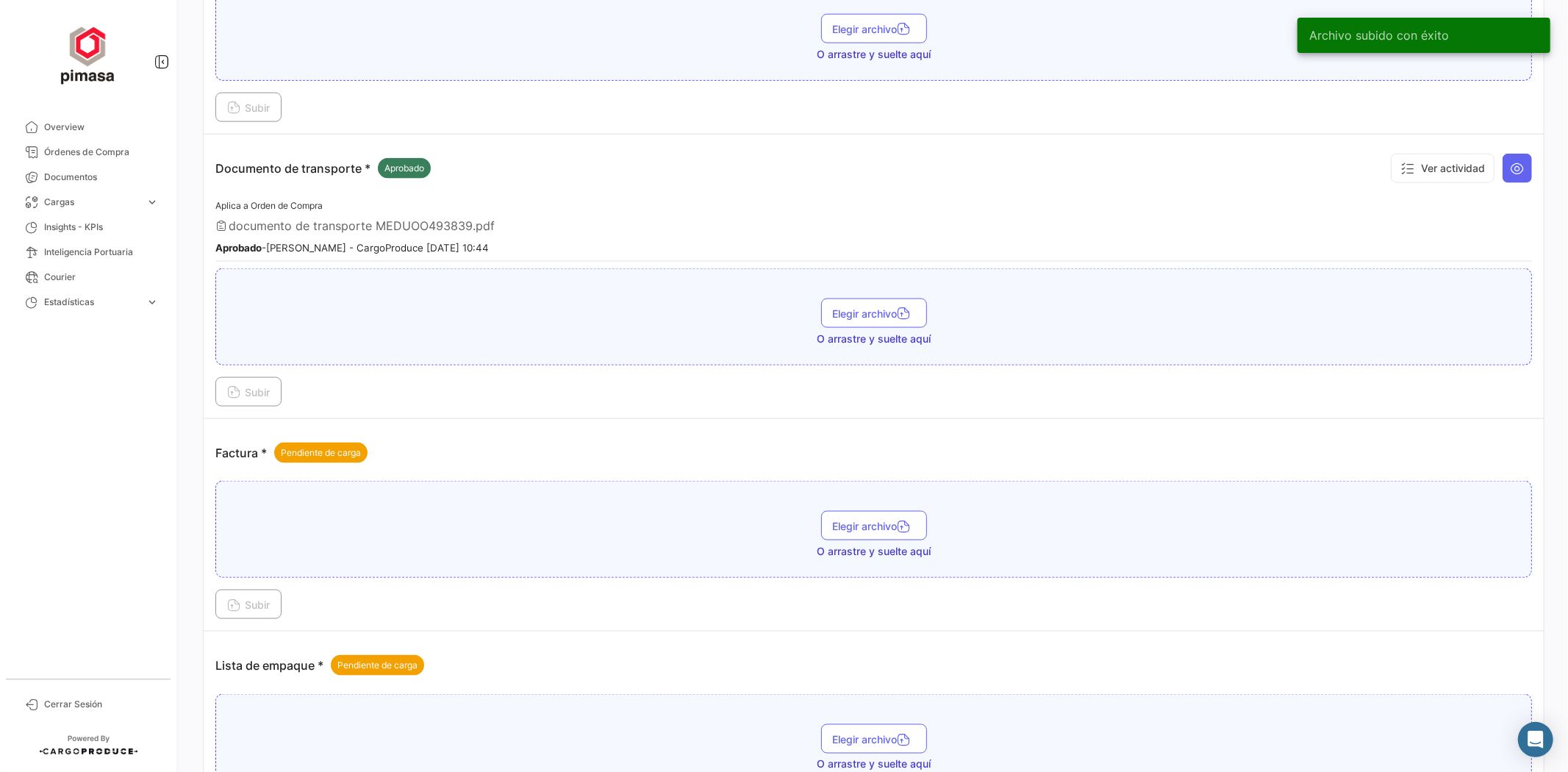
scroll to position [1634, 0]
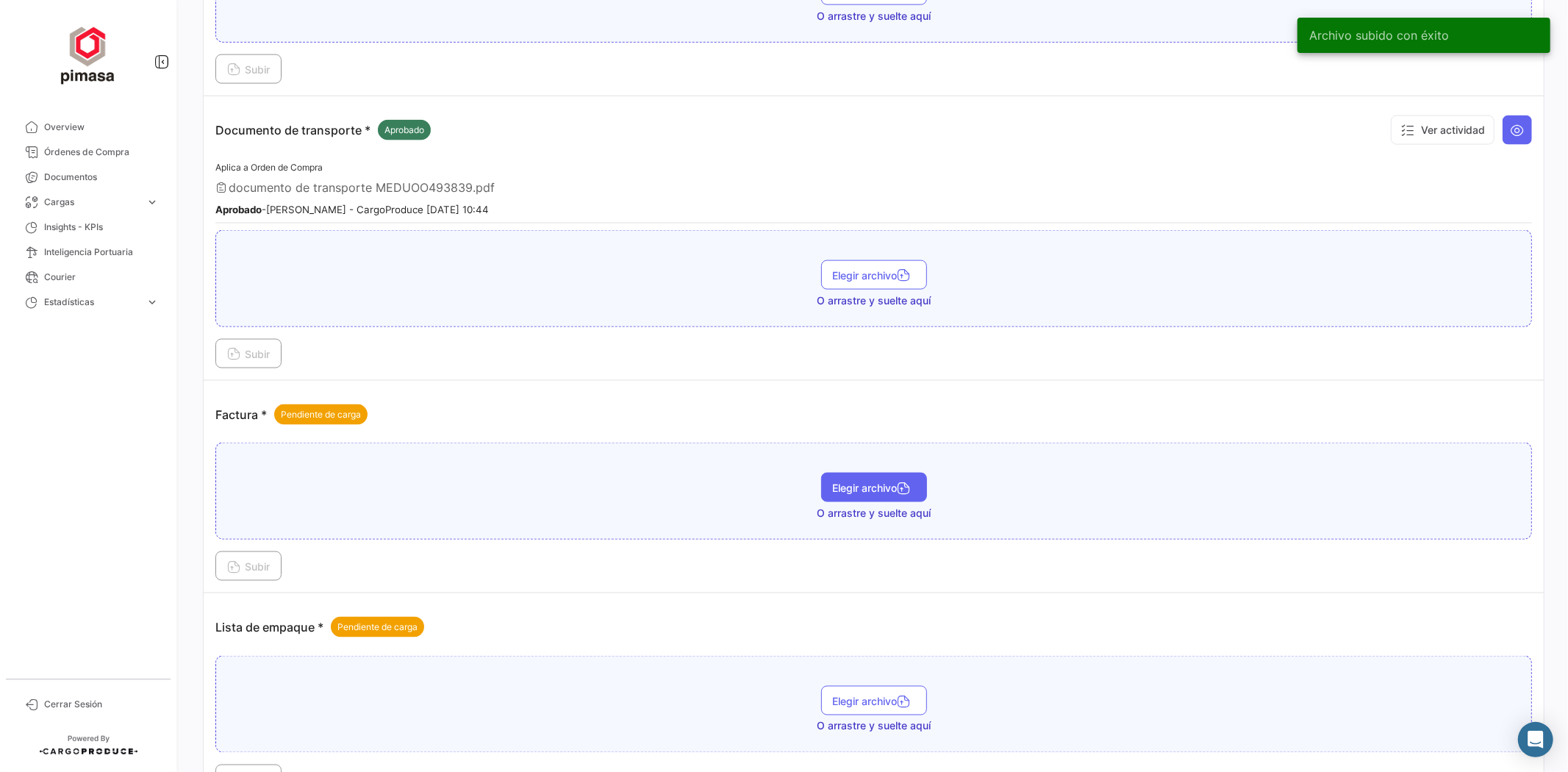
click at [881, 487] on button "Elegir archivo" at bounding box center [874, 487] width 106 height 29
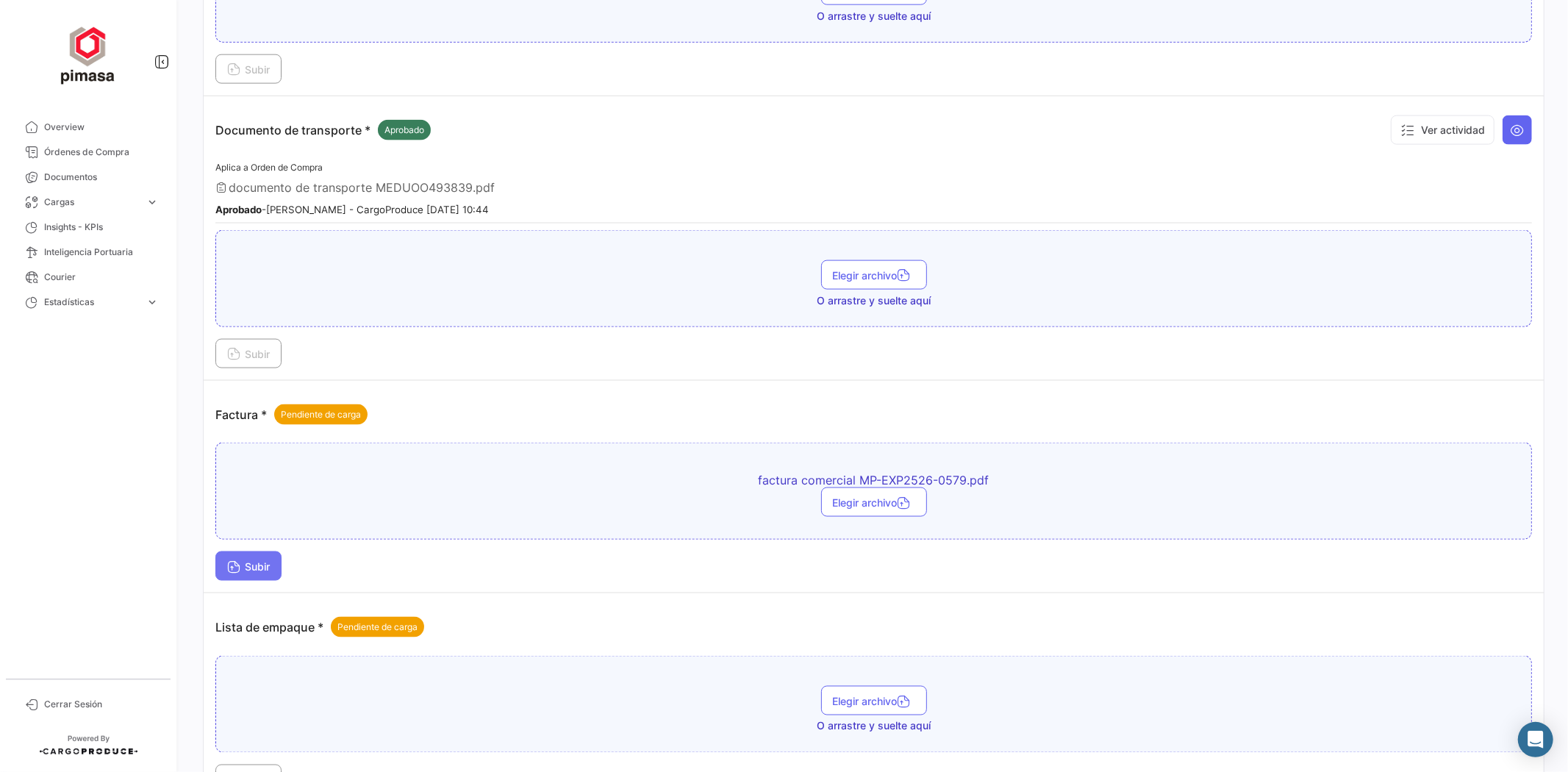
click at [257, 561] on span "Subir" at bounding box center [248, 567] width 43 height 13
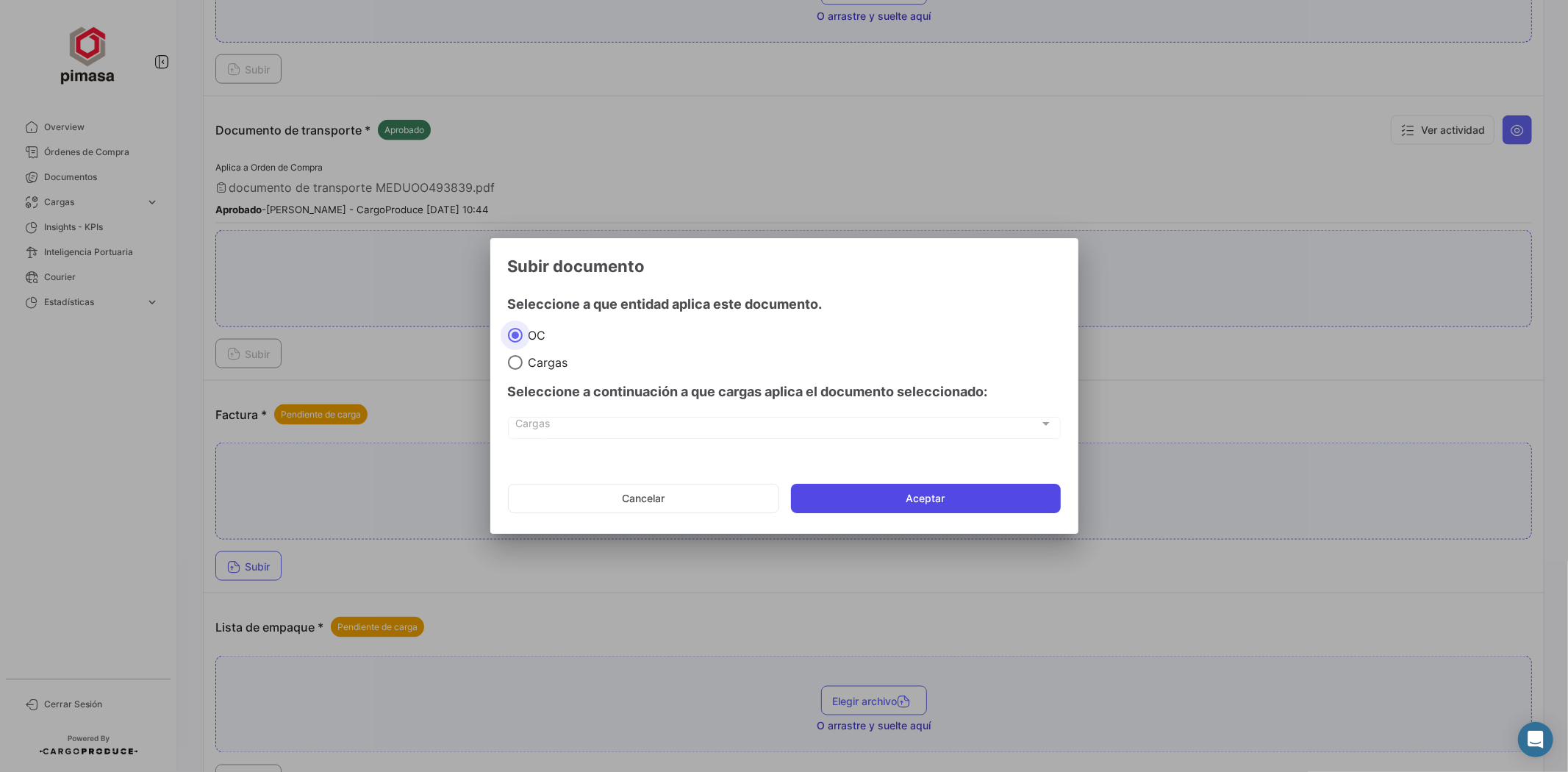
click at [942, 505] on button "Aceptar" at bounding box center [926, 499] width 270 height 29
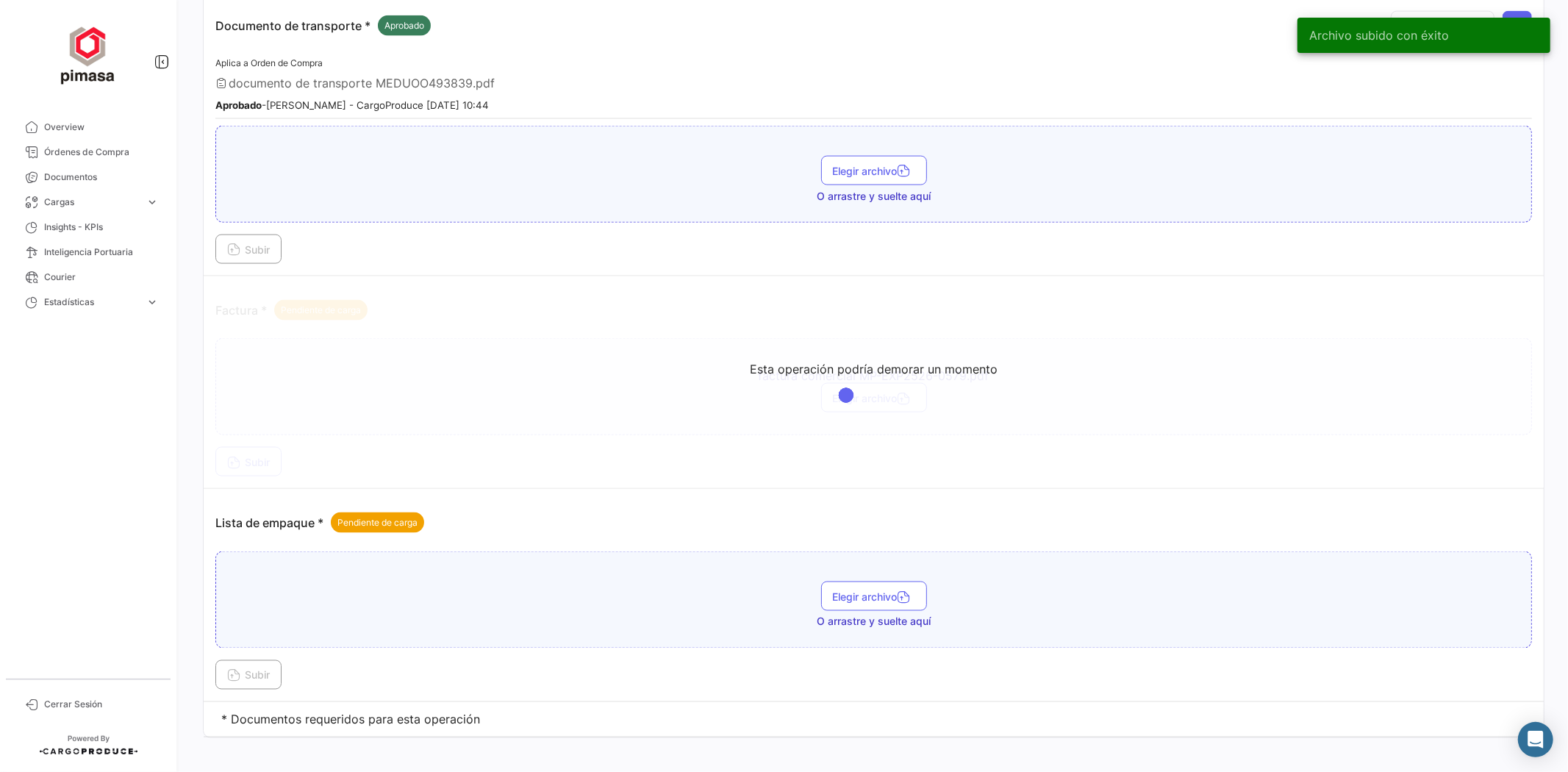
scroll to position [1742, 0]
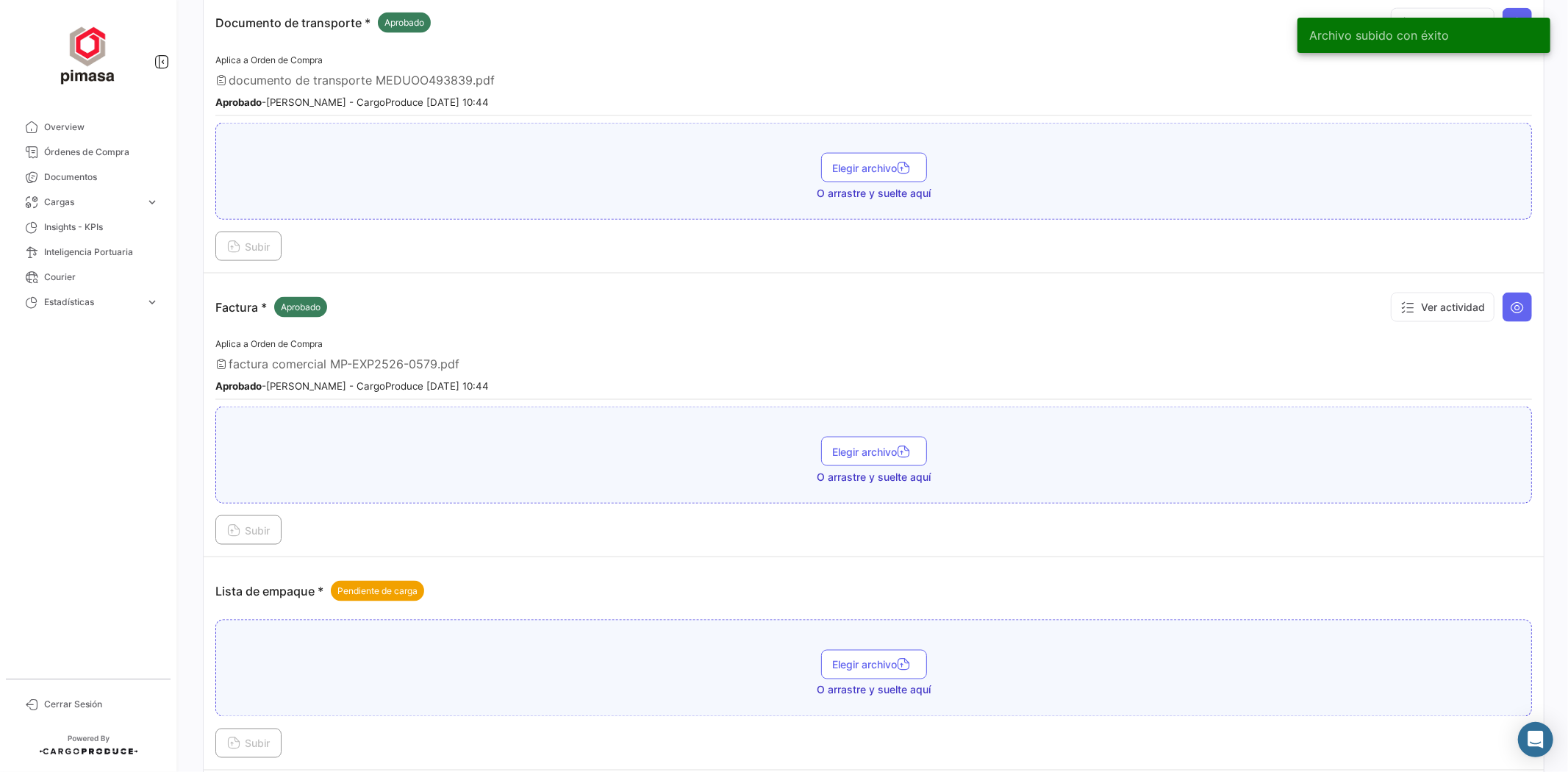
click at [857, 574] on div "Lista de empaque * Pendiente de carga" at bounding box center [874, 591] width 1316 height 44
click at [834, 659] on span "Elegir archivo" at bounding box center [874, 665] width 82 height 13
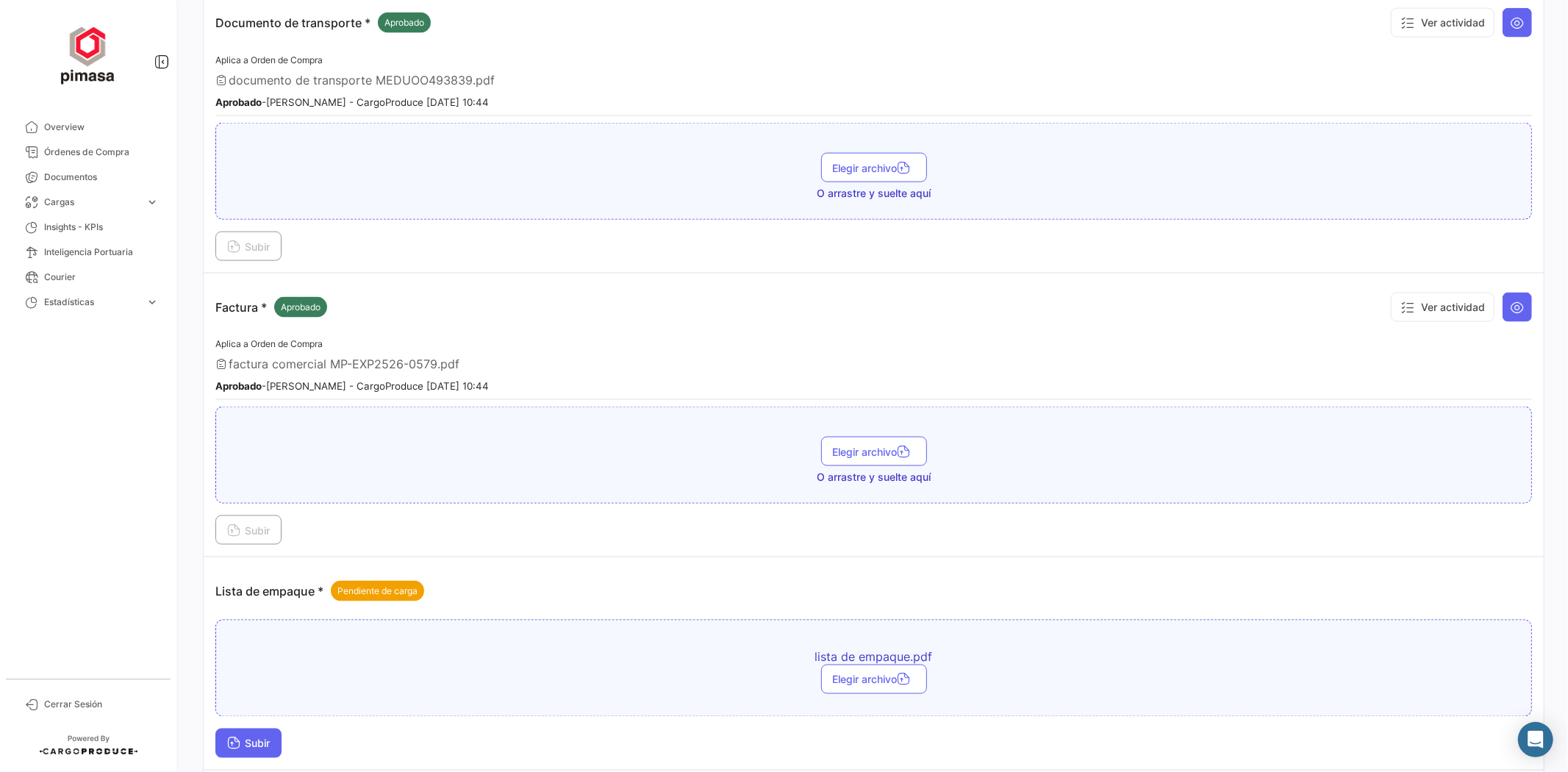
click at [261, 738] on span "Subir" at bounding box center [248, 744] width 43 height 13
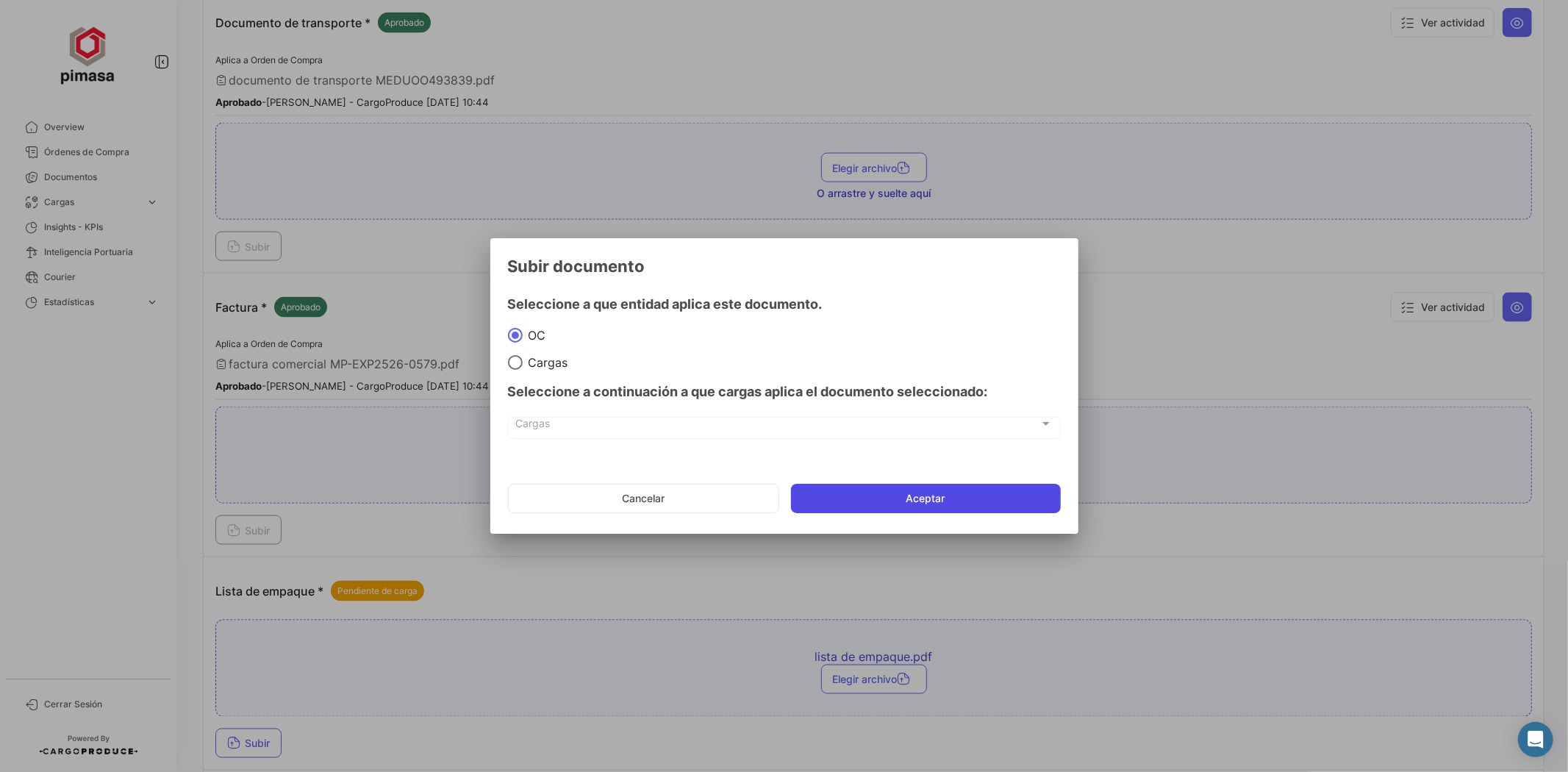
click at [1016, 497] on button "Aceptar" at bounding box center [926, 499] width 270 height 29
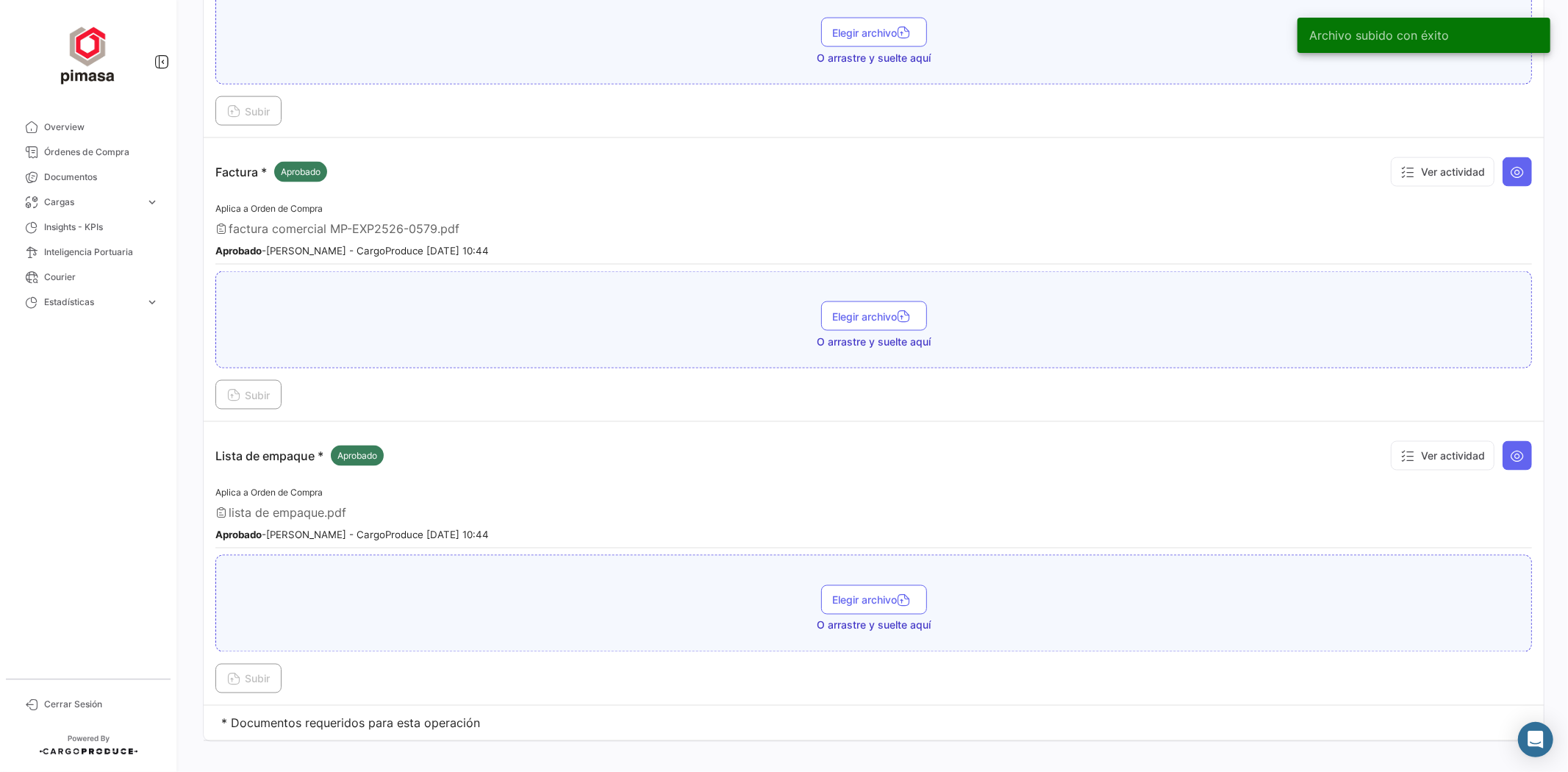
scroll to position [1879, 0]
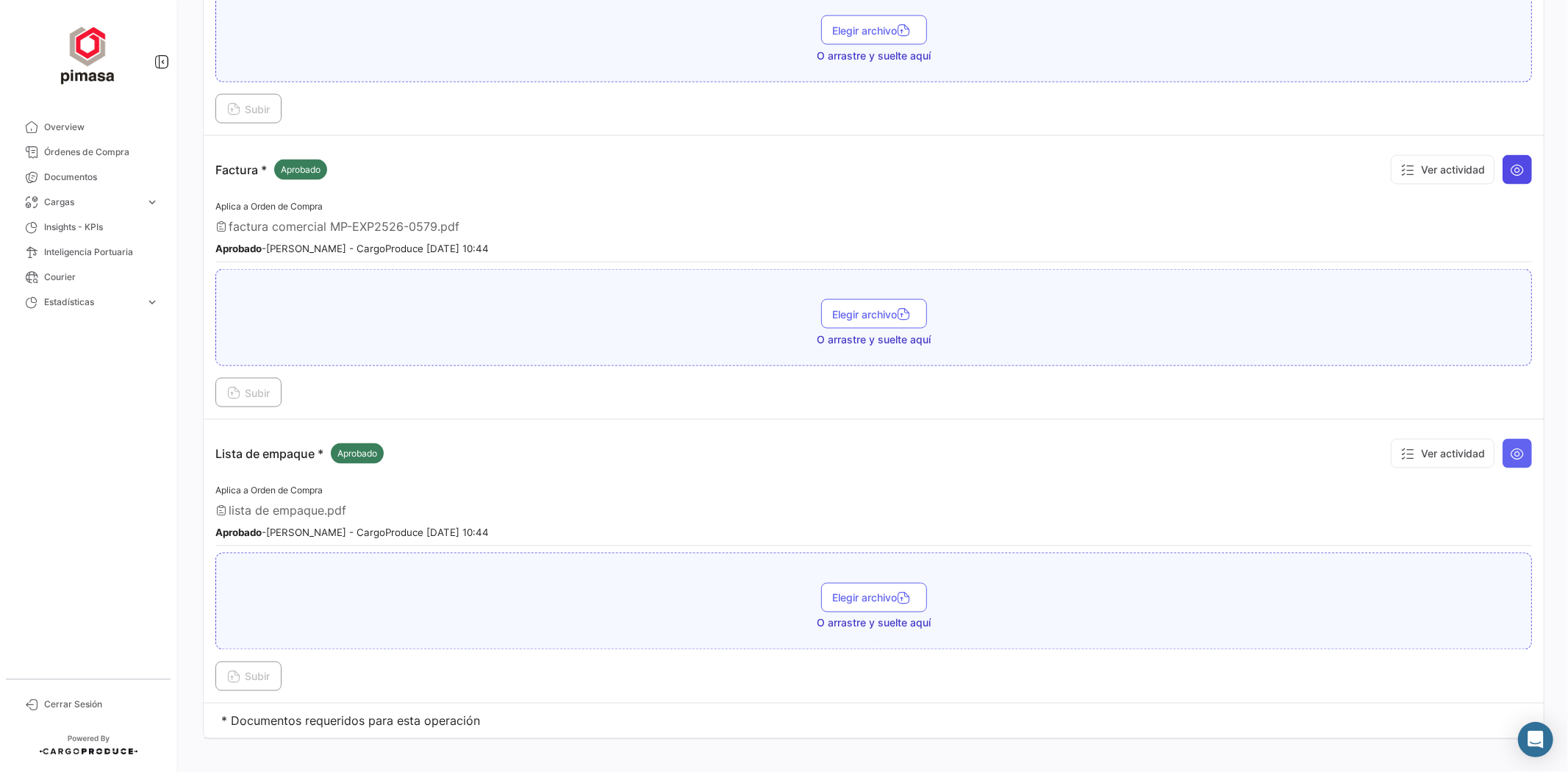
click at [1510, 162] on icon at bounding box center [1516, 169] width 15 height 15
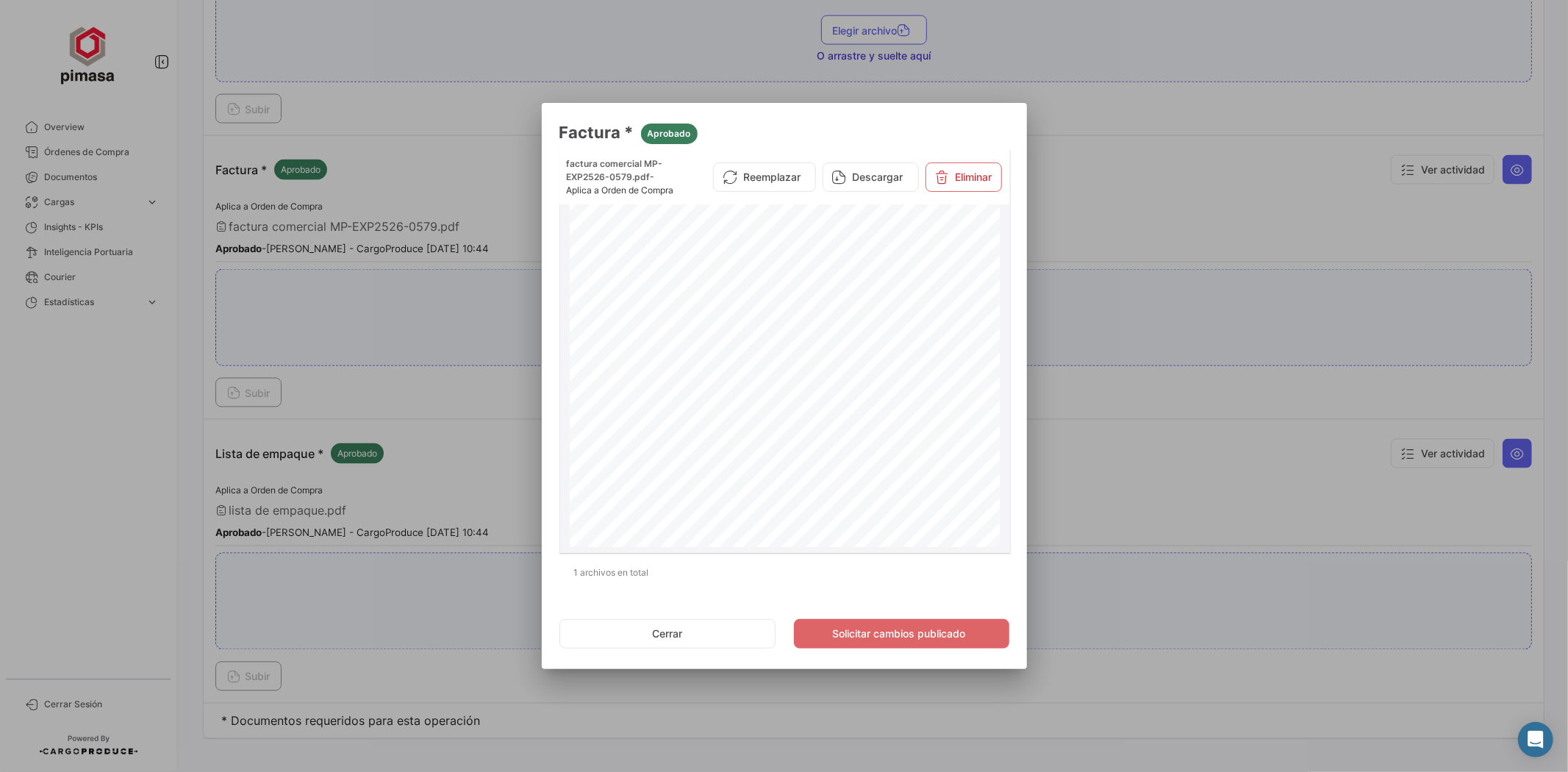
scroll to position [163, 0]
click at [723, 625] on button "Cerrar" at bounding box center [668, 634] width 217 height 29
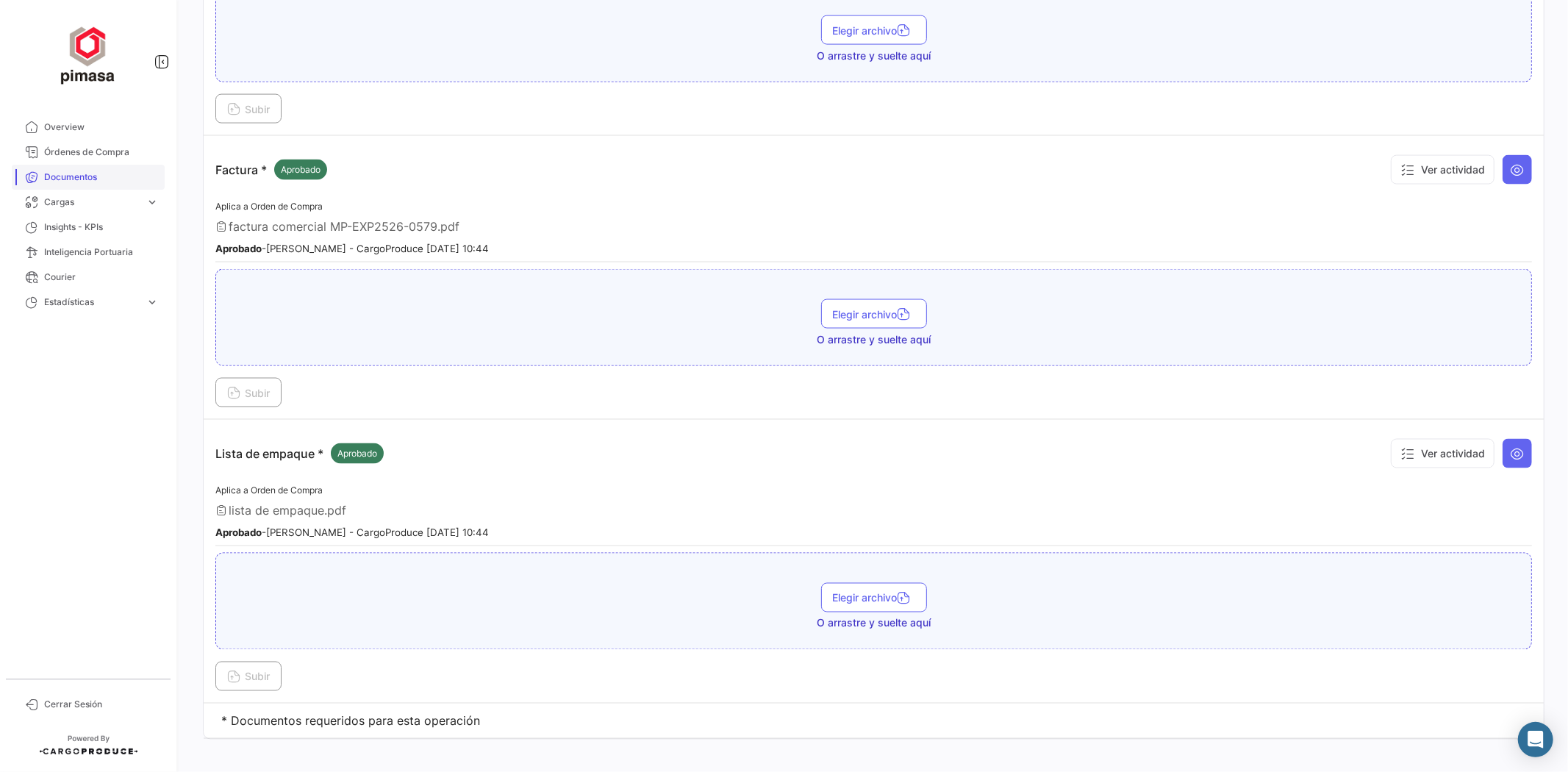
click at [93, 174] on span "Documentos" at bounding box center [101, 177] width 114 height 13
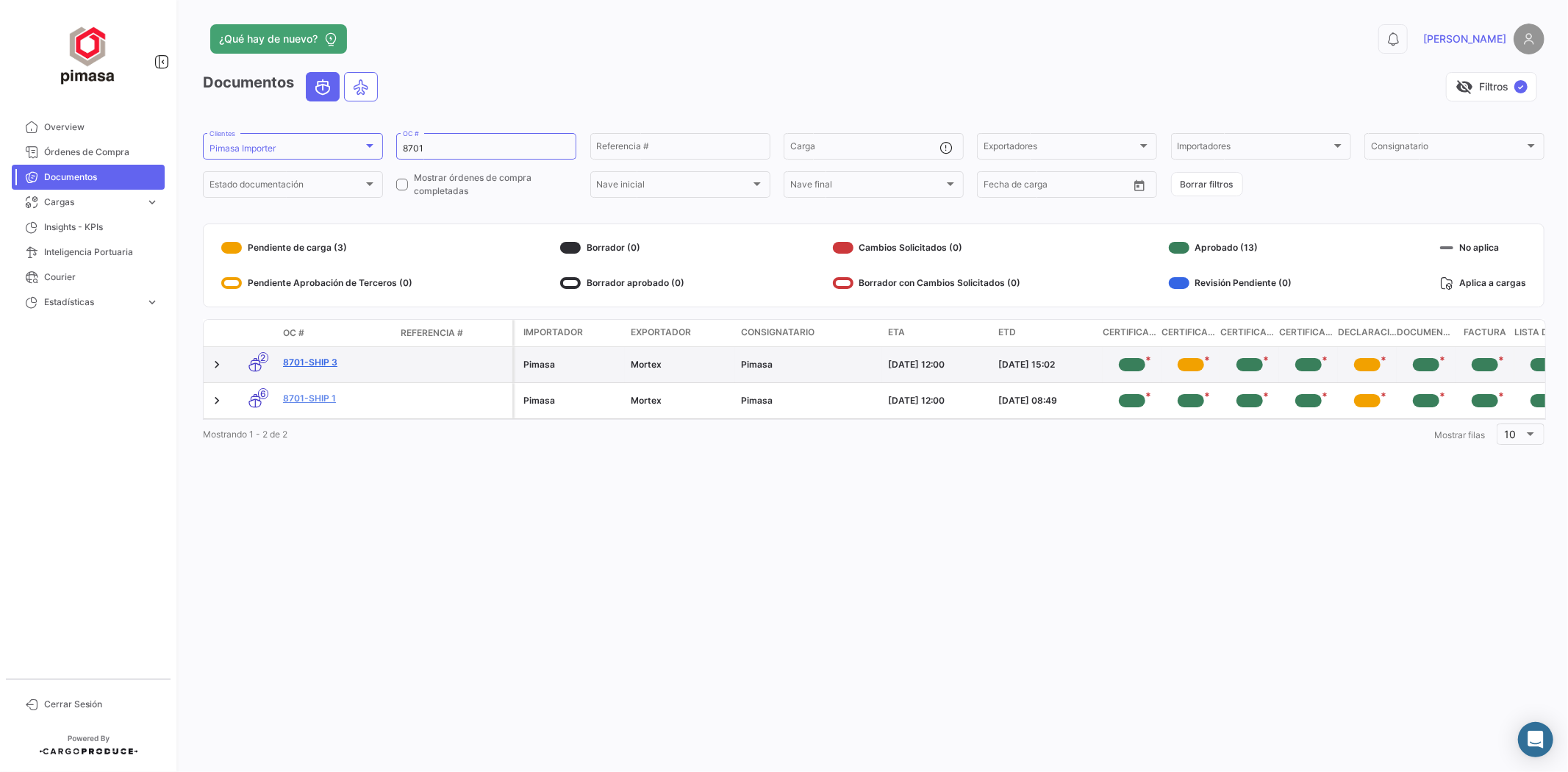
click at [328, 366] on link "8701-Ship 3" at bounding box center [335, 362] width 106 height 13
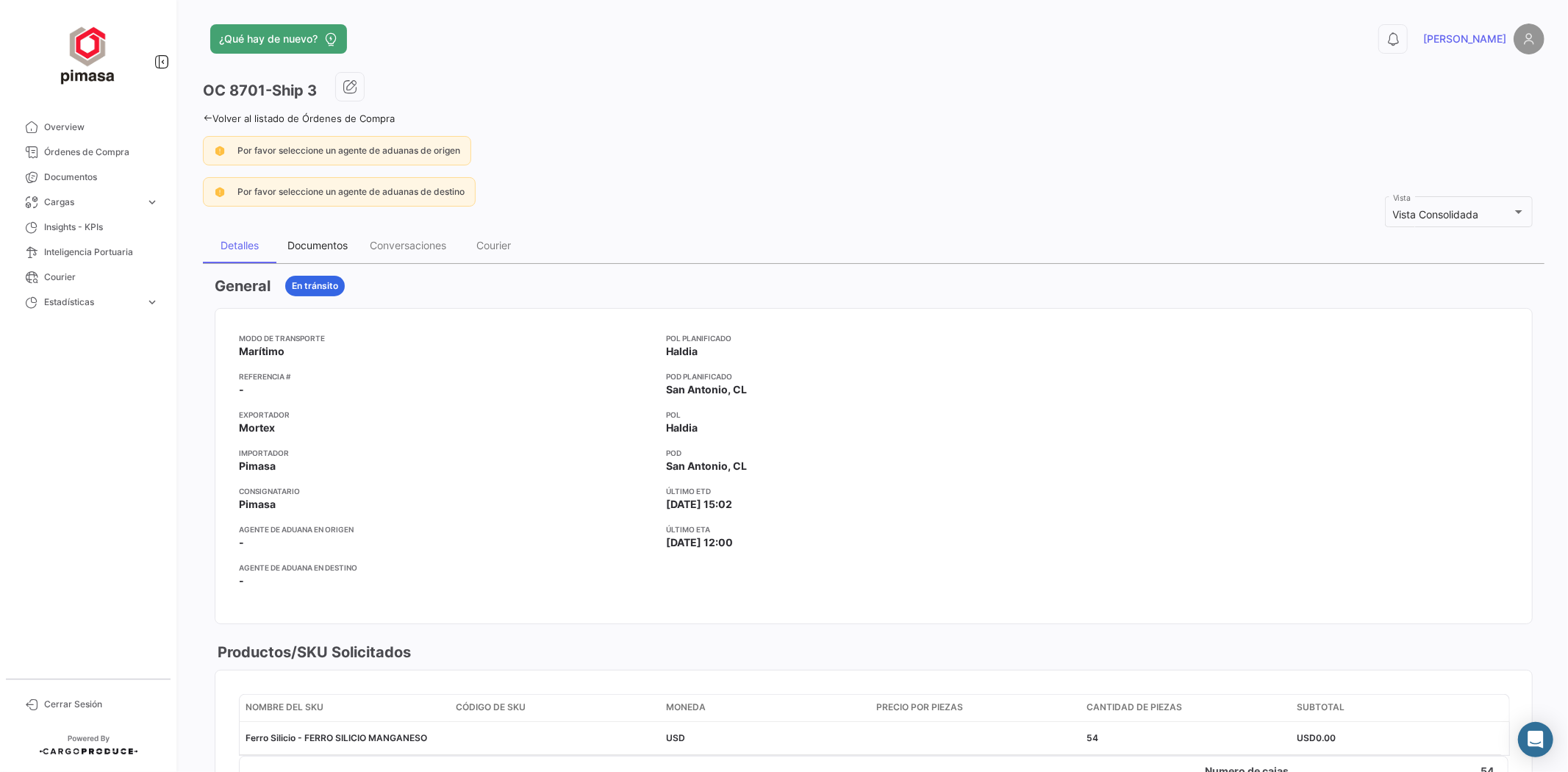
click at [323, 237] on div "Documentos" at bounding box center [318, 245] width 82 height 35
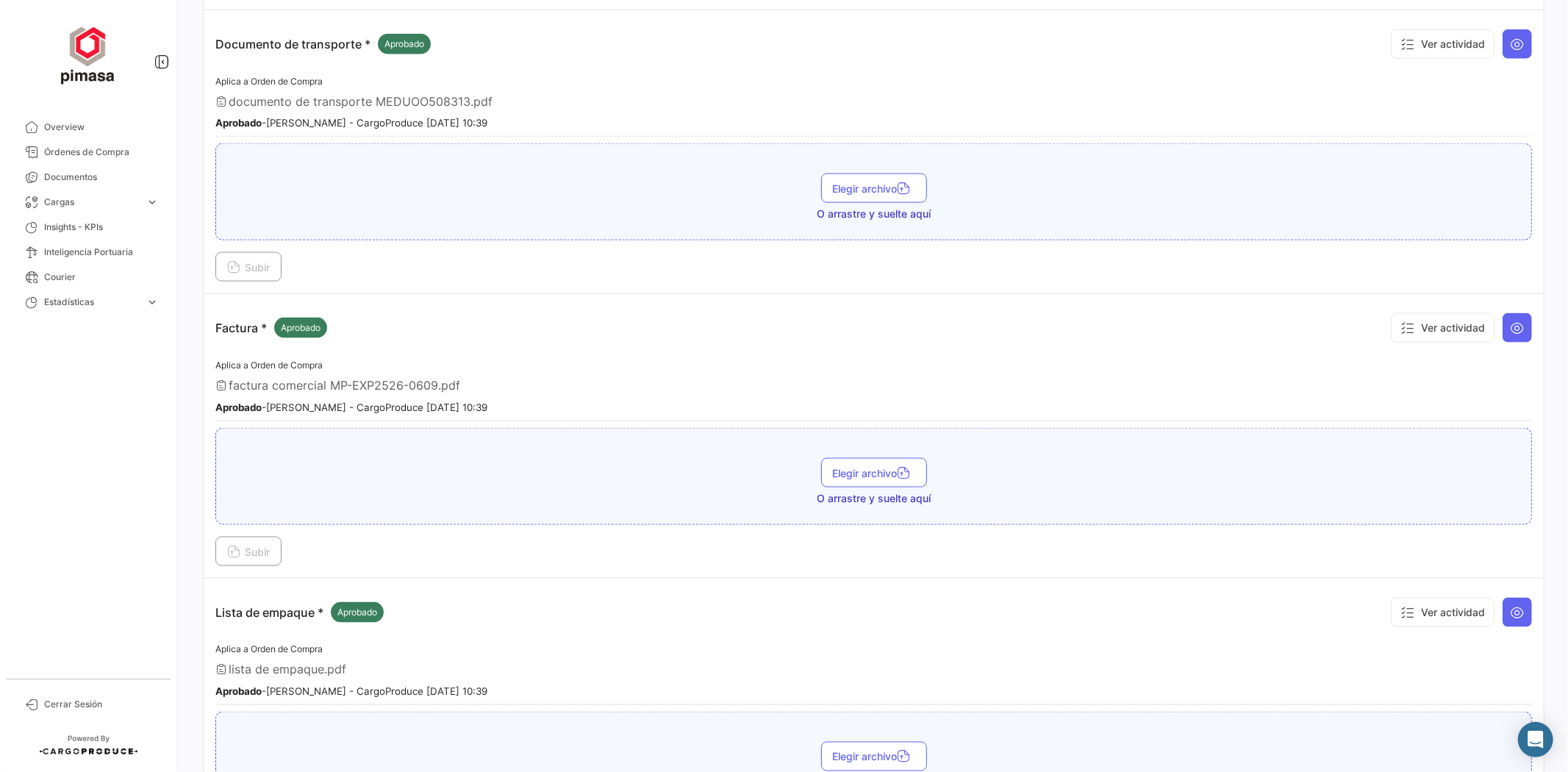
scroll to position [1634, 0]
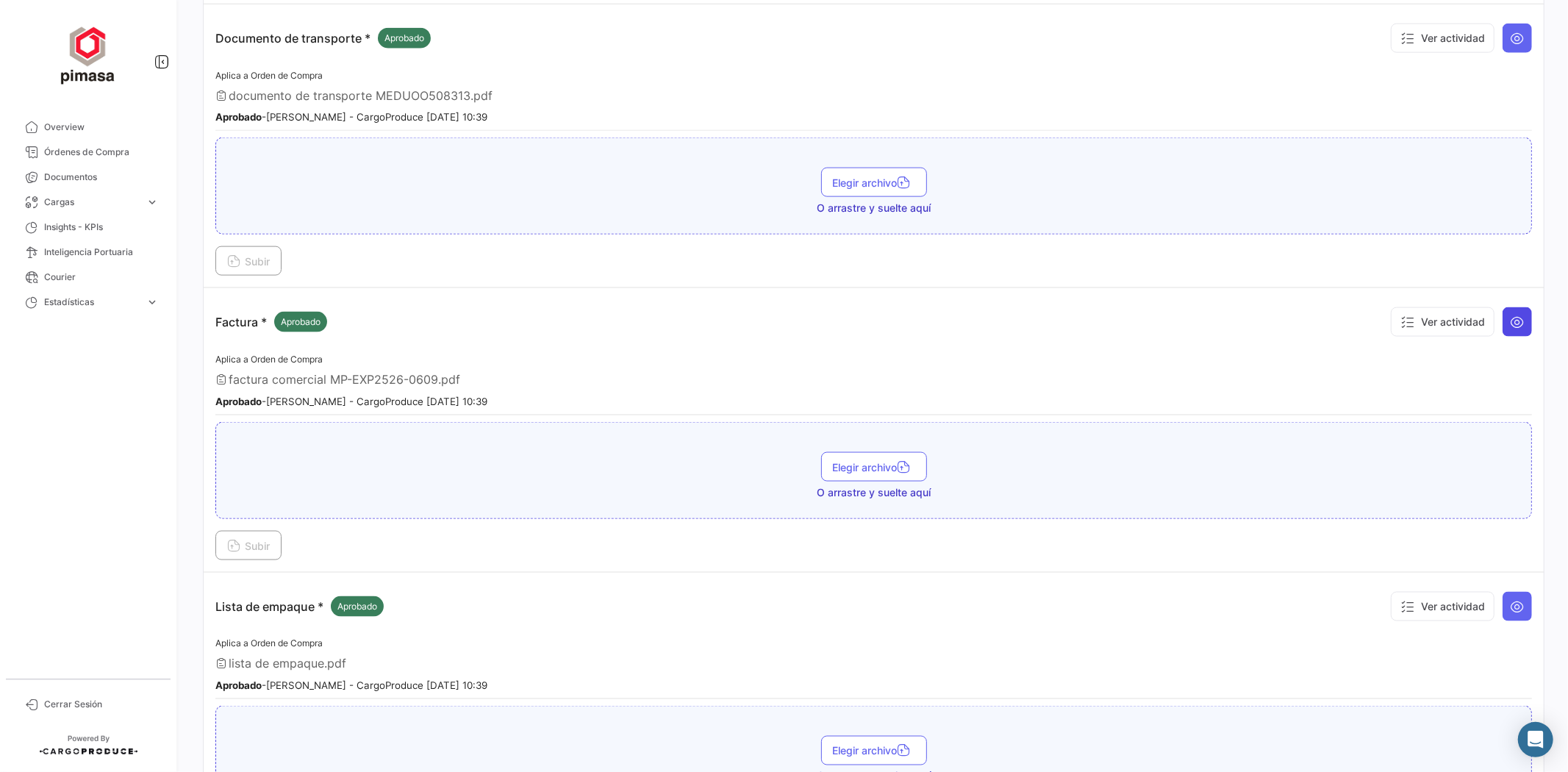
click at [1510, 315] on icon at bounding box center [1516, 322] width 15 height 15
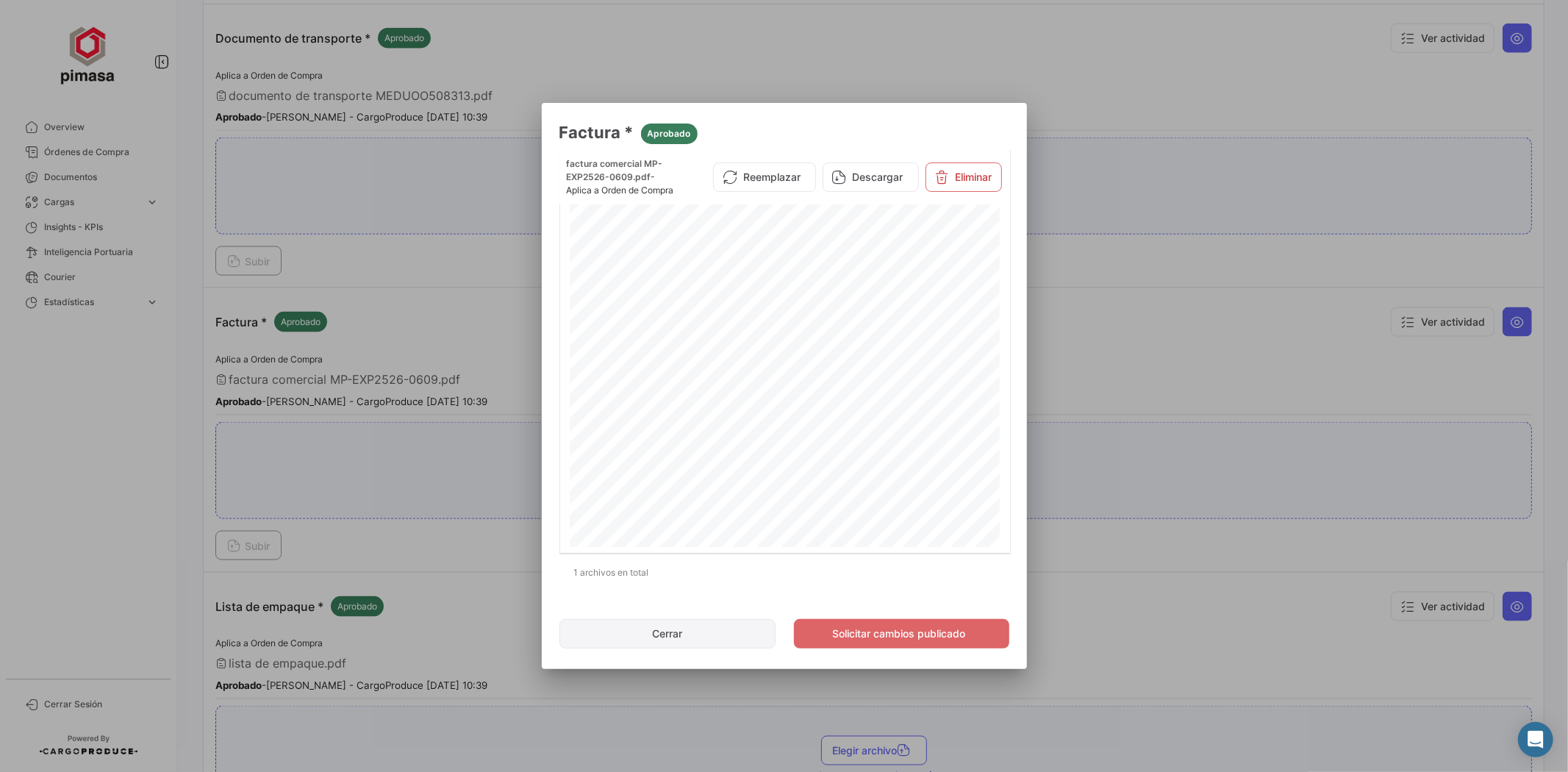
click at [695, 643] on button "Cerrar" at bounding box center [668, 634] width 217 height 29
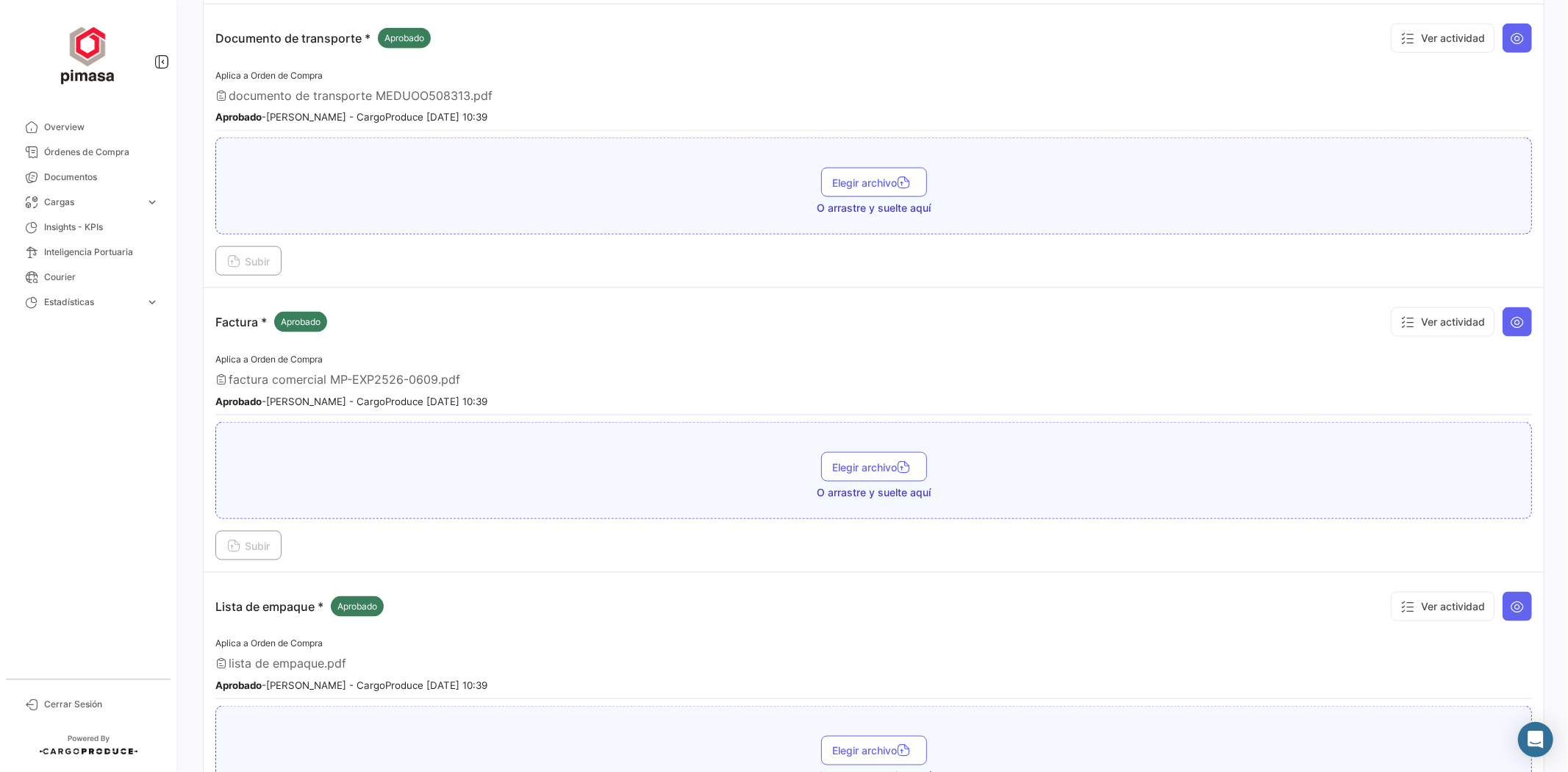
drag, startPoint x: 64, startPoint y: 123, endPoint x: 69, endPoint y: 98, distance: 25.5
click at [64, 123] on span "Overview" at bounding box center [101, 126] width 114 height 13
